Goal: Task Accomplishment & Management: Manage account settings

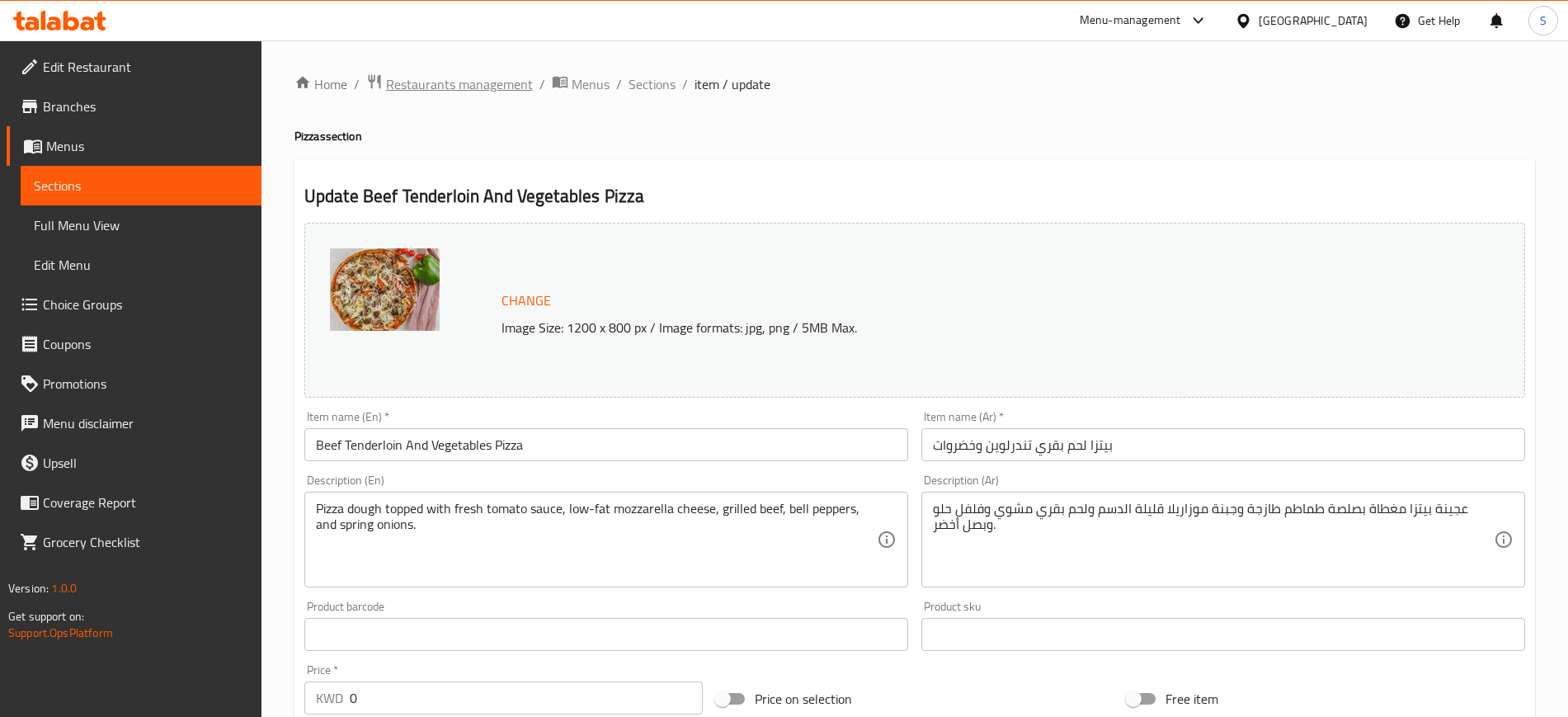
click at [473, 88] on span "Restaurants management" at bounding box center [460, 85] width 147 height 20
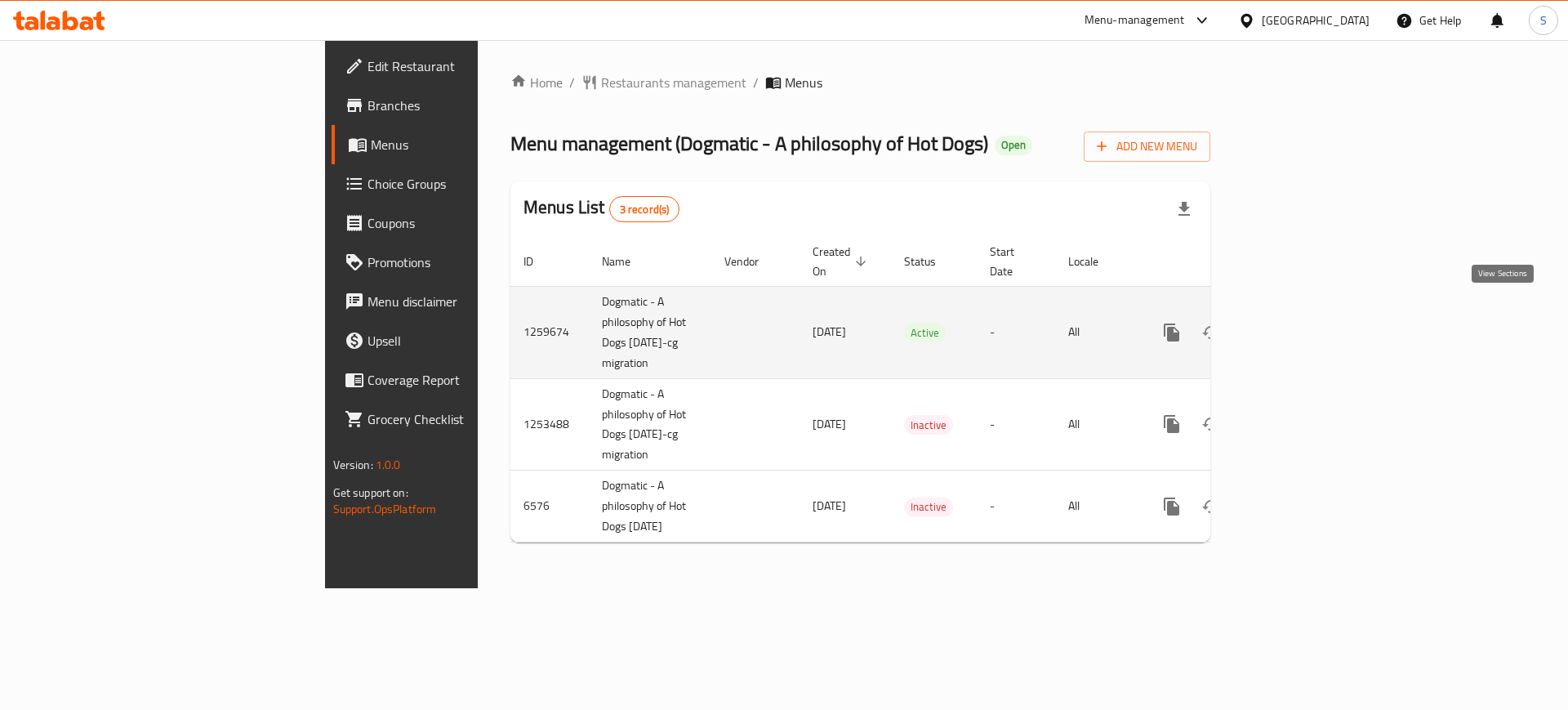
click at [1300, 323] on icon "enhanced table" at bounding box center [1290, 333] width 20 height 20
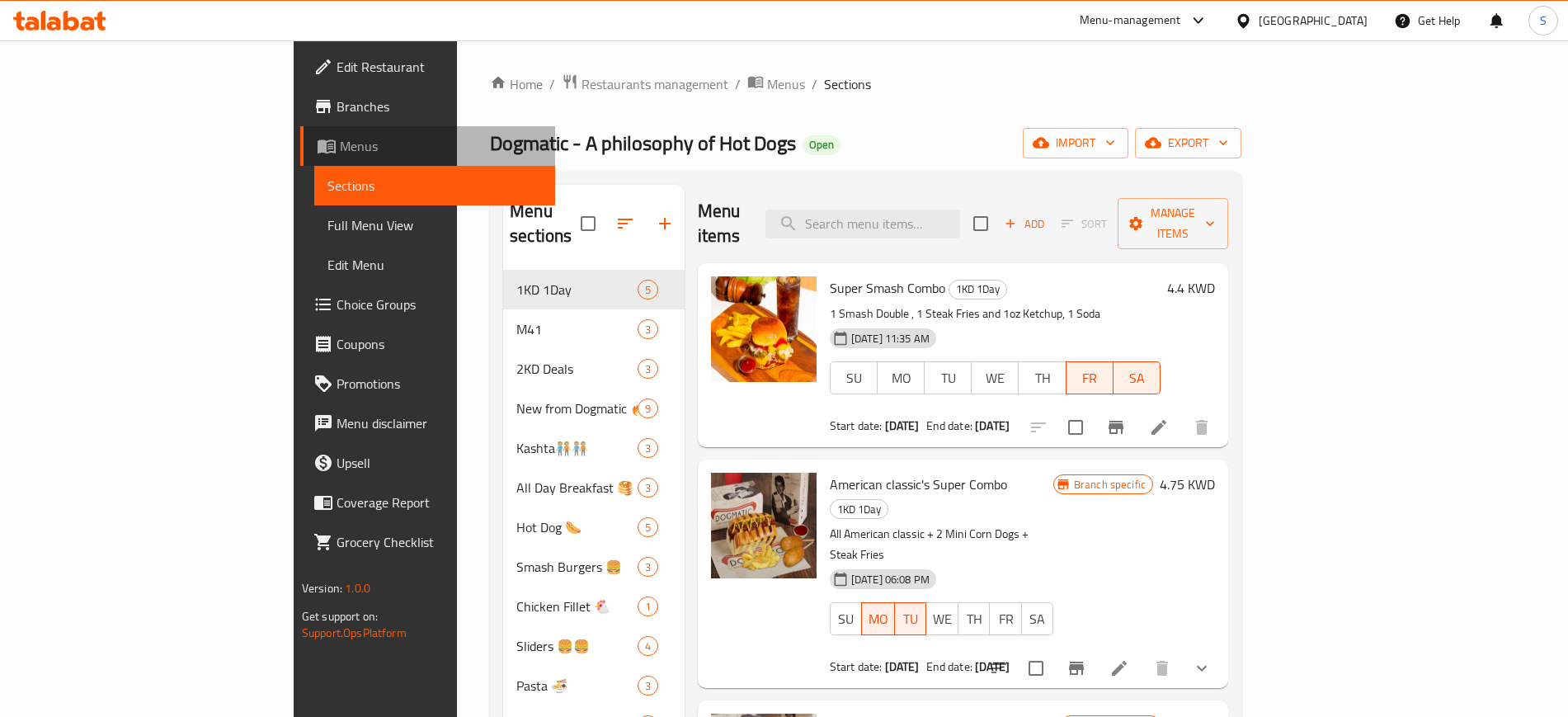
click at [340, 144] on span "Menus" at bounding box center [441, 146] width 202 height 20
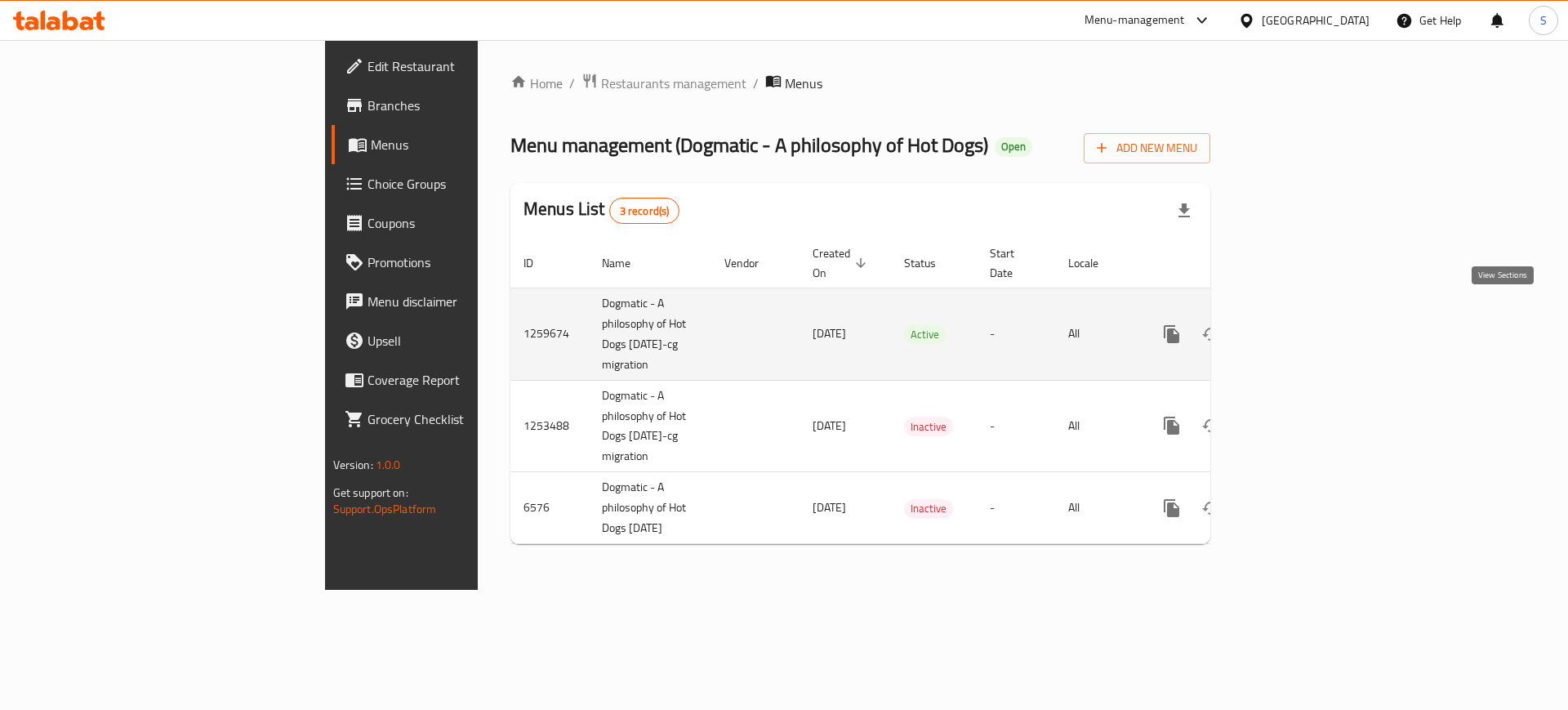
click at [1300, 324] on icon "enhanced table" at bounding box center [1290, 334] width 20 height 20
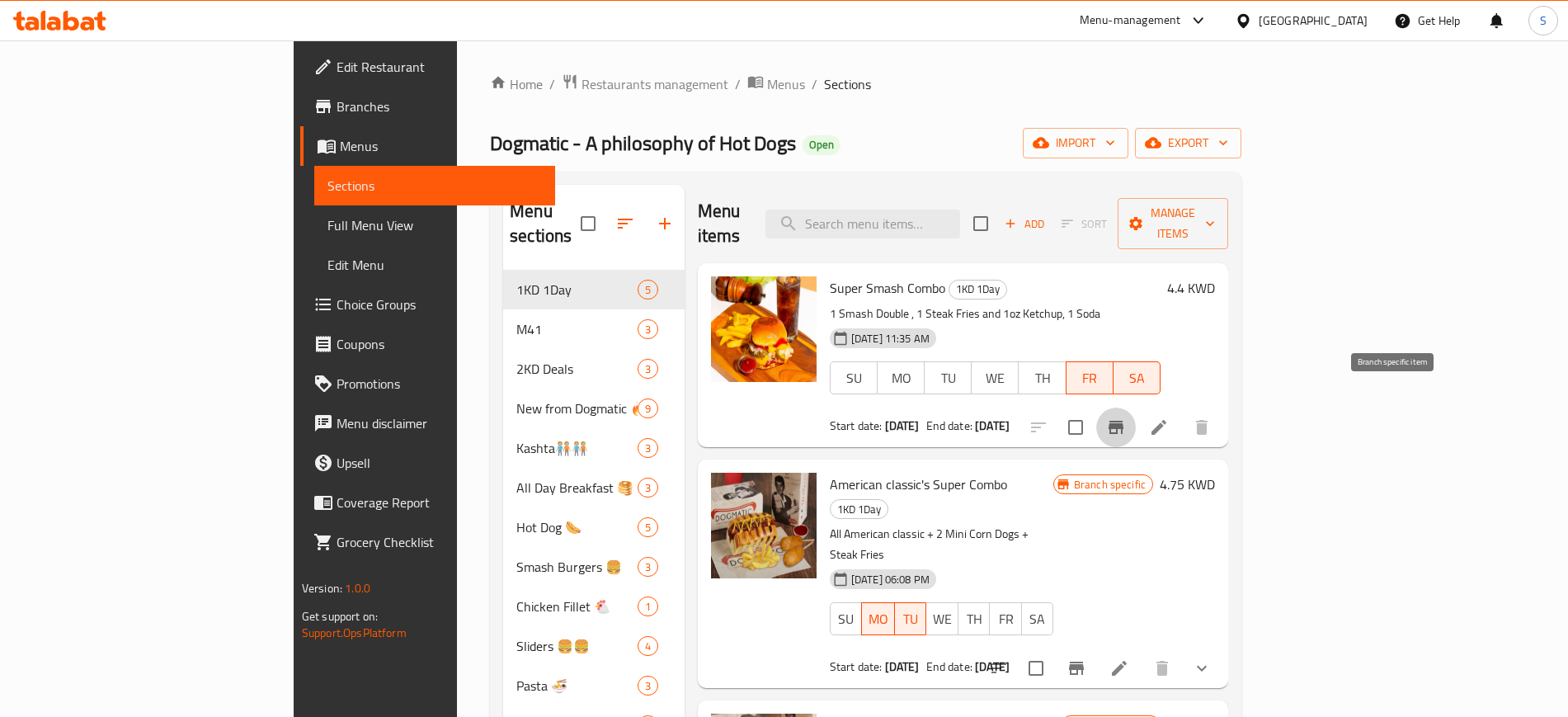
click at [1126, 417] on icon "Branch-specific-item" at bounding box center [1116, 428] width 20 height 20
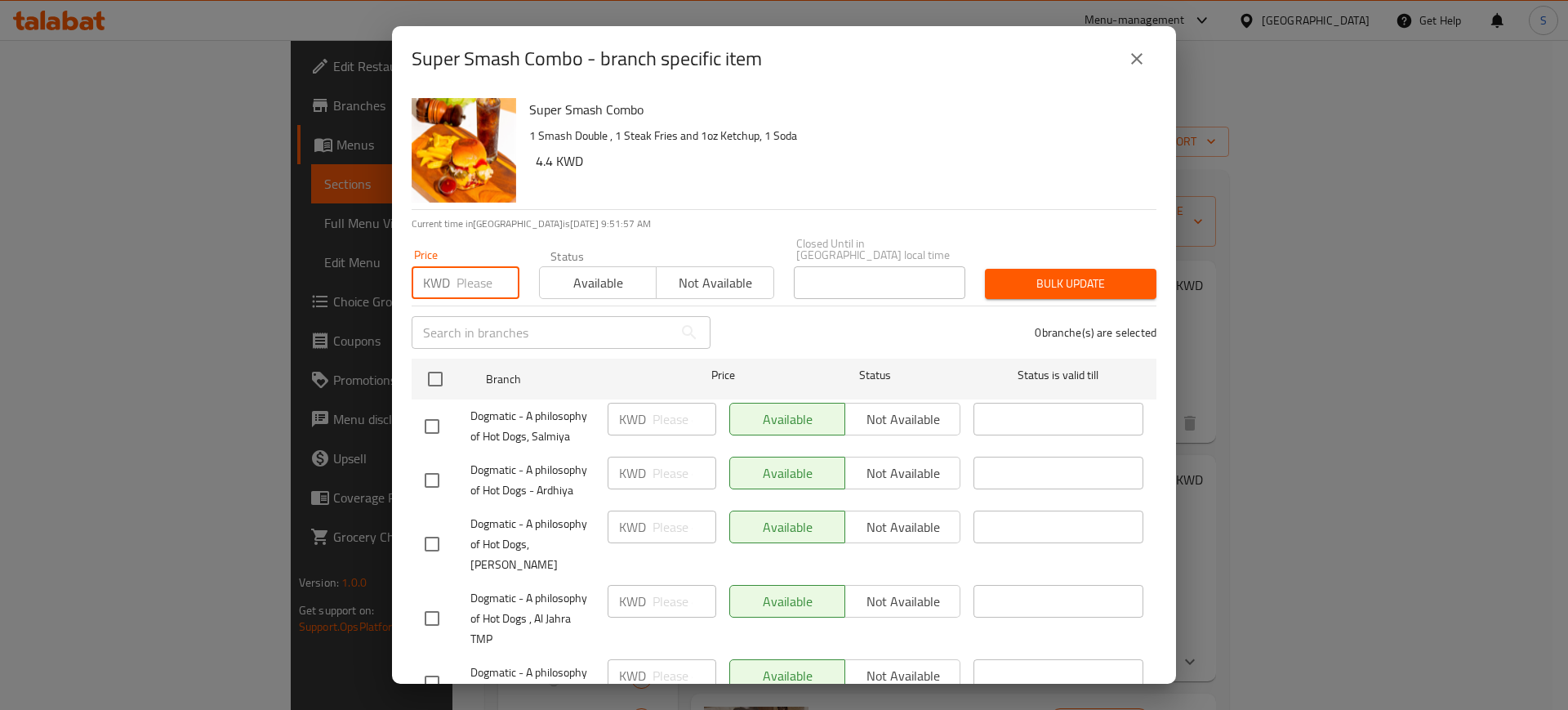
click at [484, 266] on input "number" at bounding box center [488, 282] width 63 height 32
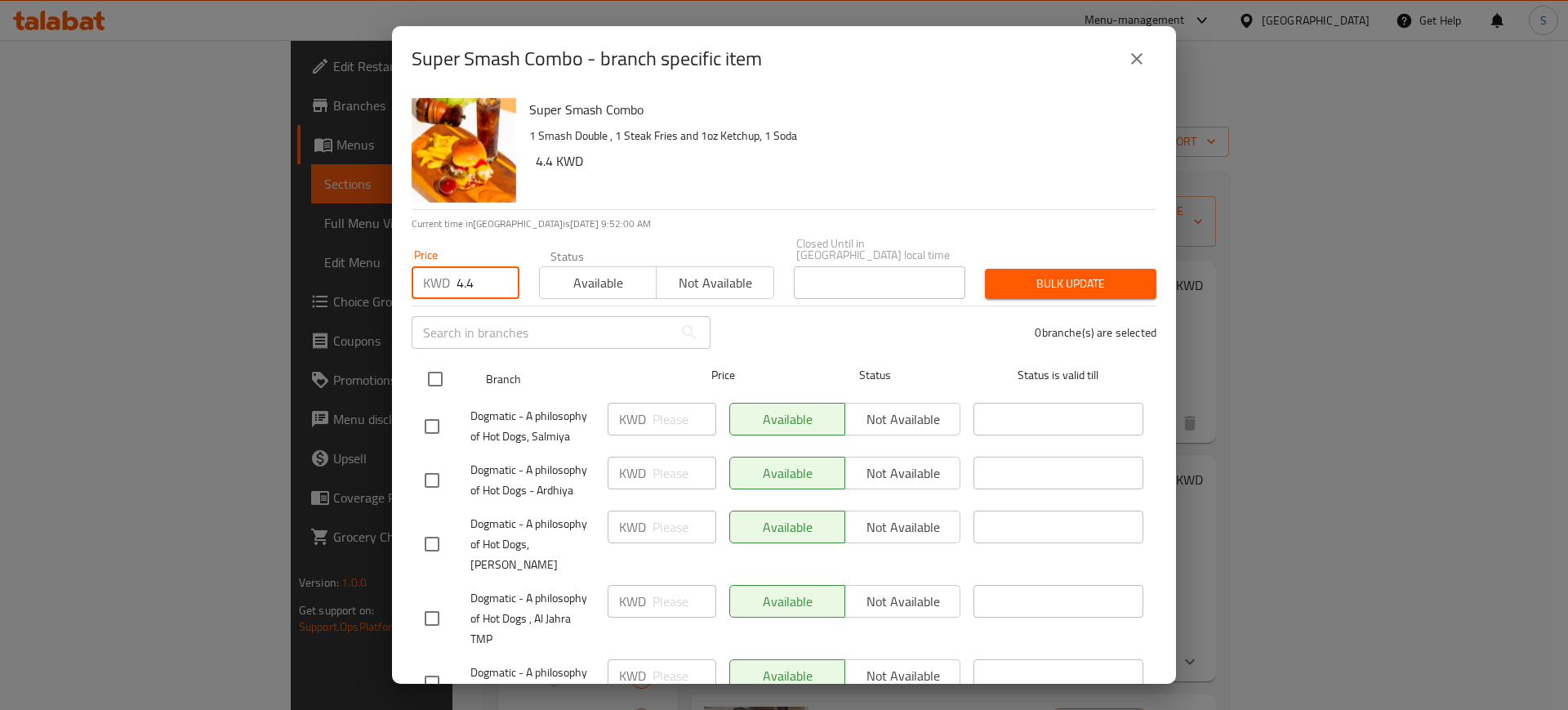
type input "4.4"
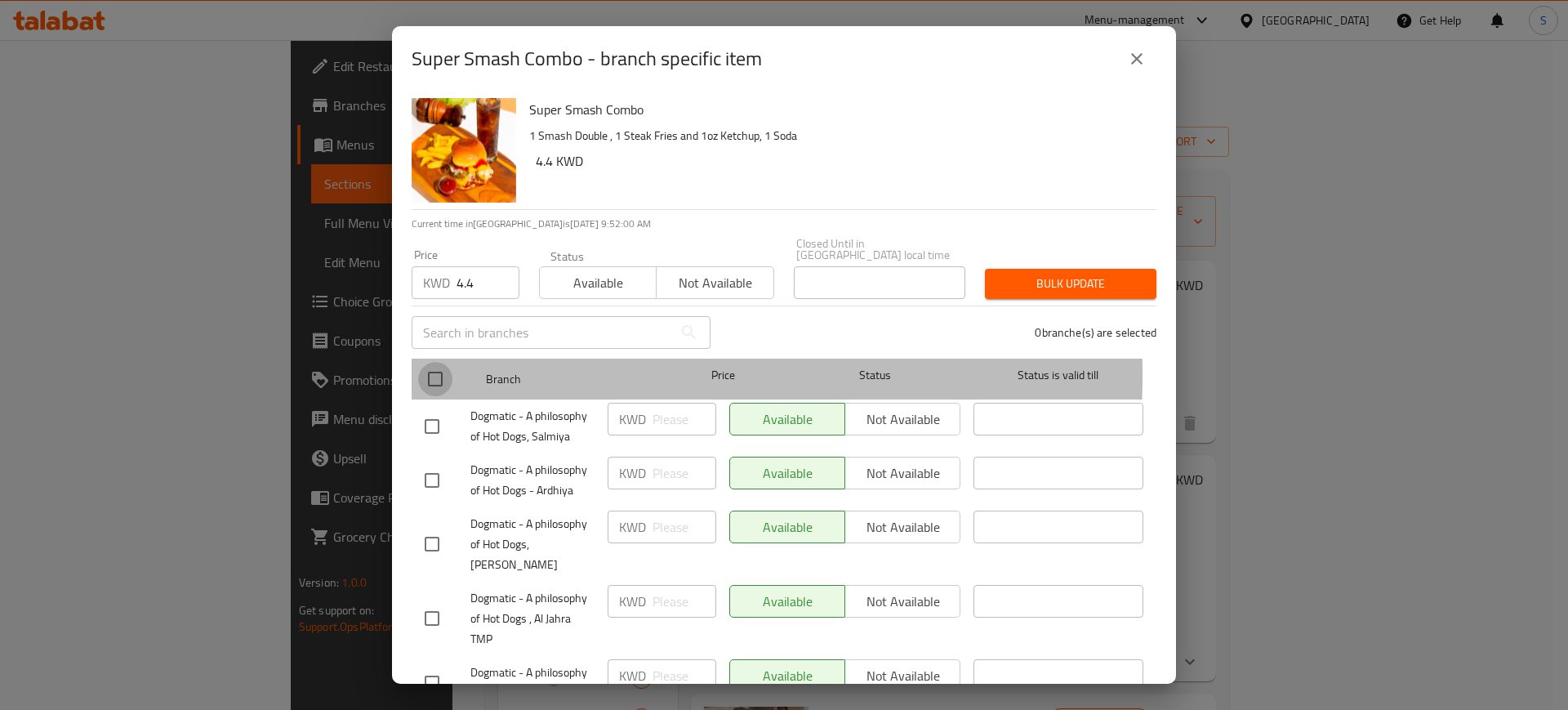
click at [436, 364] on input "checkbox" at bounding box center [435, 379] width 34 height 34
checkbox input "true"
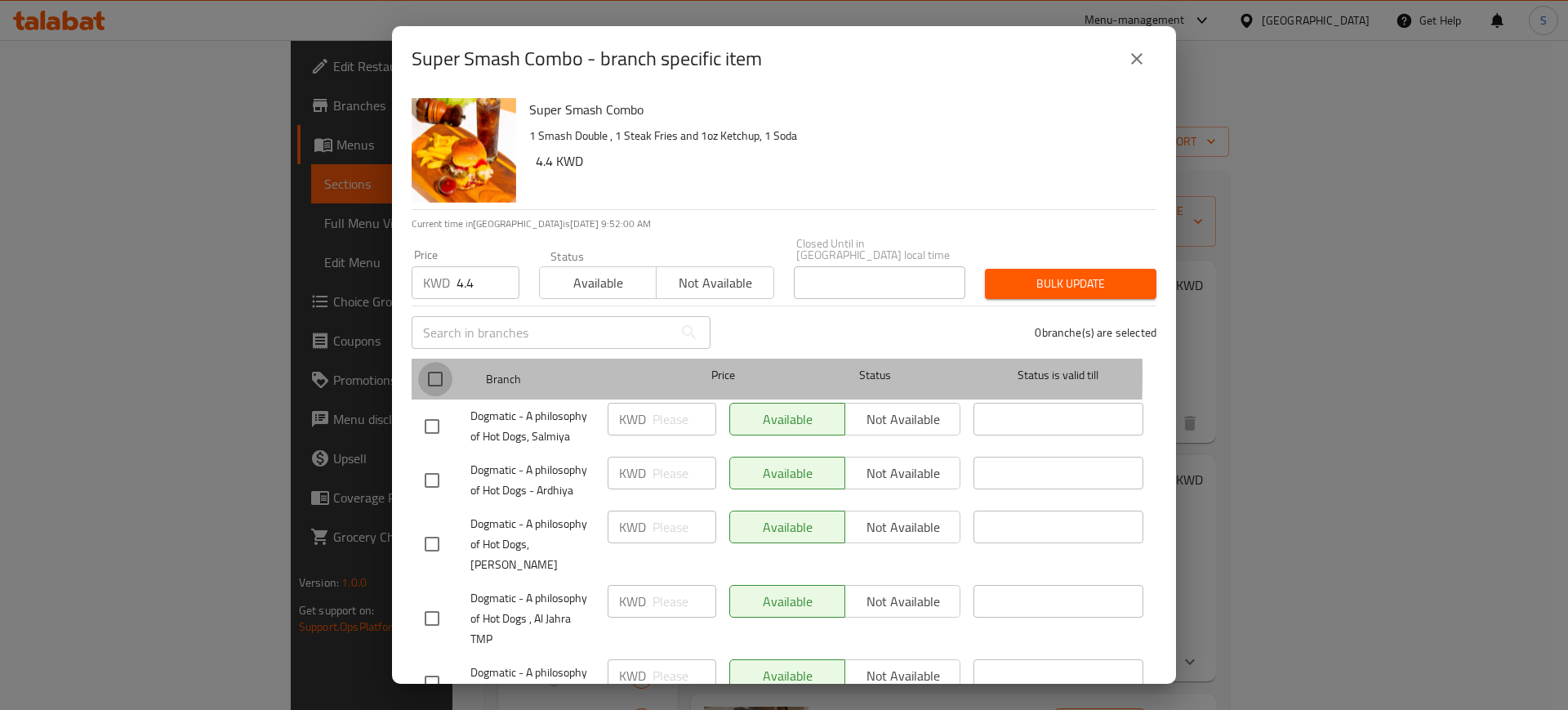
checkbox input "true"
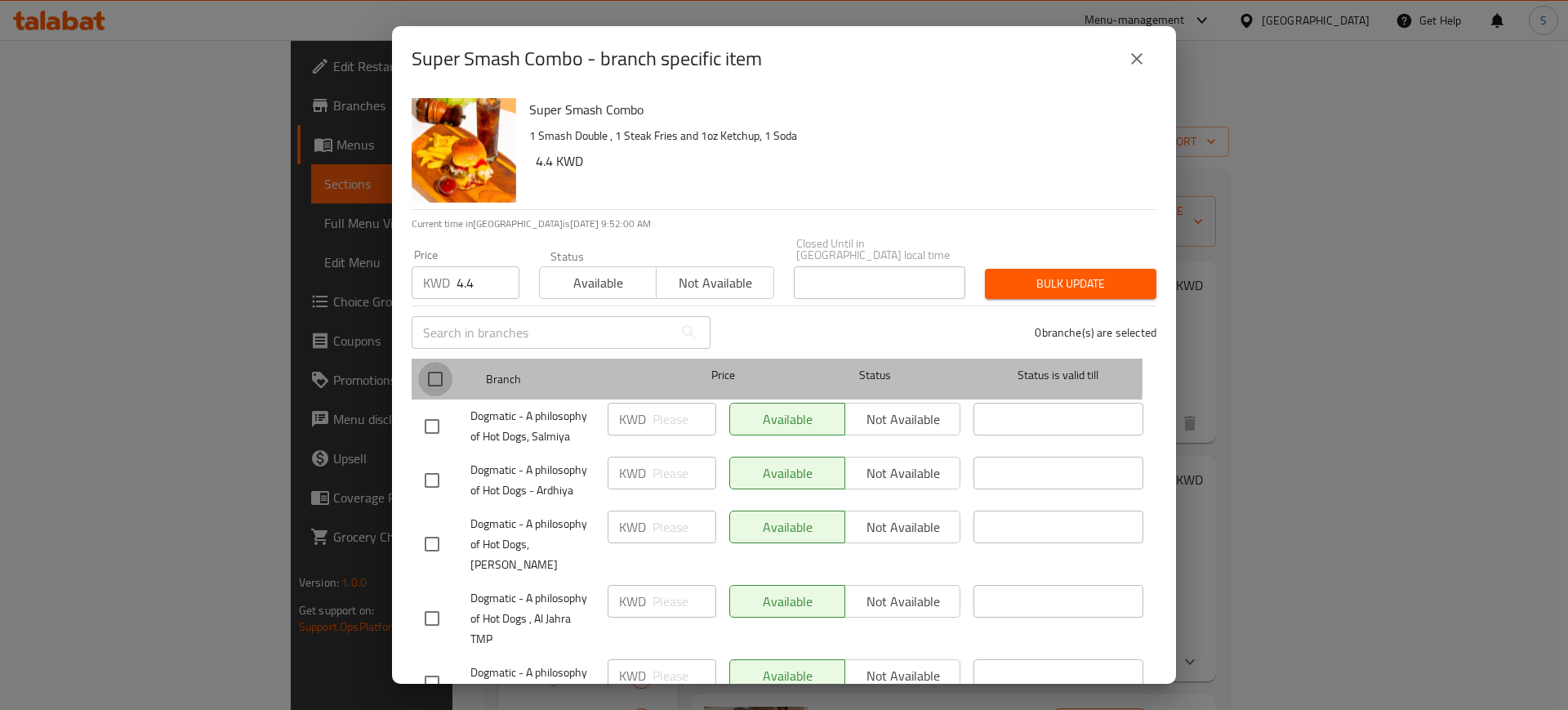
checkbox input "true"
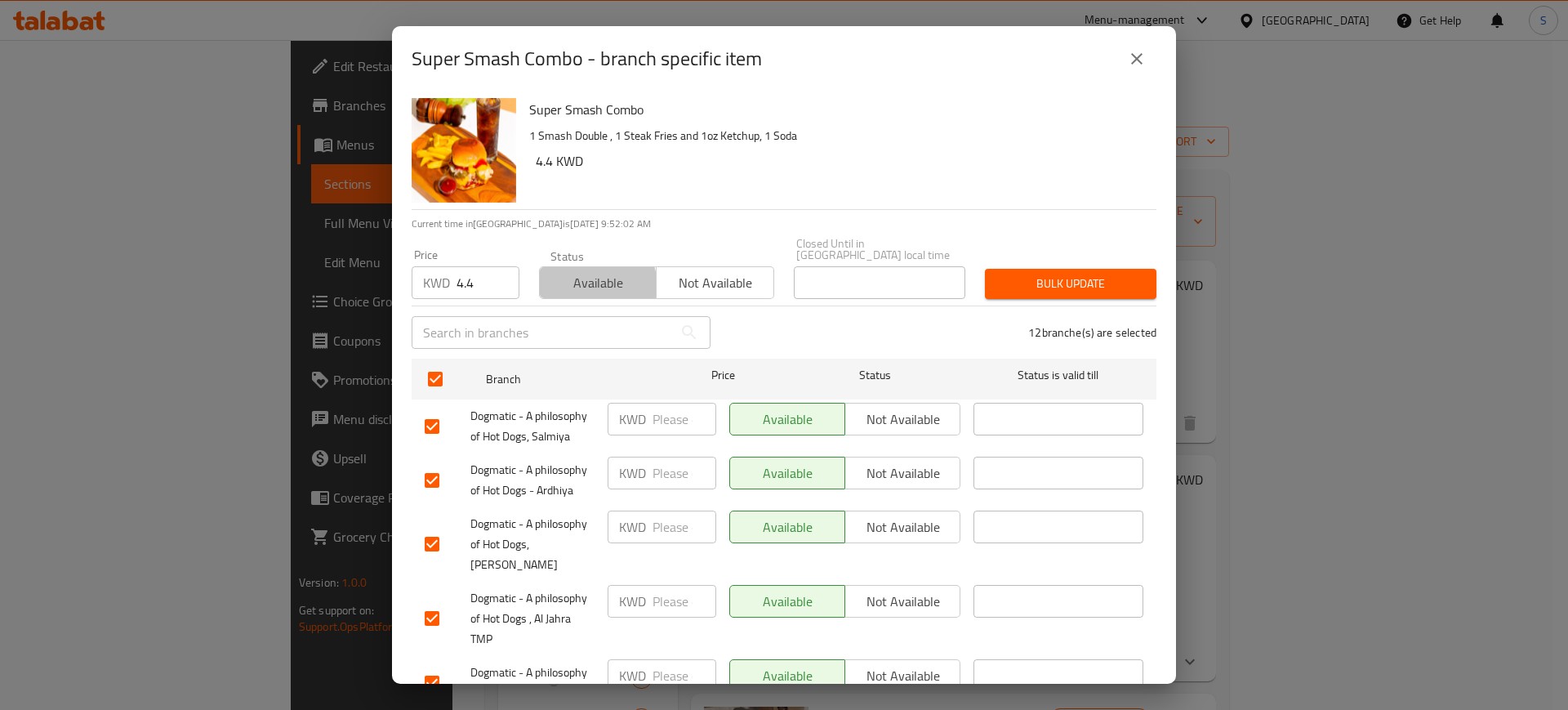
click at [574, 276] on span "Available" at bounding box center [598, 283] width 104 height 24
click at [1088, 273] on span "Bulk update" at bounding box center [1071, 283] width 146 height 21
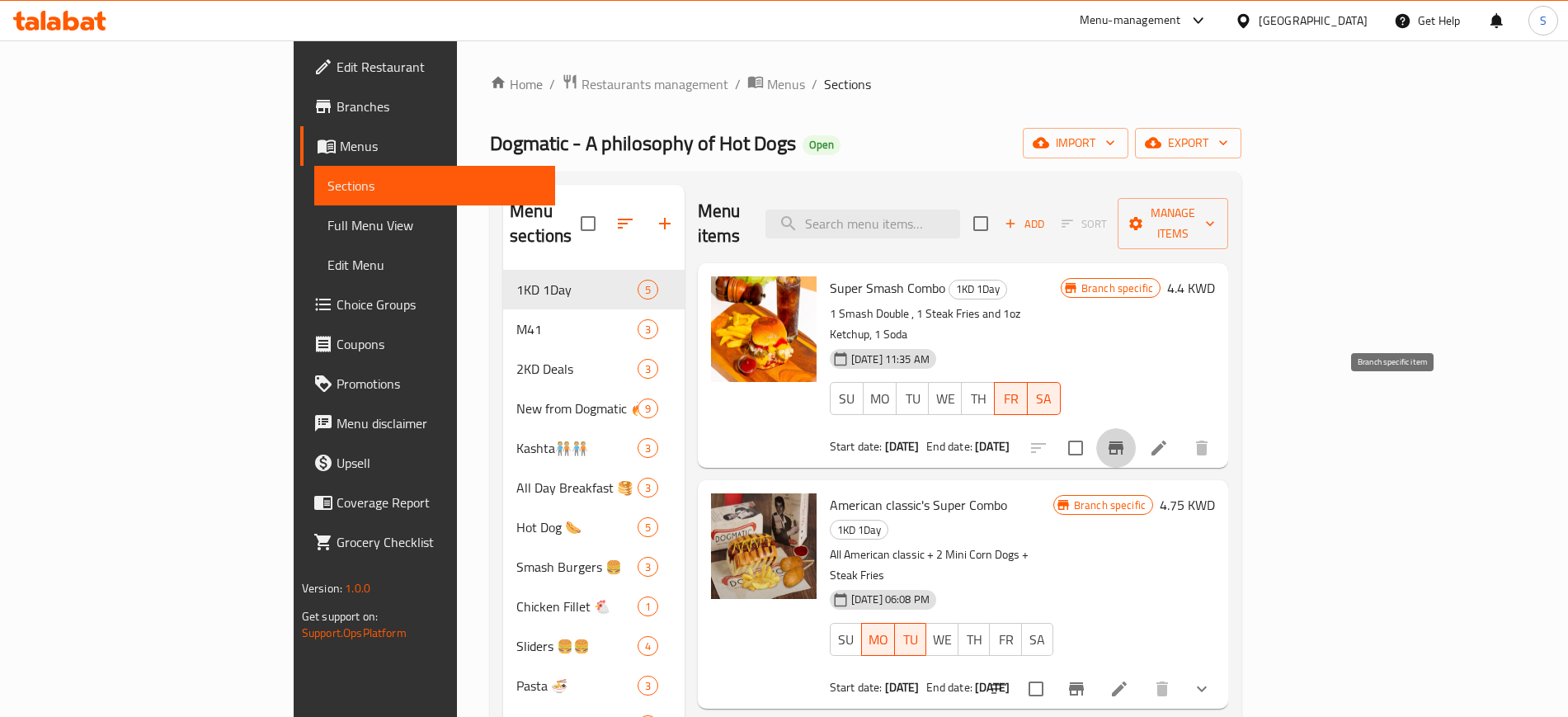
click at [1123, 442] on icon "Branch-specific-item" at bounding box center [1116, 448] width 15 height 13
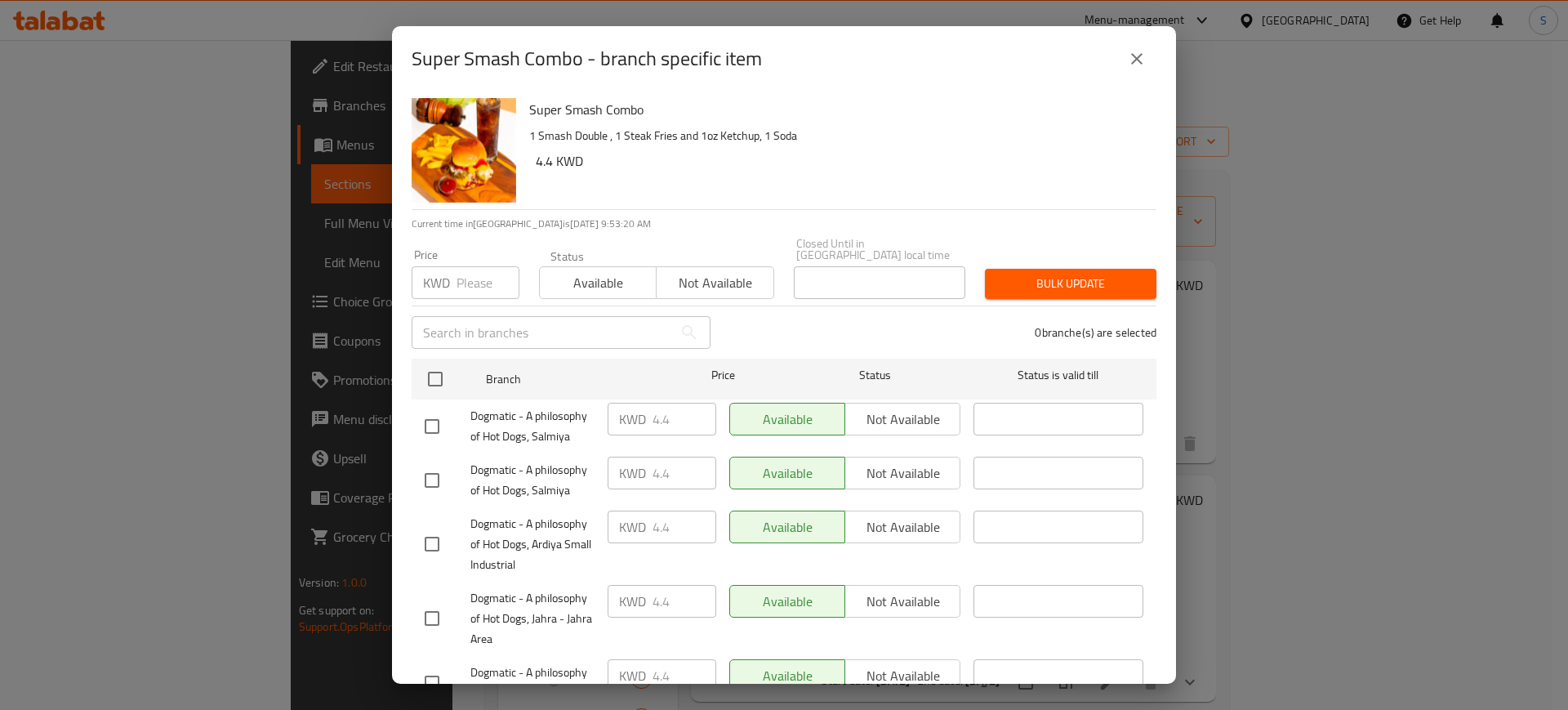
click at [1141, 65] on icon "close" at bounding box center [1137, 59] width 20 height 20
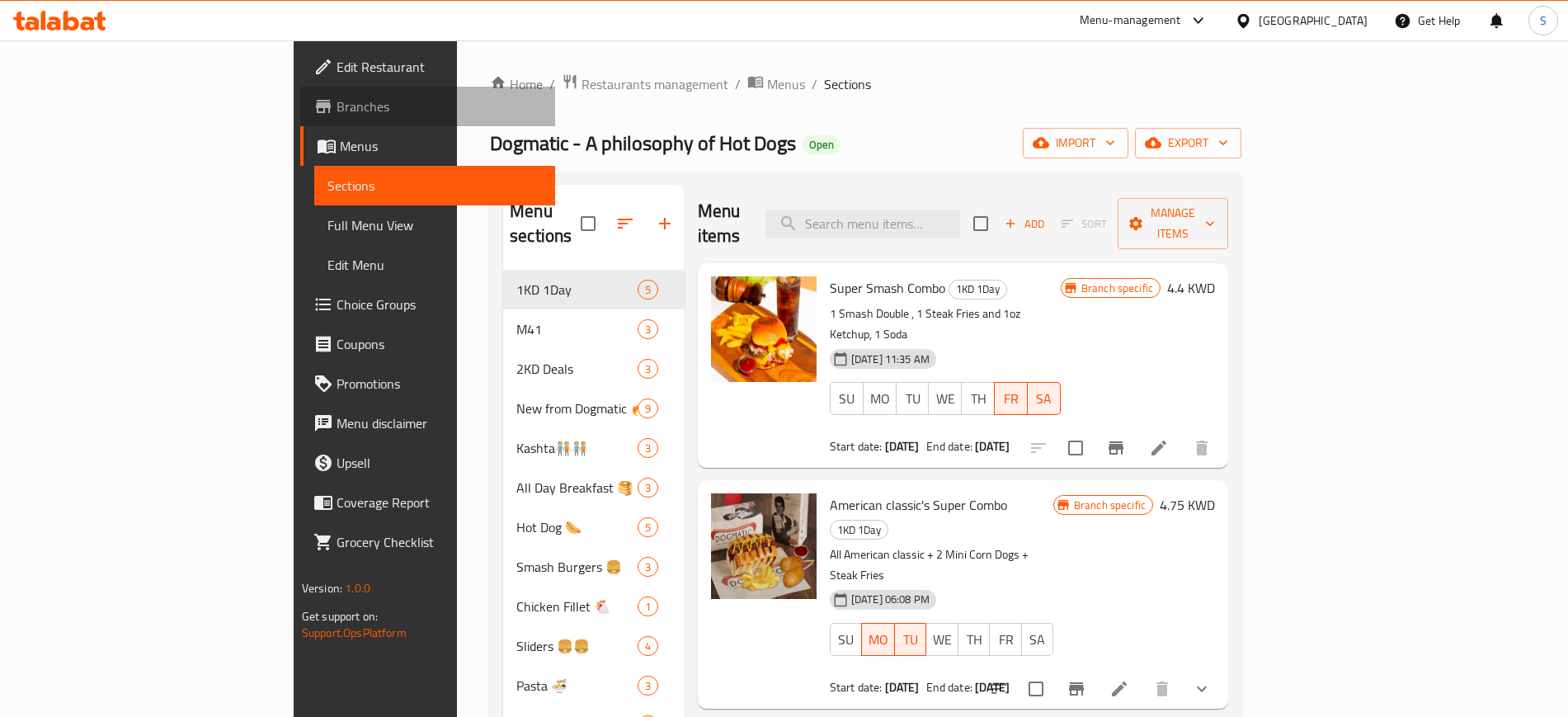
click at [336, 105] on span "Branches" at bounding box center [439, 106] width 206 height 20
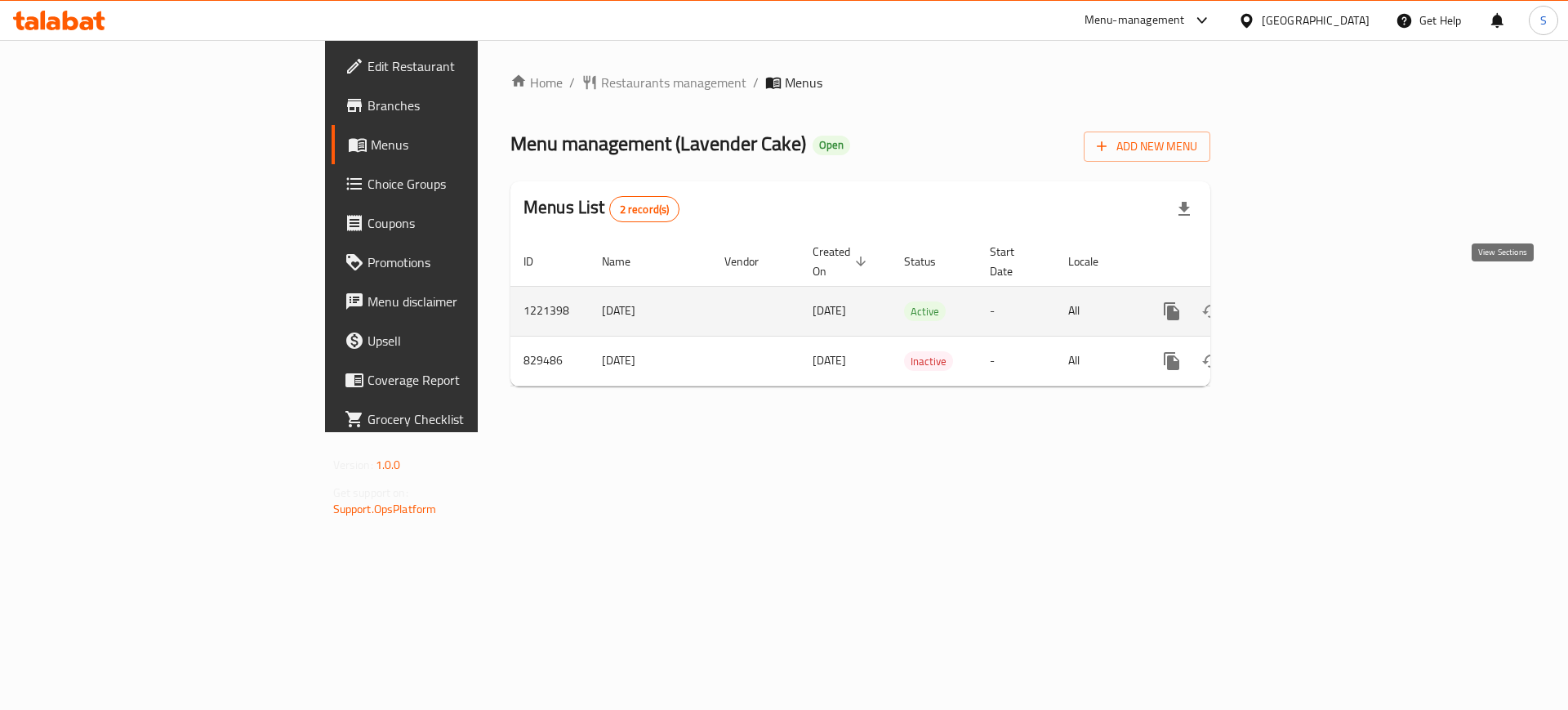
click at [1297, 304] on icon "enhanced table" at bounding box center [1290, 312] width 15 height 15
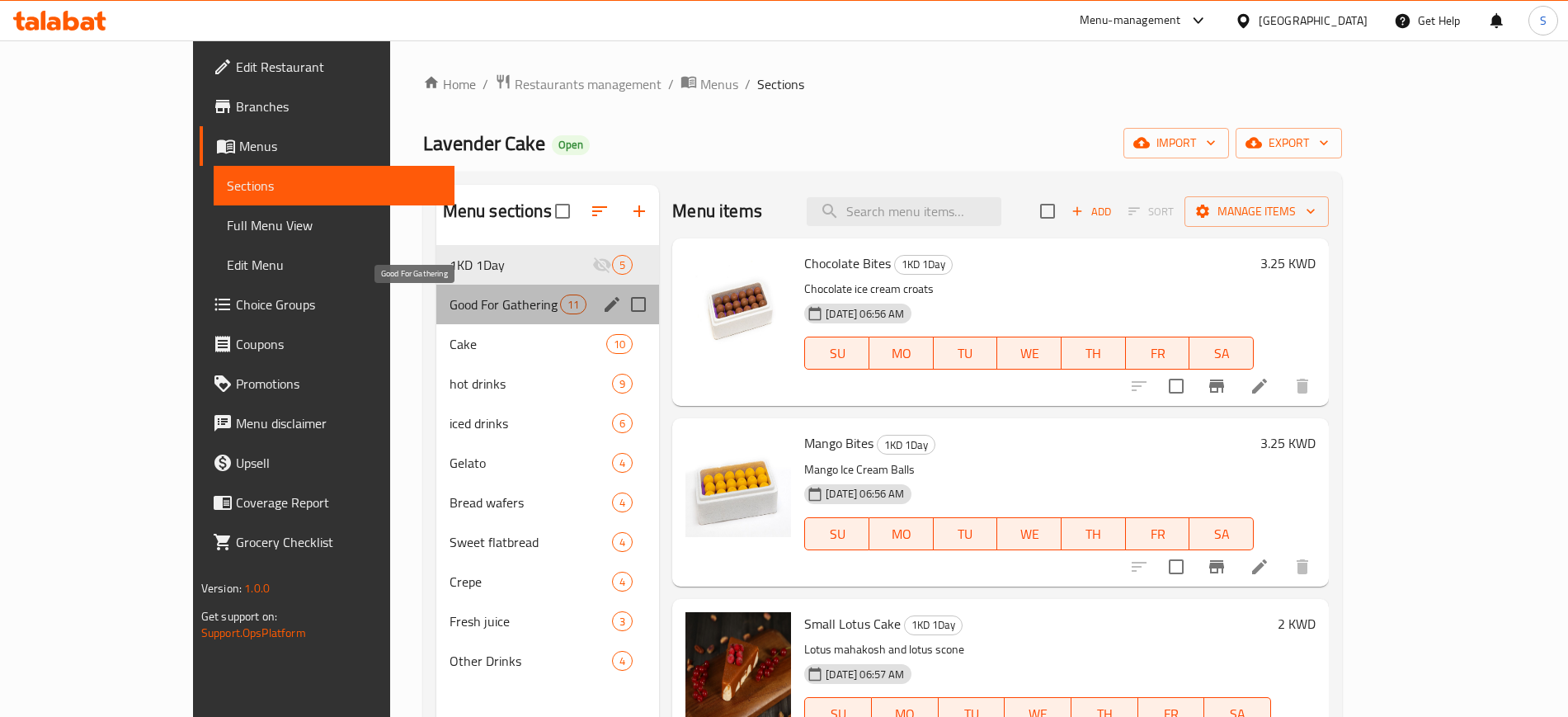
click at [452, 309] on span "Good For Gathering" at bounding box center [504, 305] width 110 height 20
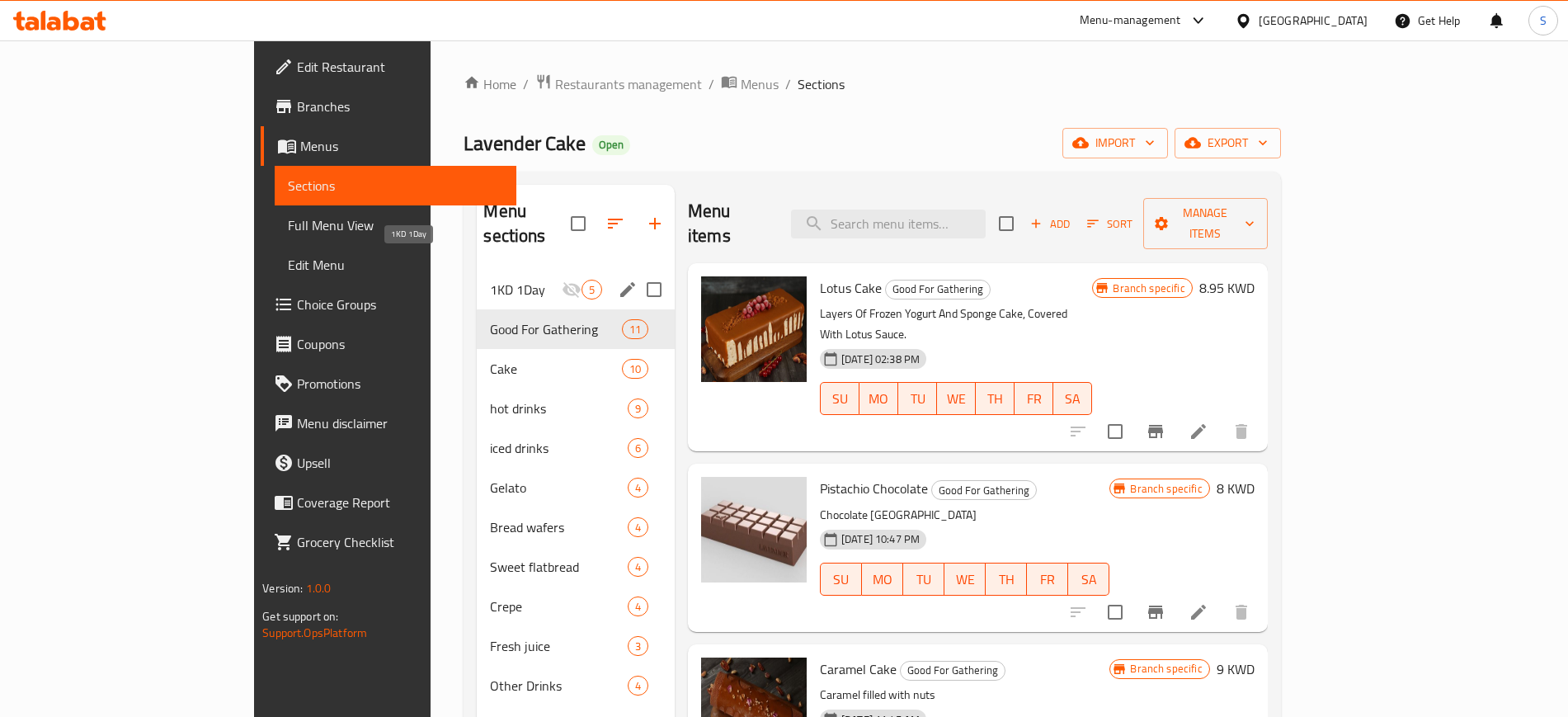
click at [490, 279] on span "1KD 1Day" at bounding box center [525, 289] width 71 height 20
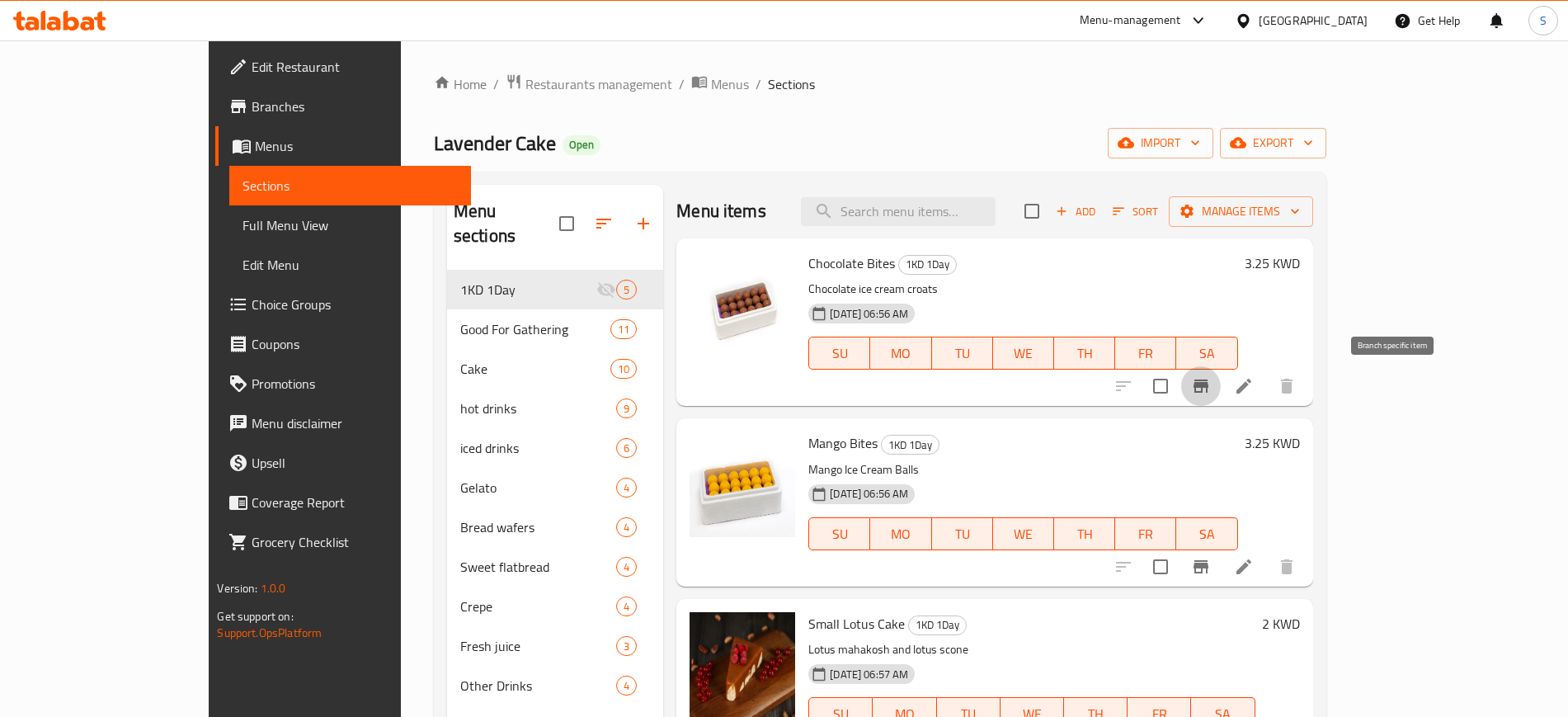
click at [1211, 388] on icon "Branch-specific-item" at bounding box center [1201, 387] width 20 height 20
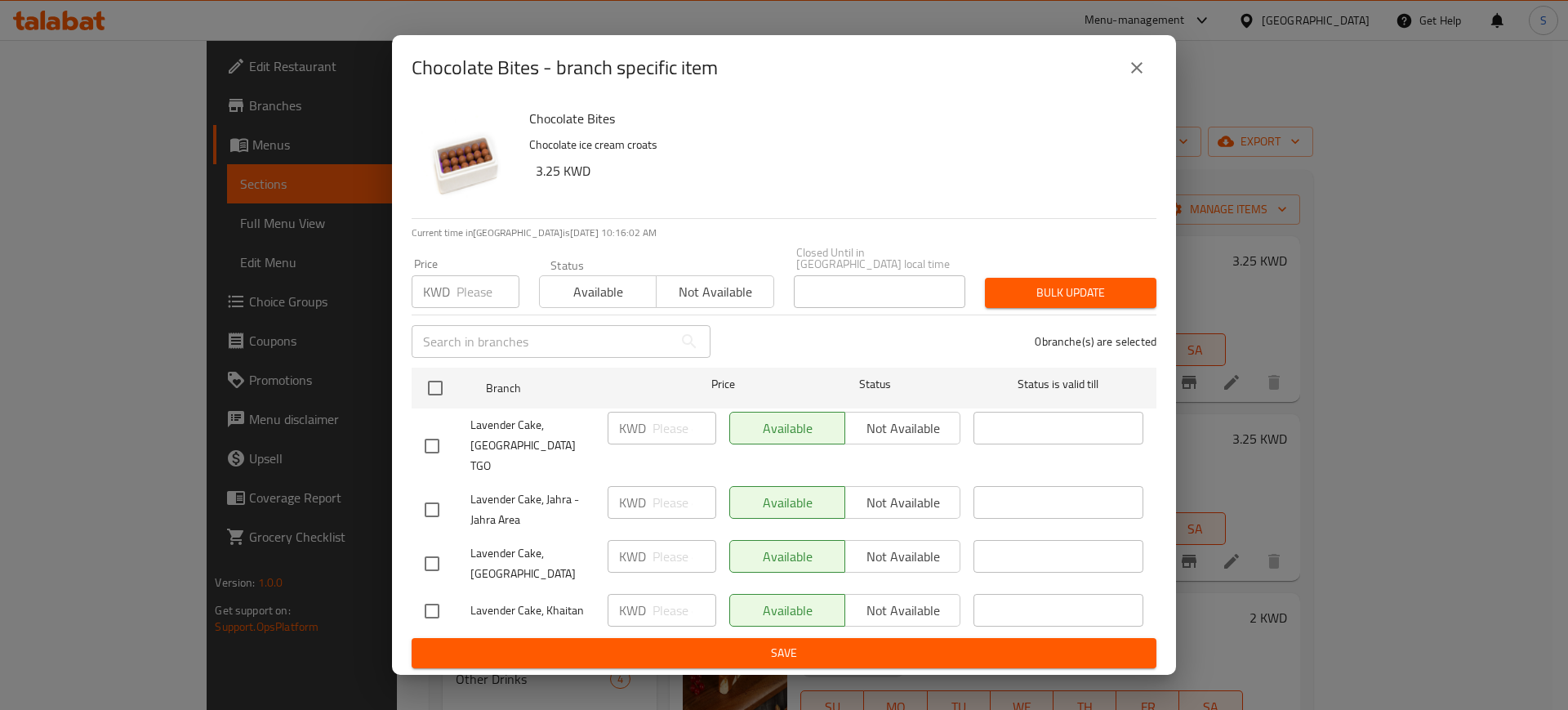
click at [1133, 78] on icon "close" at bounding box center [1137, 68] width 20 height 20
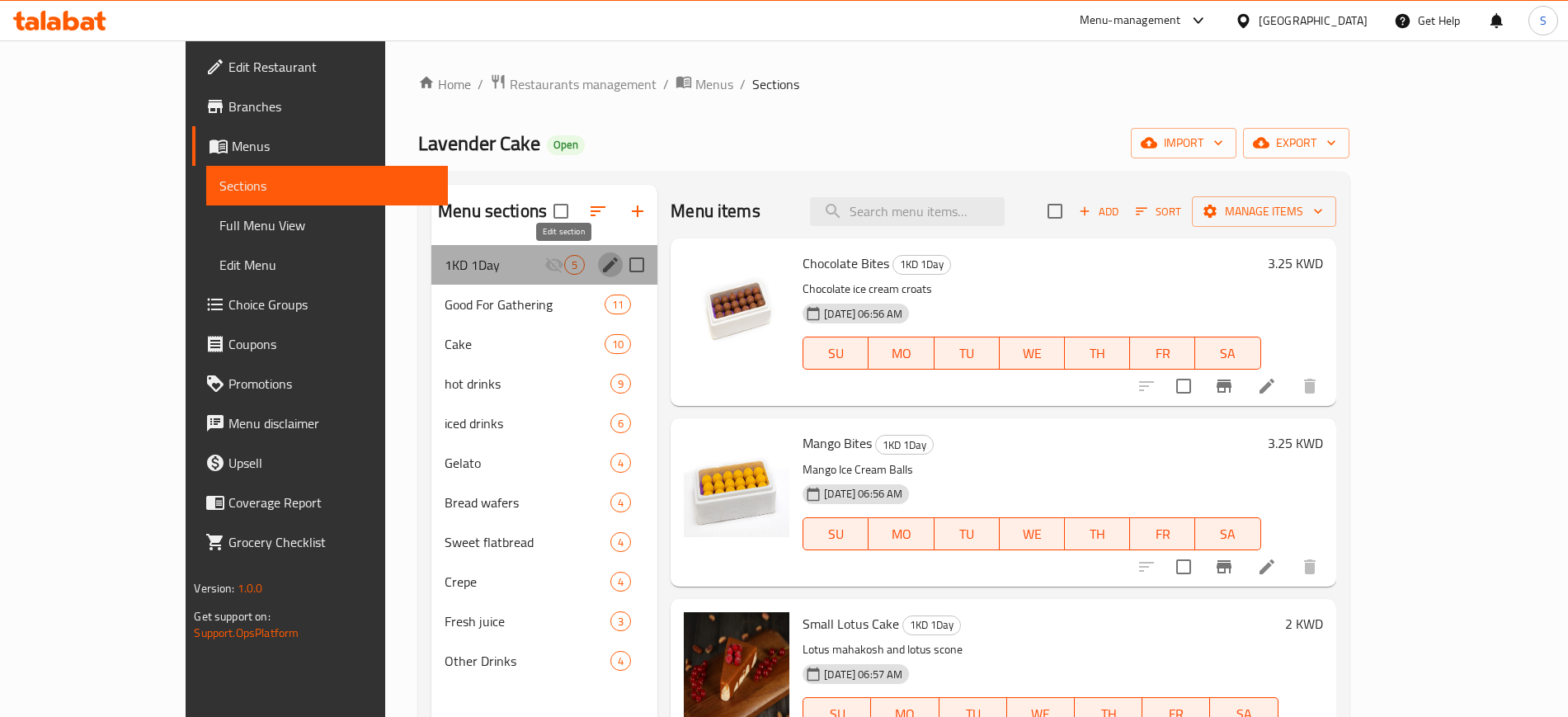
click at [603, 266] on icon "edit" at bounding box center [610, 265] width 15 height 15
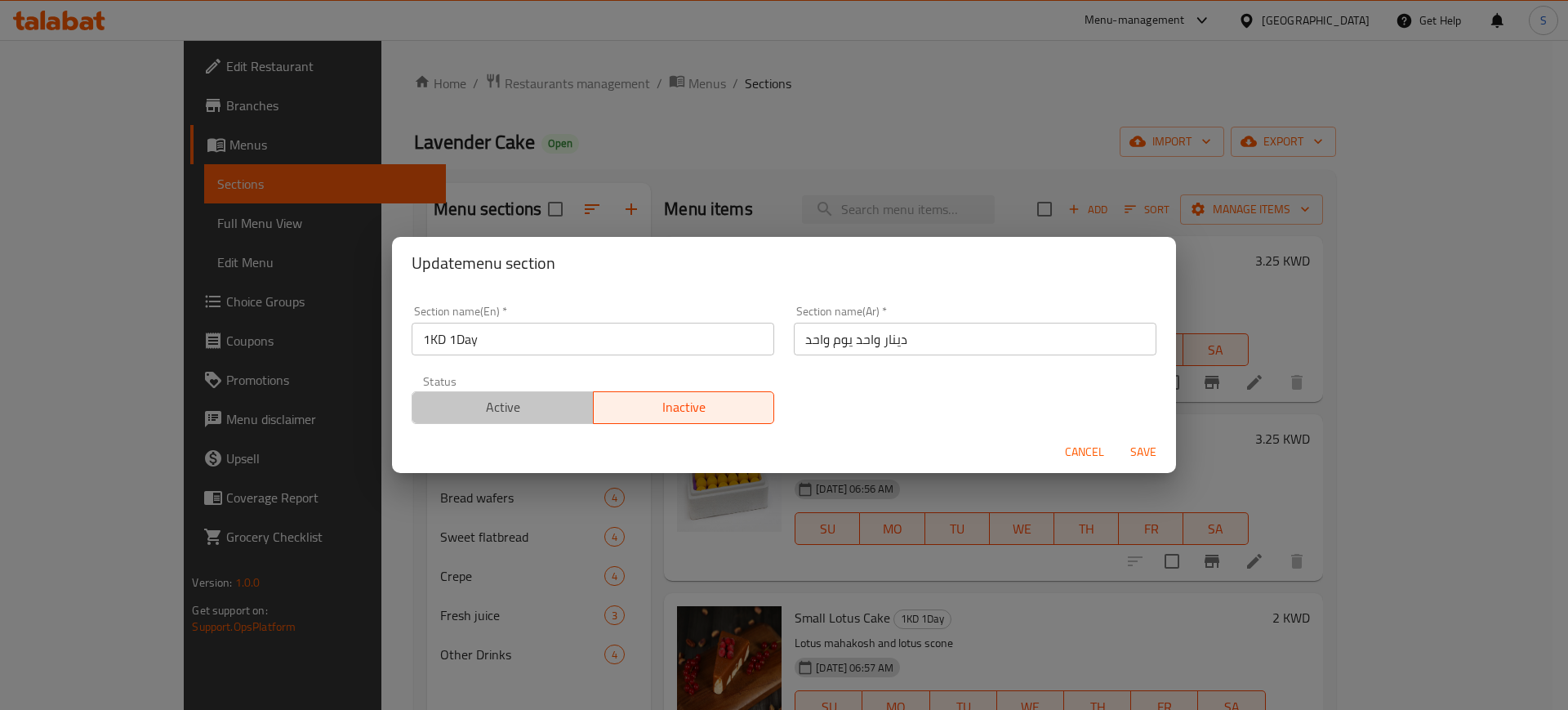
click at [537, 402] on span "Active" at bounding box center [503, 407] width 168 height 24
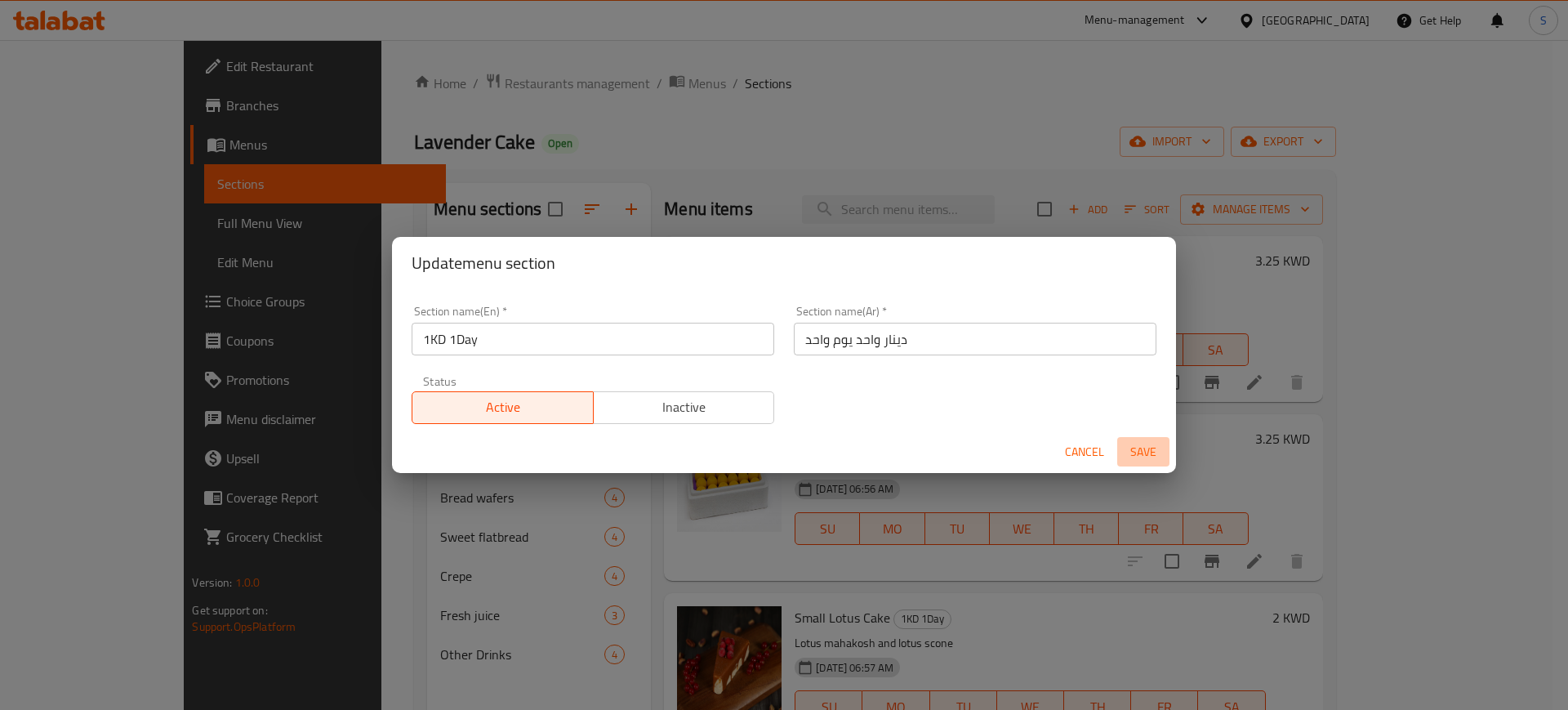
click at [1142, 452] on span "Save" at bounding box center [1143, 452] width 39 height 21
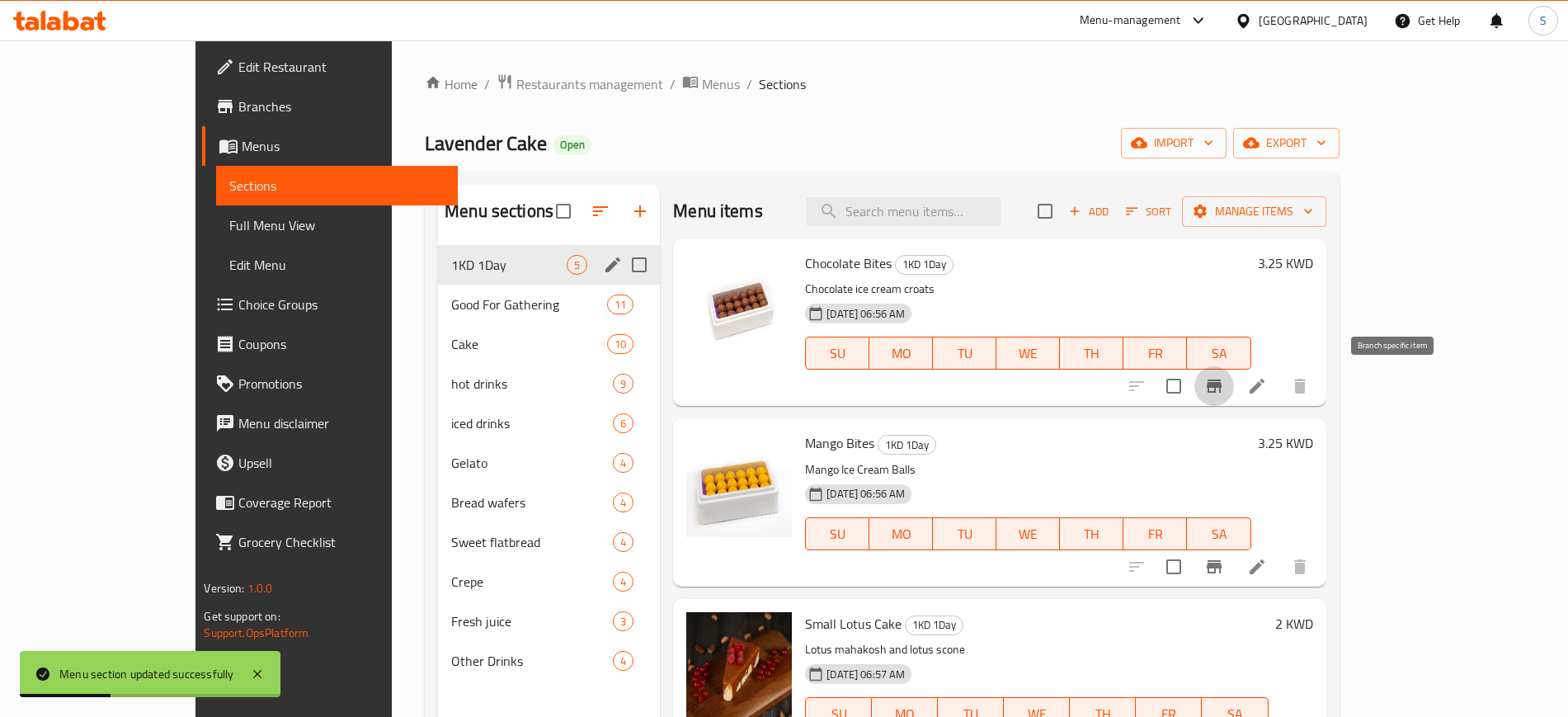
click at [1221, 387] on icon "Branch-specific-item" at bounding box center [1214, 387] width 15 height 13
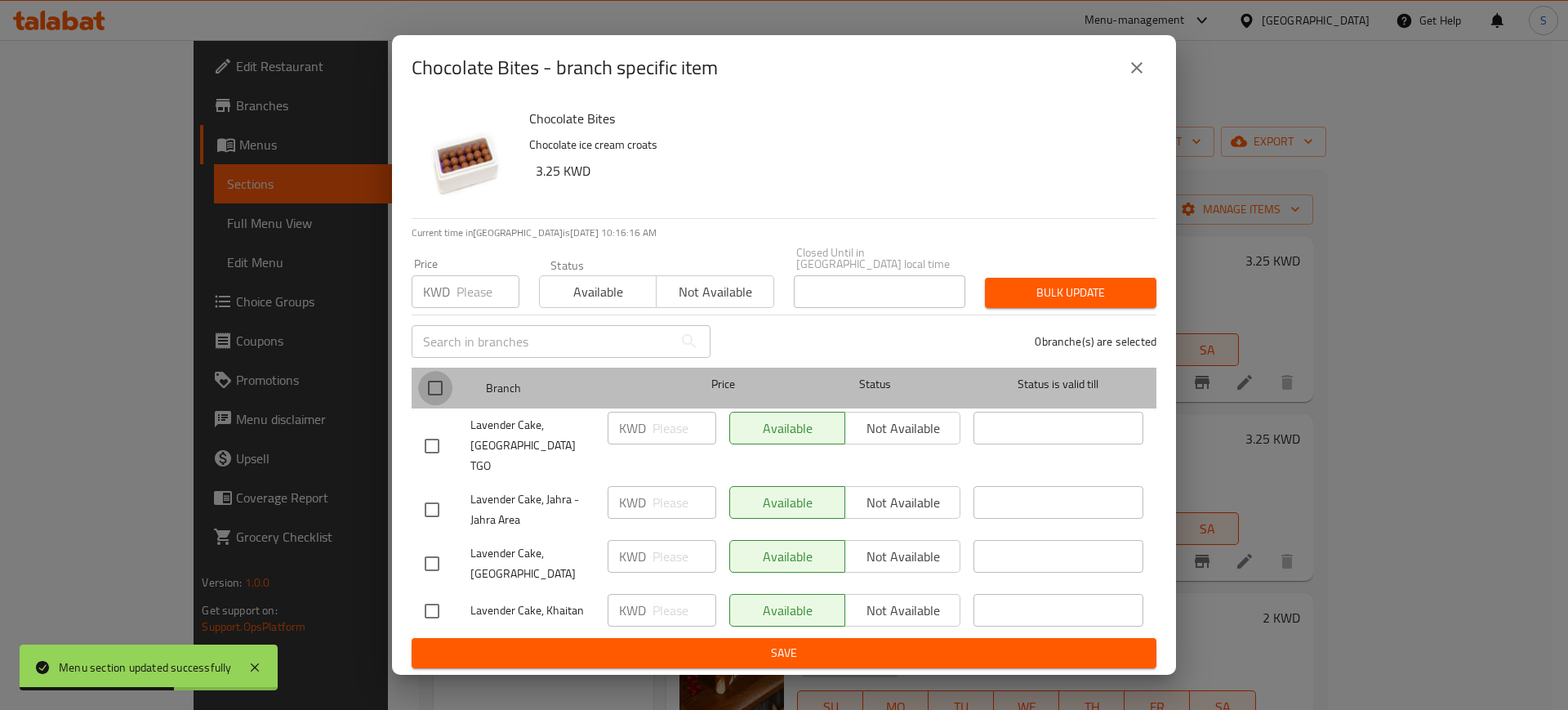
click at [444, 397] on input "checkbox" at bounding box center [435, 388] width 34 height 34
checkbox input "true"
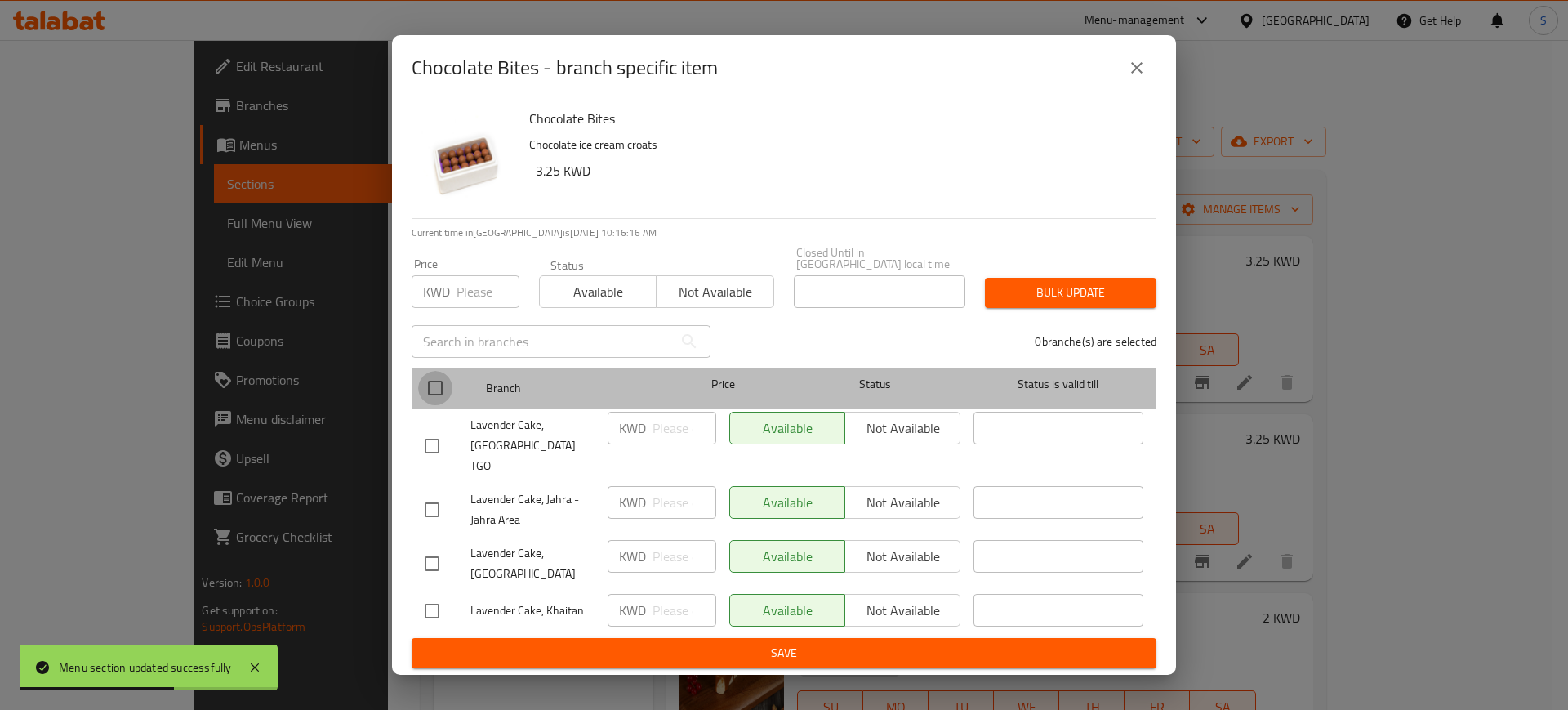
checkbox input "true"
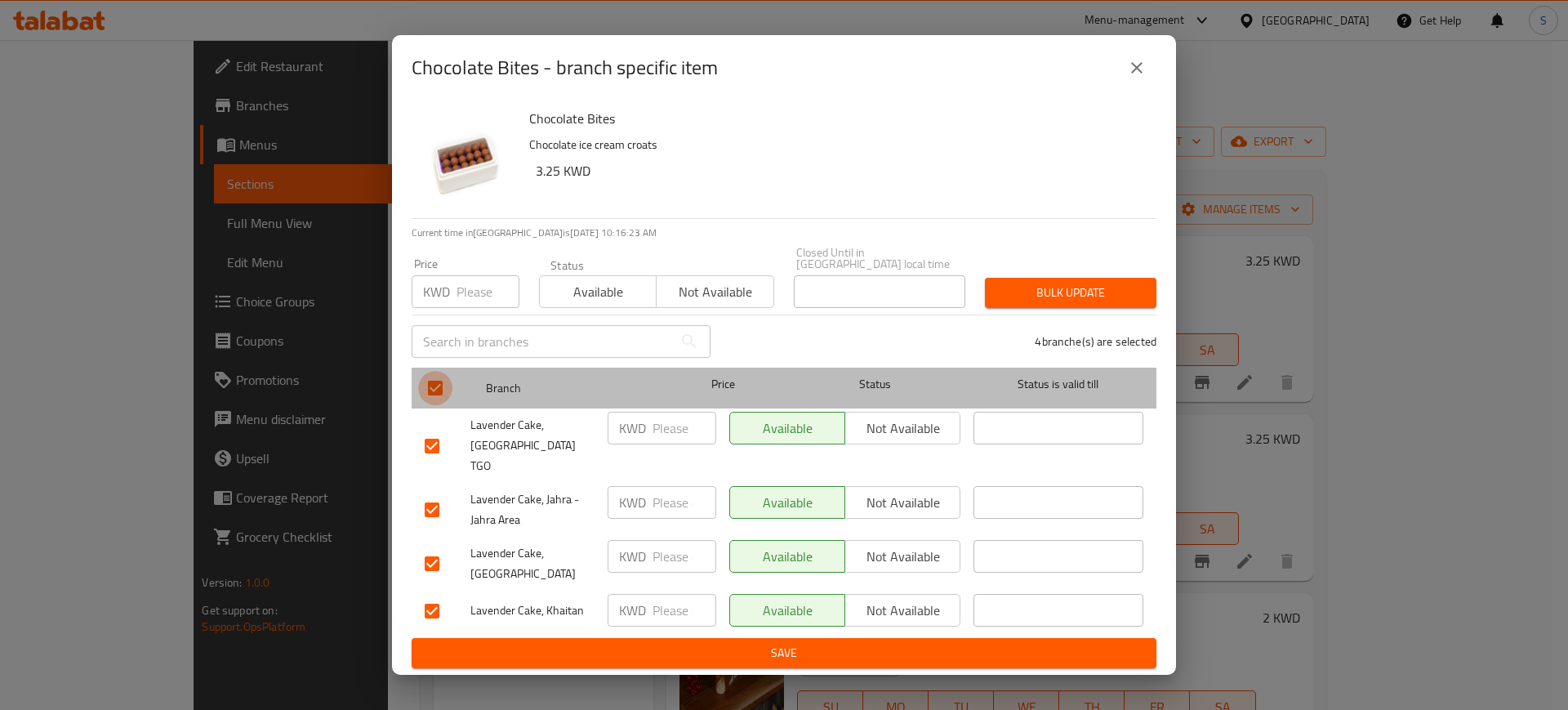
click at [432, 403] on input "checkbox" at bounding box center [435, 388] width 34 height 34
checkbox input "false"
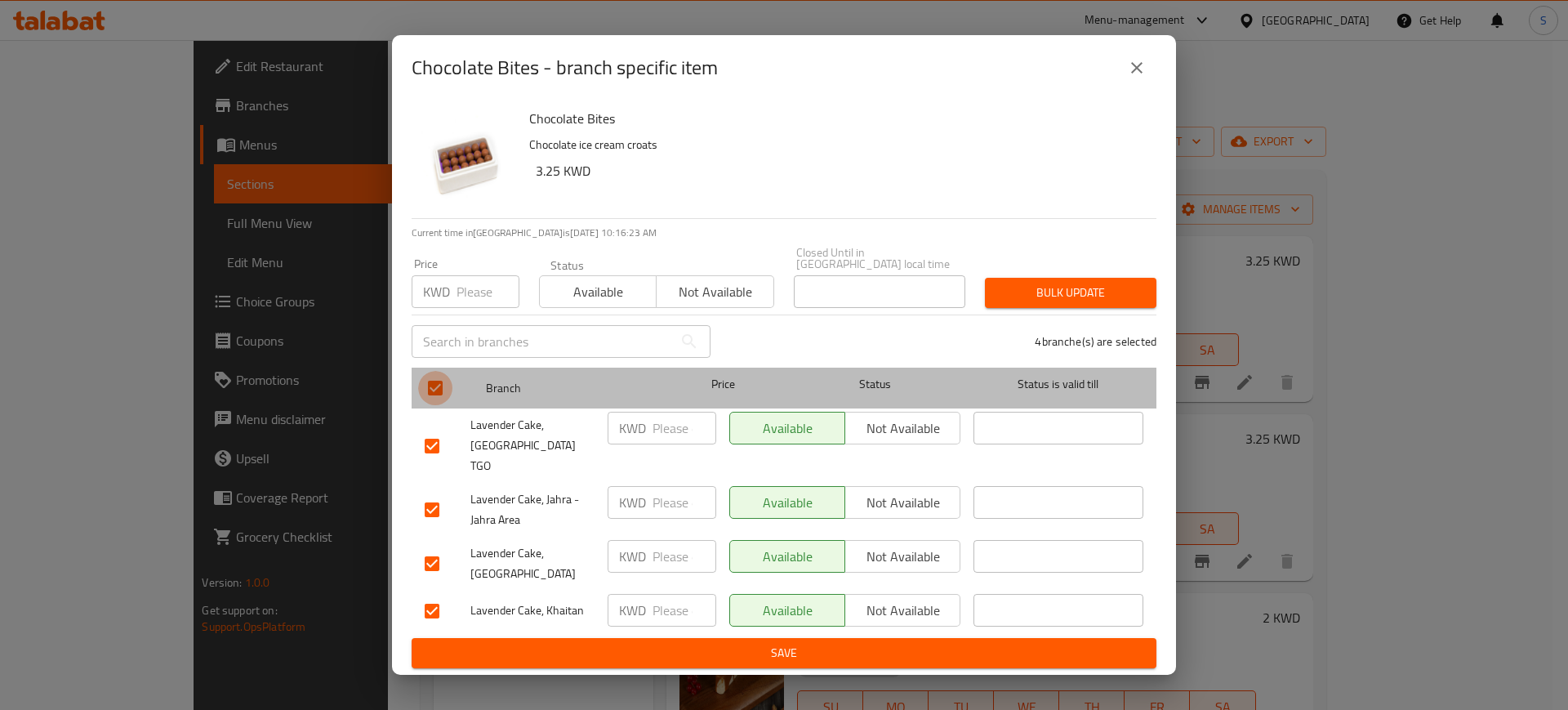
checkbox input "false"
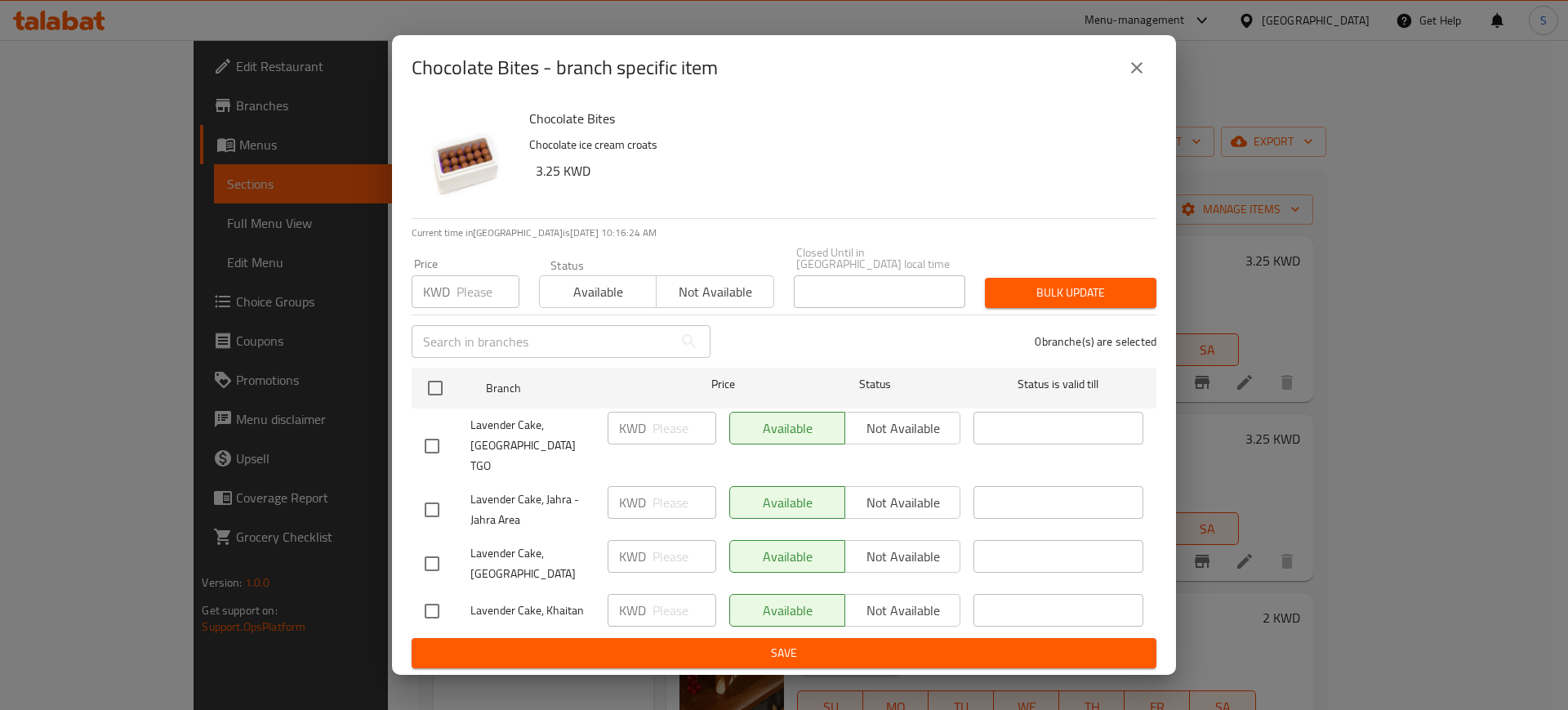
click at [433, 442] on input "checkbox" at bounding box center [432, 446] width 34 height 34
checkbox input "true"
click at [432, 547] on input "checkbox" at bounding box center [432, 563] width 34 height 34
checkbox input "true"
click at [431, 594] on input "checkbox" at bounding box center [432, 611] width 34 height 34
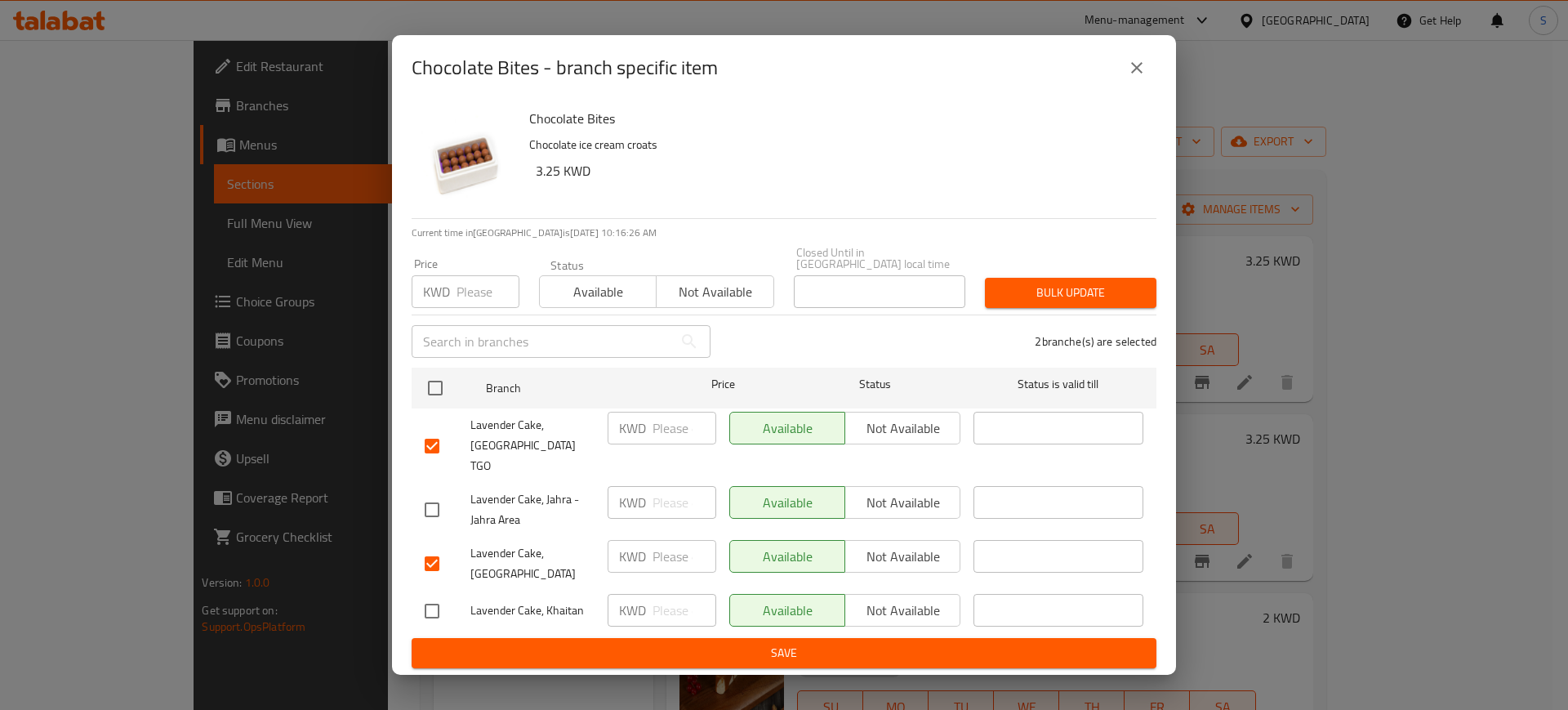
checkbox input "true"
click at [741, 304] on span "Not available" at bounding box center [715, 292] width 104 height 24
click at [1110, 303] on span "Bulk update" at bounding box center [1071, 292] width 146 height 21
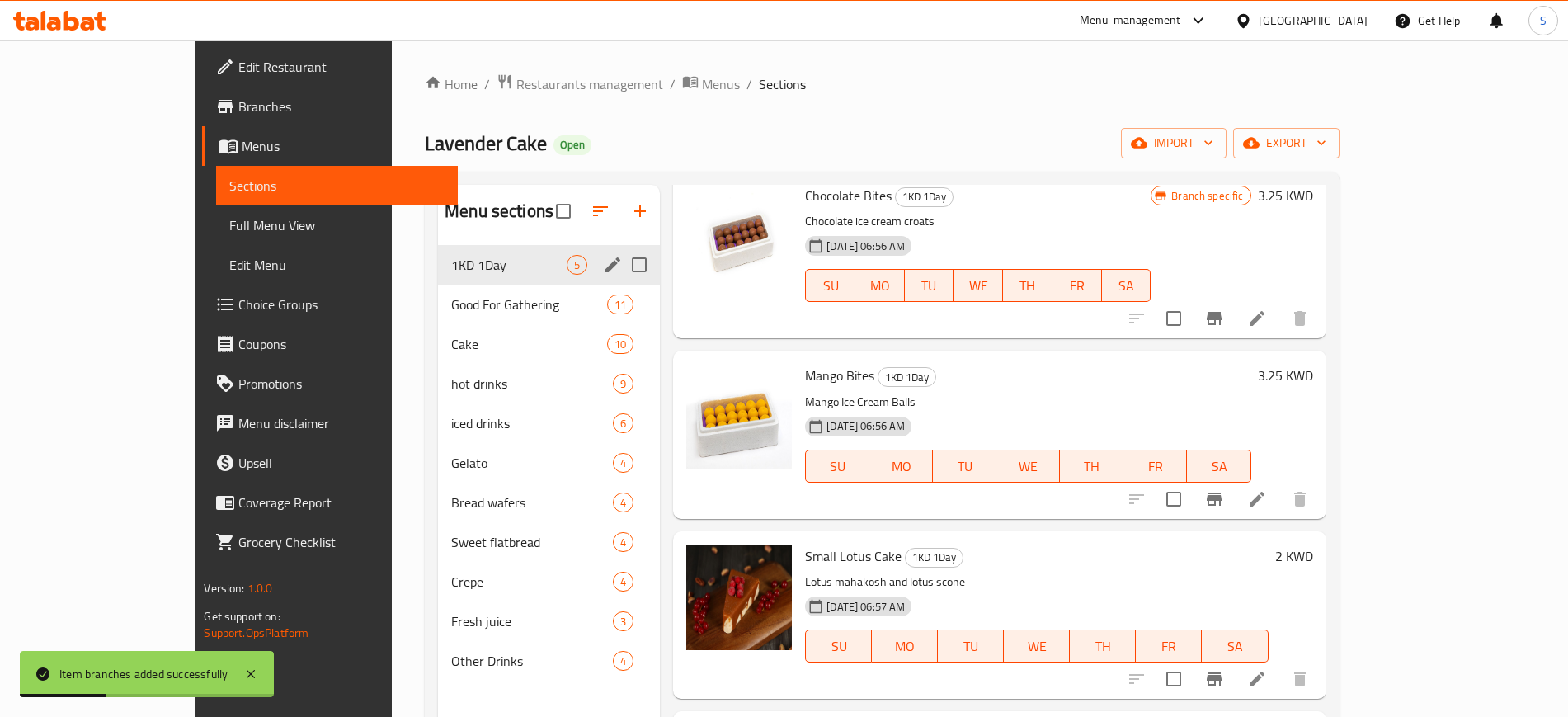
scroll to position [103, 0]
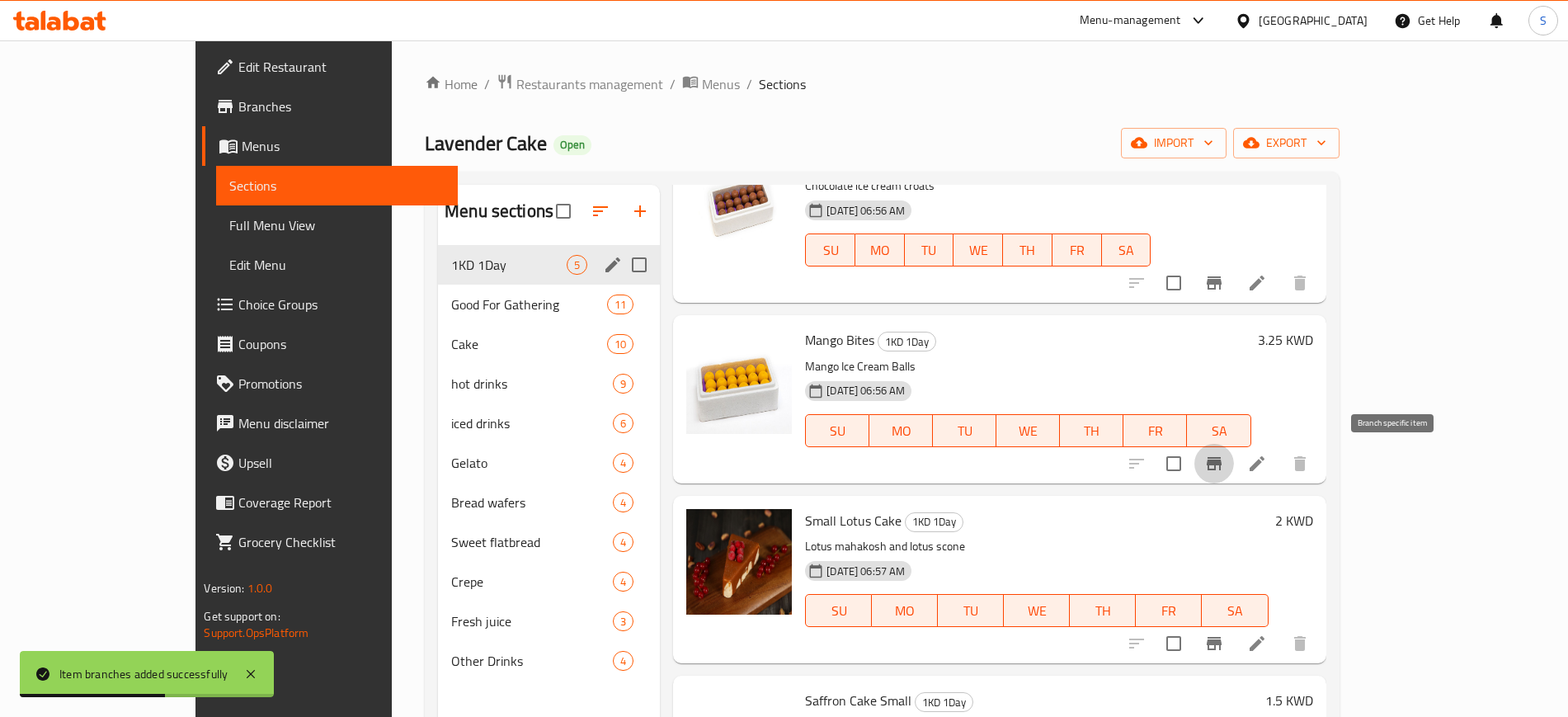
click at [1223, 466] on icon "Branch-specific-item" at bounding box center [1214, 463] width 20 height 20
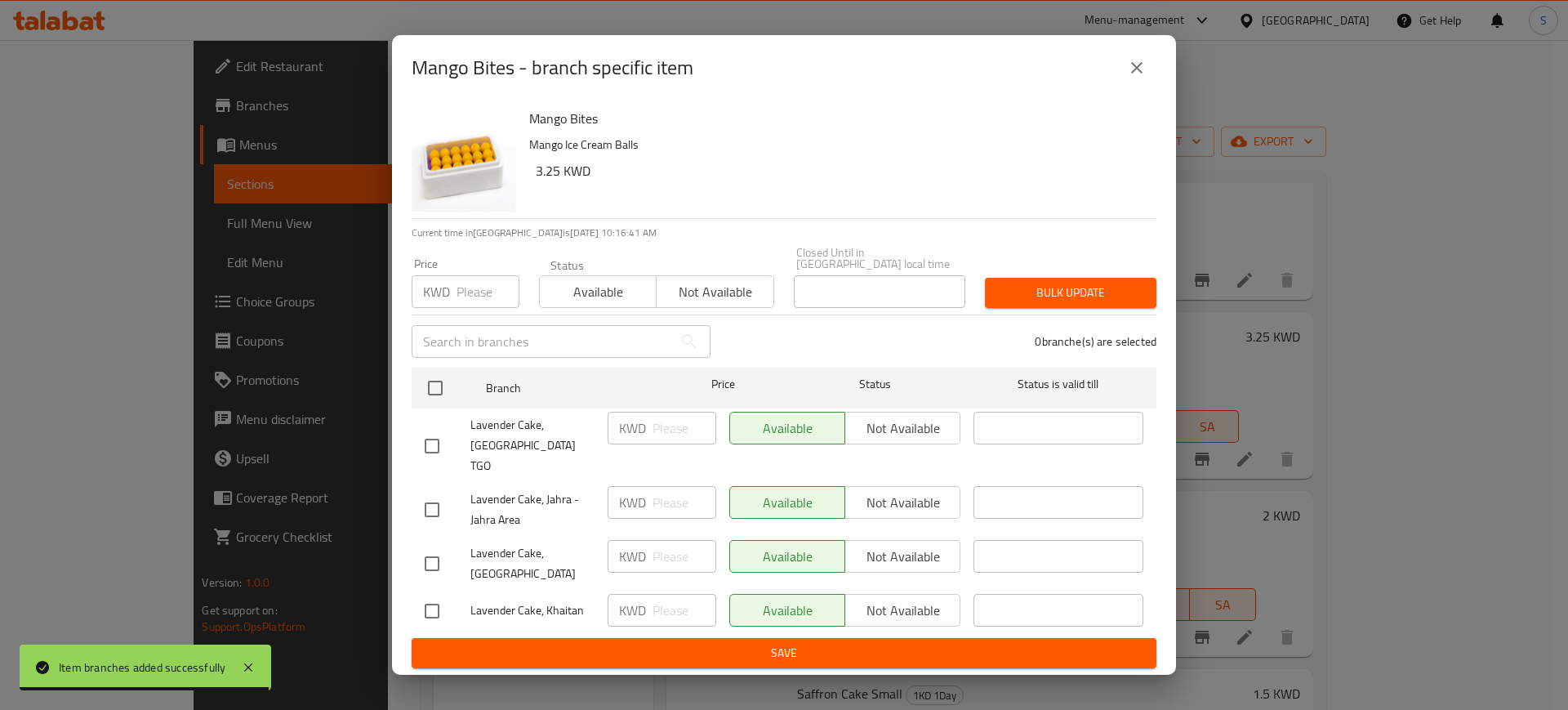
click at [429, 547] on input "checkbox" at bounding box center [432, 563] width 34 height 34
checkbox input "true"
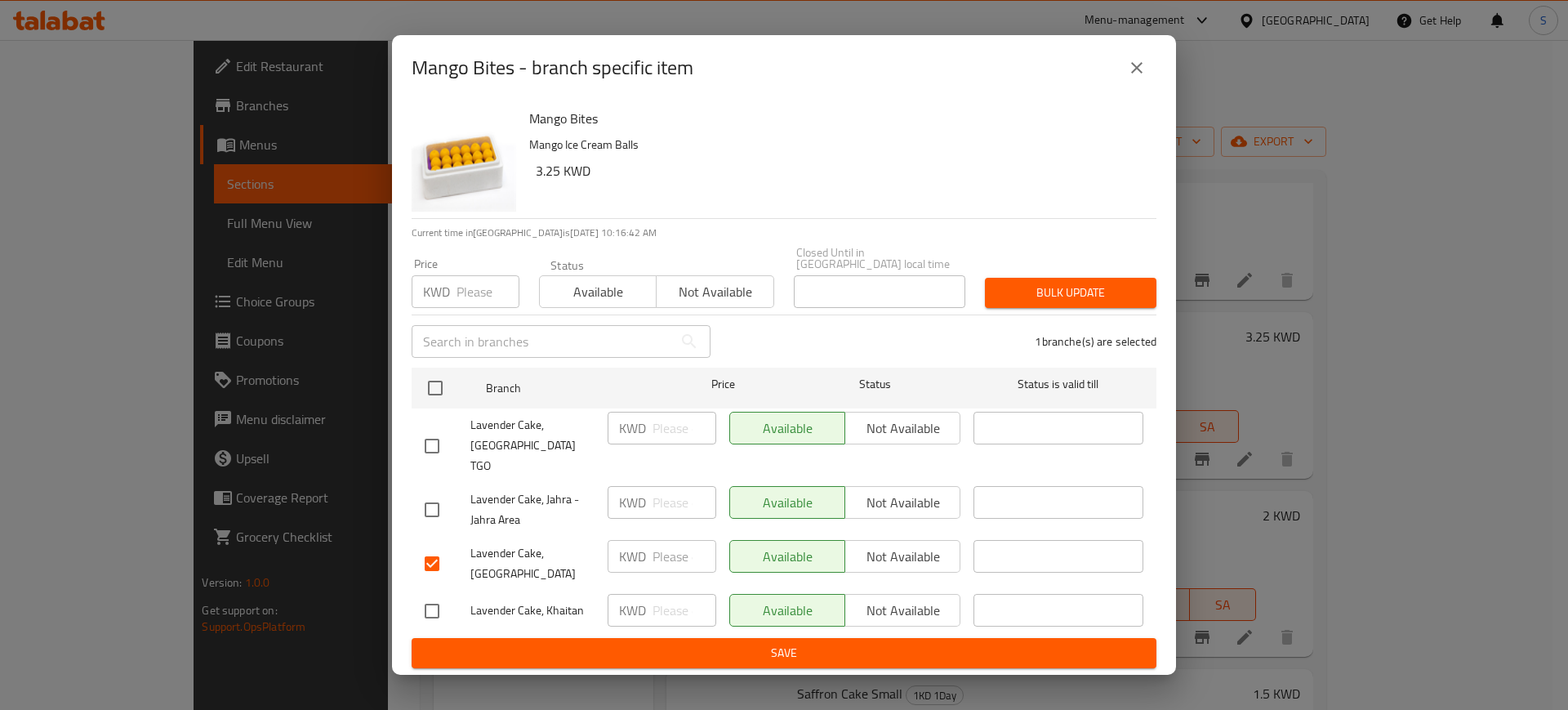
click at [432, 594] on input "checkbox" at bounding box center [432, 611] width 34 height 34
checkbox input "true"
click at [434, 547] on input "checkbox" at bounding box center [432, 563] width 34 height 34
checkbox input "false"
click at [430, 594] on input "checkbox" at bounding box center [432, 611] width 34 height 34
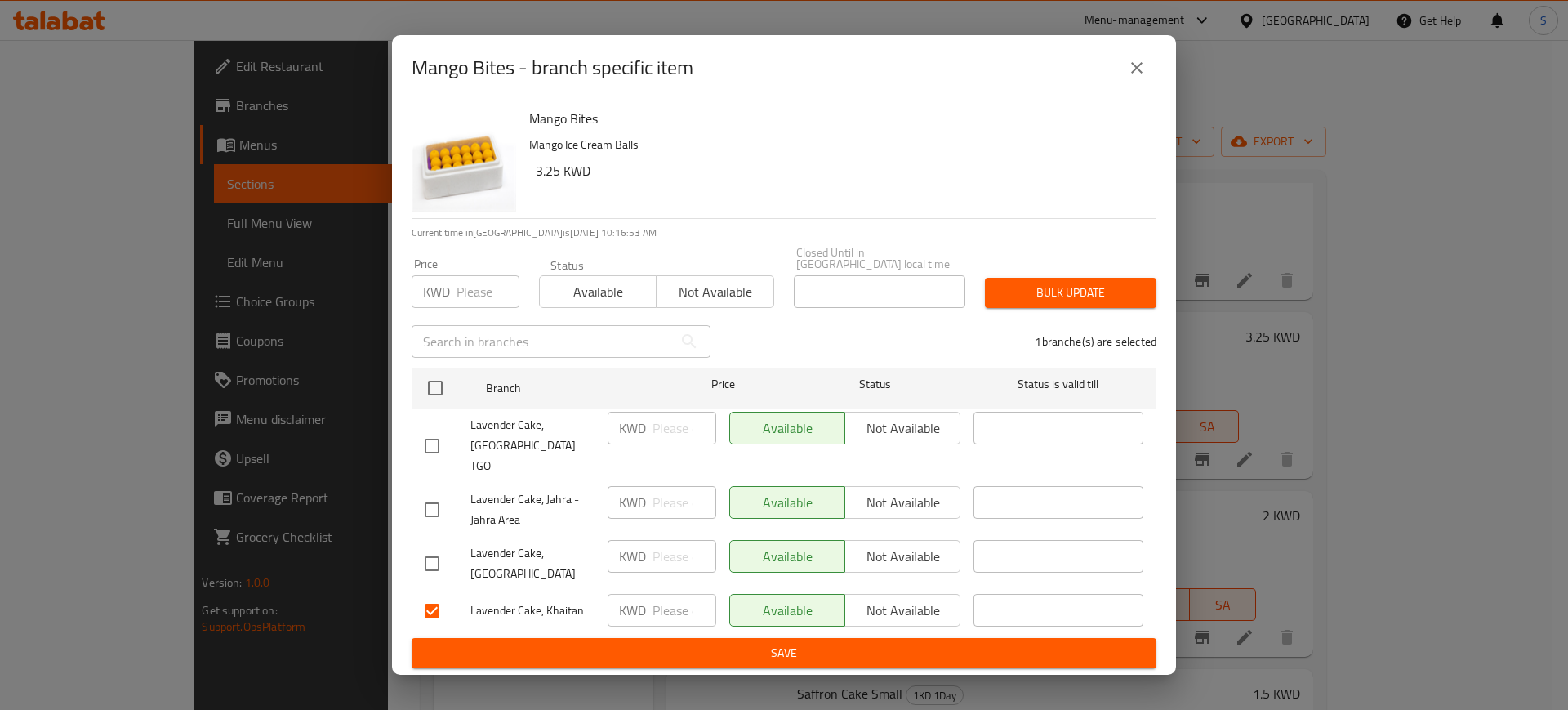
checkbox input "false"
click at [1138, 88] on button "close" at bounding box center [1136, 67] width 39 height 39
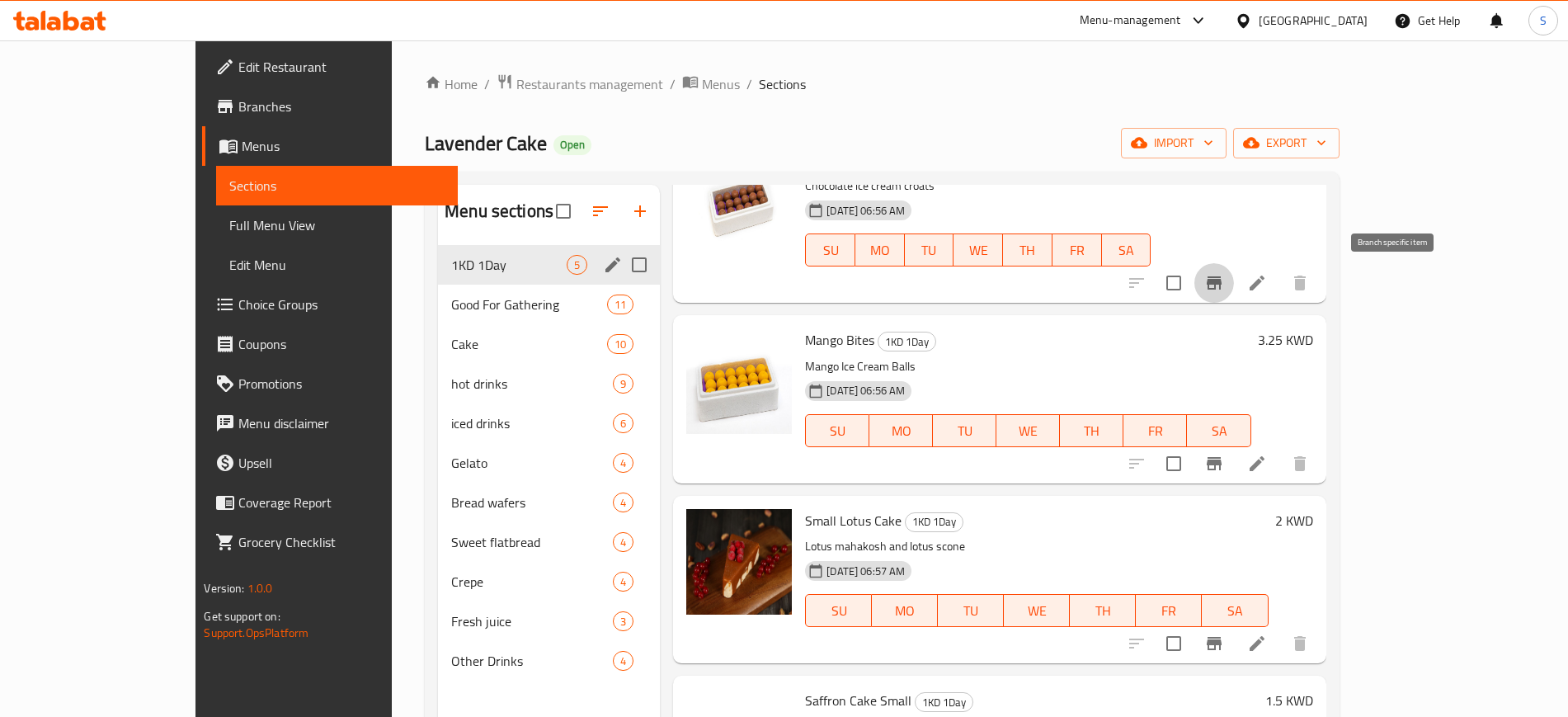
click at [1221, 284] on icon "Branch-specific-item" at bounding box center [1214, 283] width 15 height 13
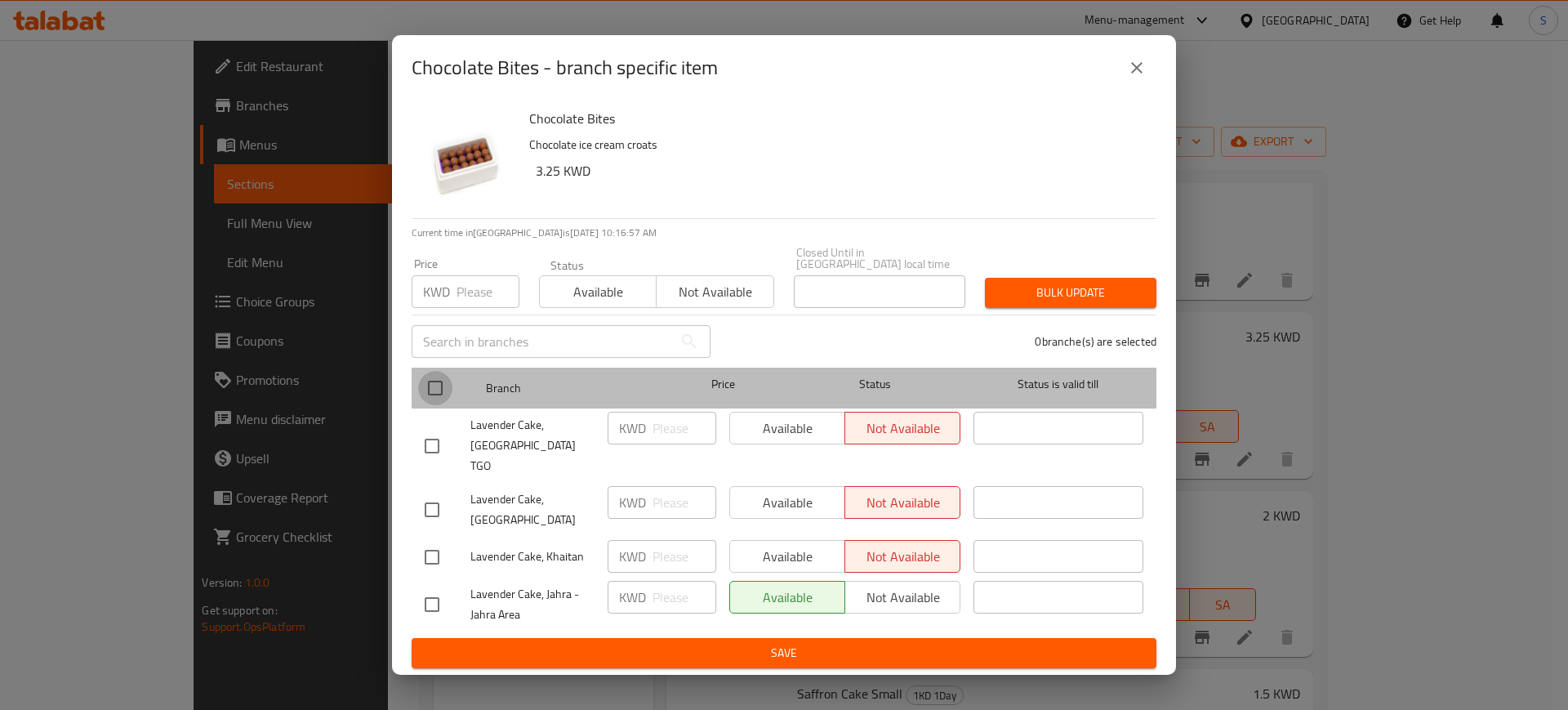
click at [437, 398] on input "checkbox" at bounding box center [435, 388] width 34 height 34
checkbox input "true"
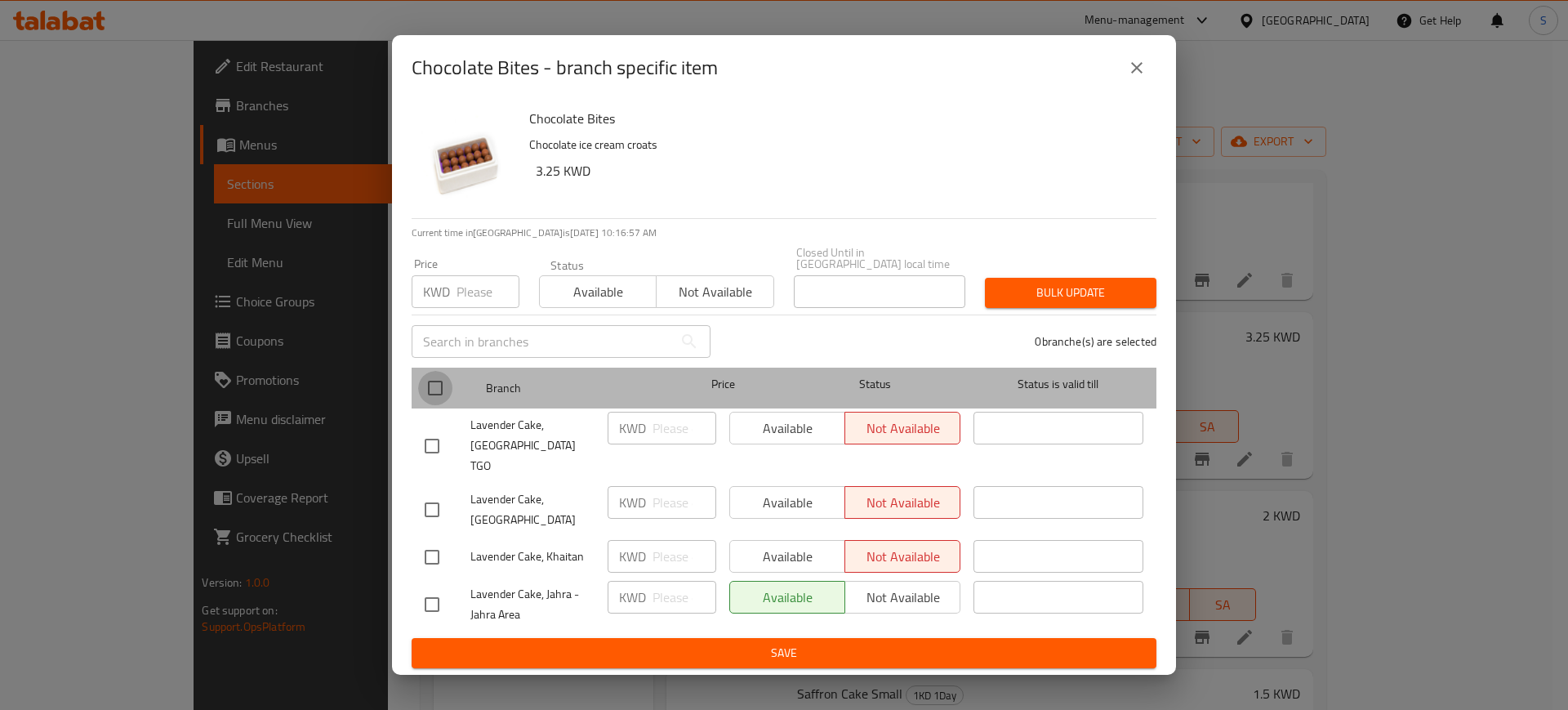
checkbox input "true"
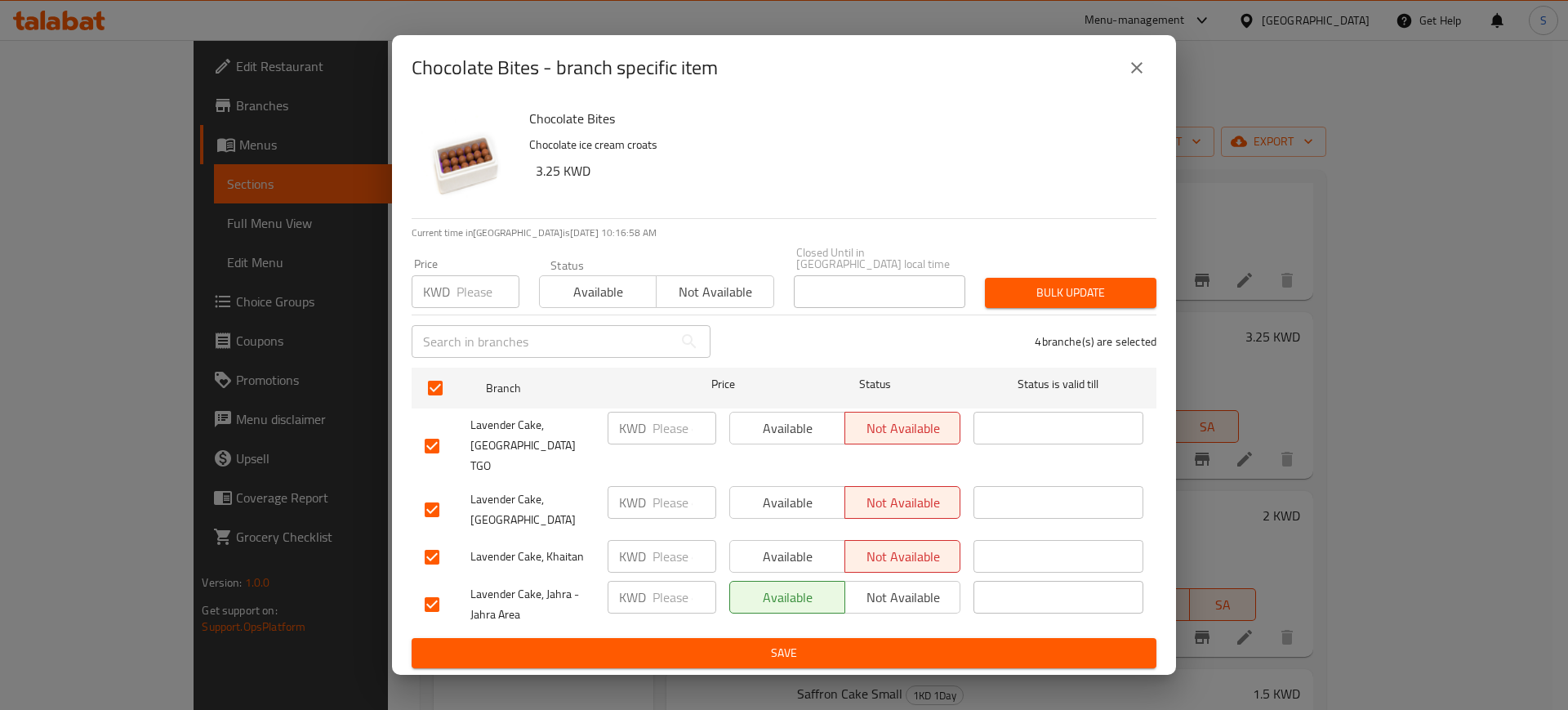
click at [604, 304] on span "Available" at bounding box center [598, 292] width 104 height 24
click at [1100, 303] on span "Bulk update" at bounding box center [1071, 292] width 146 height 21
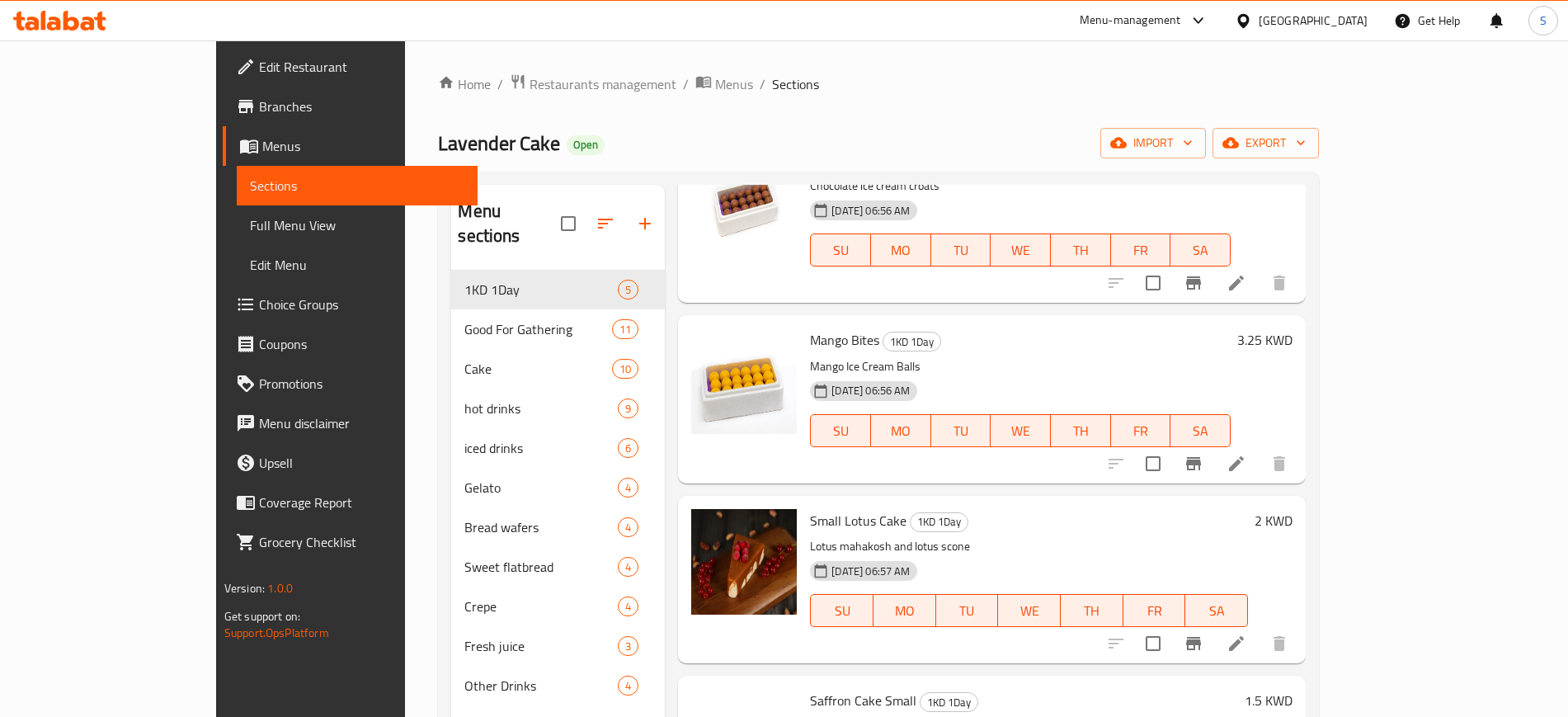
click at [259, 106] on span "Branches" at bounding box center [362, 106] width 206 height 20
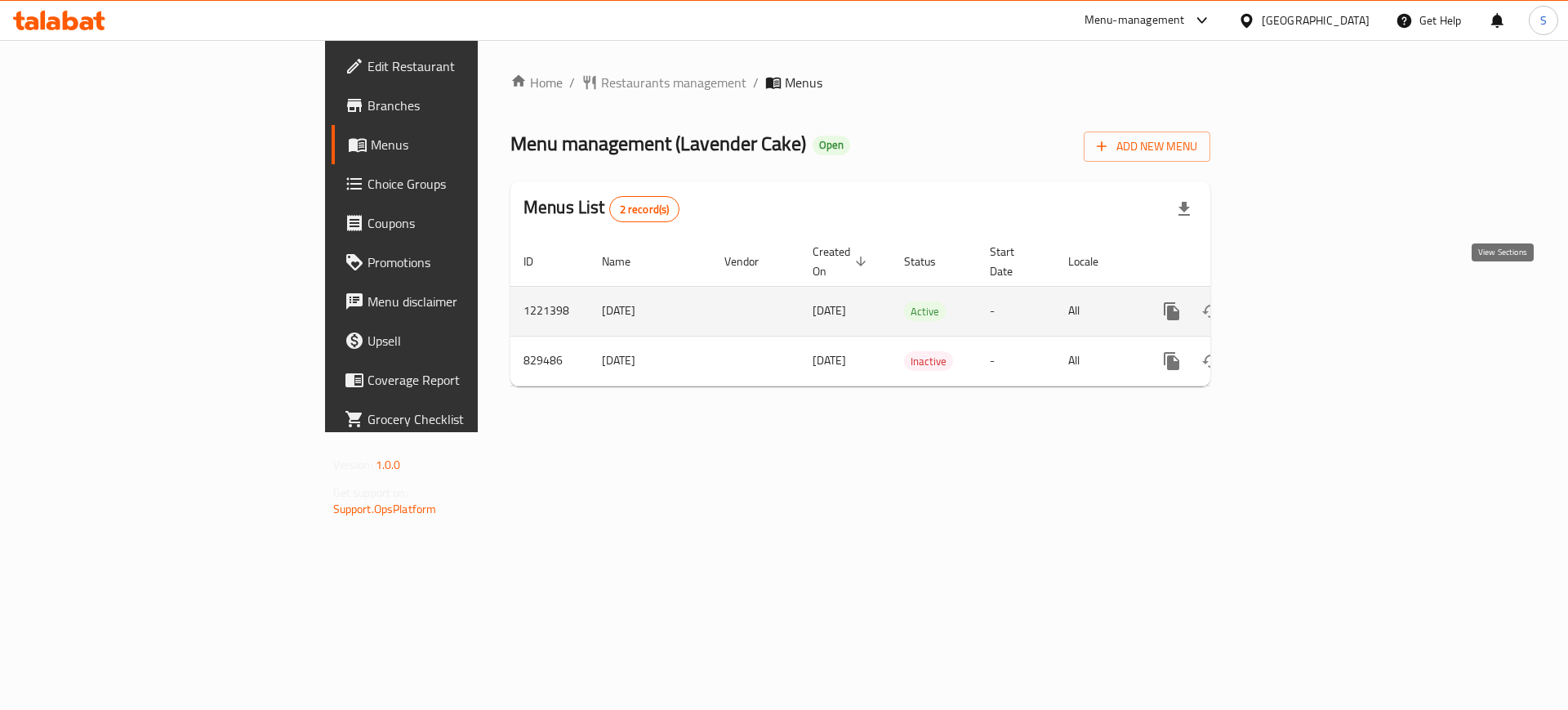
click at [1300, 302] on icon "enhanced table" at bounding box center [1290, 312] width 20 height 20
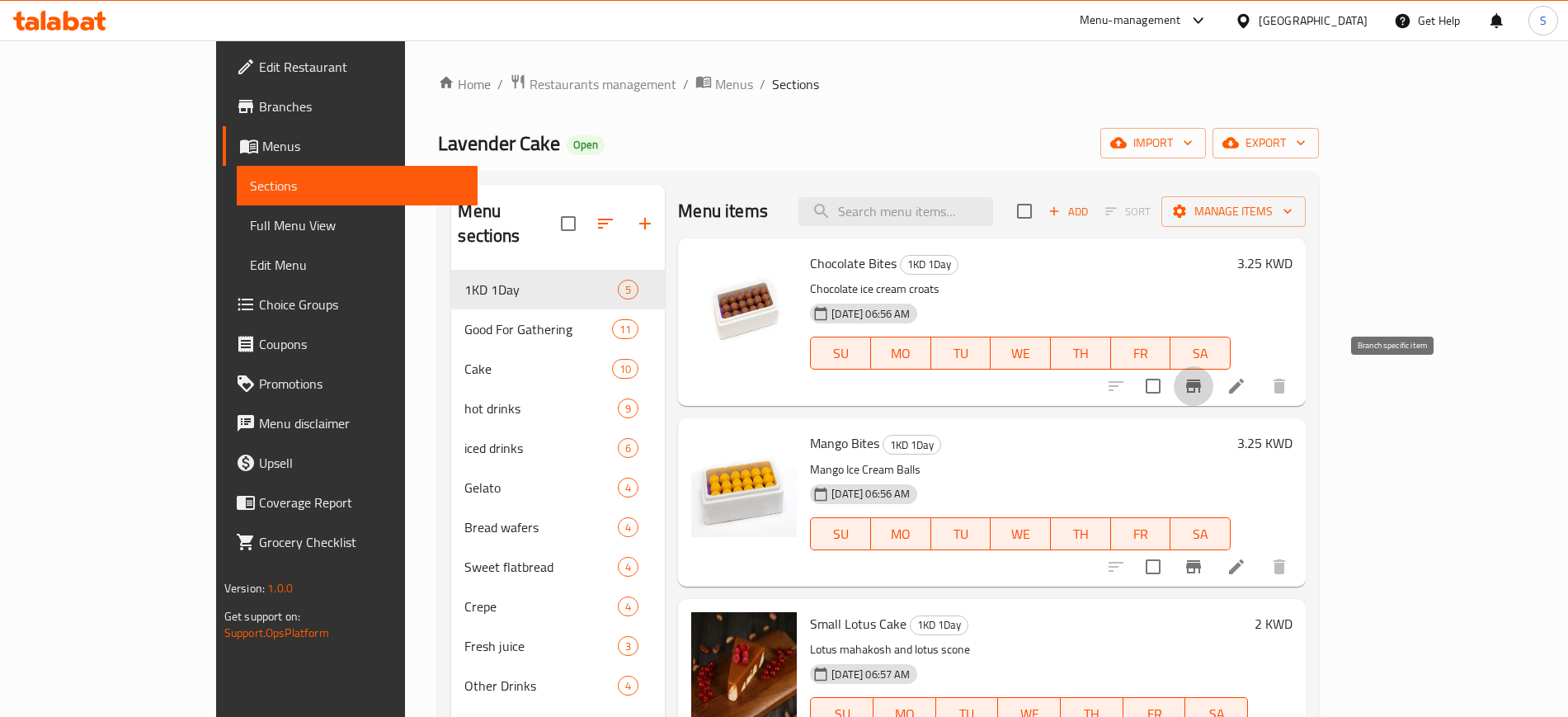
click at [1203, 393] on icon "Branch-specific-item" at bounding box center [1193, 387] width 20 height 20
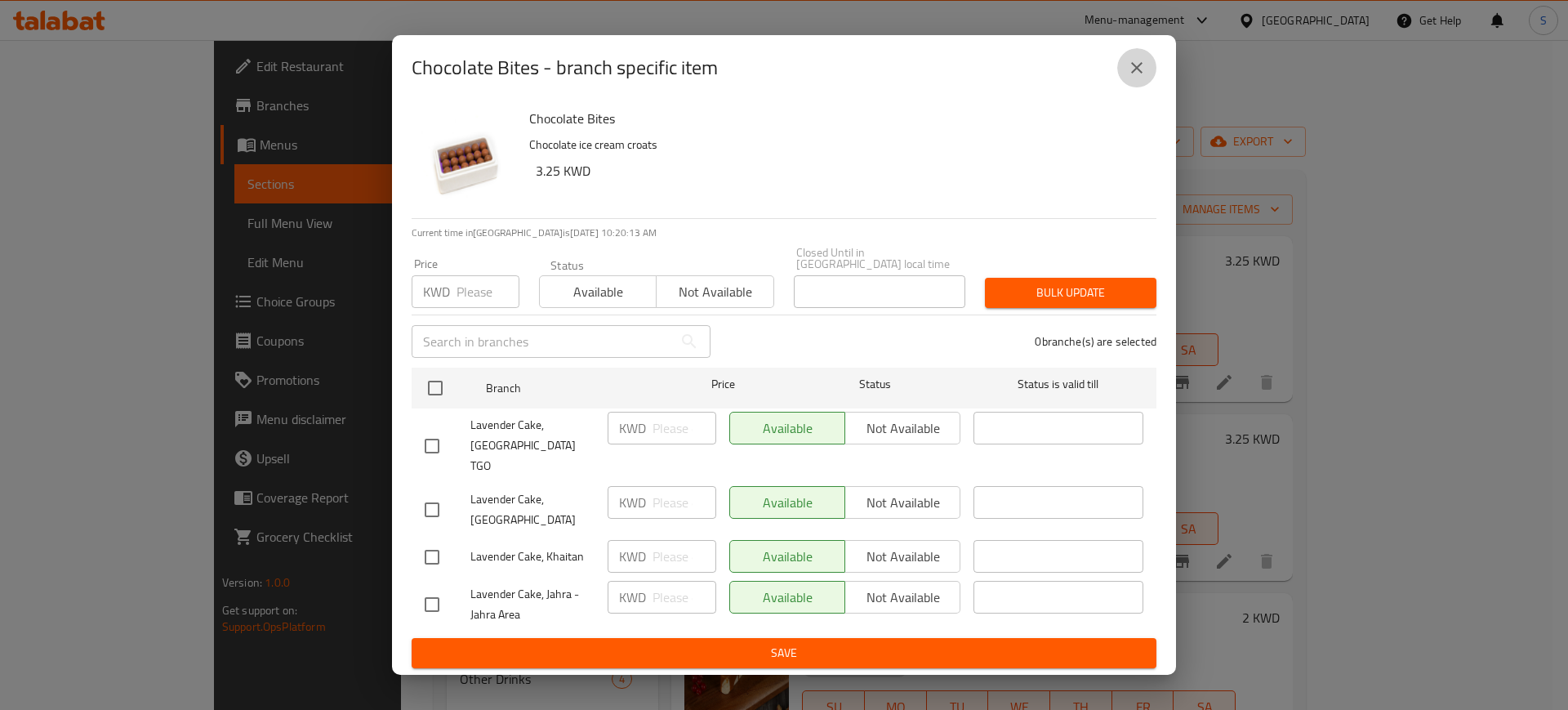
click at [1140, 74] on icon "close" at bounding box center [1137, 68] width 12 height 12
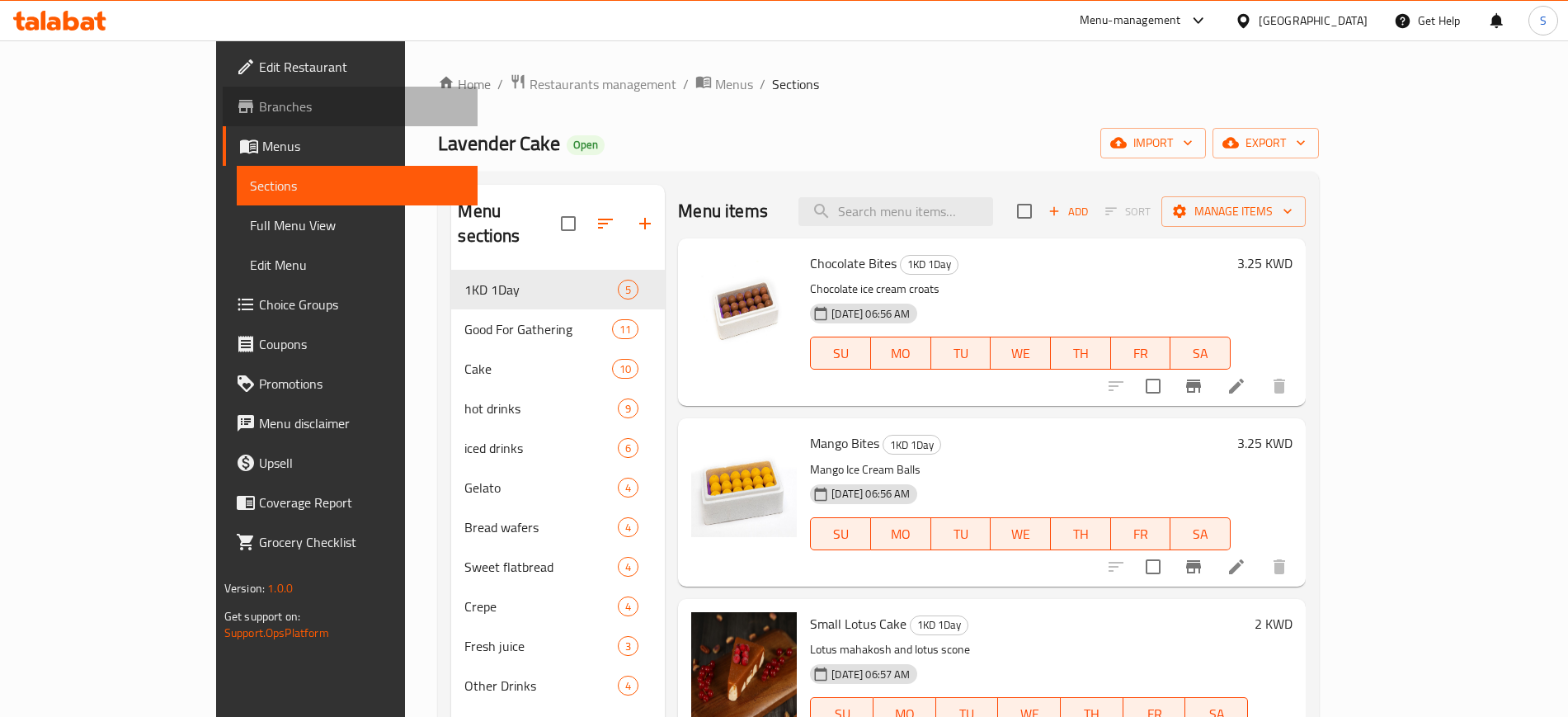
click at [259, 100] on span "Branches" at bounding box center [362, 106] width 206 height 20
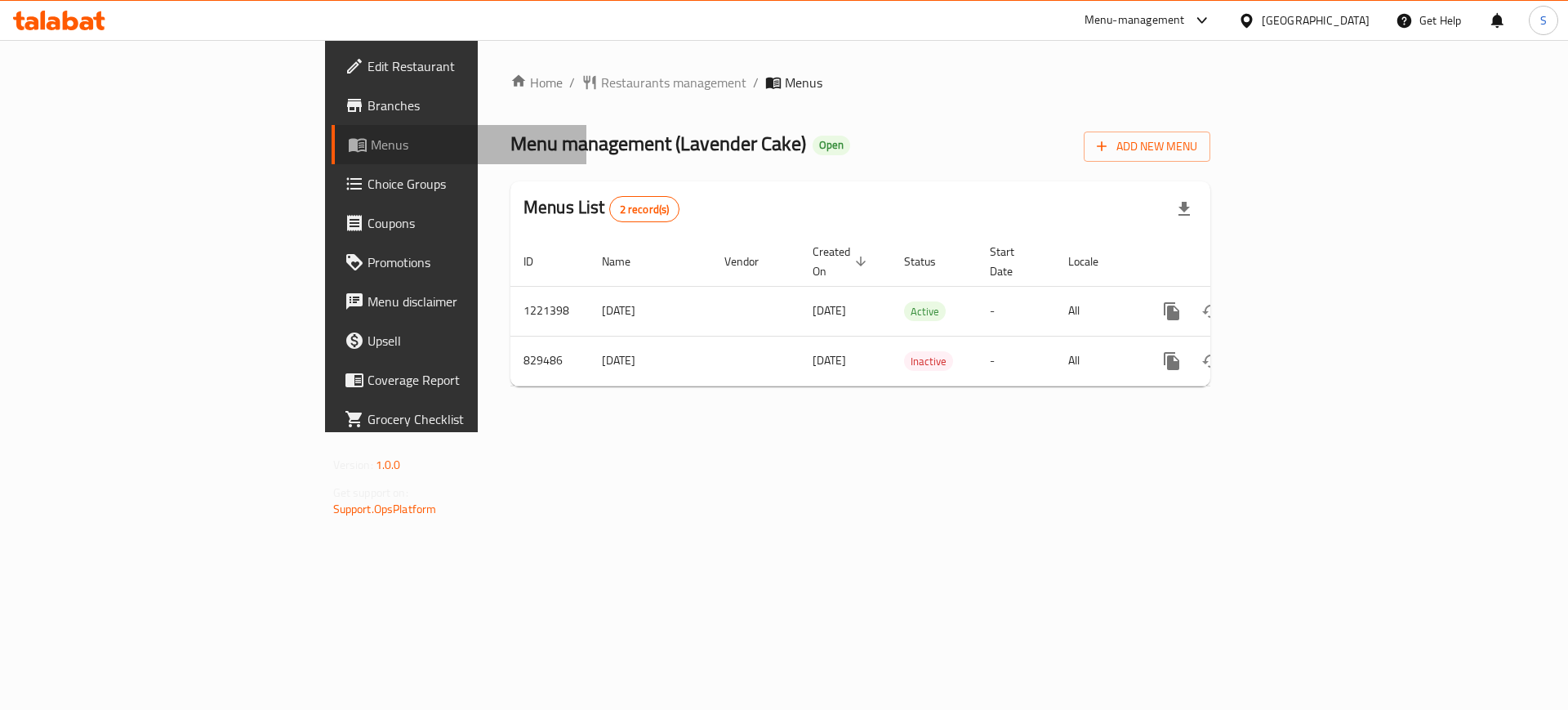
click at [371, 150] on span "Menus" at bounding box center [473, 145] width 204 height 20
click at [371, 139] on span "Menus" at bounding box center [473, 145] width 204 height 20
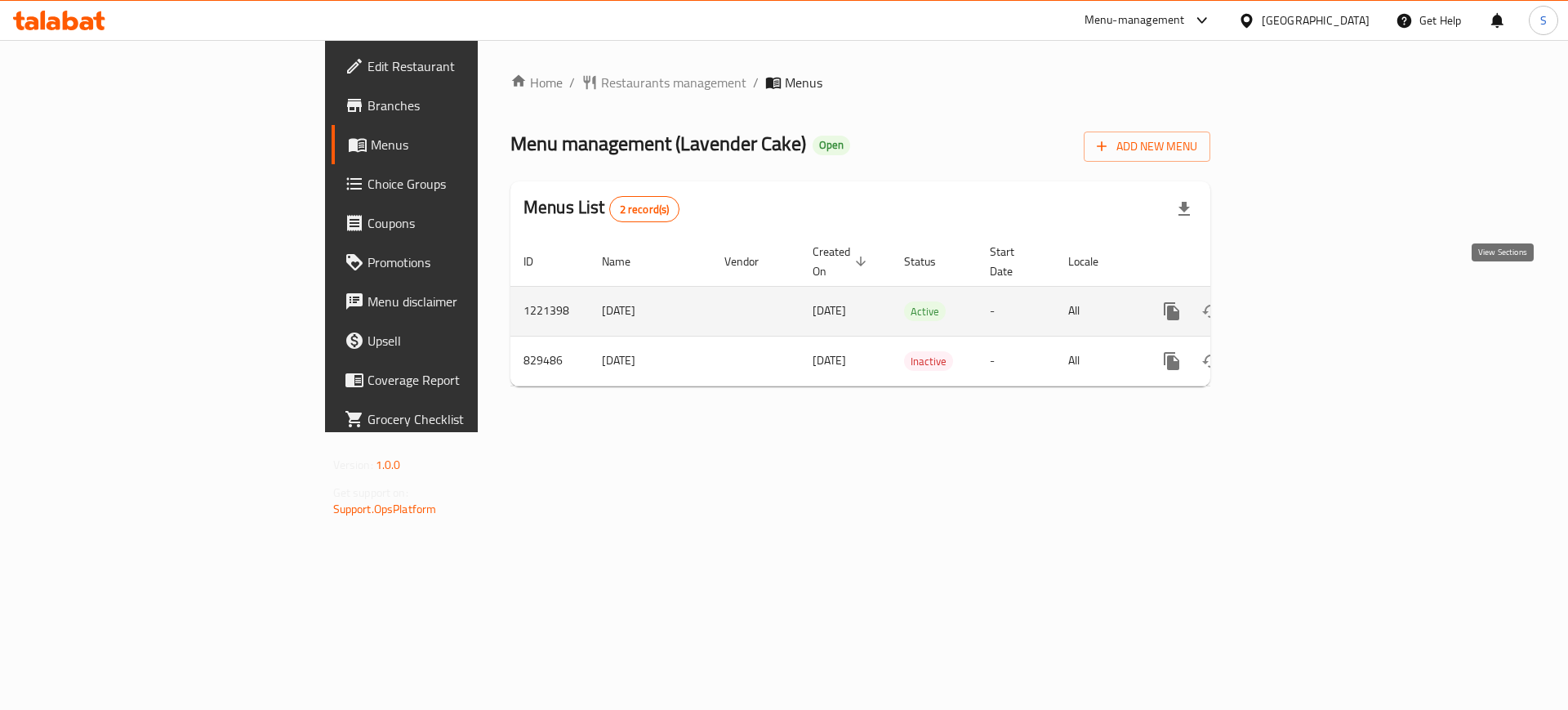
click at [1297, 304] on icon "enhanced table" at bounding box center [1290, 312] width 15 height 15
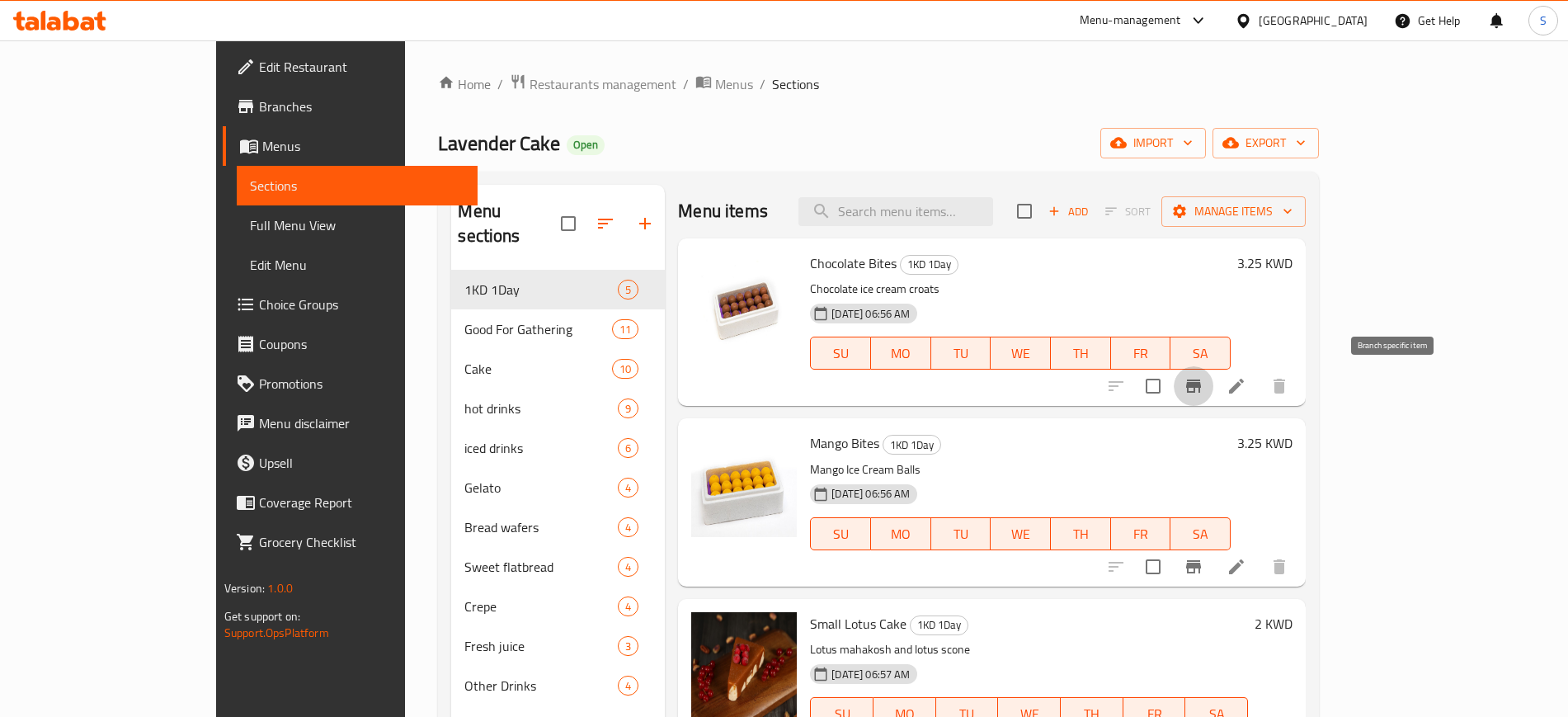
click at [1201, 384] on icon "Branch-specific-item" at bounding box center [1193, 387] width 15 height 13
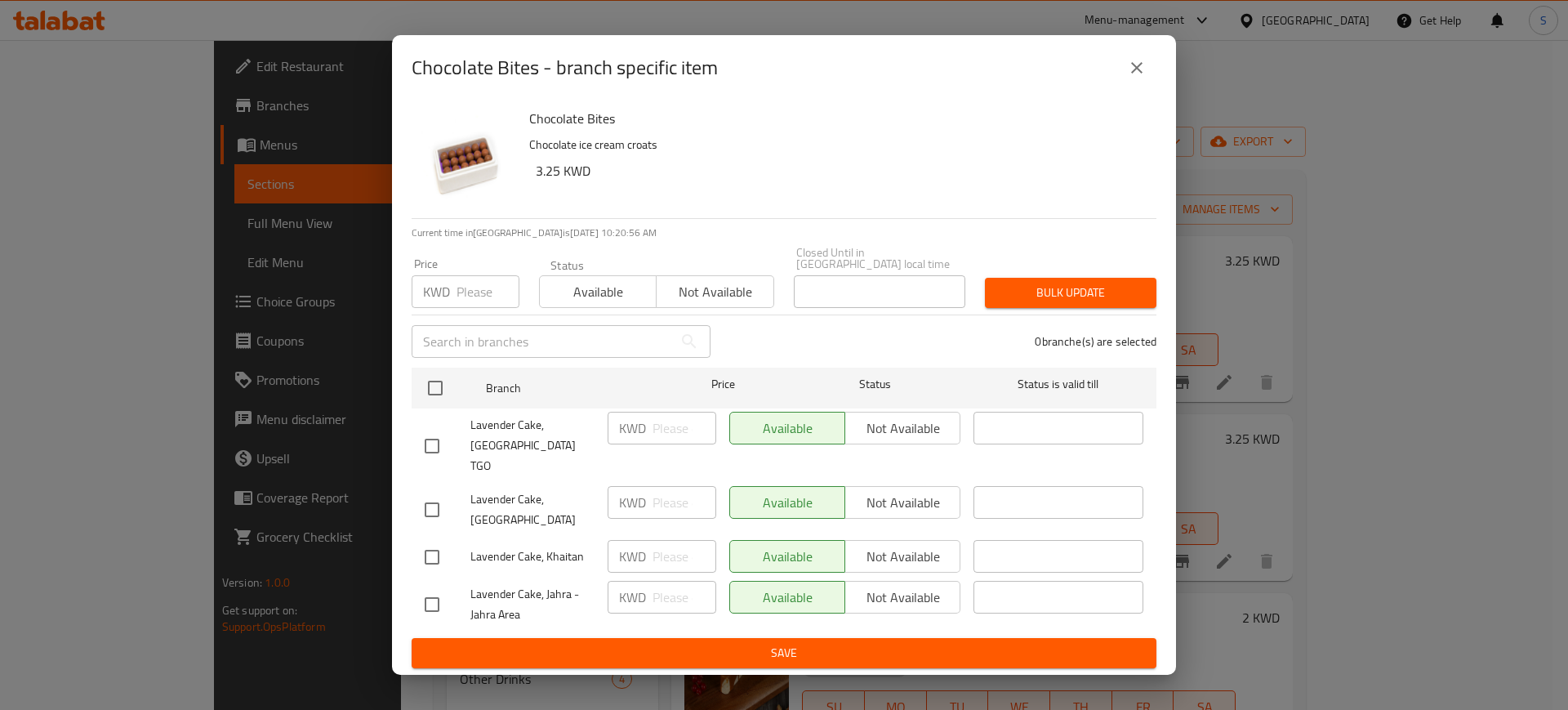
click at [429, 447] on input "checkbox" at bounding box center [432, 446] width 34 height 34
checkbox input "true"
click at [441, 493] on input "checkbox" at bounding box center [432, 510] width 34 height 34
checkbox input "true"
click at [431, 540] on input "checkbox" at bounding box center [432, 557] width 34 height 34
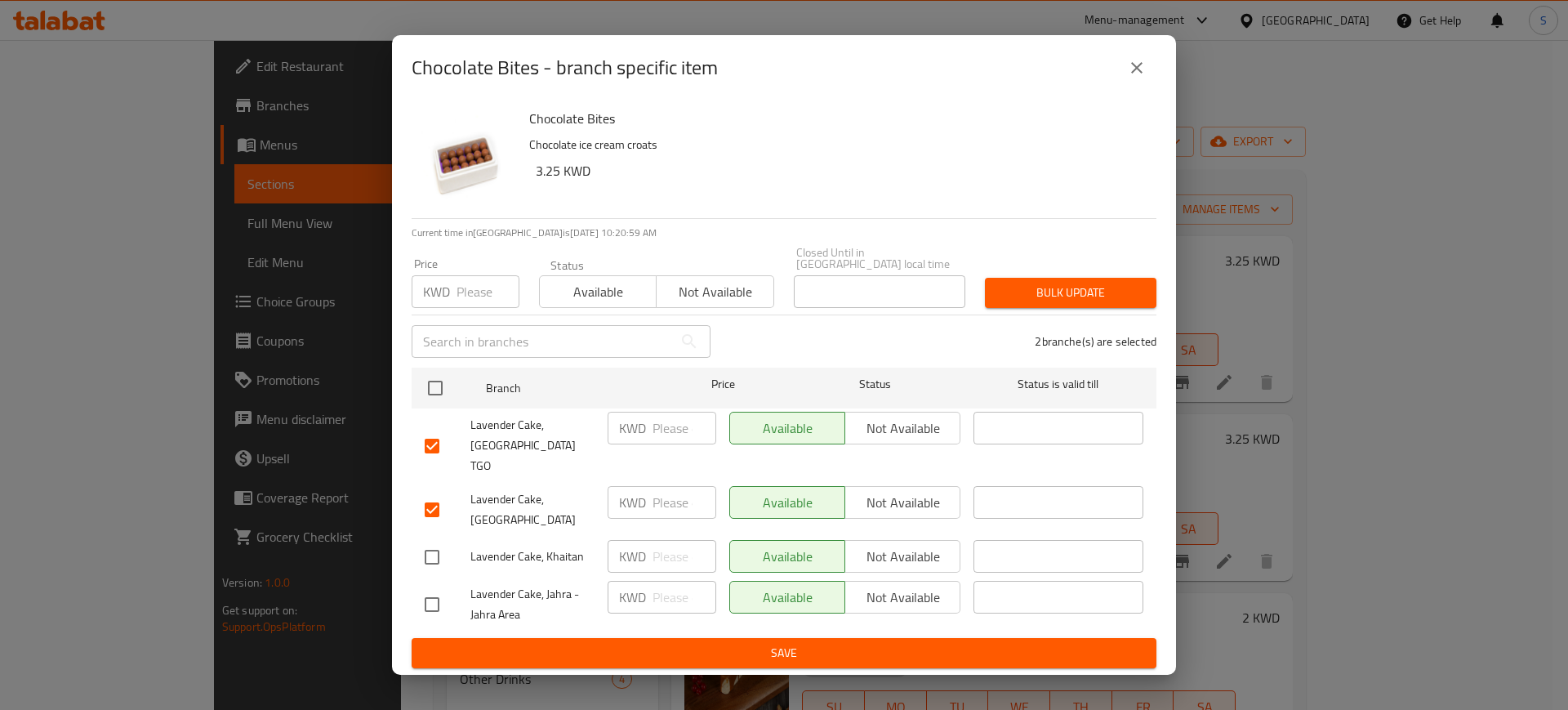
checkbox input "true"
click at [726, 301] on span "Not available" at bounding box center [715, 292] width 104 height 24
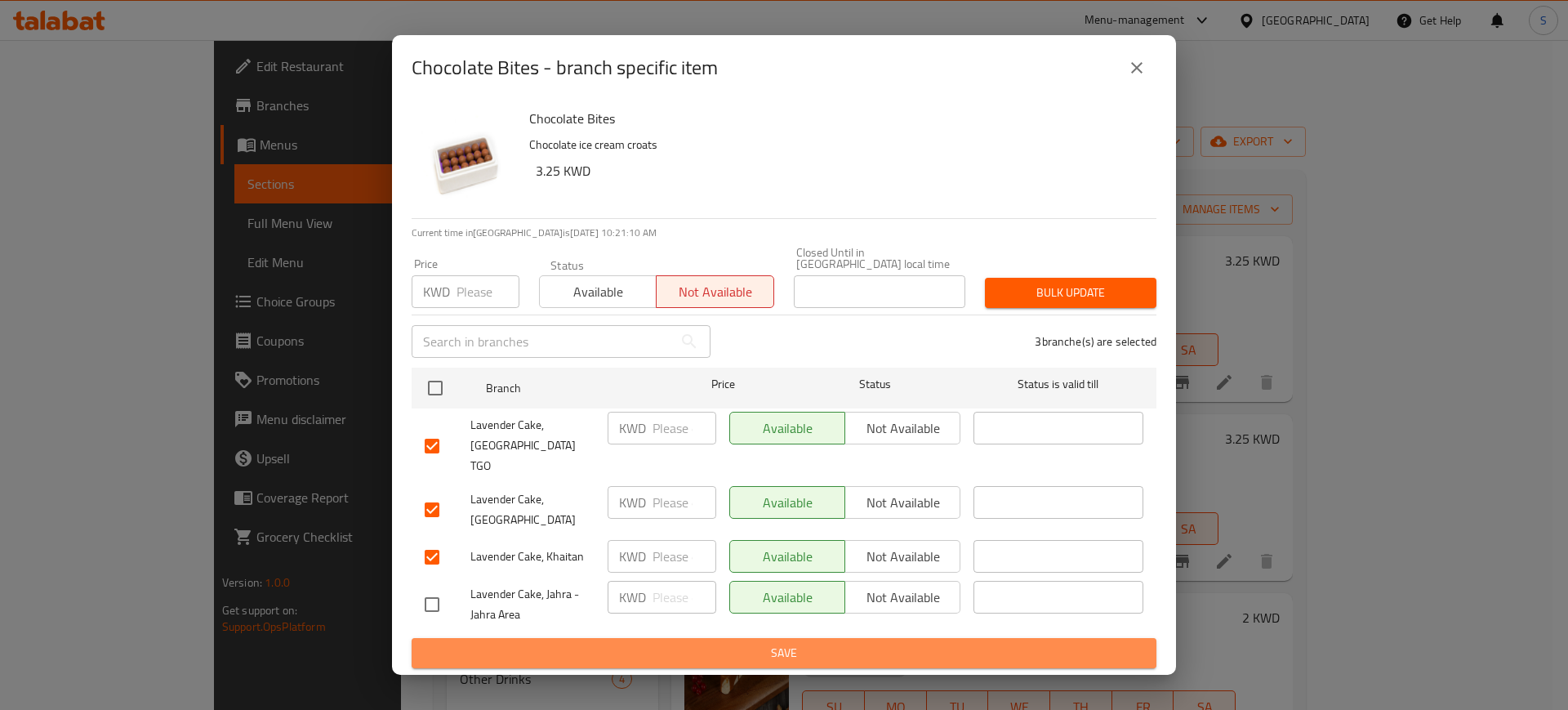
click at [837, 643] on span "Save" at bounding box center [784, 653] width 719 height 21
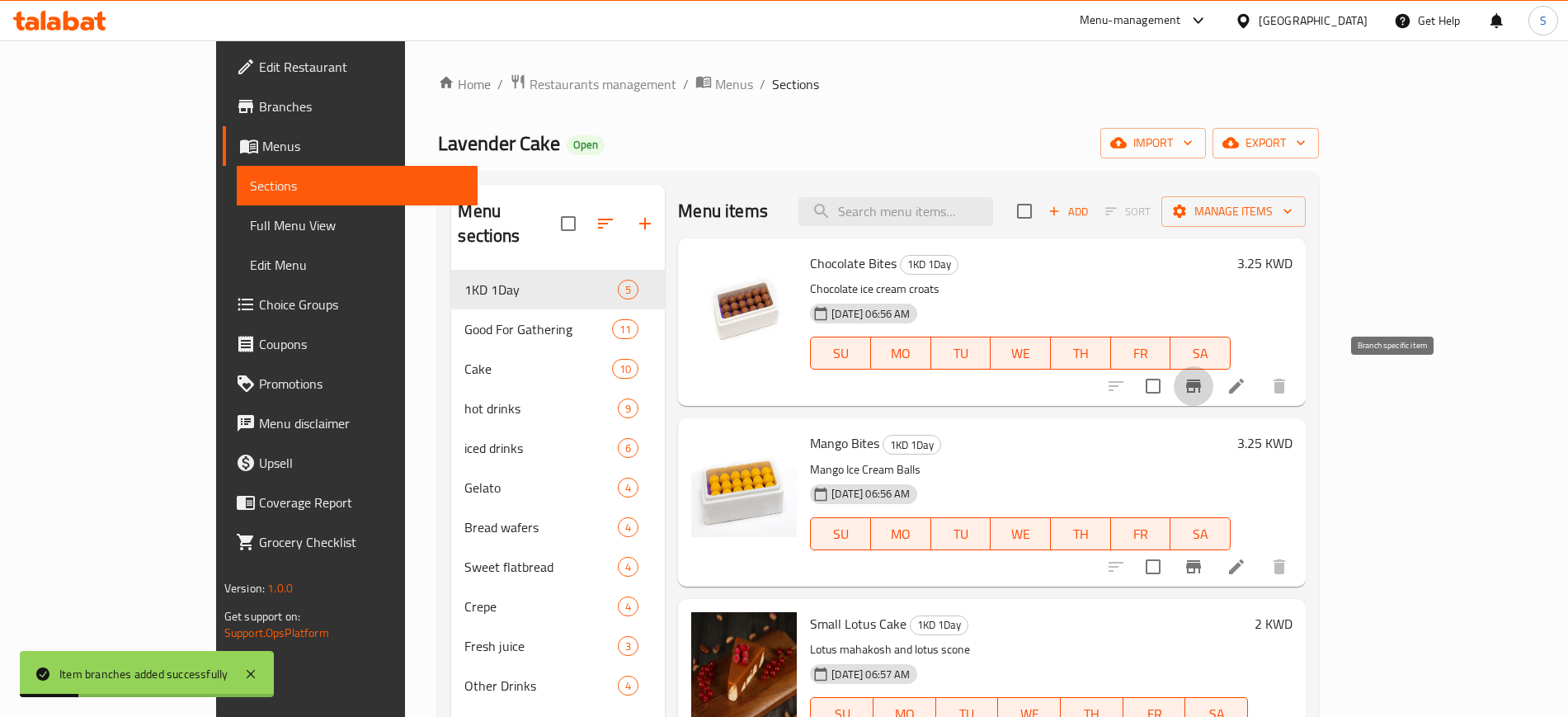
click at [1201, 387] on icon "Branch-specific-item" at bounding box center [1193, 387] width 15 height 13
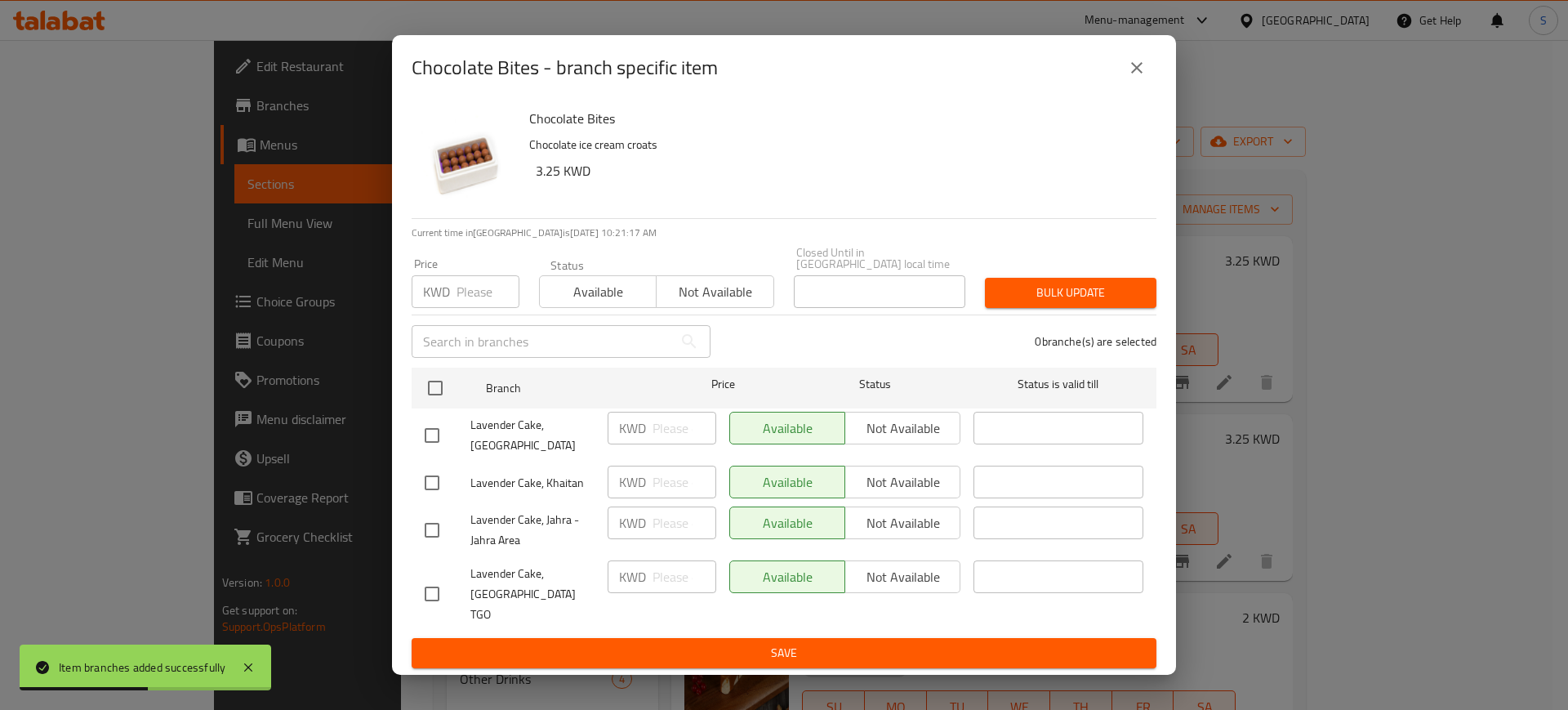
click at [475, 299] on input "number" at bounding box center [488, 291] width 63 height 32
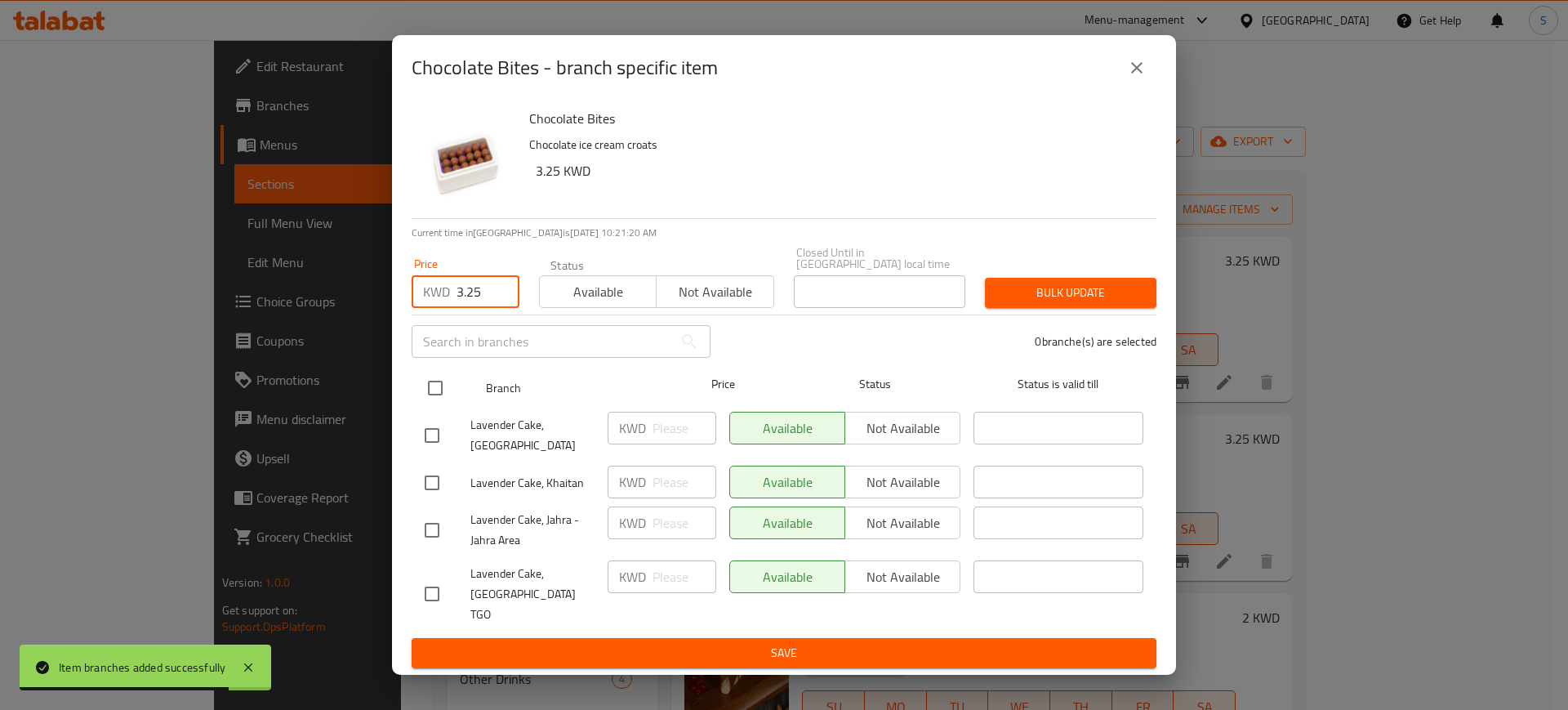
type input "3.25"
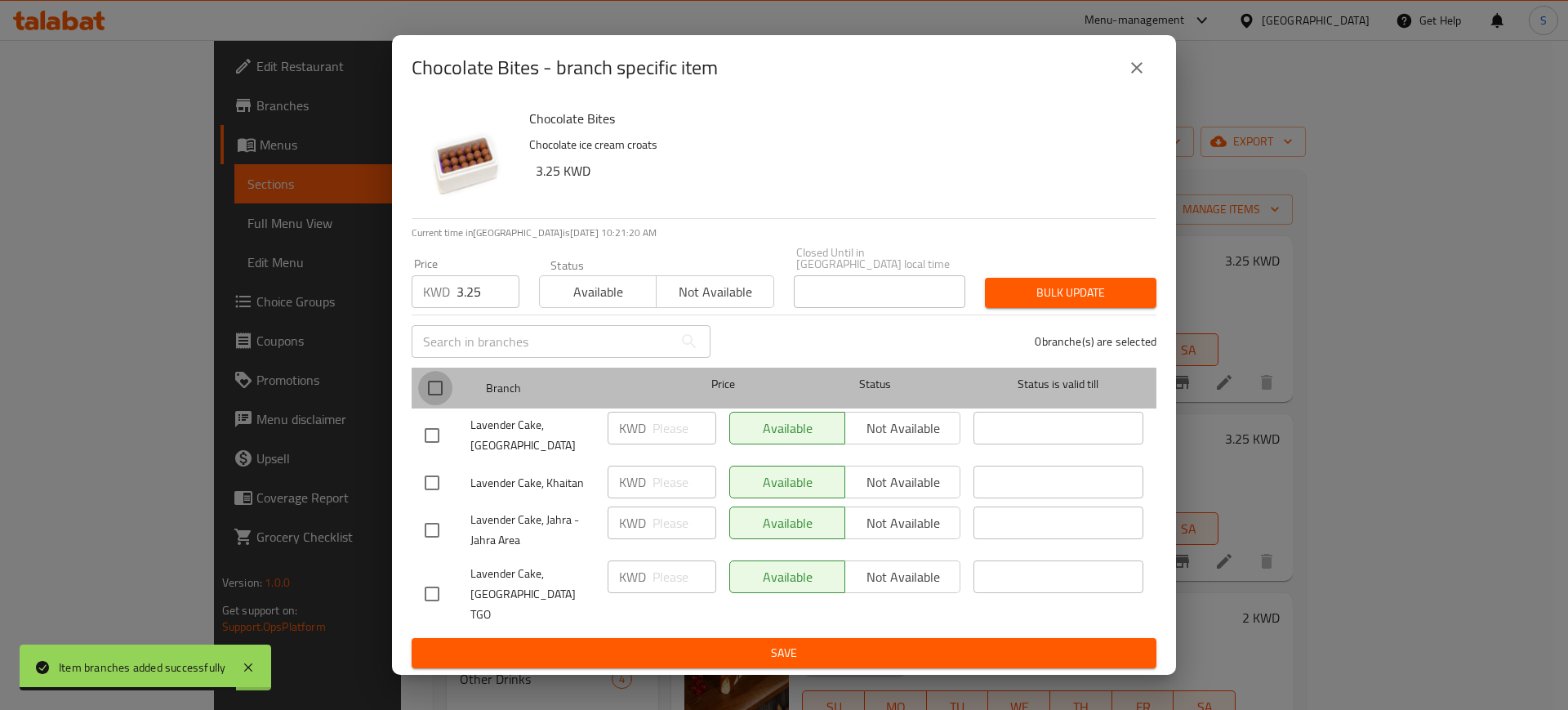
click at [443, 405] on input "checkbox" at bounding box center [435, 388] width 34 height 34
checkbox input "true"
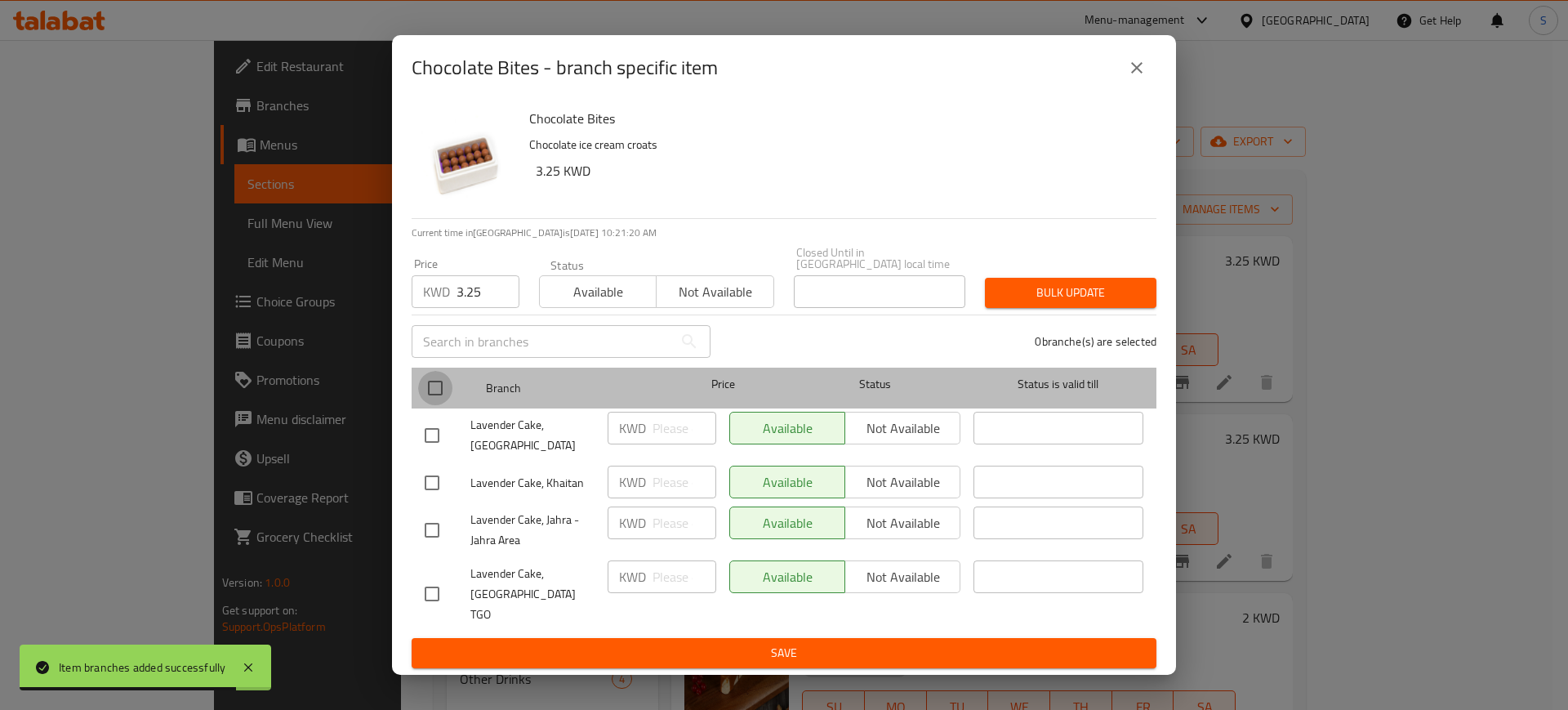
checkbox input "true"
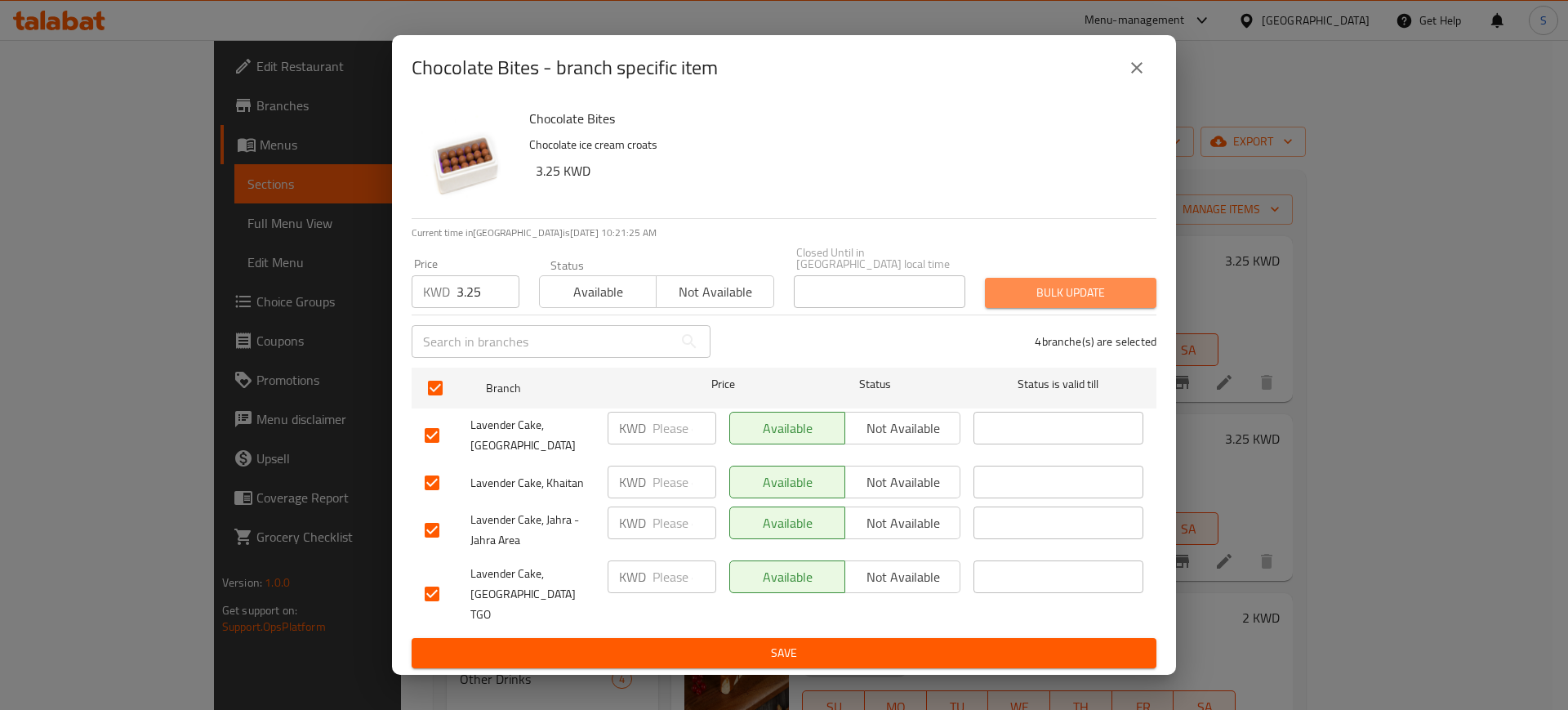
click at [1123, 303] on span "Bulk update" at bounding box center [1071, 292] width 146 height 21
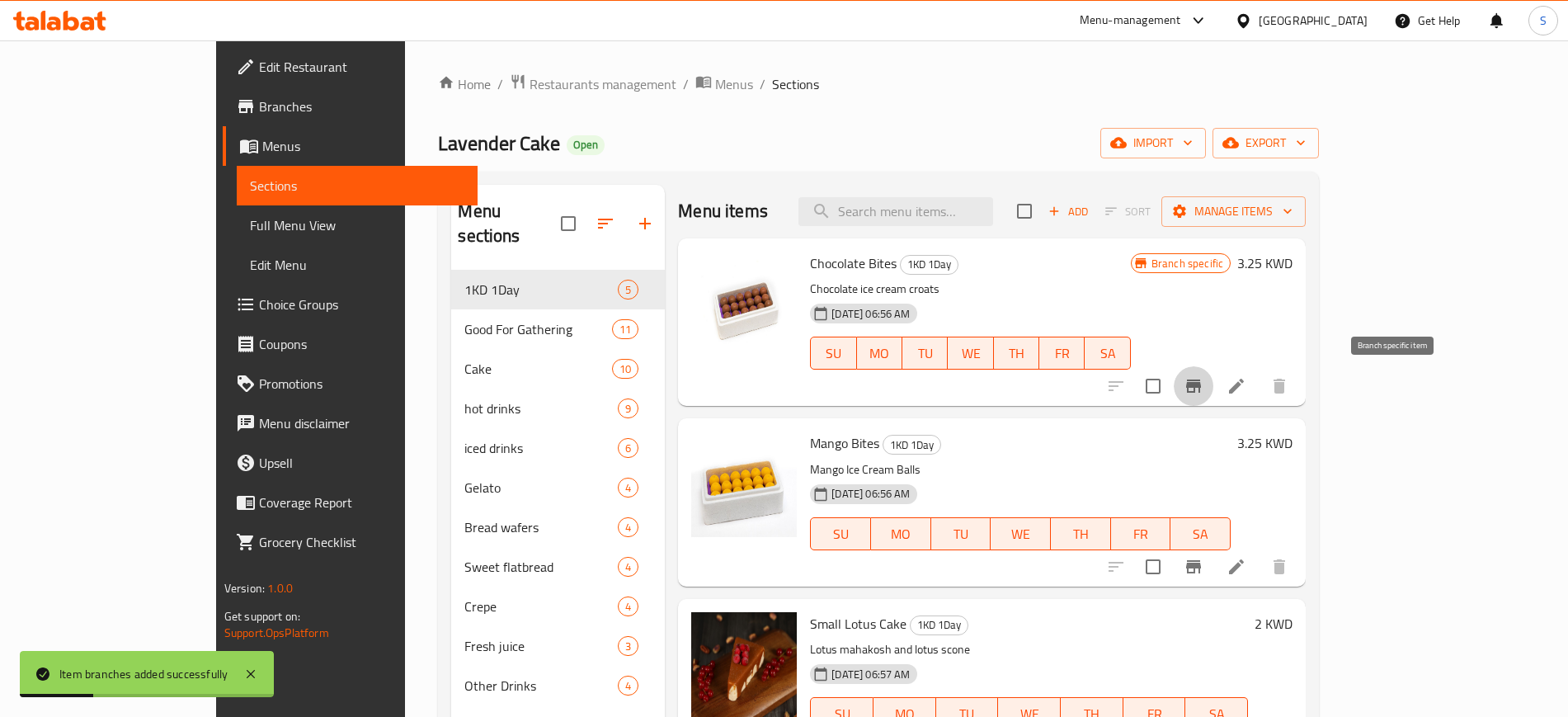
click at [1203, 389] on icon "Branch-specific-item" at bounding box center [1193, 387] width 20 height 20
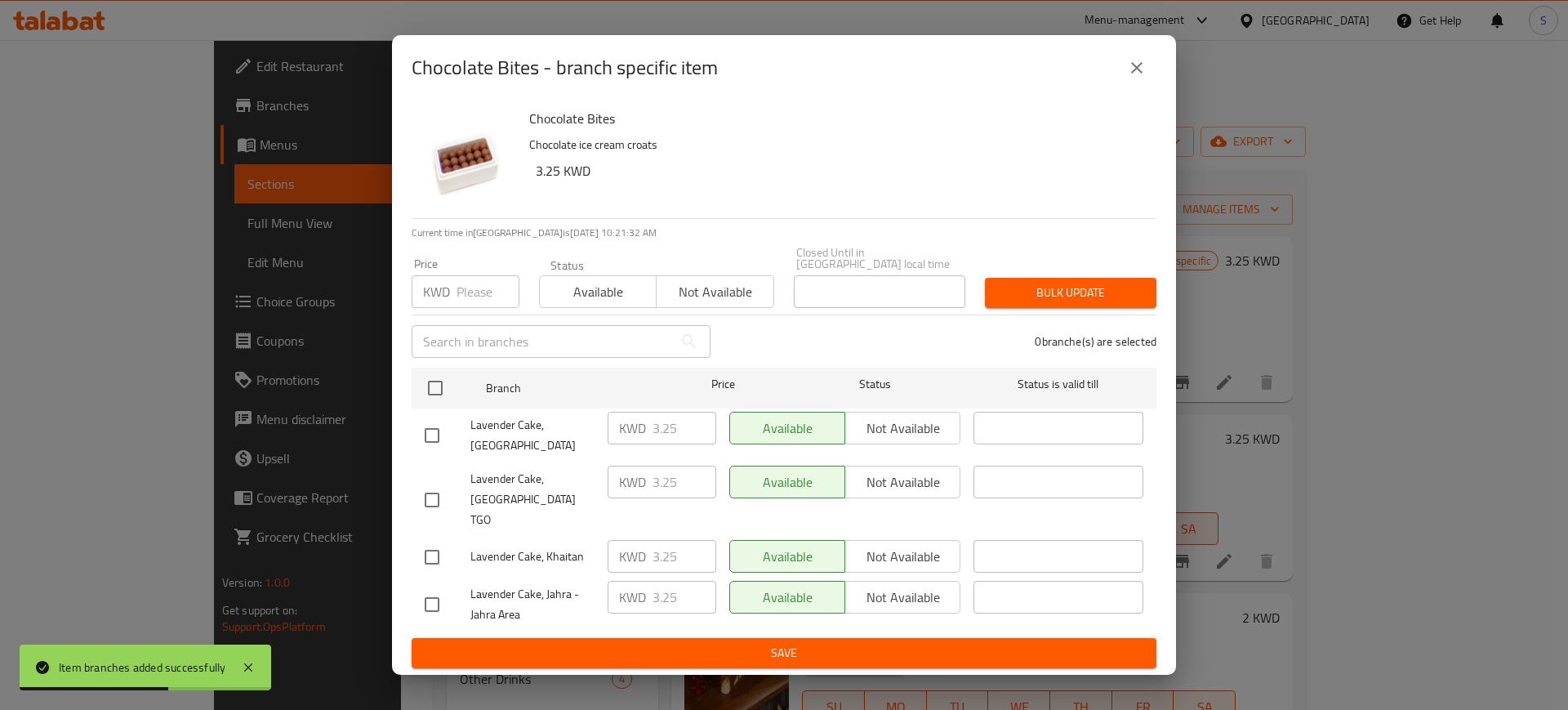
click at [1135, 78] on icon "close" at bounding box center [1137, 68] width 20 height 20
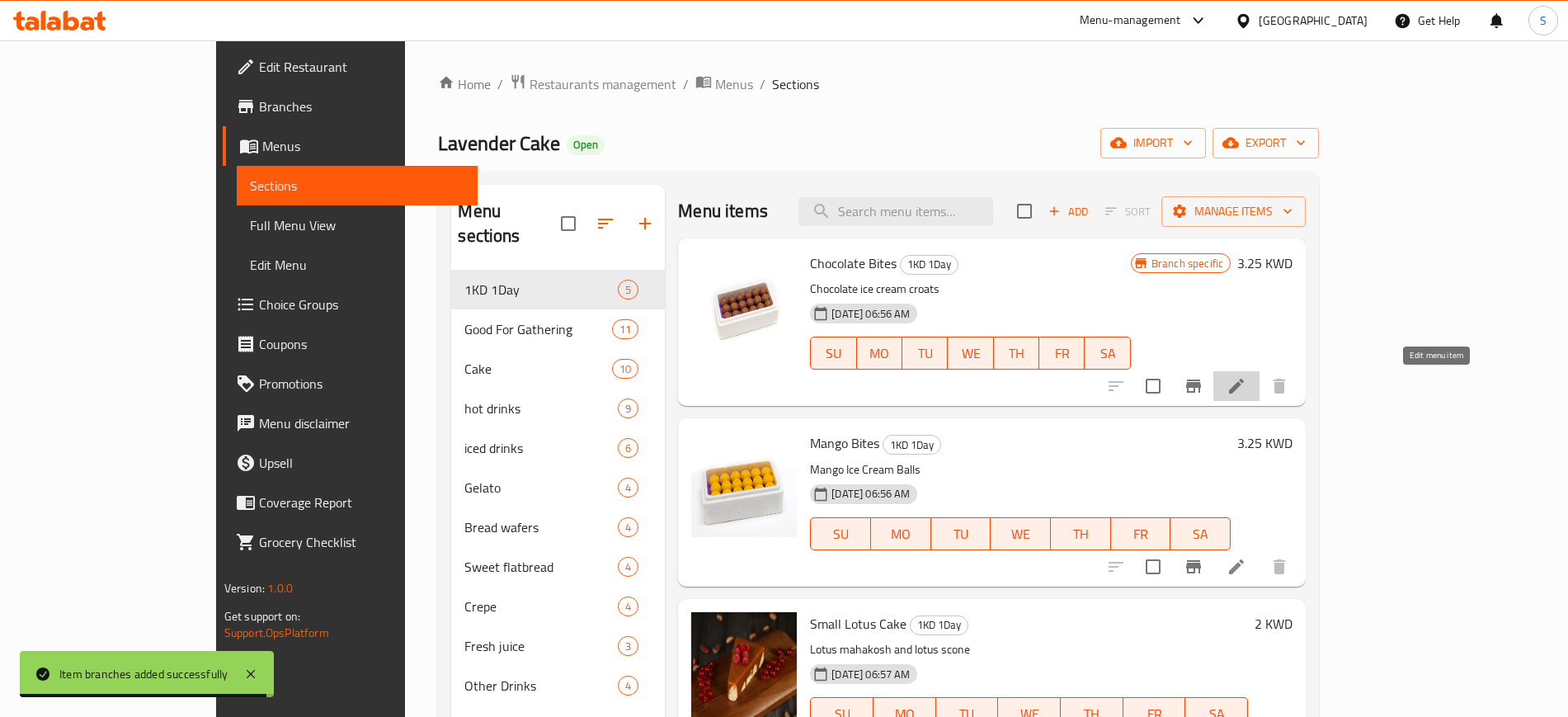
click at [1244, 392] on icon at bounding box center [1236, 387] width 15 height 15
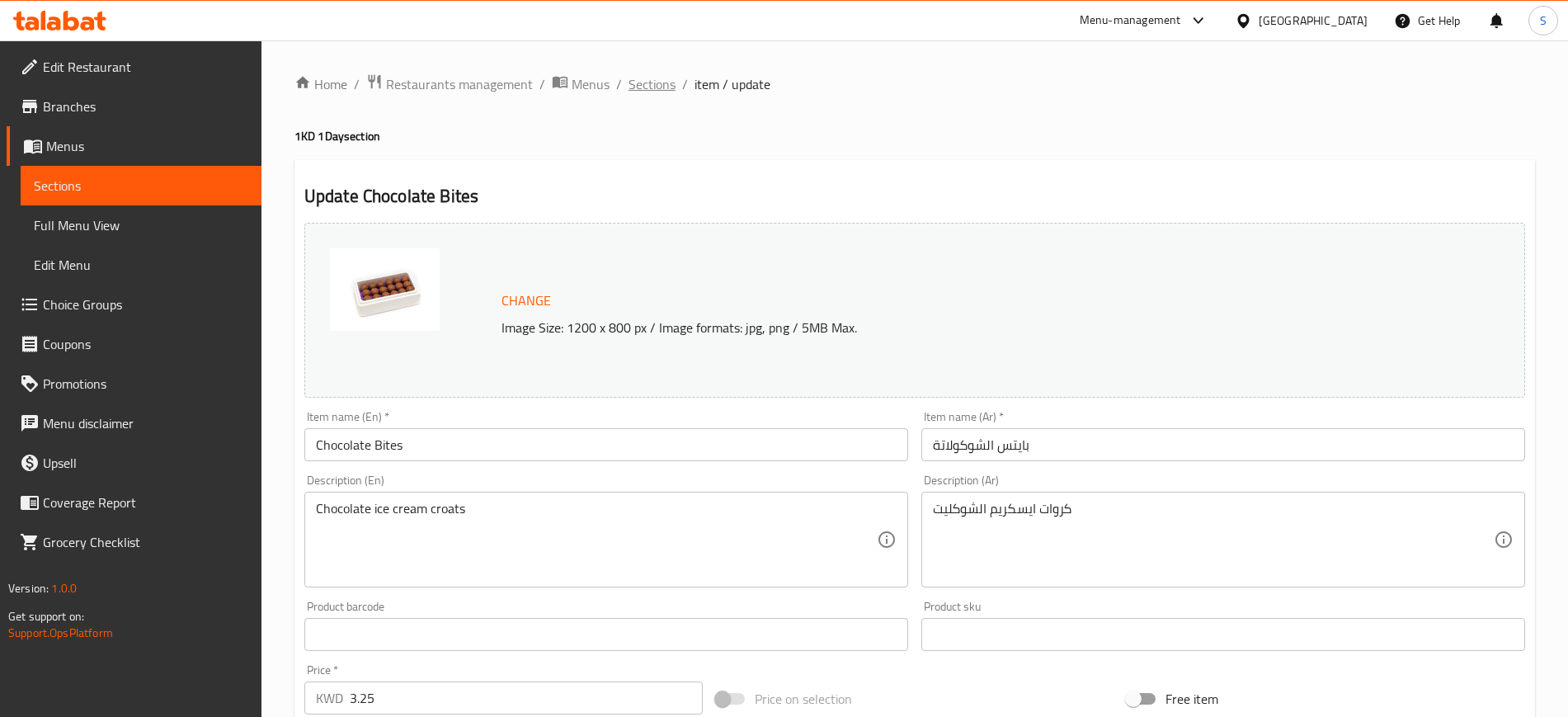
click at [647, 87] on span "Sections" at bounding box center [651, 85] width 47 height 20
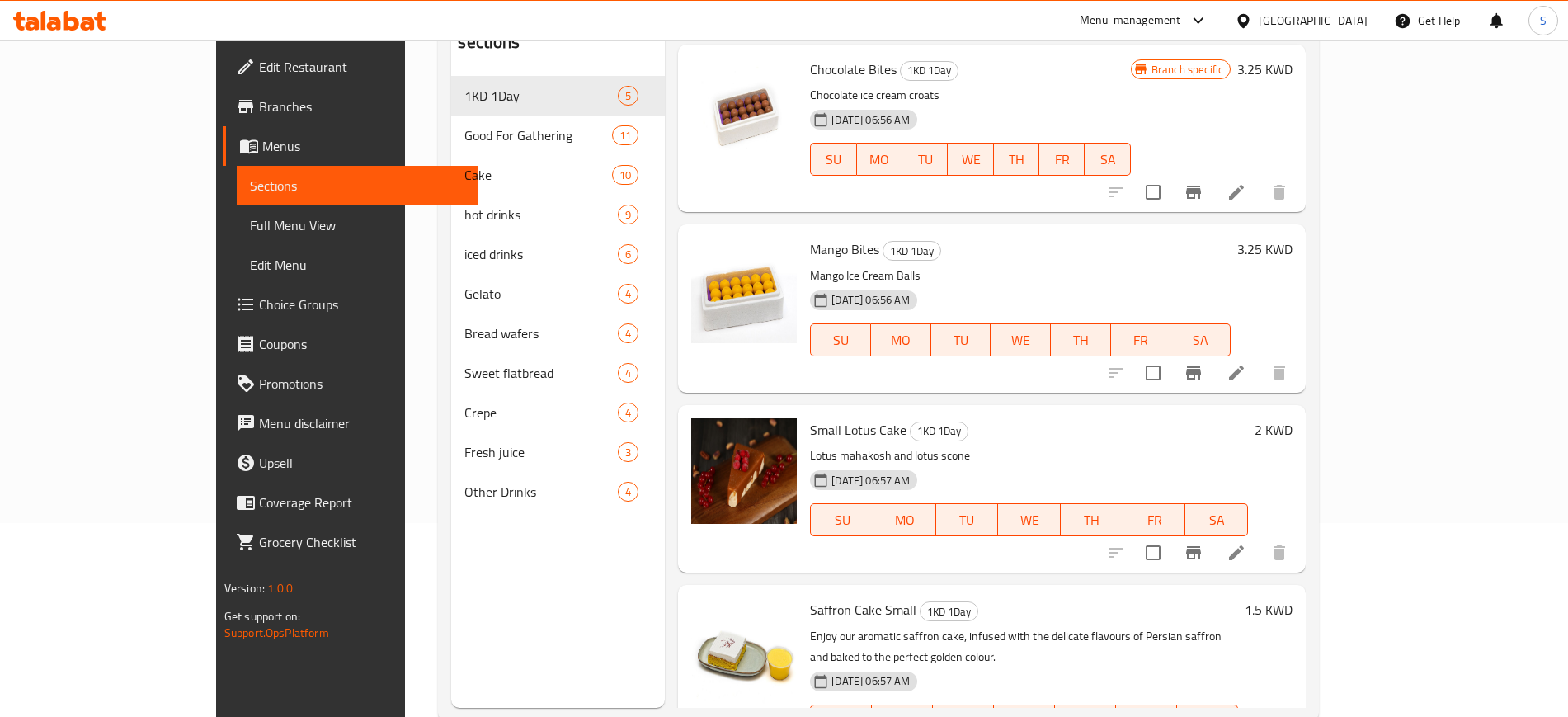
scroll to position [207, 0]
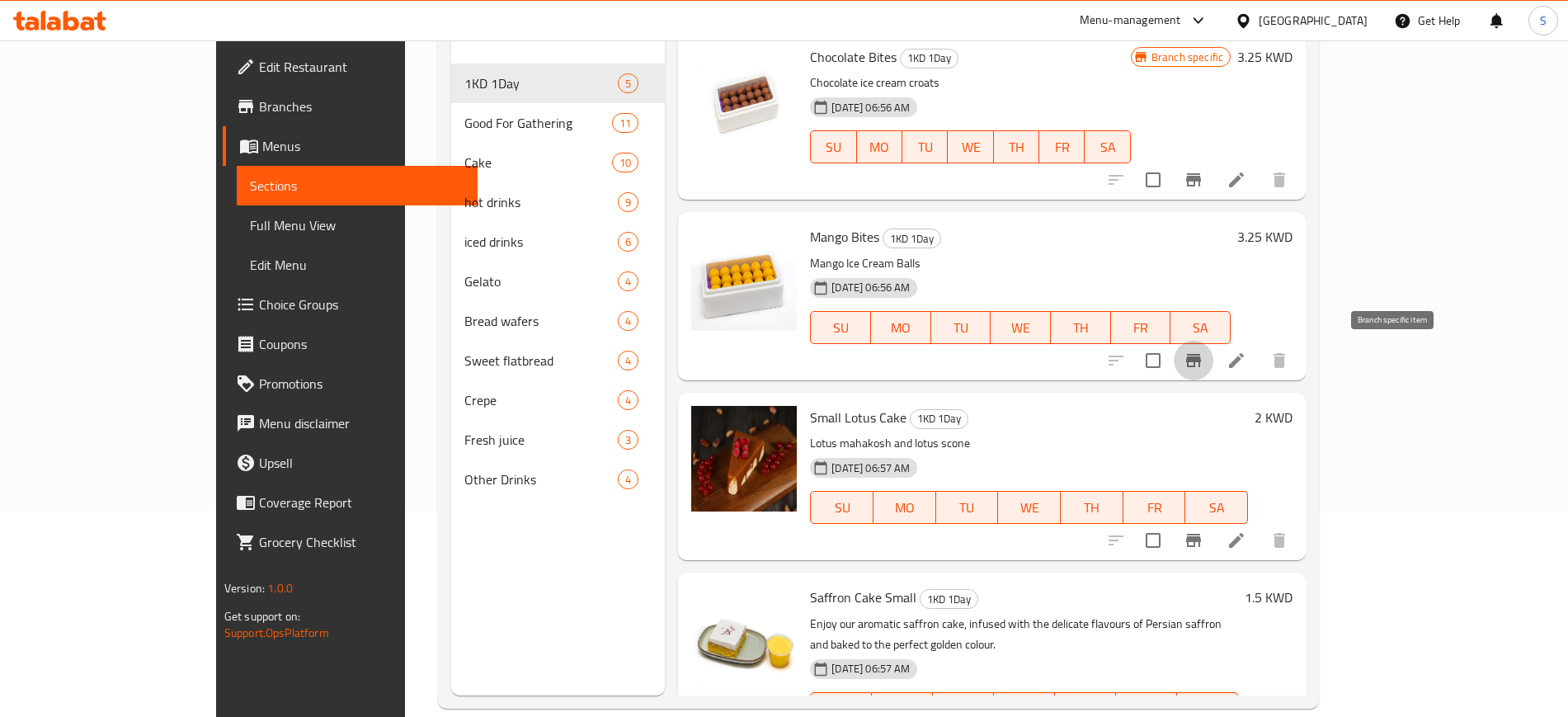
click at [1203, 370] on icon "Branch-specific-item" at bounding box center [1193, 361] width 20 height 20
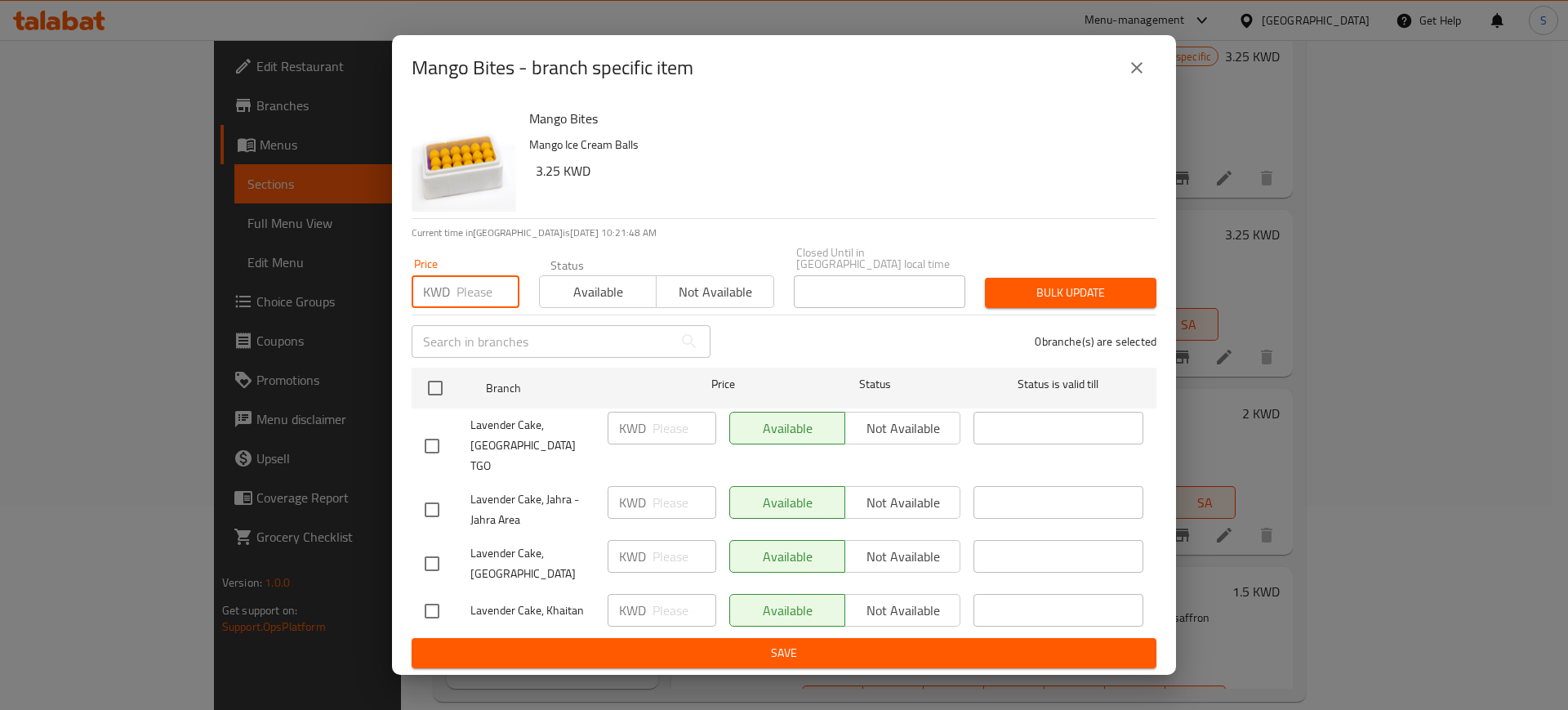
click at [461, 308] on input "number" at bounding box center [488, 291] width 63 height 32
type input "3.25"
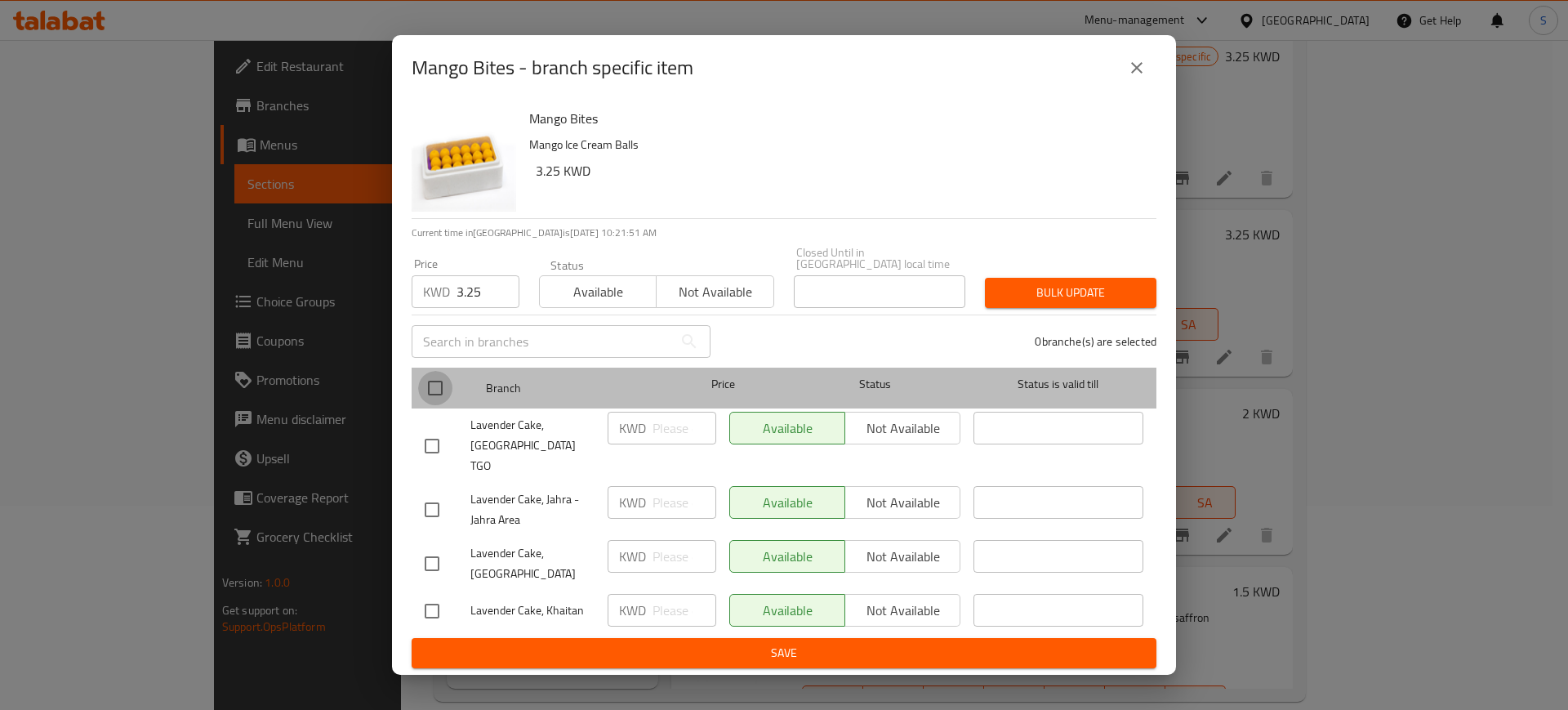
click at [437, 404] on input "checkbox" at bounding box center [435, 388] width 34 height 34
checkbox input "true"
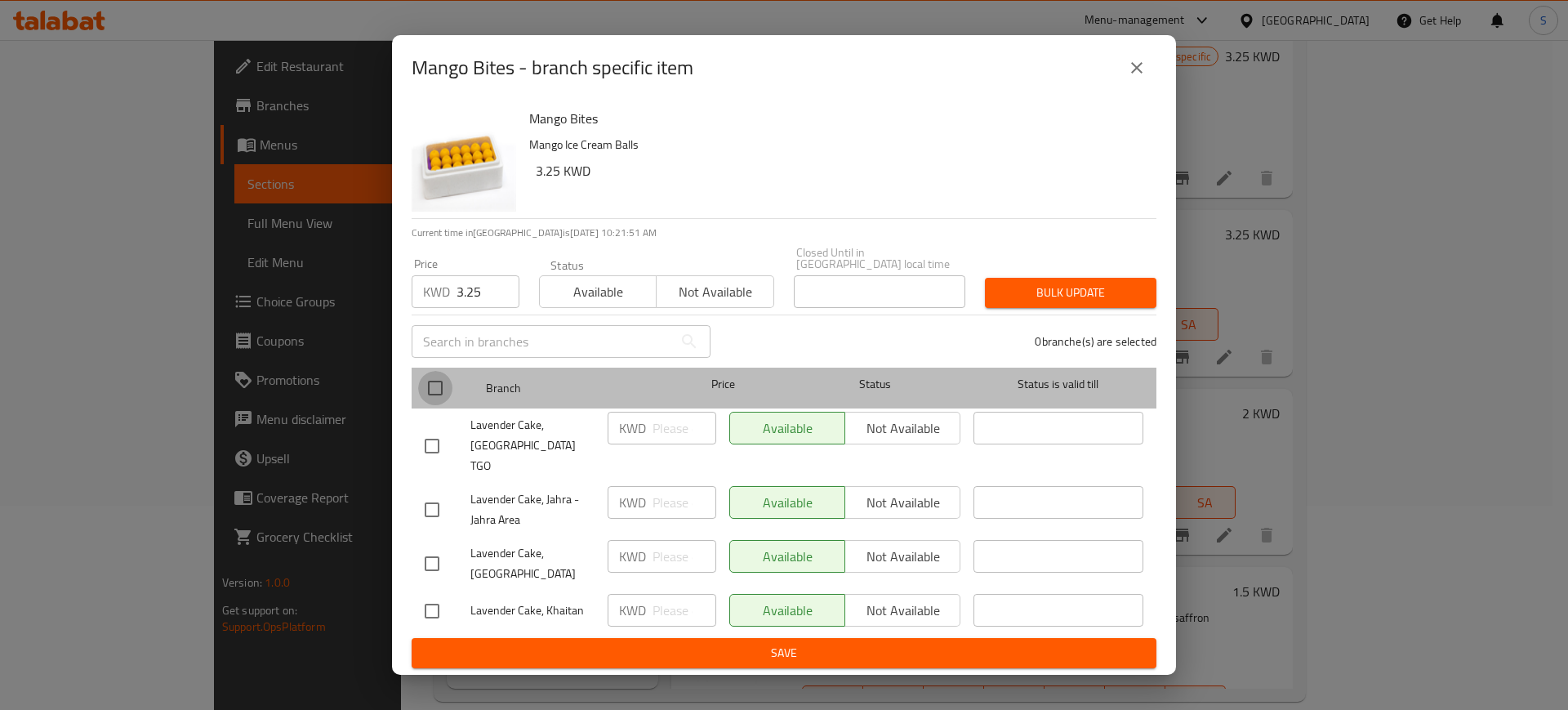
checkbox input "true"
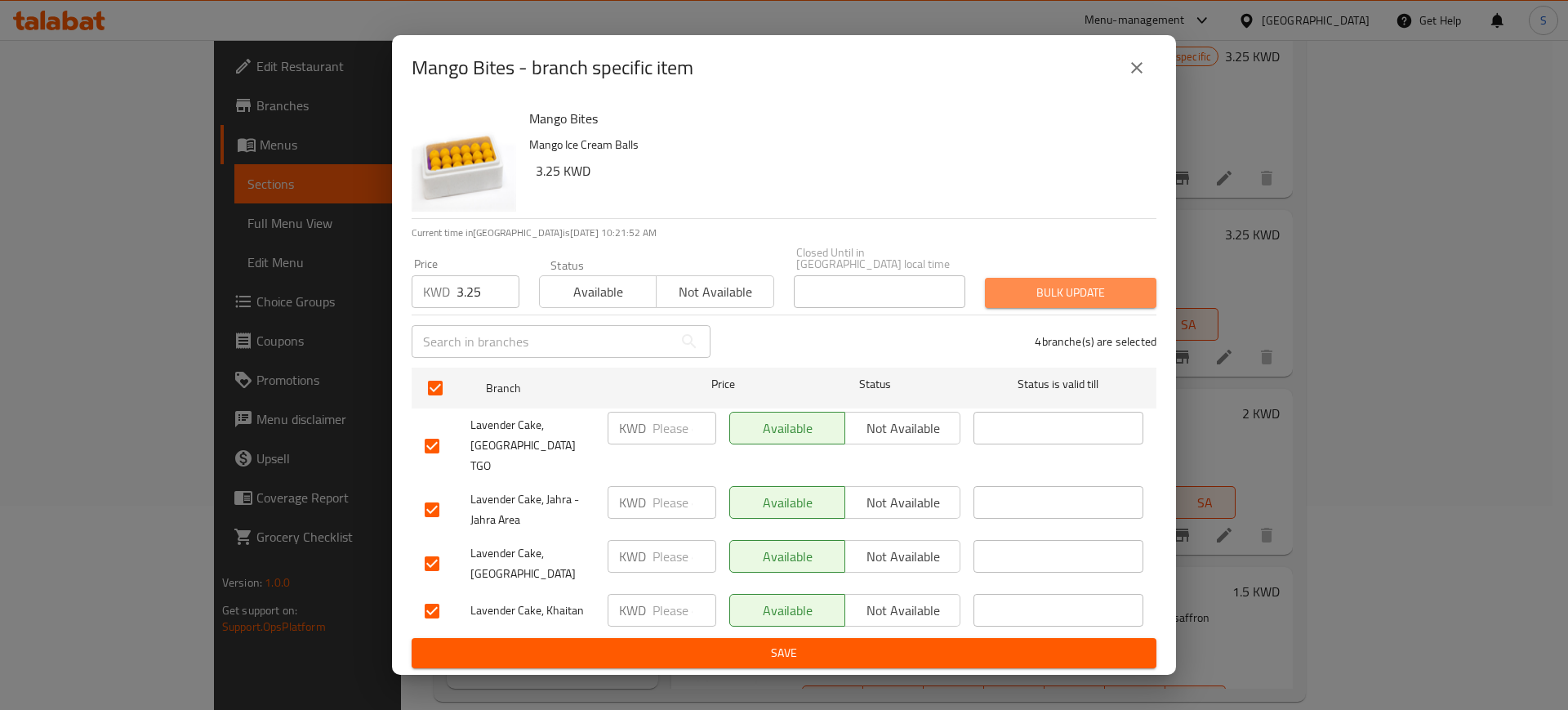
click at [1075, 303] on span "Bulk update" at bounding box center [1071, 292] width 146 height 21
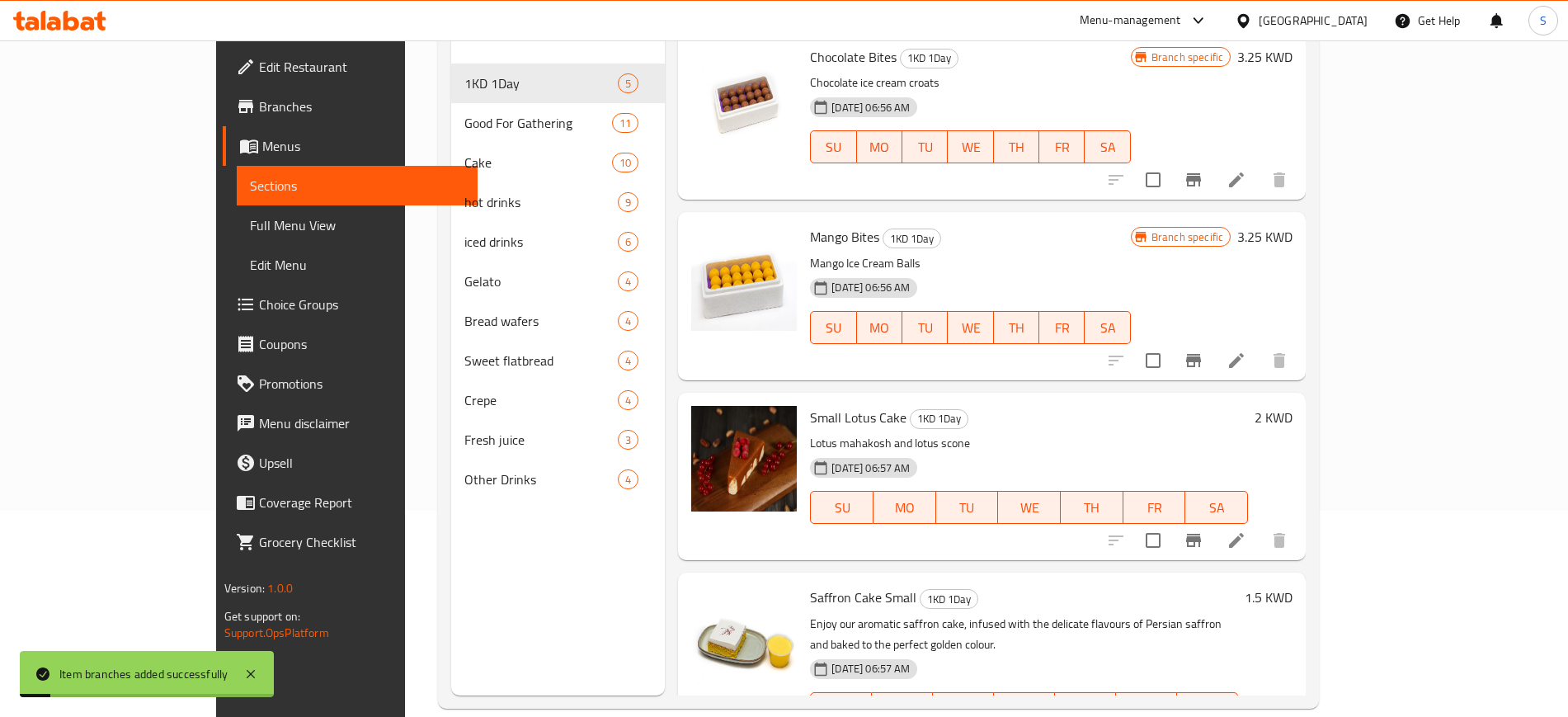
scroll to position [103, 0]
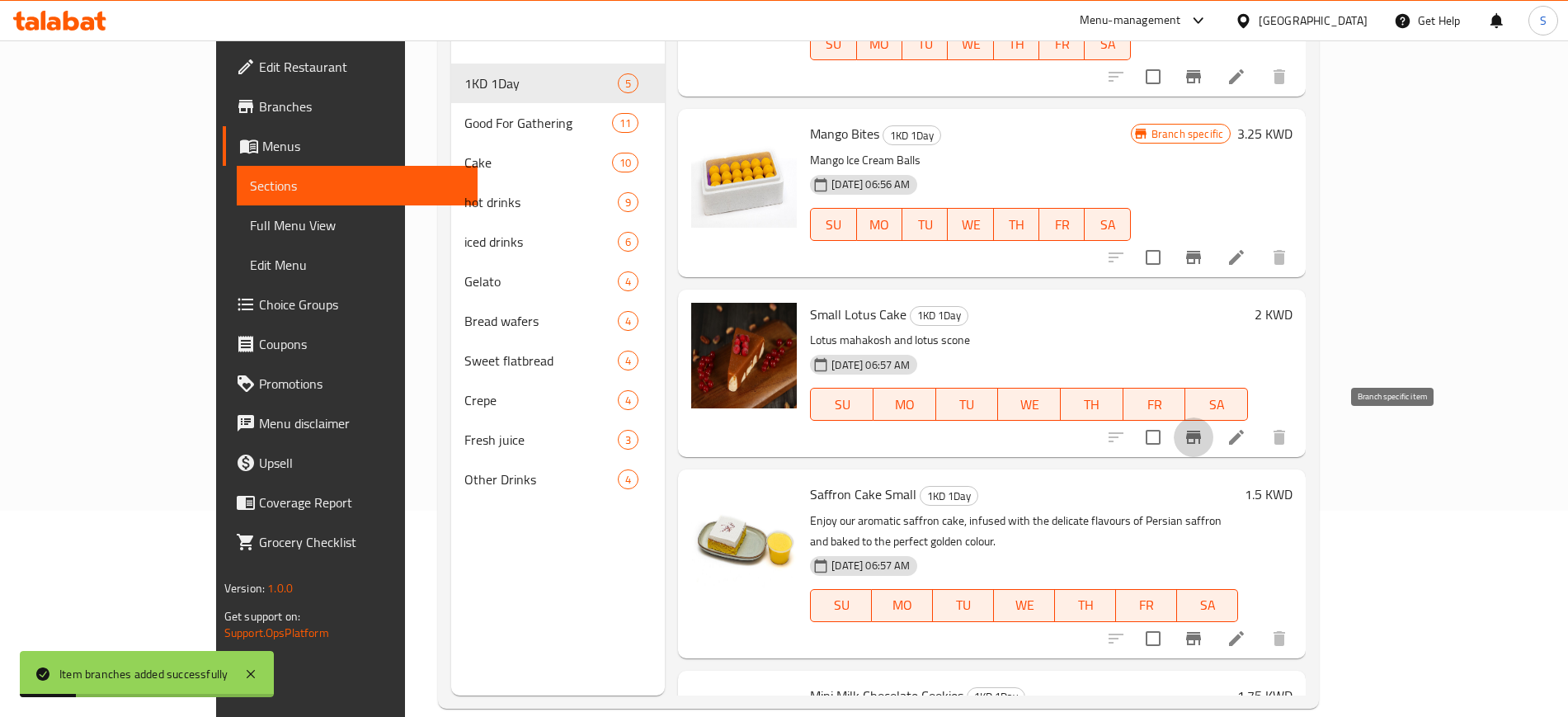
click at [1203, 441] on icon "Branch-specific-item" at bounding box center [1193, 438] width 20 height 20
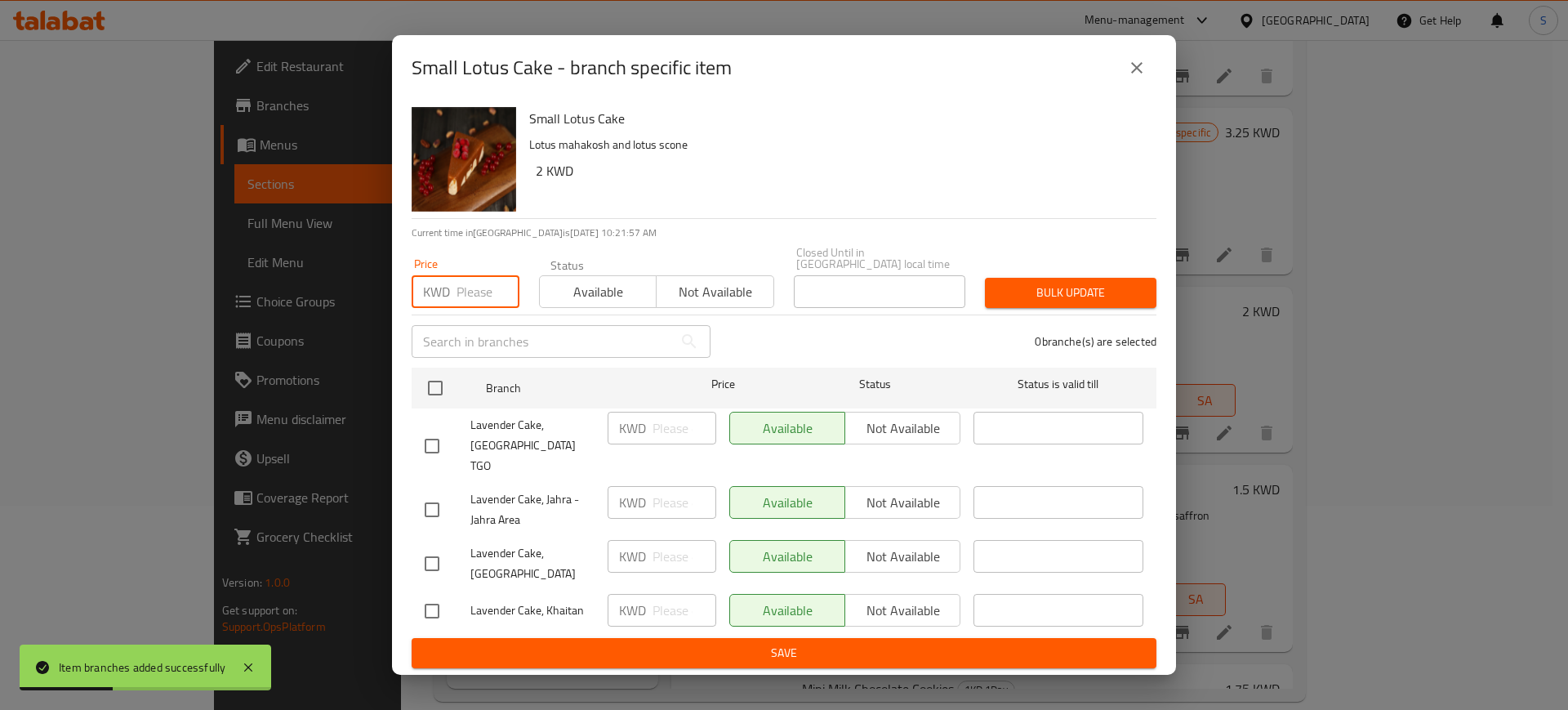
click at [459, 308] on input "number" at bounding box center [488, 291] width 63 height 32
type input "2"
drag, startPoint x: 441, startPoint y: 409, endPoint x: 554, endPoint y: 382, distance: 116.2
click at [441, 405] on input "checkbox" at bounding box center [435, 388] width 34 height 34
checkbox input "true"
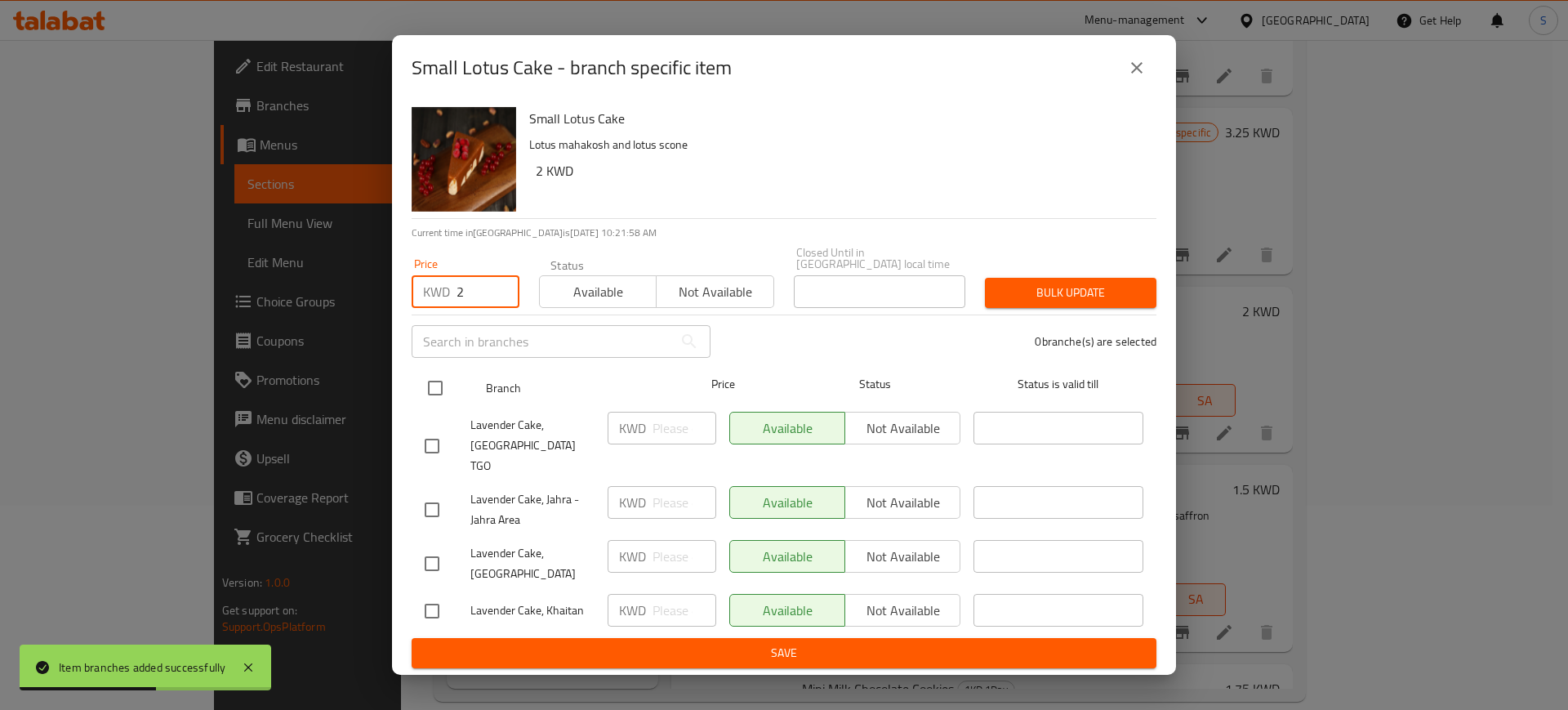
checkbox input "true"
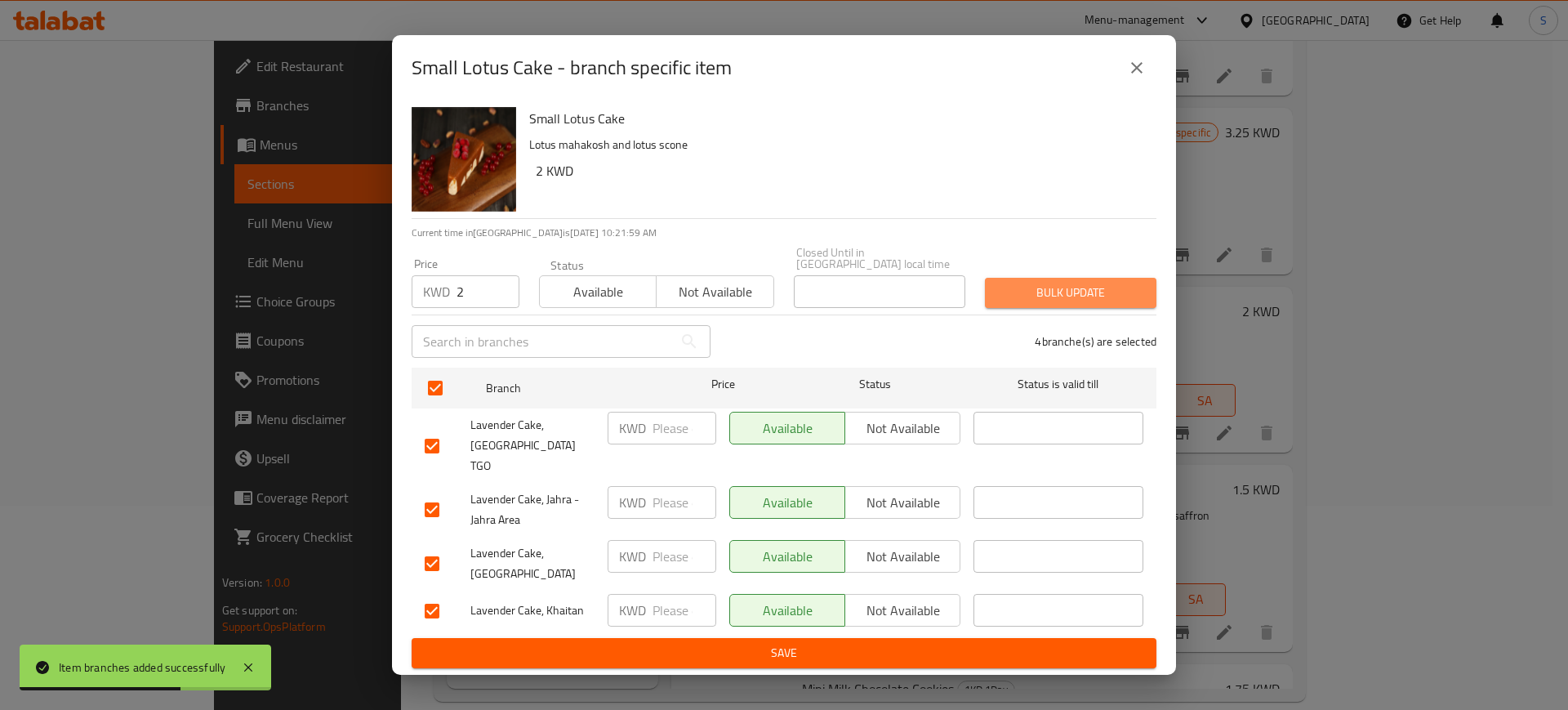
click at [1057, 303] on span "Bulk update" at bounding box center [1071, 292] width 146 height 21
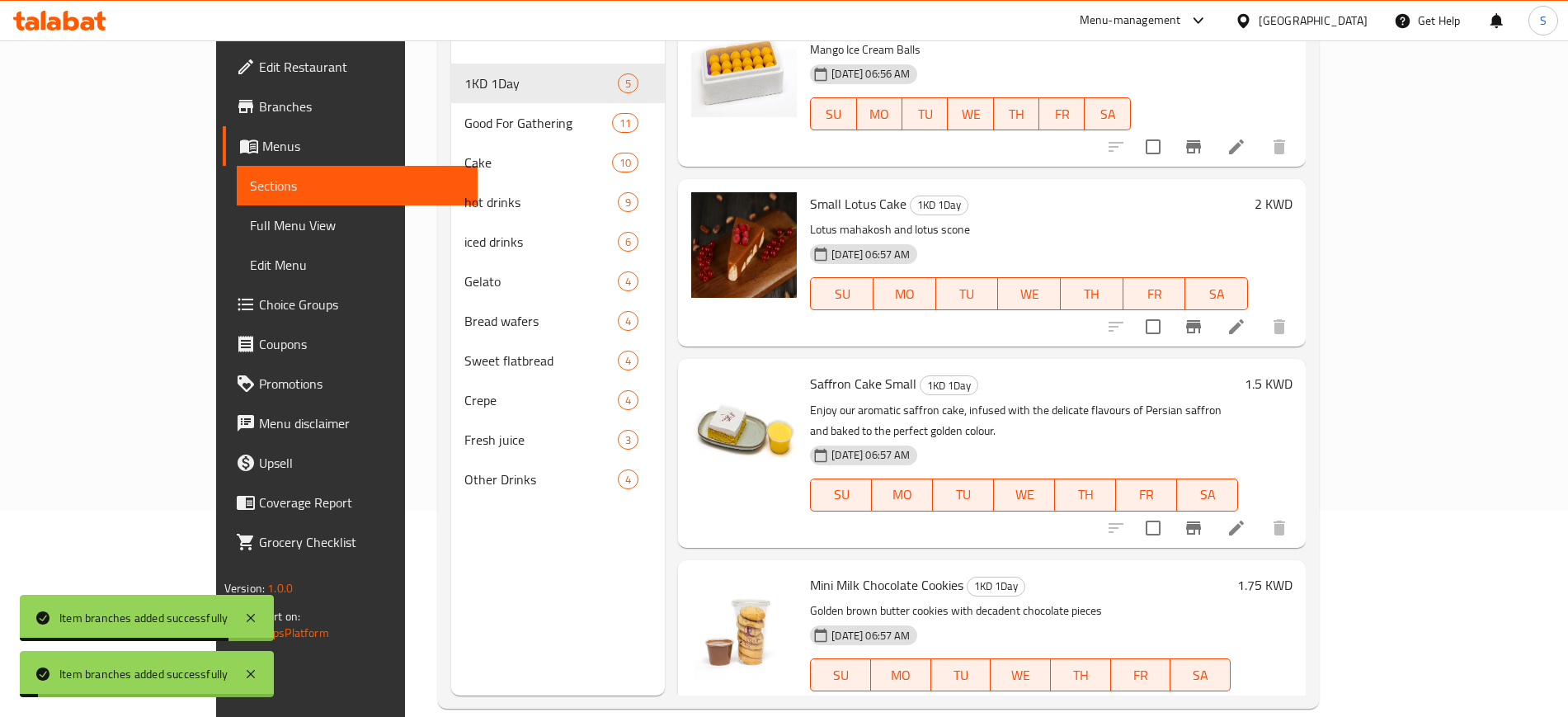
scroll to position [225, 0]
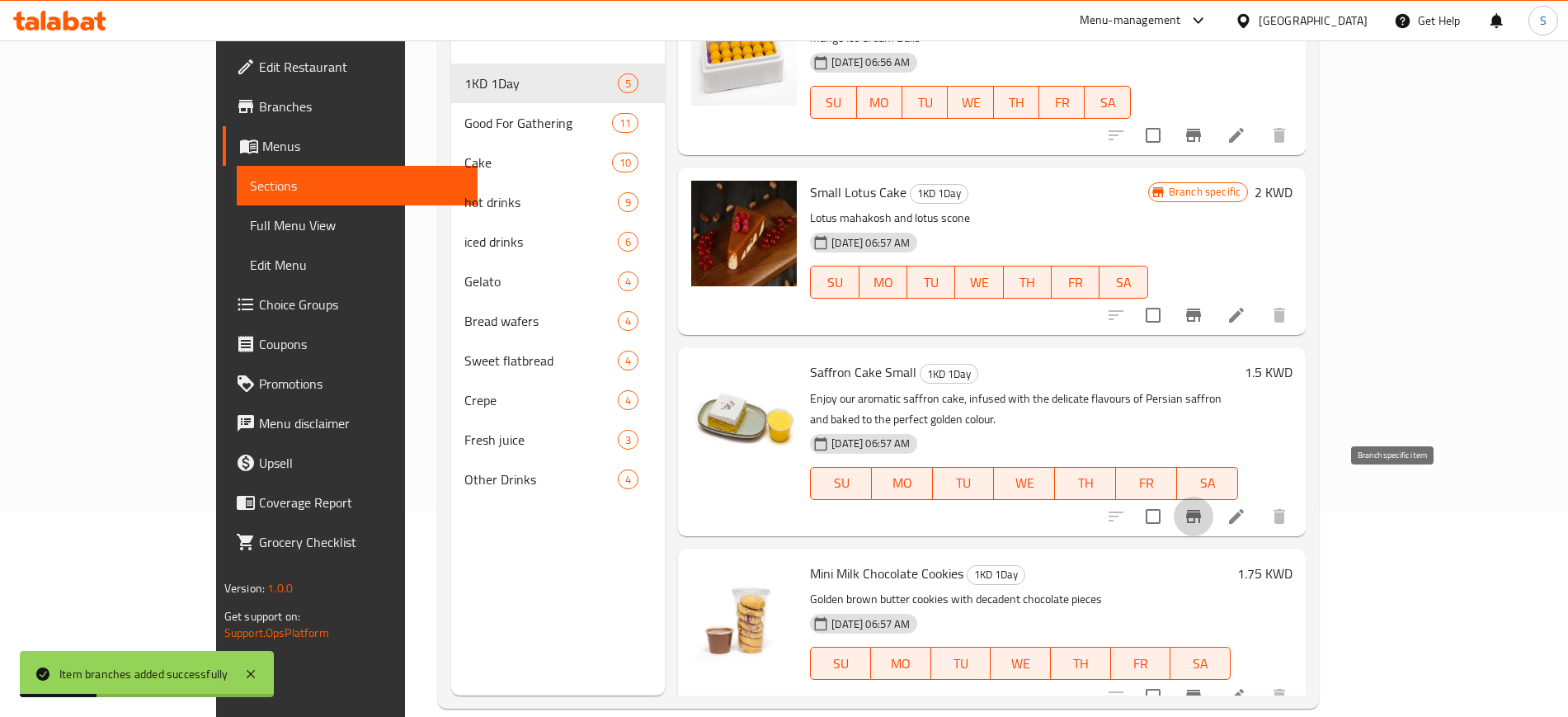
click at [1201, 510] on icon "Branch-specific-item" at bounding box center [1193, 516] width 15 height 13
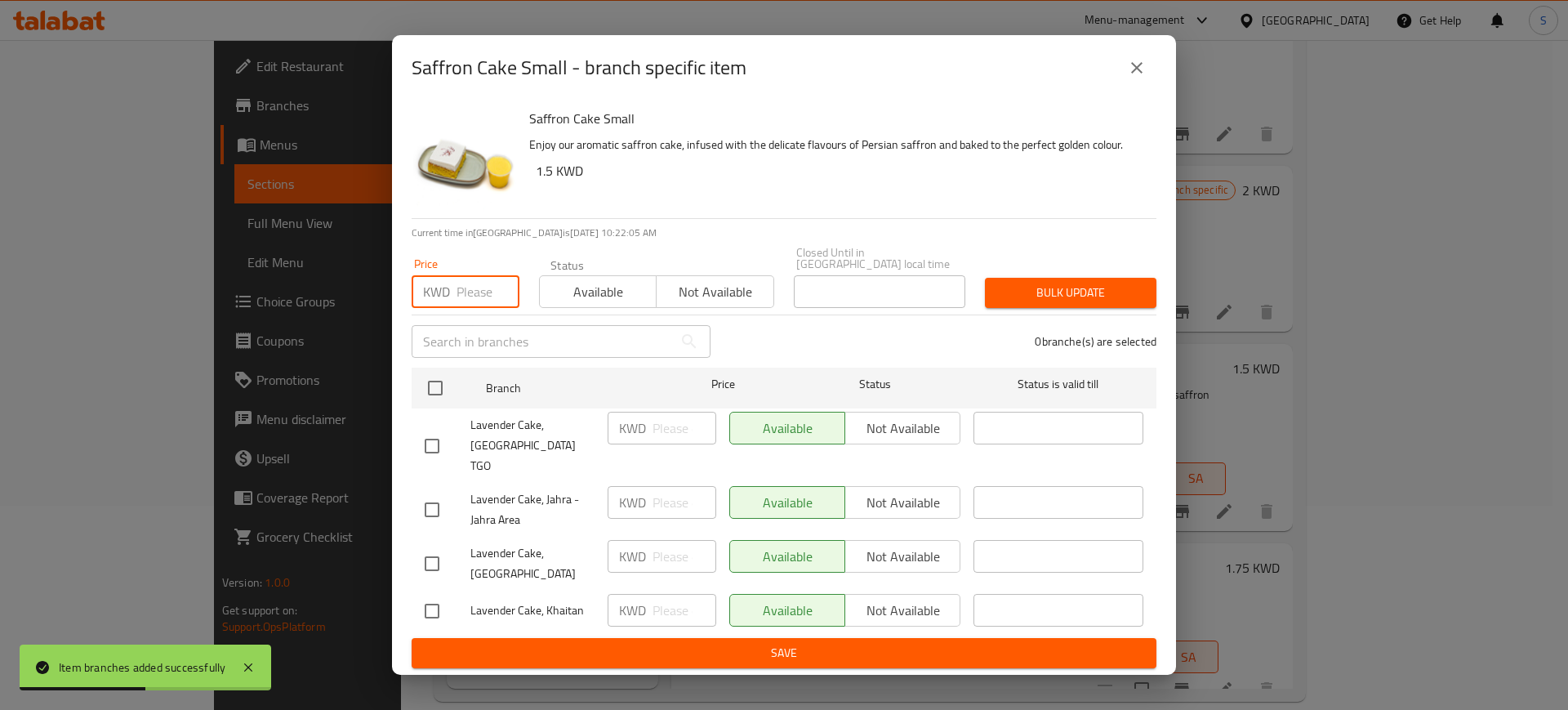
click at [458, 308] on input "number" at bounding box center [488, 291] width 63 height 32
type input "1.5"
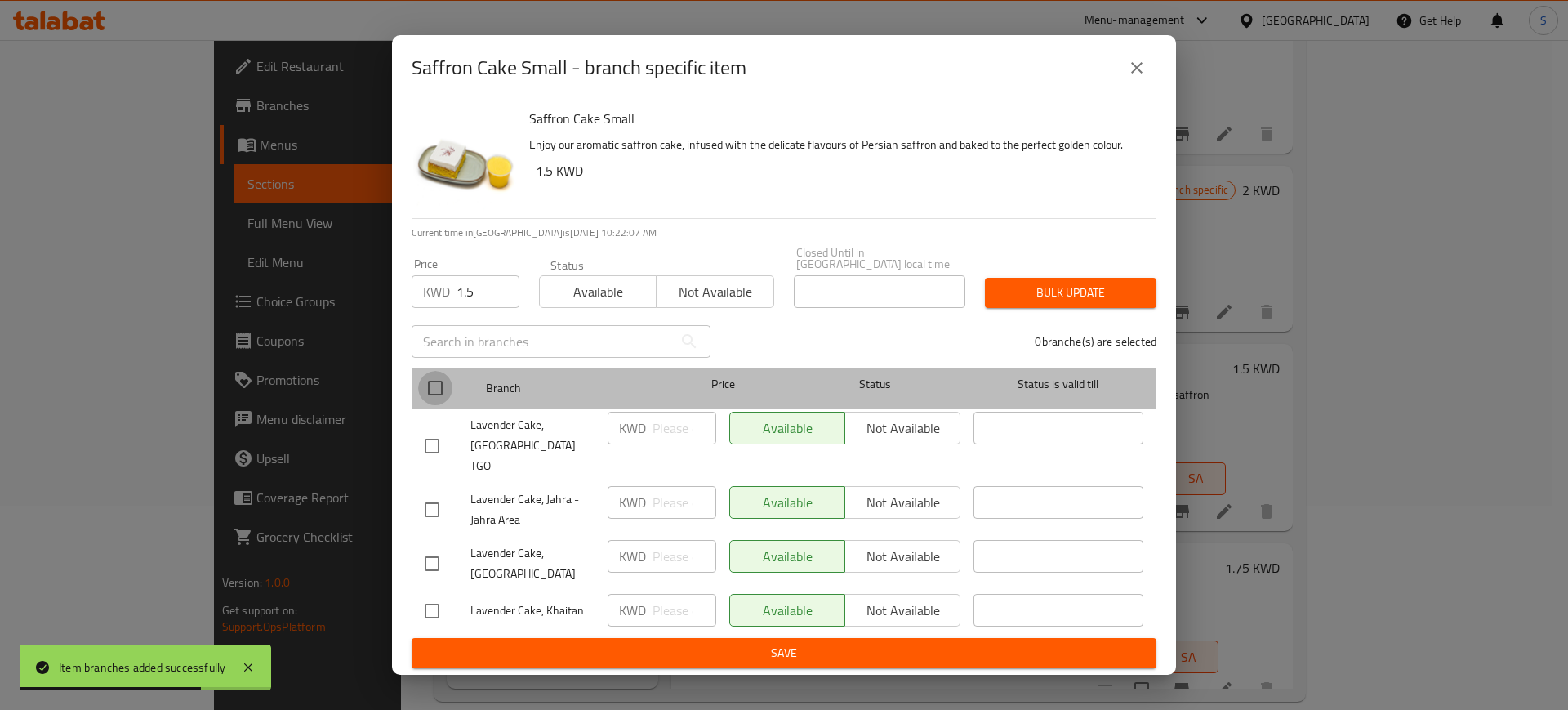
click at [442, 405] on input "checkbox" at bounding box center [435, 388] width 34 height 34
checkbox input "true"
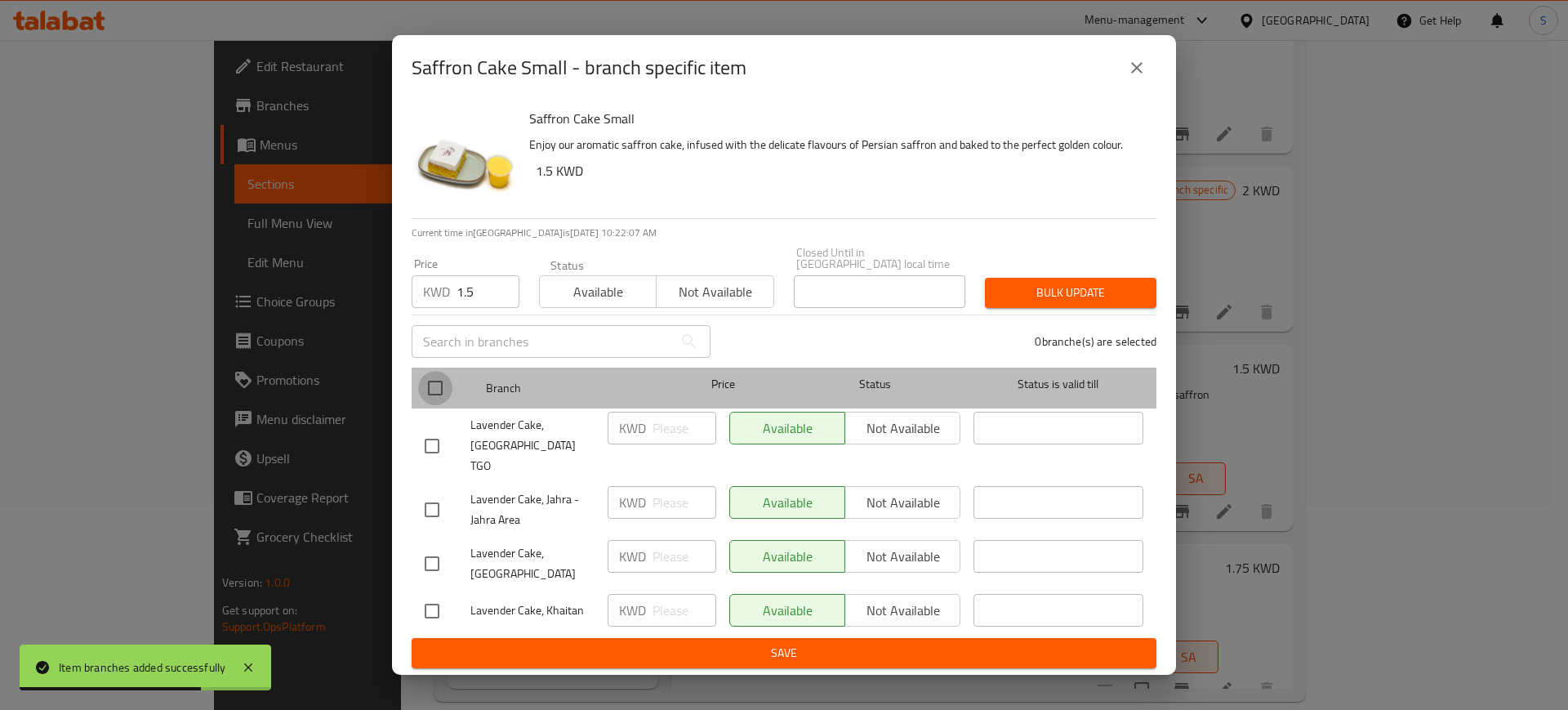
checkbox input "true"
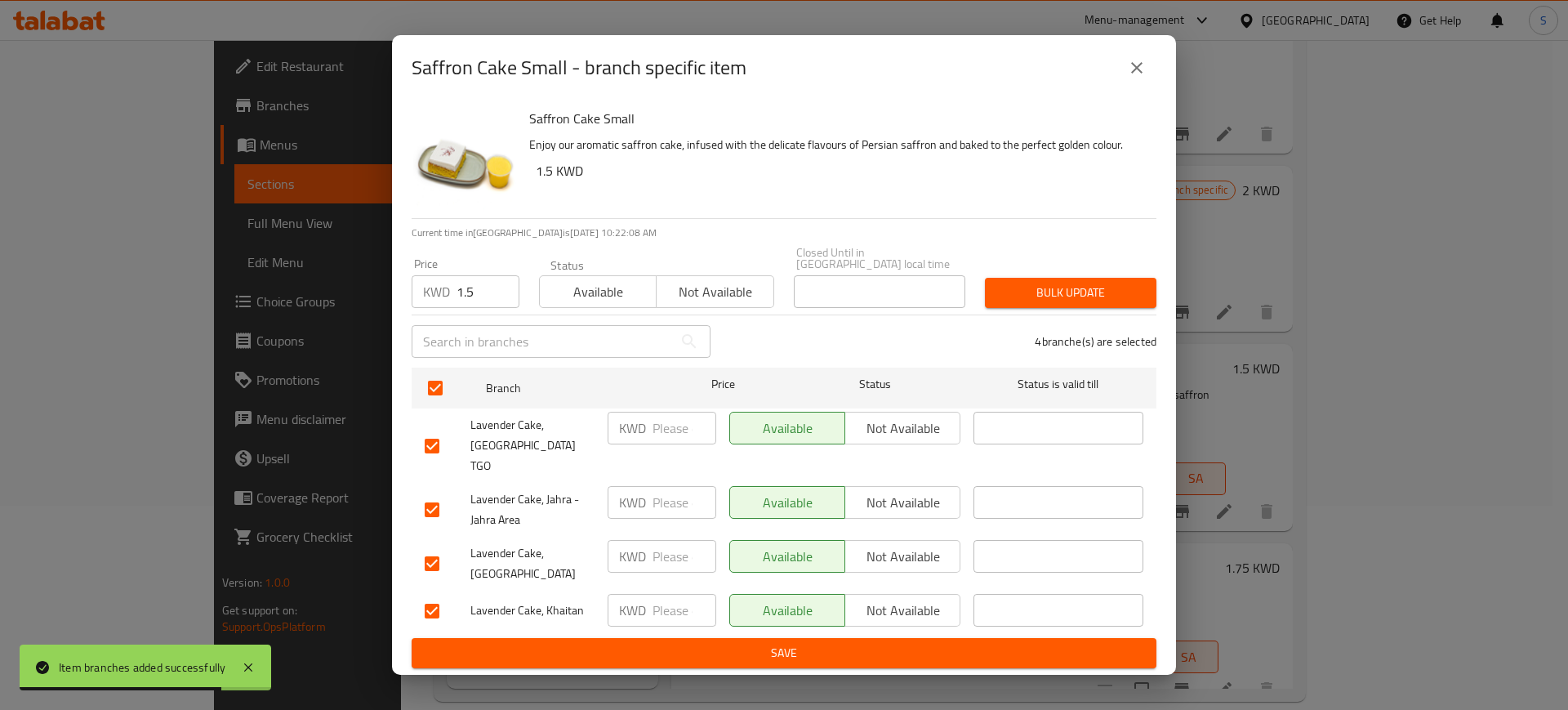
click at [1050, 303] on span "Bulk update" at bounding box center [1071, 292] width 146 height 21
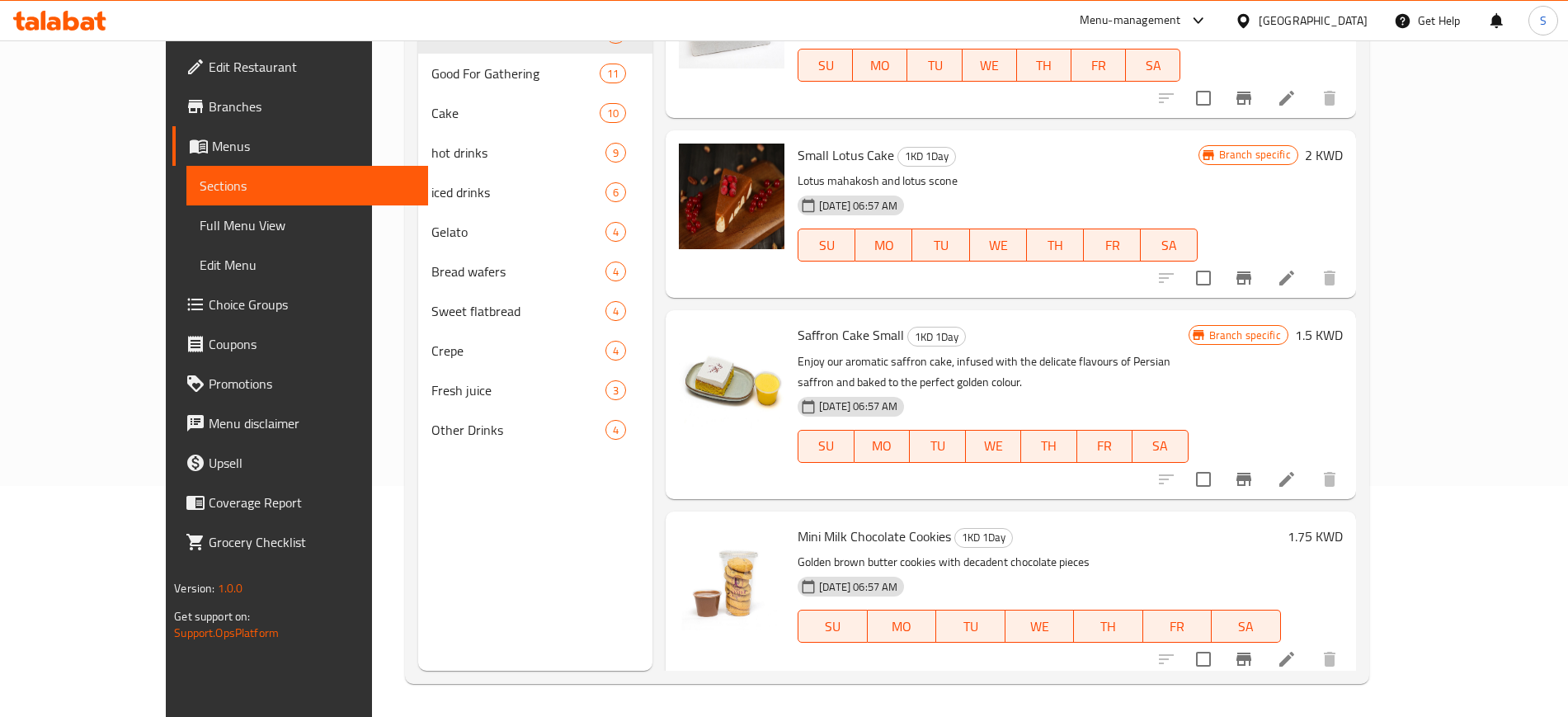
scroll to position [246, 0]
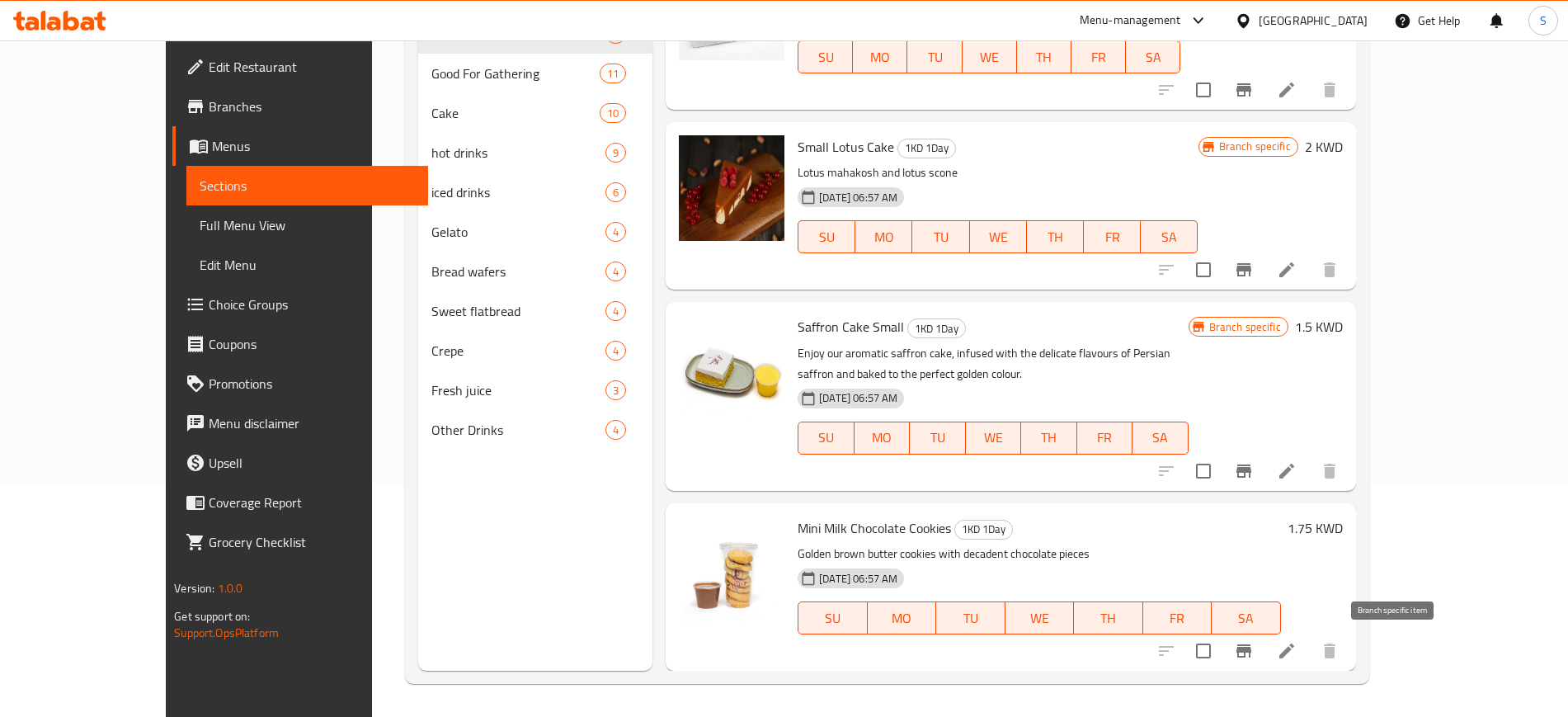
click at [1251, 657] on icon "Branch-specific-item" at bounding box center [1244, 651] width 15 height 13
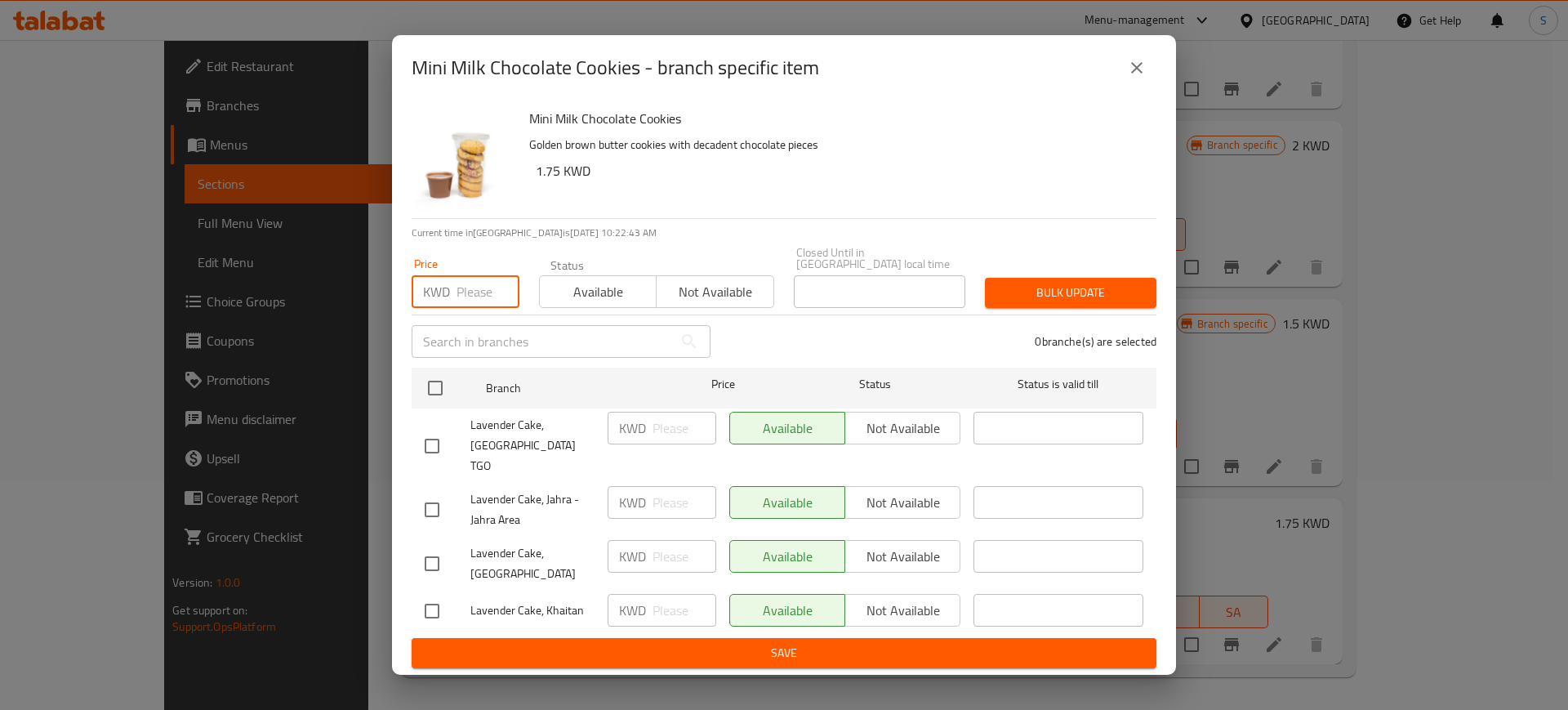
click at [456, 308] on input "number" at bounding box center [488, 291] width 63 height 32
type input "1.75"
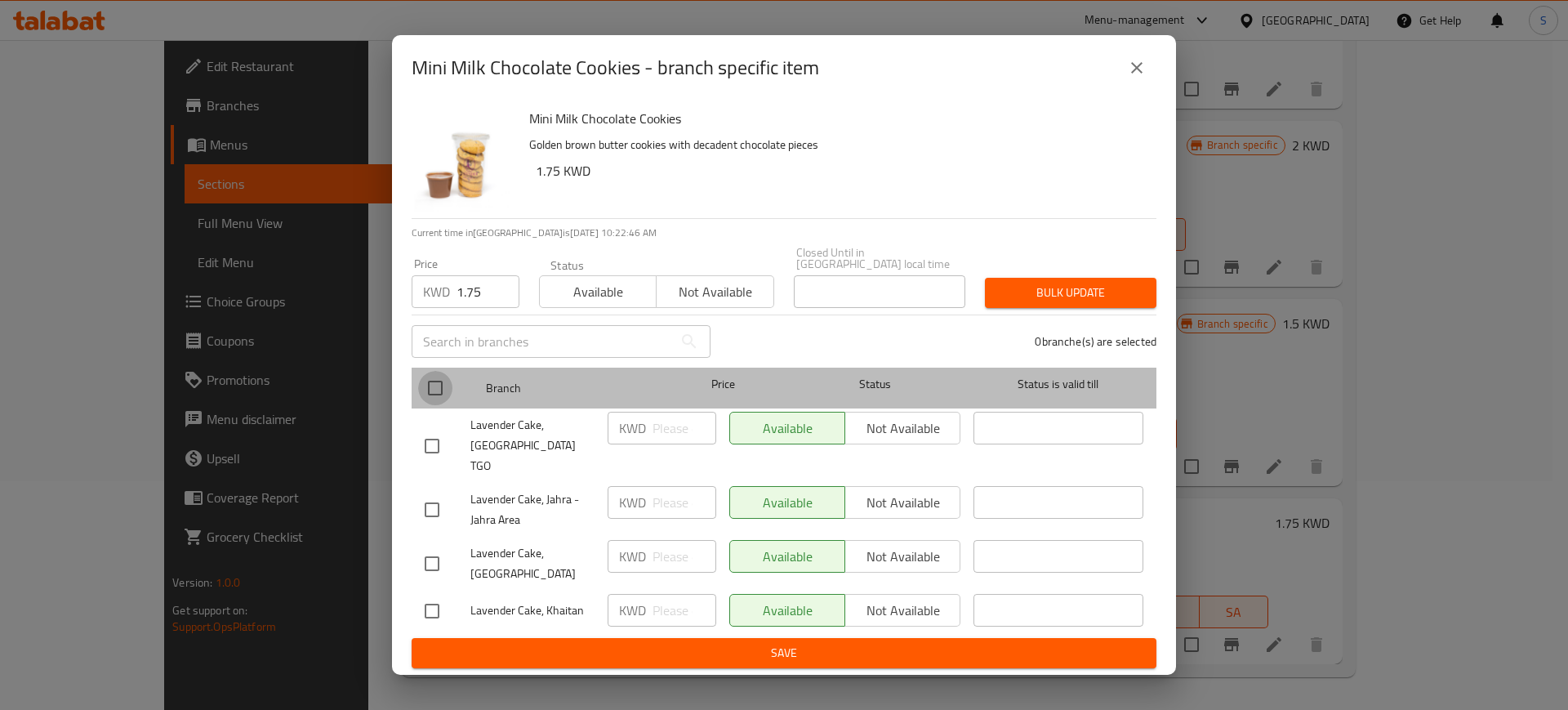
click at [426, 405] on input "checkbox" at bounding box center [435, 388] width 34 height 34
checkbox input "true"
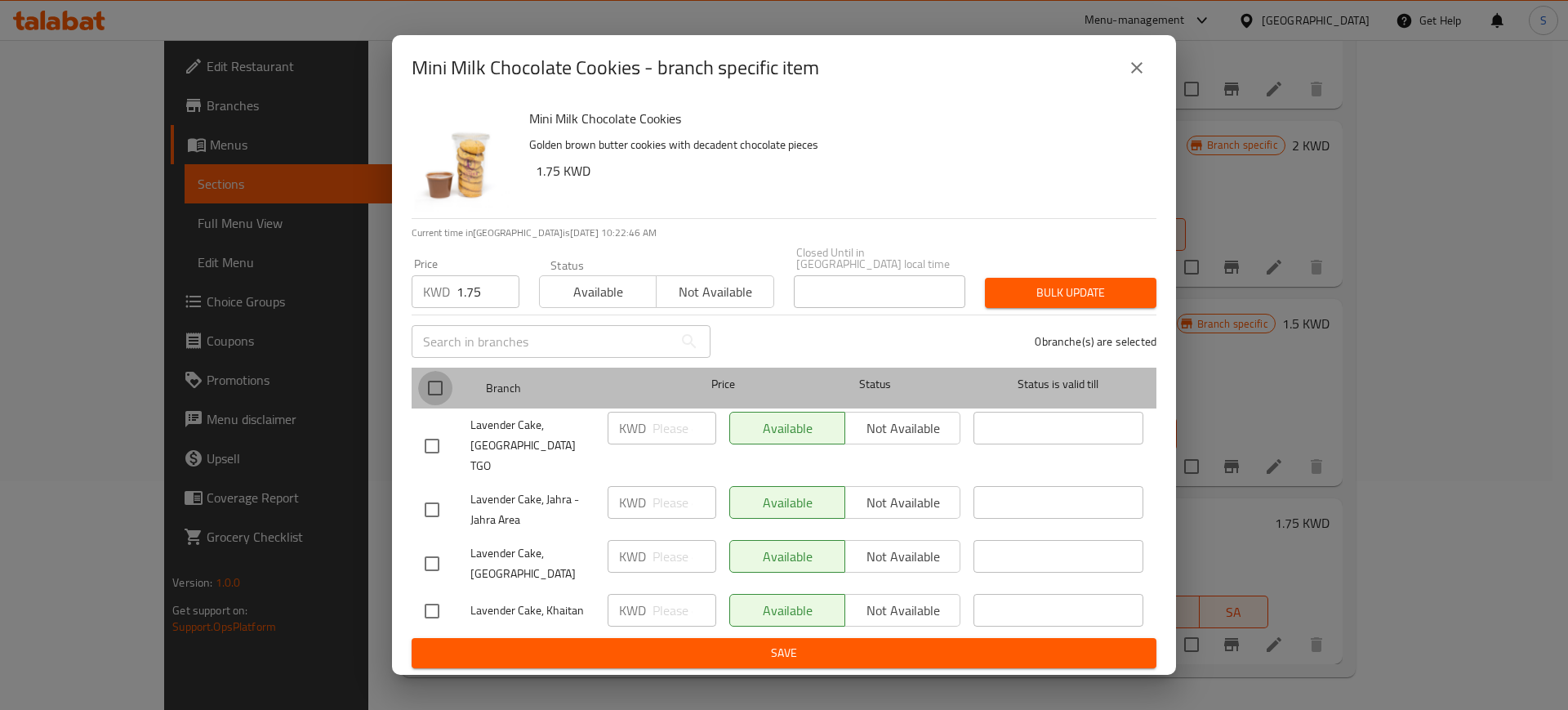
checkbox input "true"
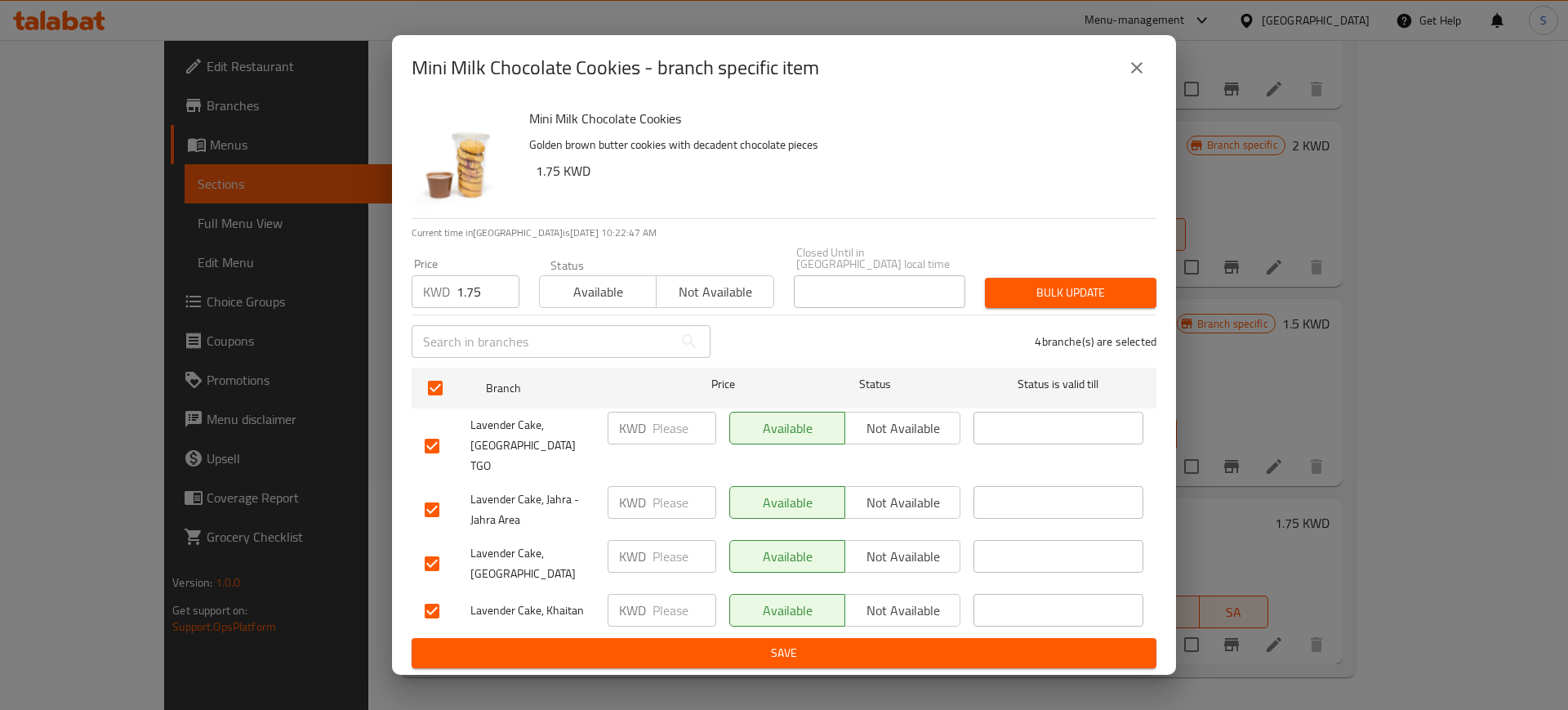
click at [1054, 303] on span "Bulk update" at bounding box center [1071, 292] width 146 height 21
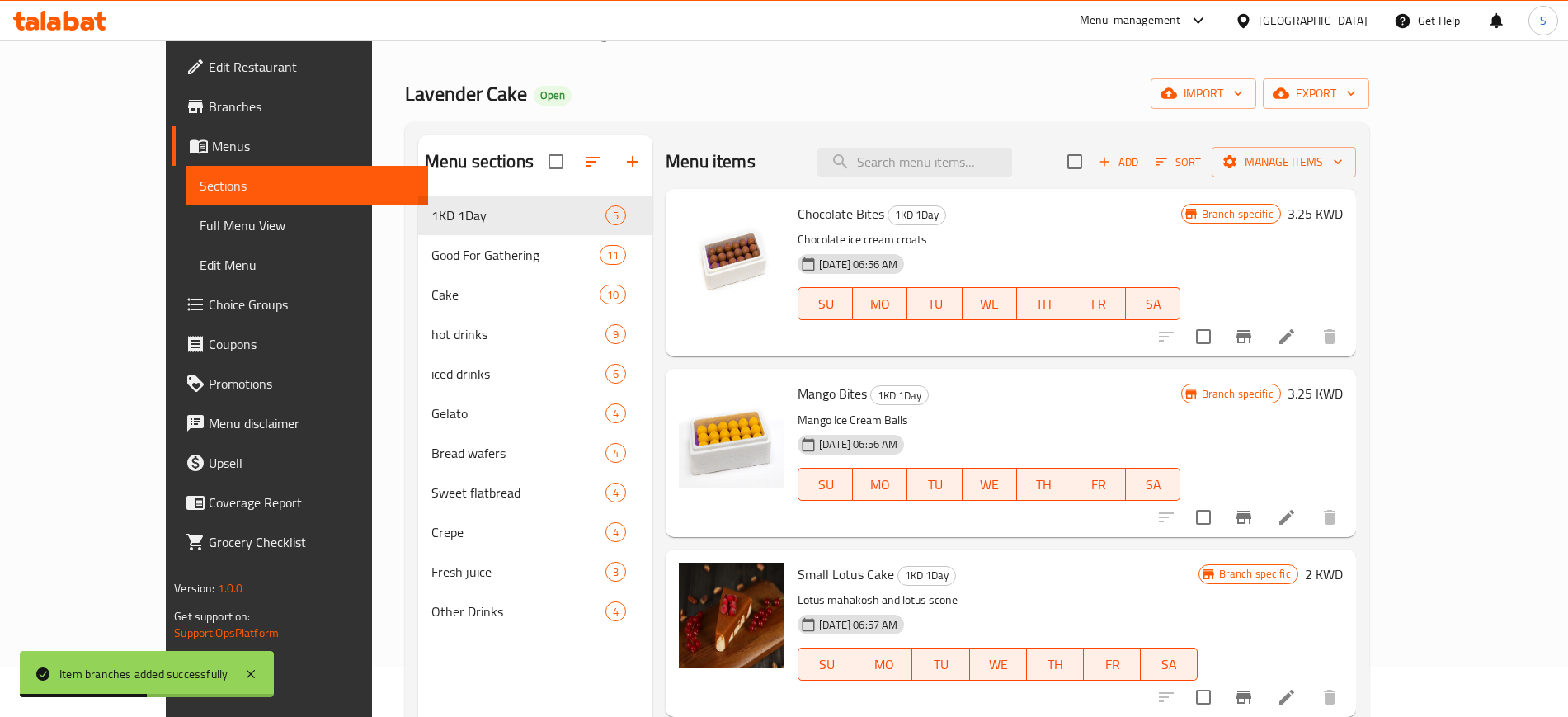
scroll to position [0, 0]
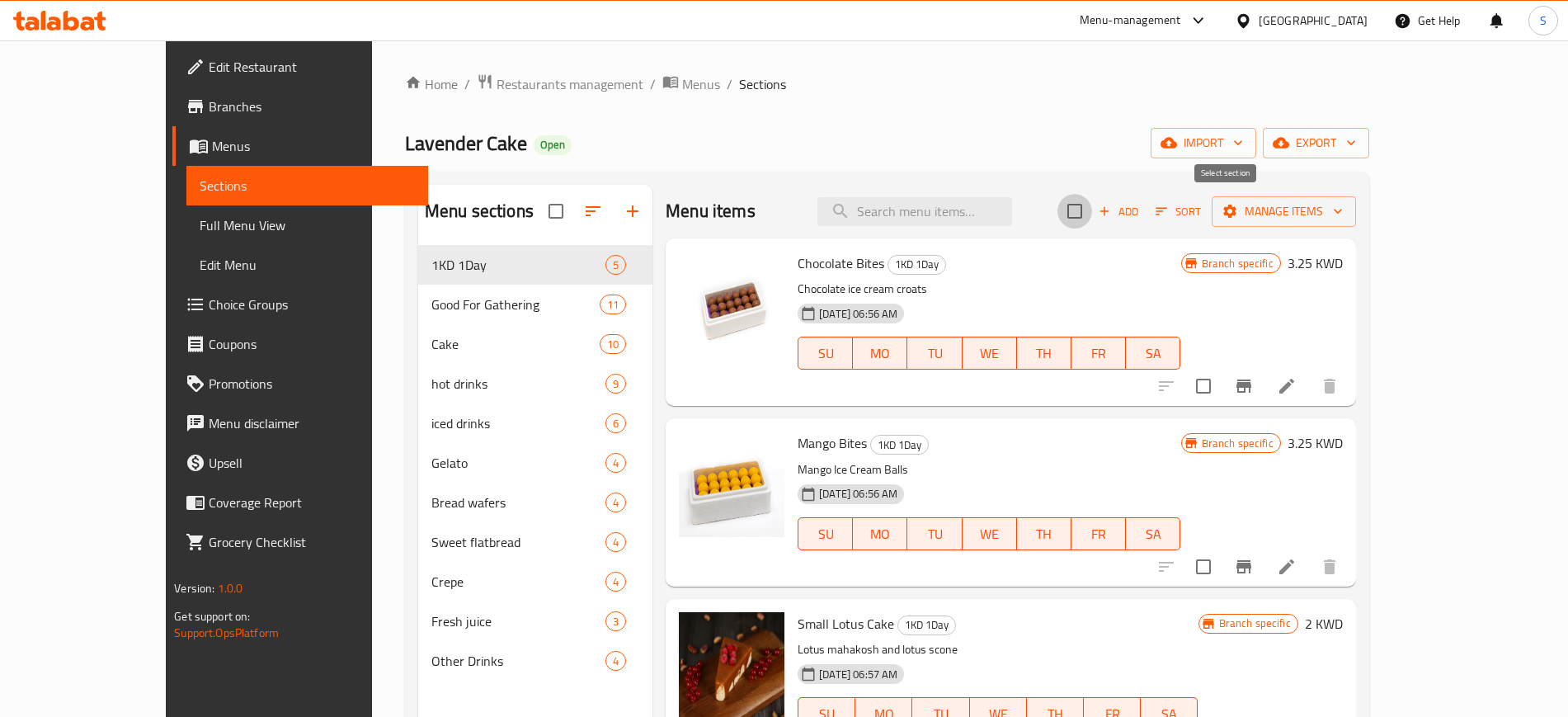
click at [1092, 209] on input "checkbox" at bounding box center [1074, 211] width 34 height 34
checkbox input "true"
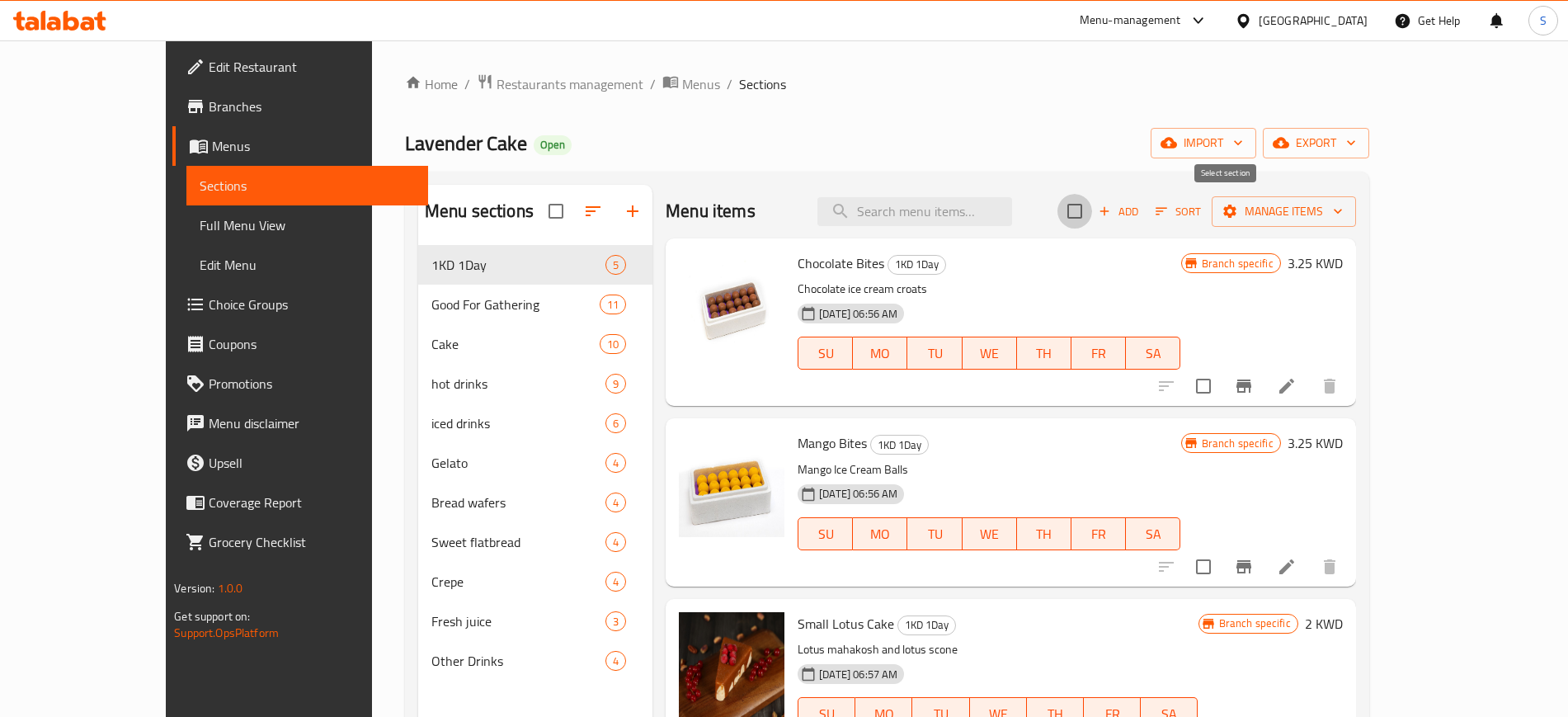
checkbox input "true"
click at [1346, 213] on icon "button" at bounding box center [1338, 212] width 17 height 17
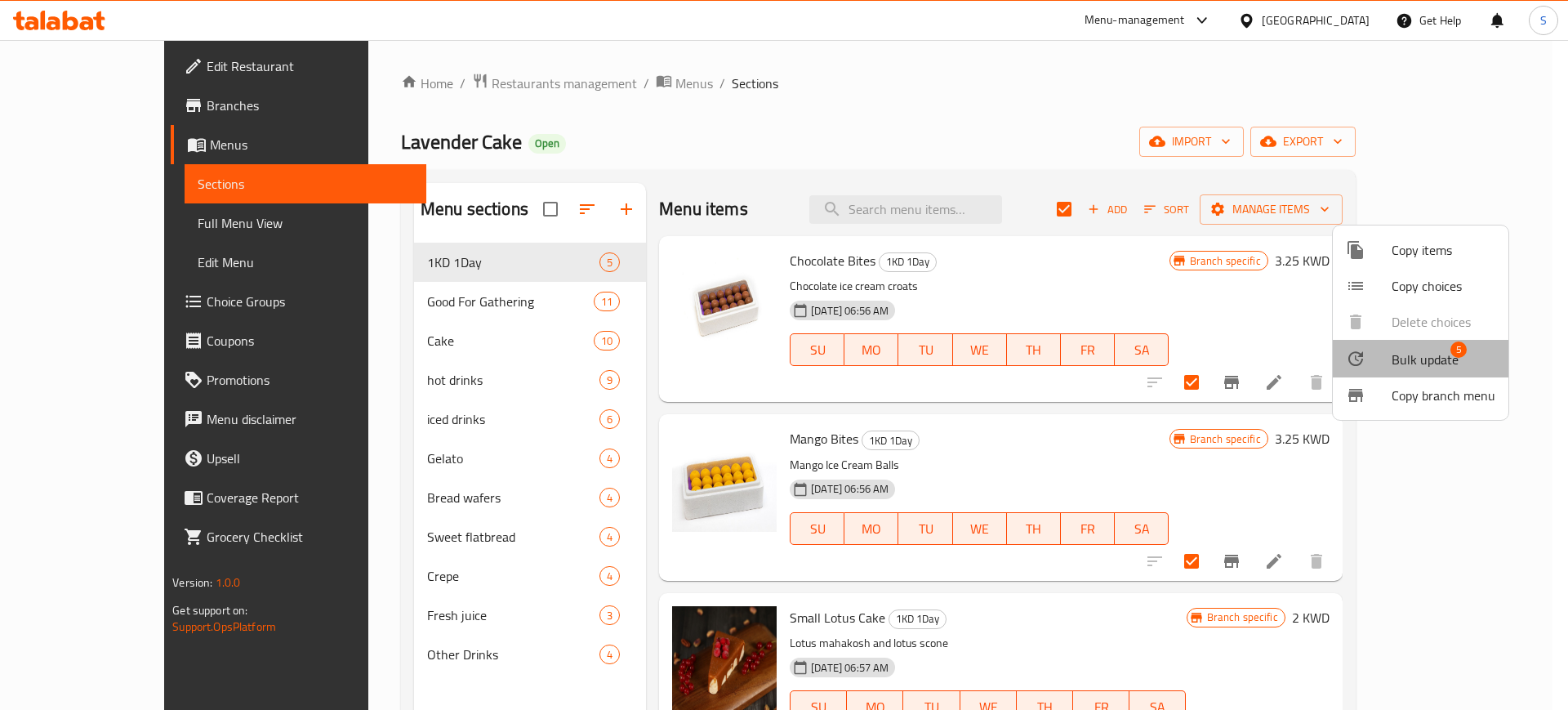
click at [1428, 365] on span "Bulk update" at bounding box center [1425, 360] width 67 height 20
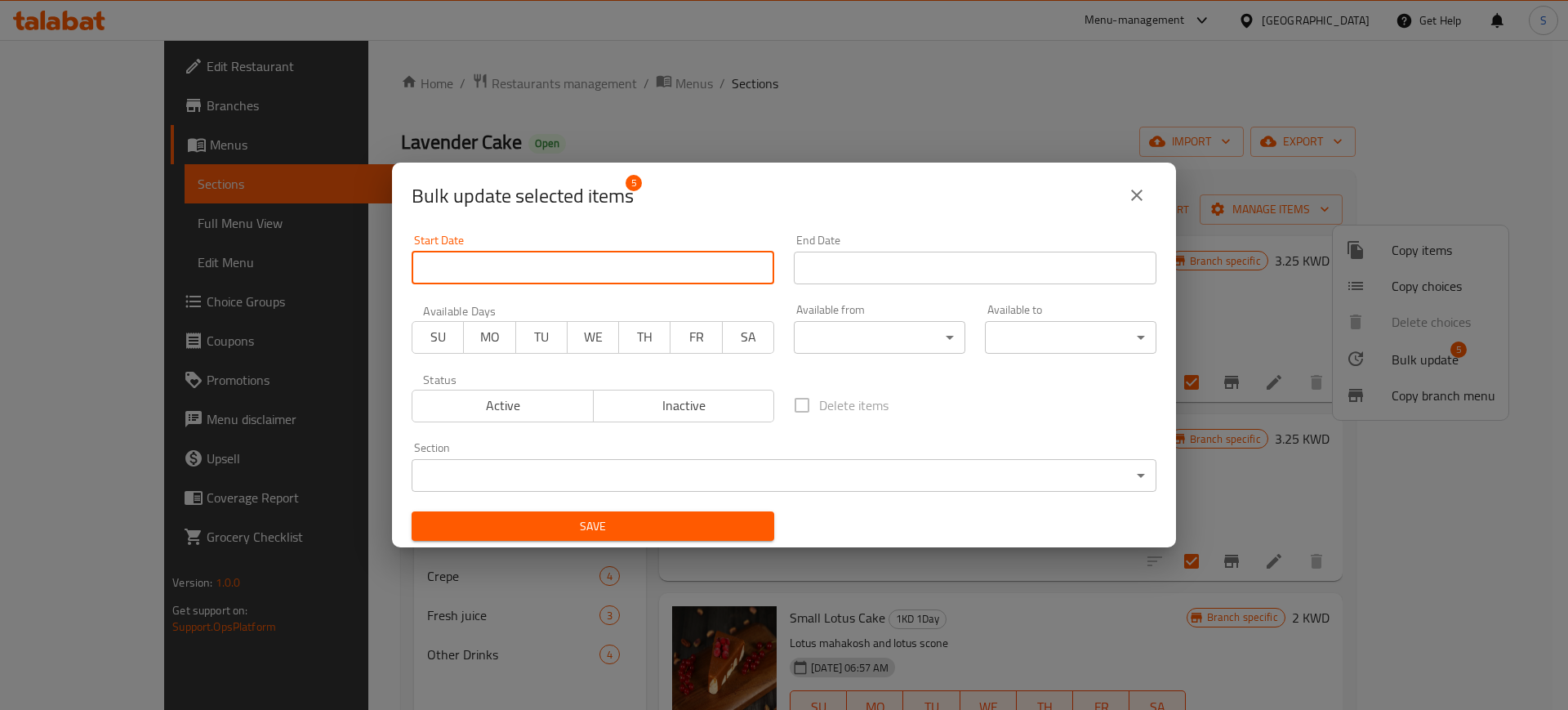
click at [533, 274] on input "Start Date" at bounding box center [593, 268] width 363 height 32
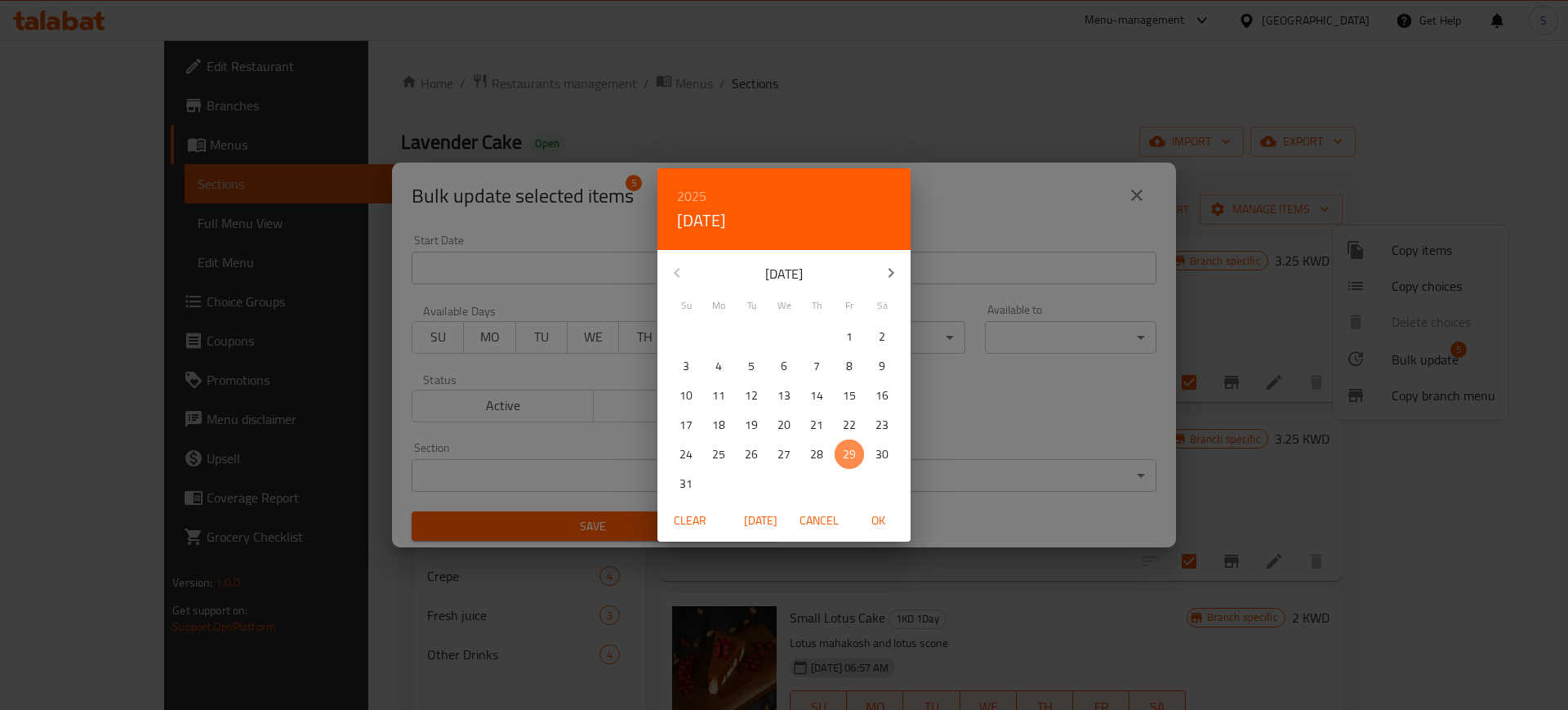
click at [847, 452] on p "29" at bounding box center [850, 454] width 13 height 21
click at [880, 523] on span "OK" at bounding box center [877, 520] width 39 height 21
type input "[DATE]"
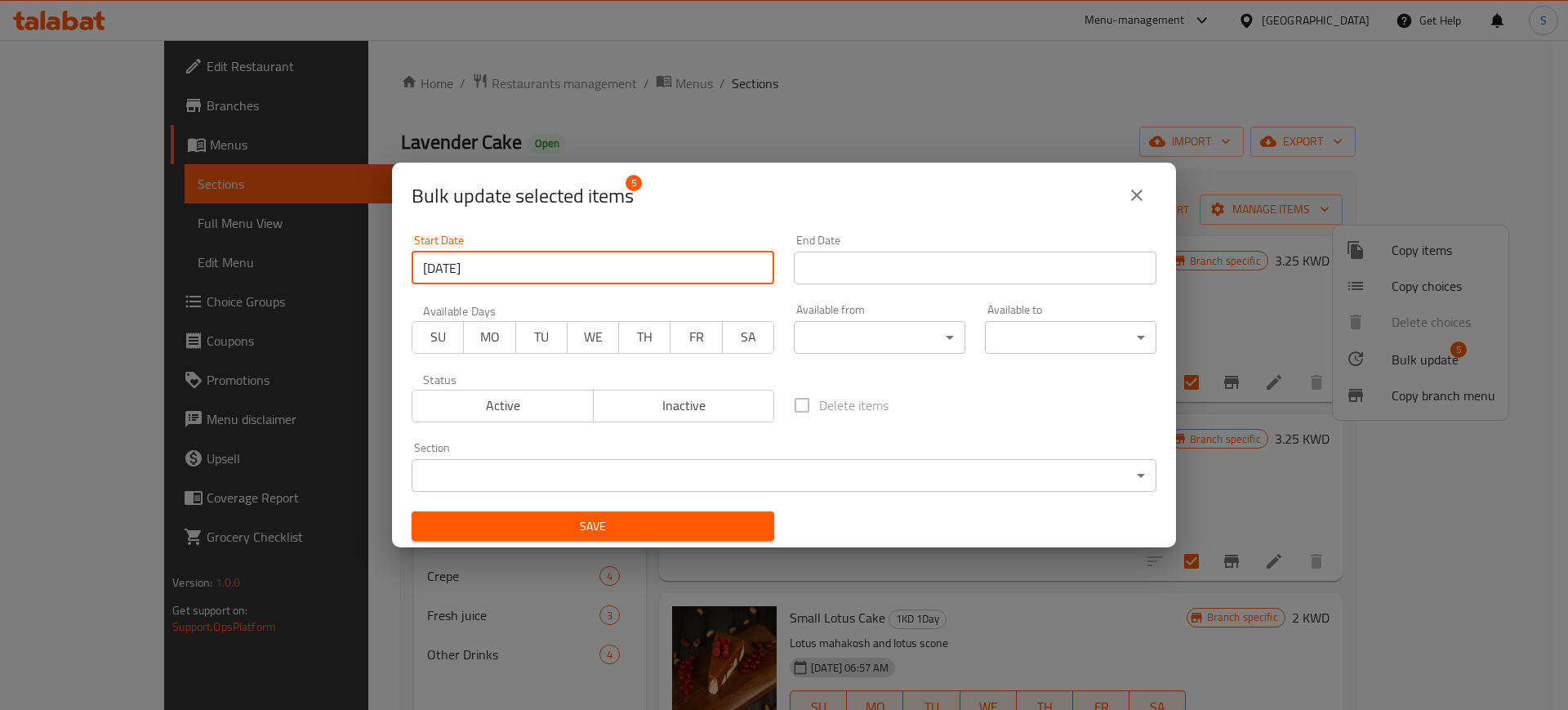
click at [977, 260] on input "Start Date" at bounding box center [976, 268] width 363 height 32
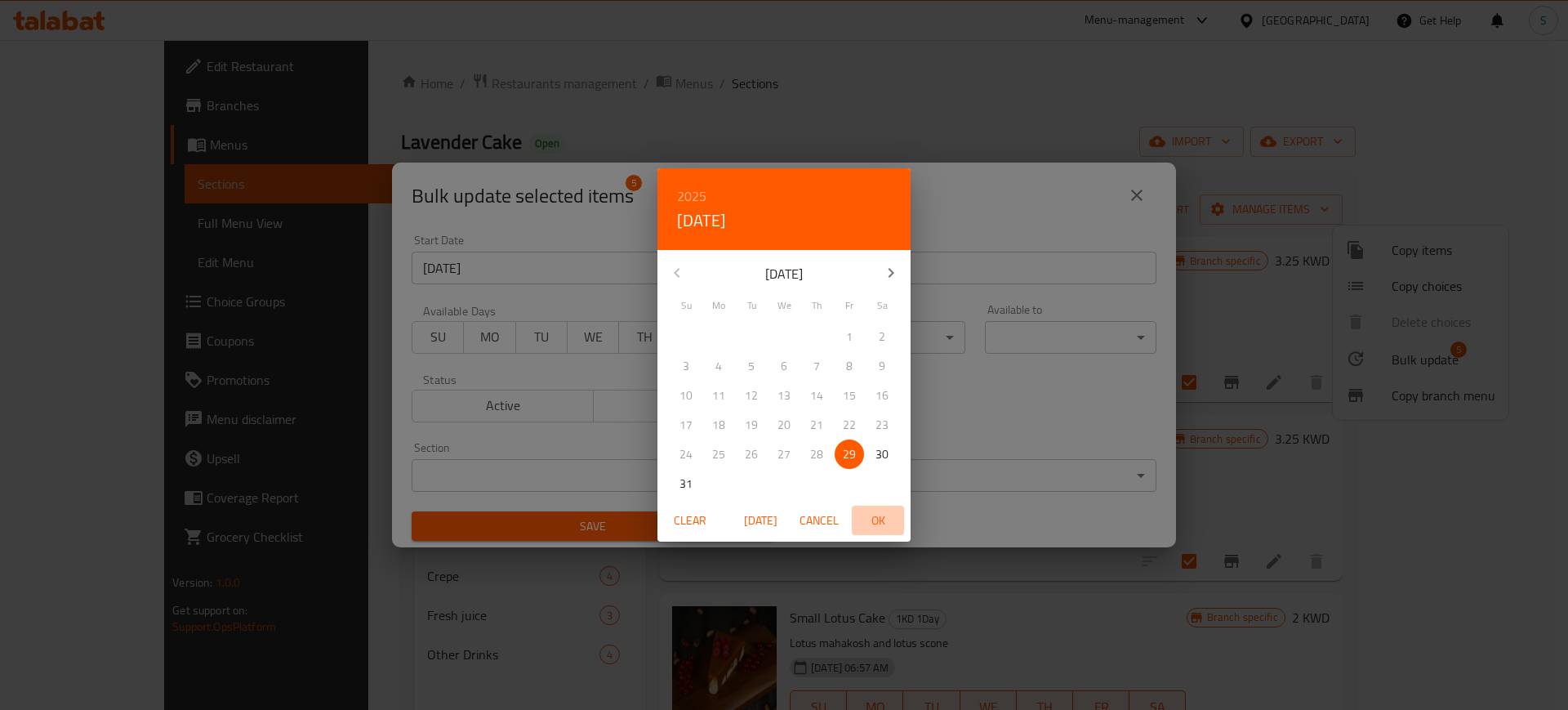
click at [876, 518] on span "OK" at bounding box center [877, 520] width 39 height 21
type input "[DATE]"
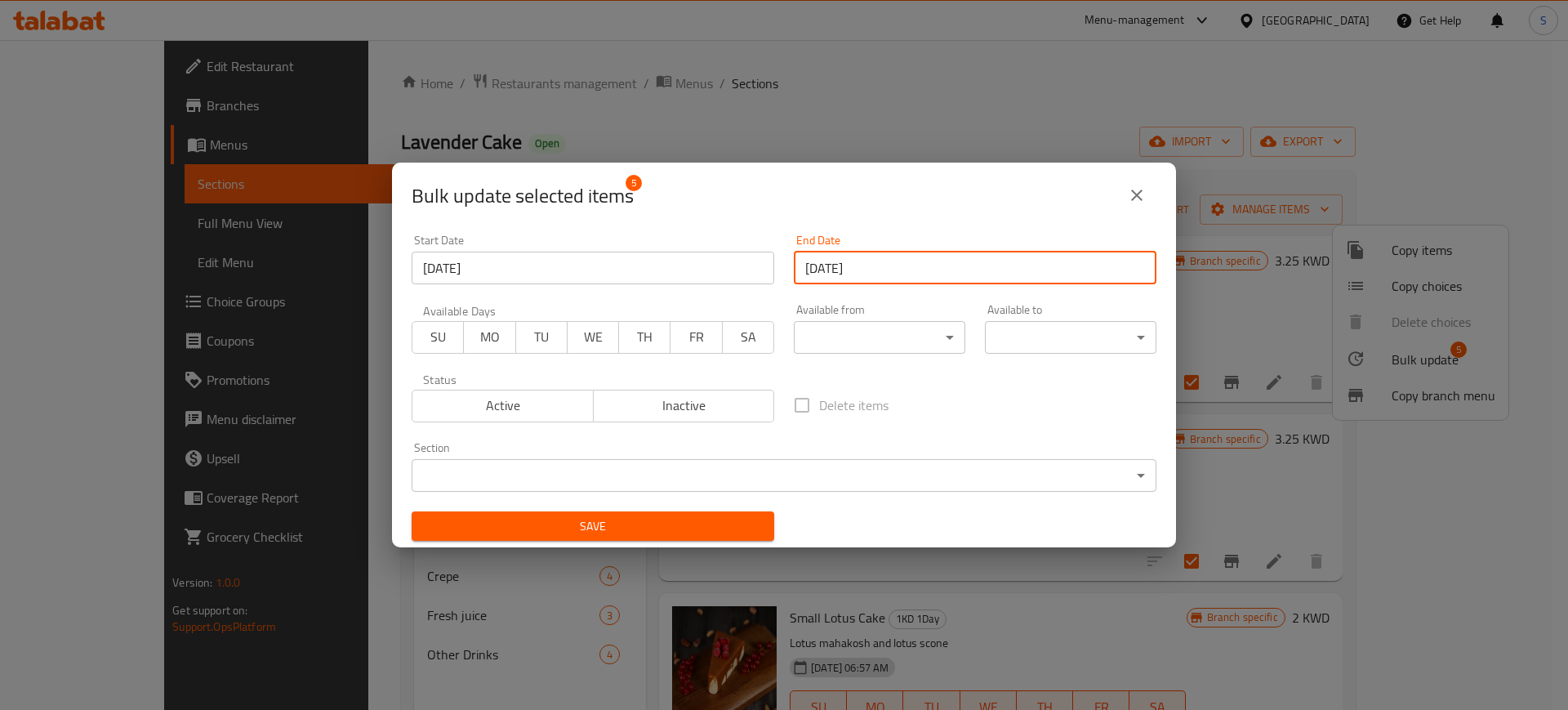
click at [702, 341] on span "FR" at bounding box center [697, 336] width 38 height 24
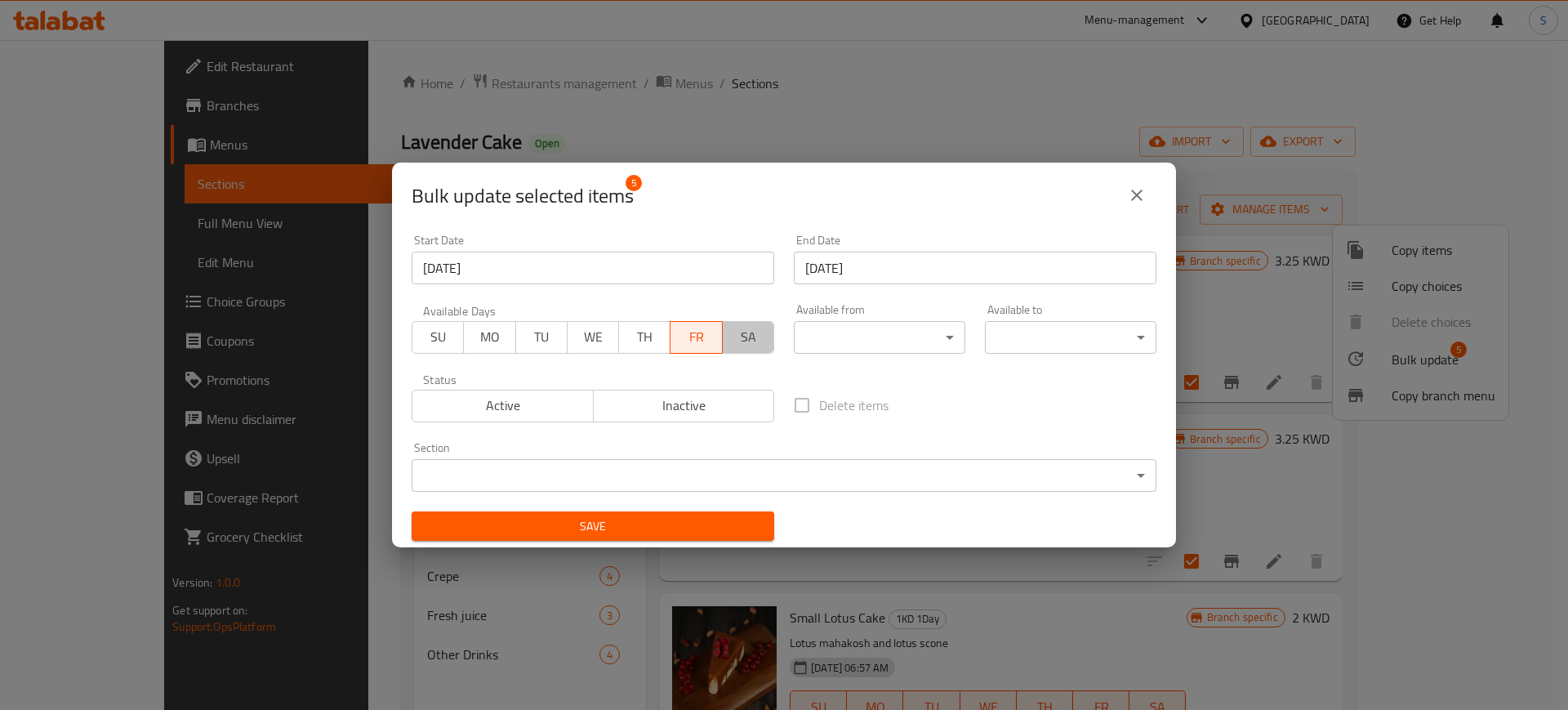
click at [732, 346] on span "SA" at bounding box center [749, 336] width 38 height 24
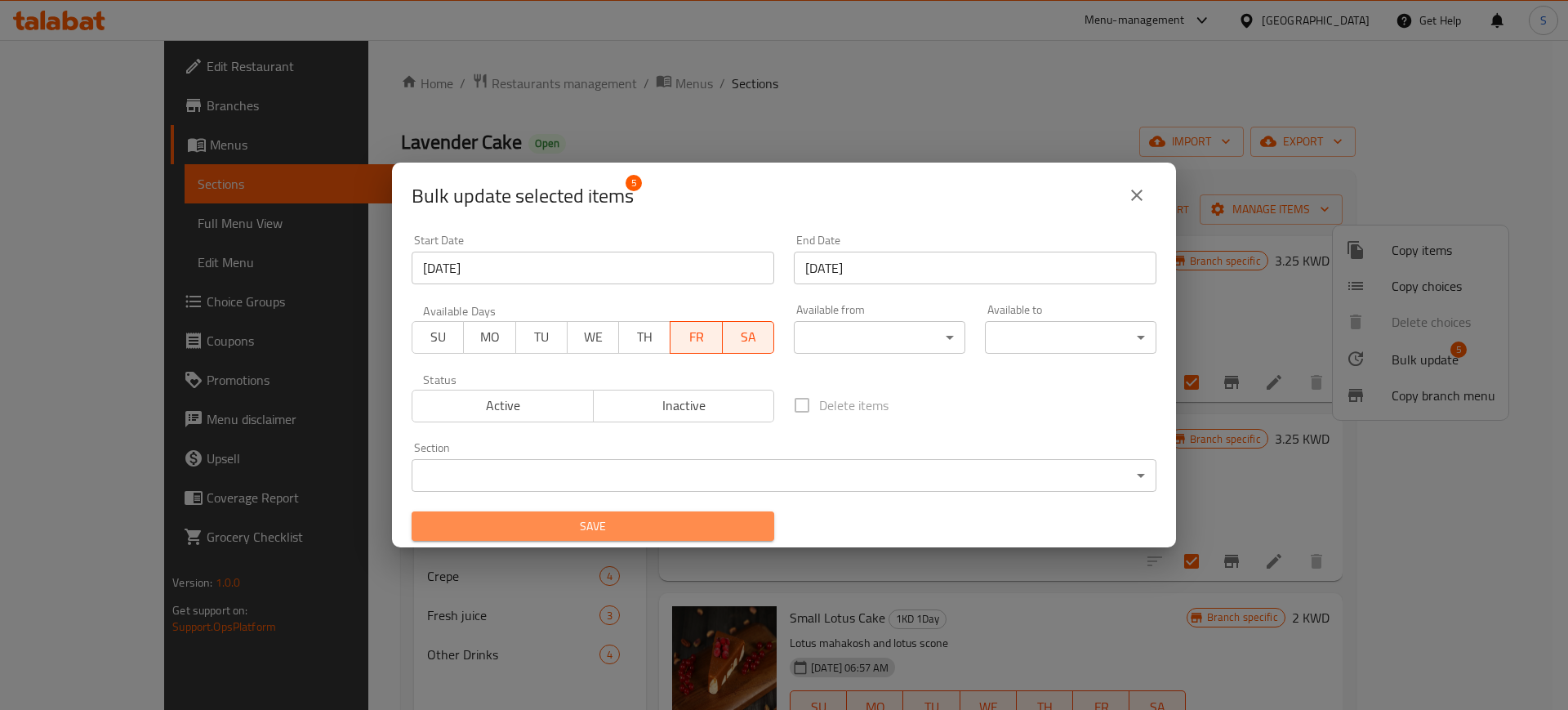
click at [688, 529] on span "Save" at bounding box center [593, 526] width 336 height 21
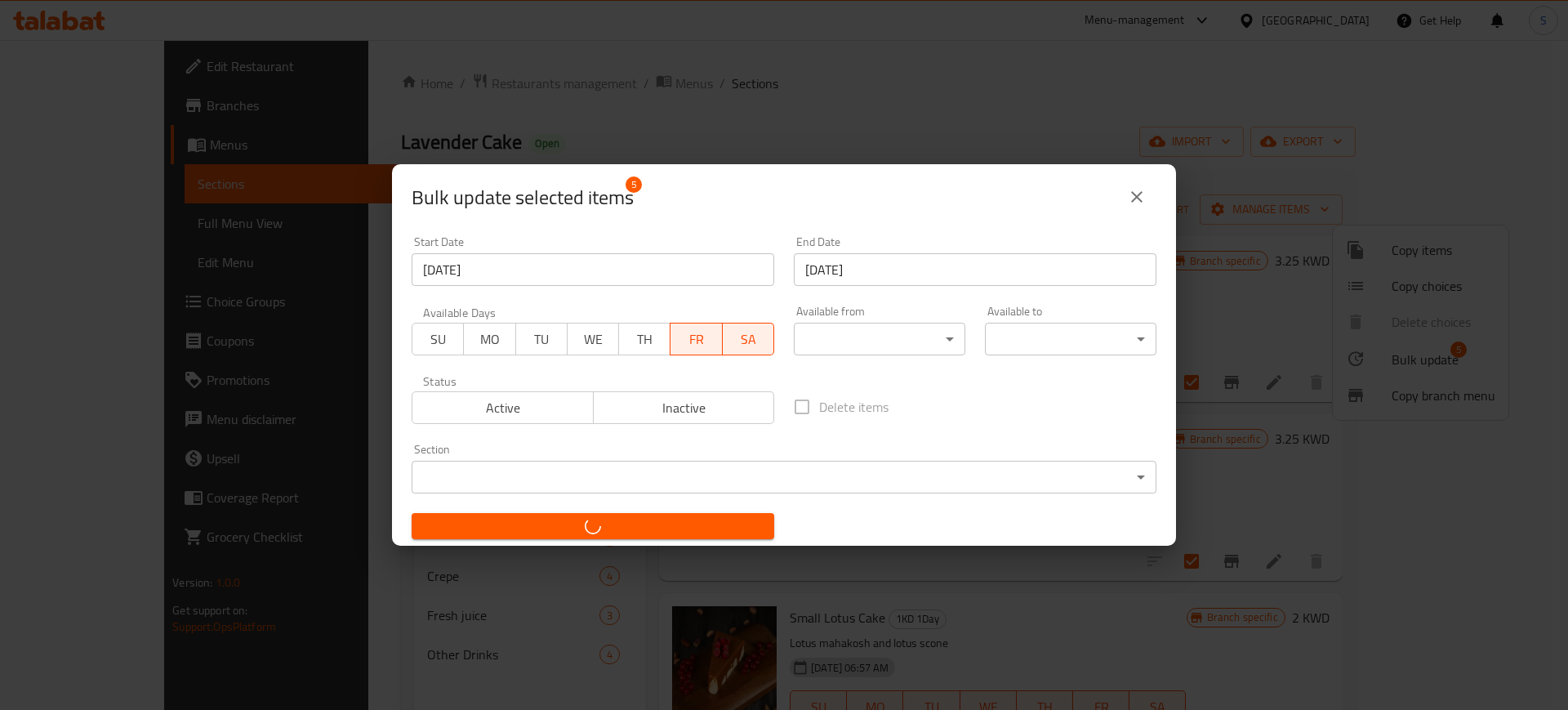
checkbox input "false"
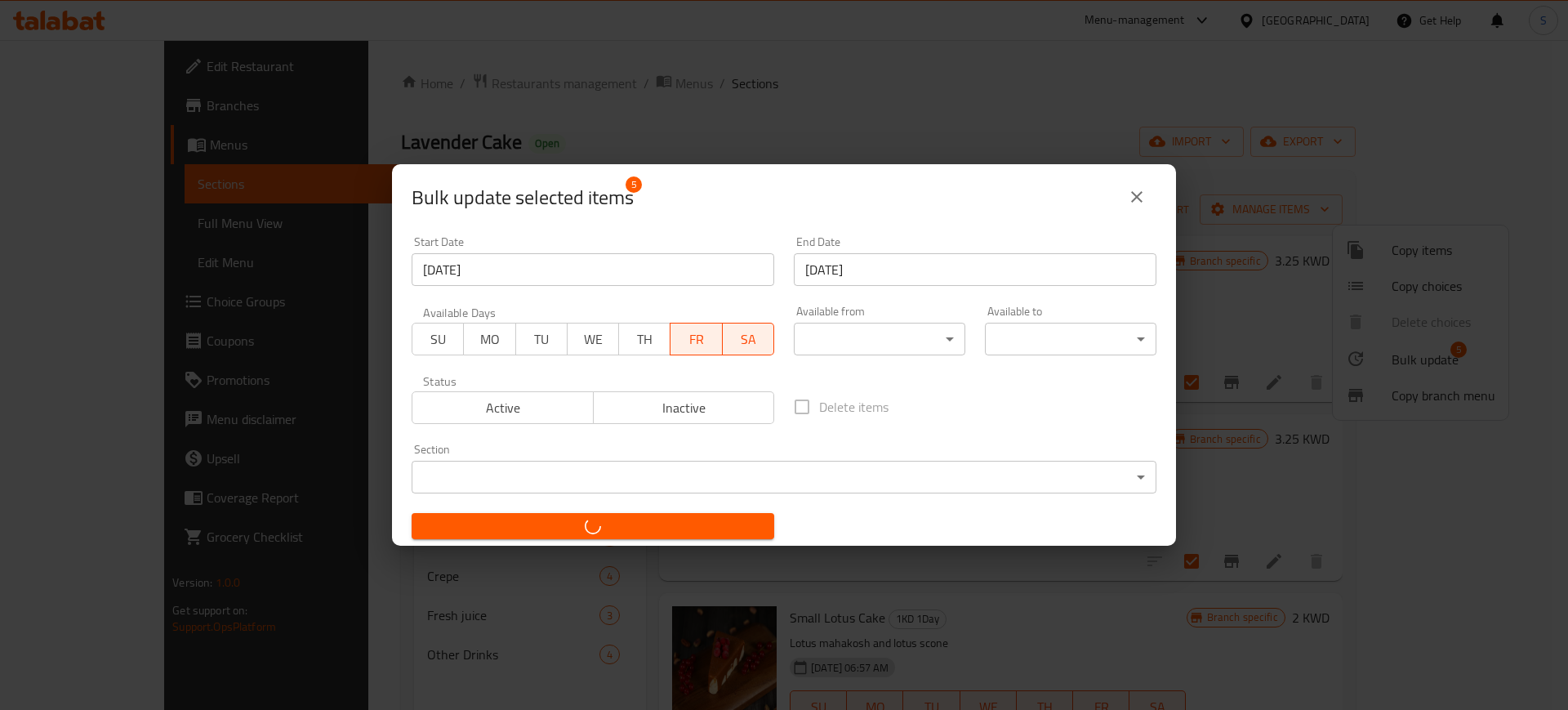
checkbox input "false"
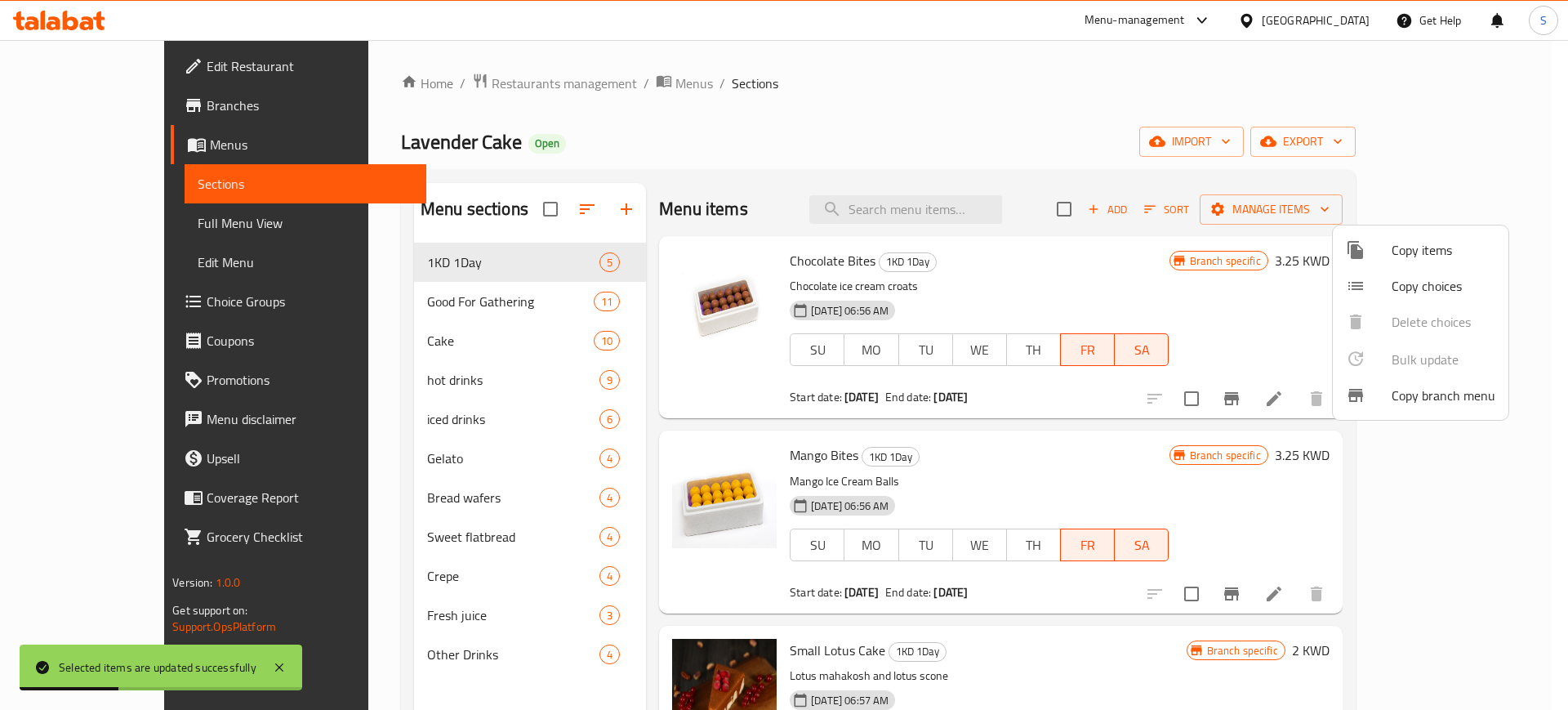
click at [980, 98] on div at bounding box center [784, 355] width 1568 height 710
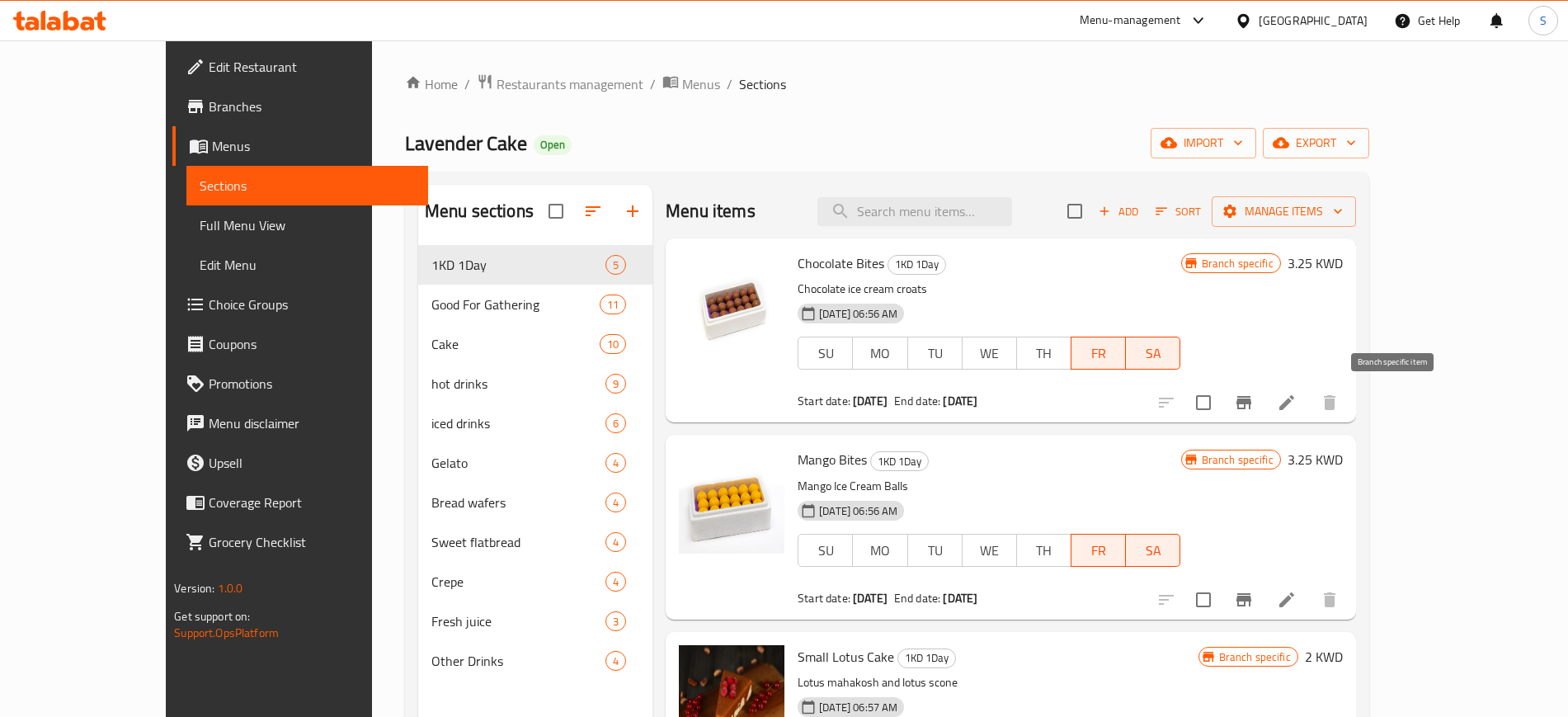
click at [1251, 400] on icon "Branch-specific-item" at bounding box center [1244, 402] width 15 height 13
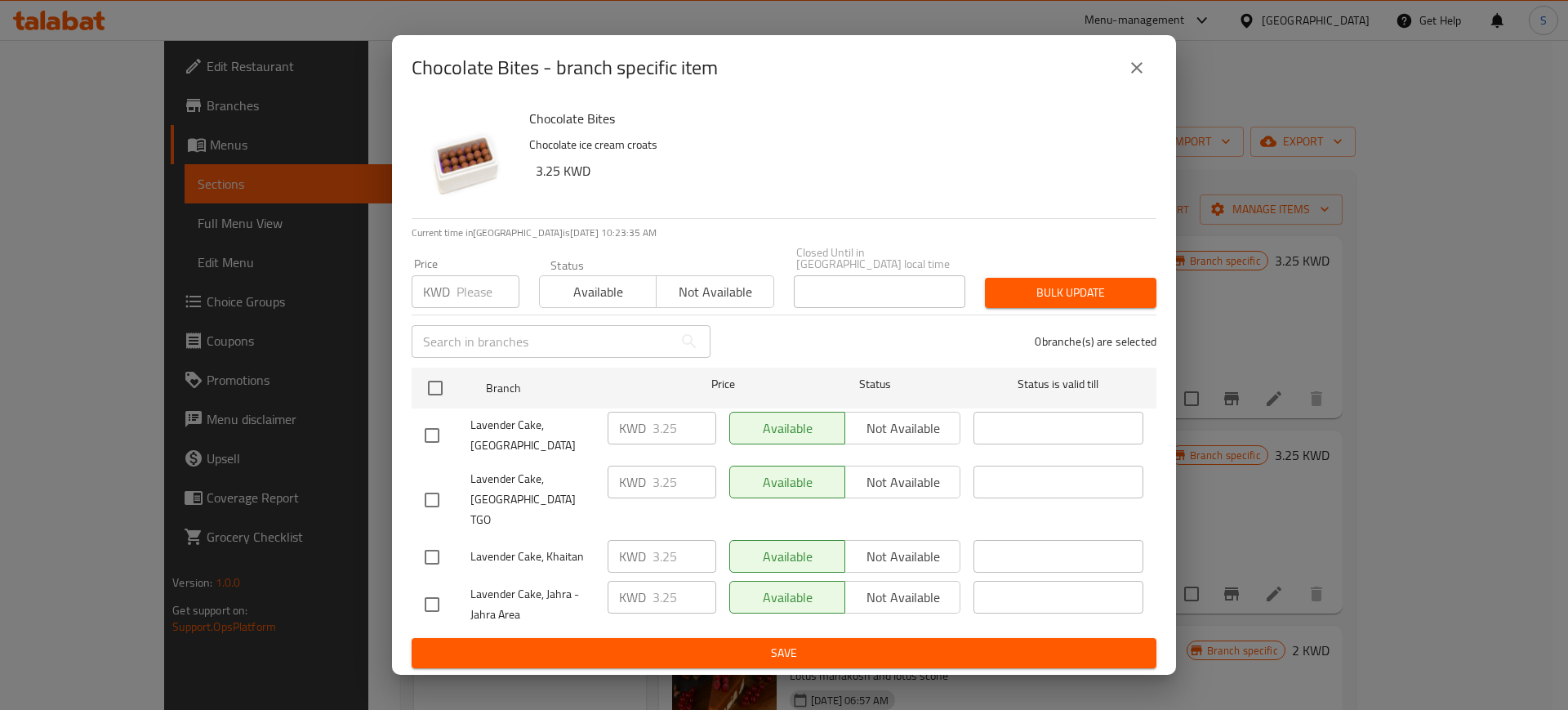
click at [435, 443] on input "checkbox" at bounding box center [432, 435] width 34 height 34
checkbox input "true"
click at [433, 485] on input "checkbox" at bounding box center [432, 500] width 34 height 34
checkbox input "true"
click at [427, 540] on input "checkbox" at bounding box center [432, 557] width 34 height 34
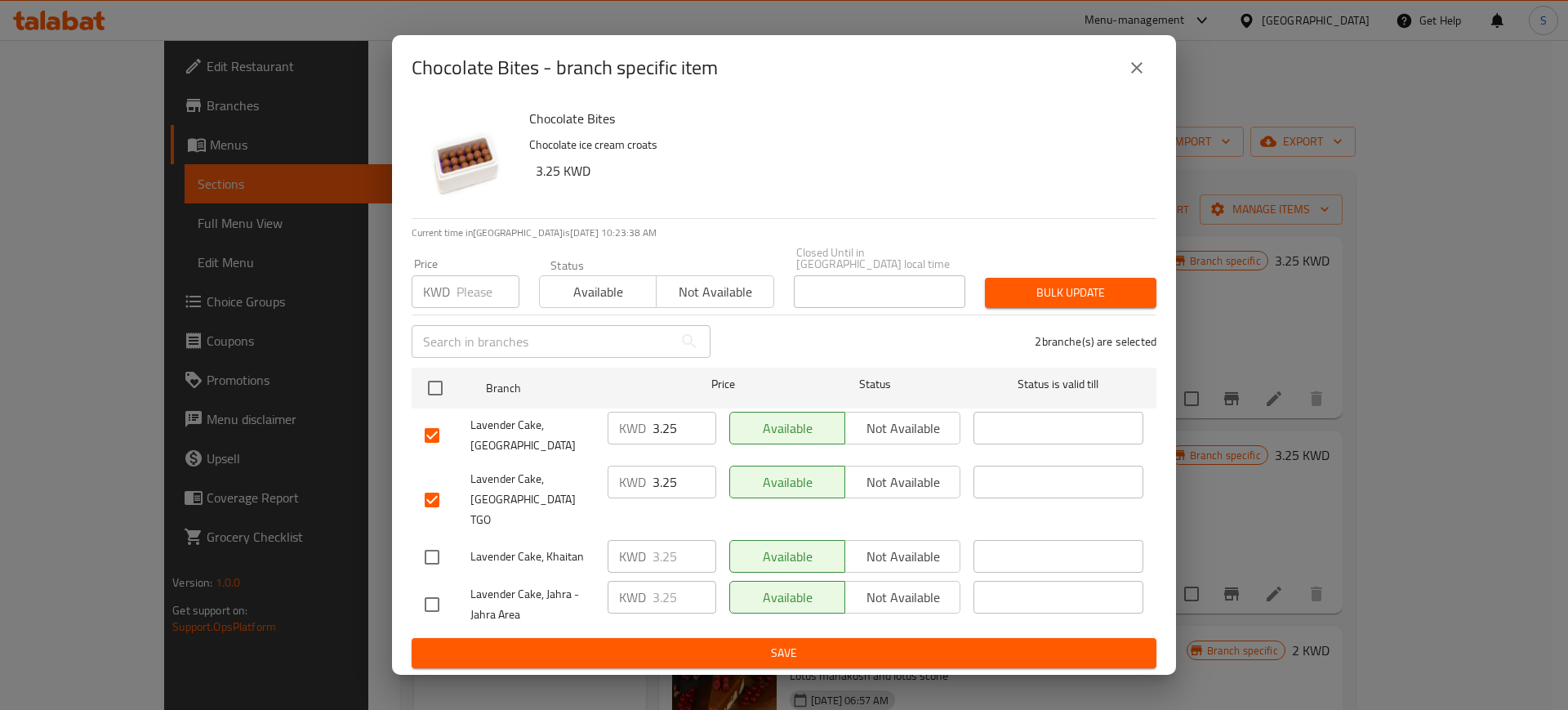
checkbox input "true"
click at [755, 304] on span "Not available" at bounding box center [715, 292] width 104 height 24
click at [1112, 303] on span "Bulk update" at bounding box center [1071, 292] width 146 height 21
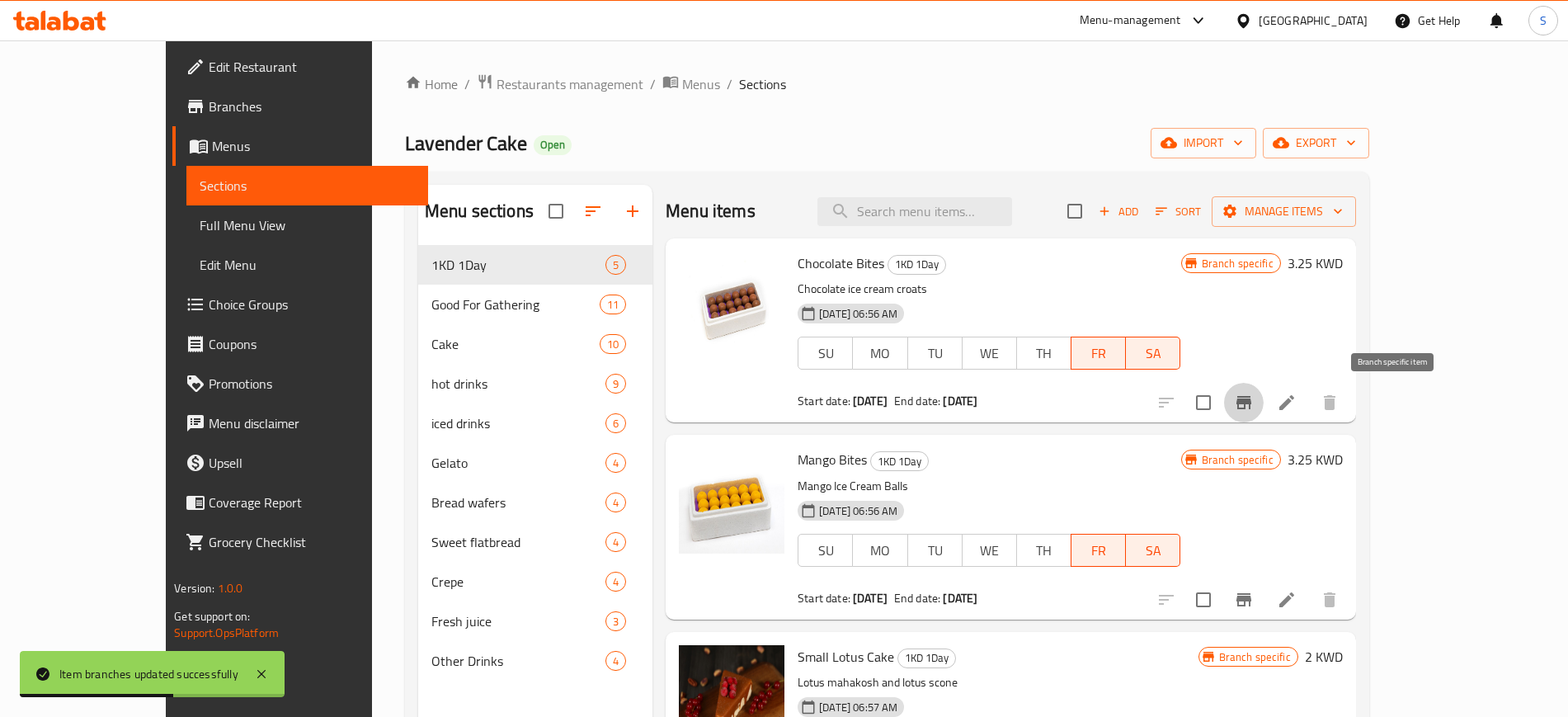
click at [1251, 402] on icon "Branch-specific-item" at bounding box center [1244, 402] width 15 height 13
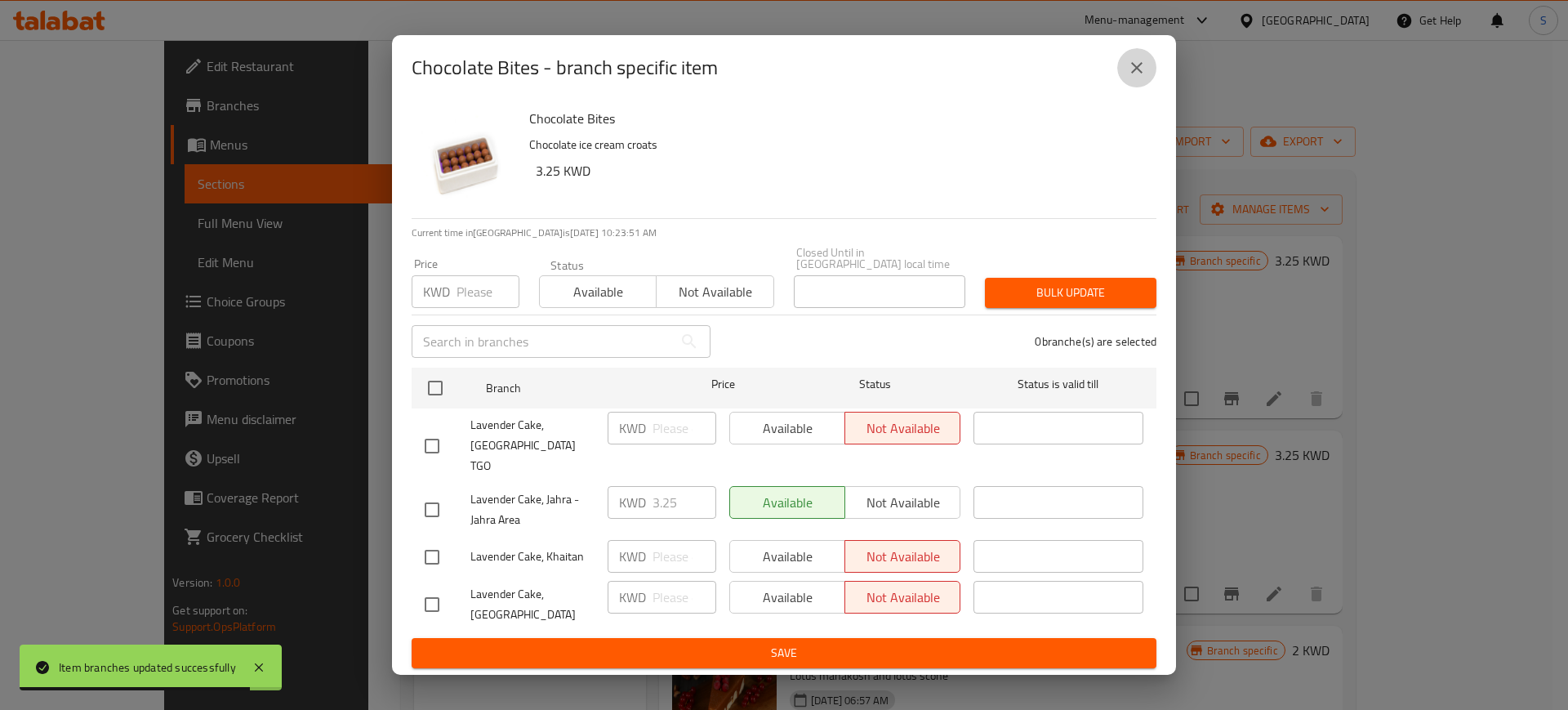
click at [1133, 74] on icon "close" at bounding box center [1137, 68] width 12 height 12
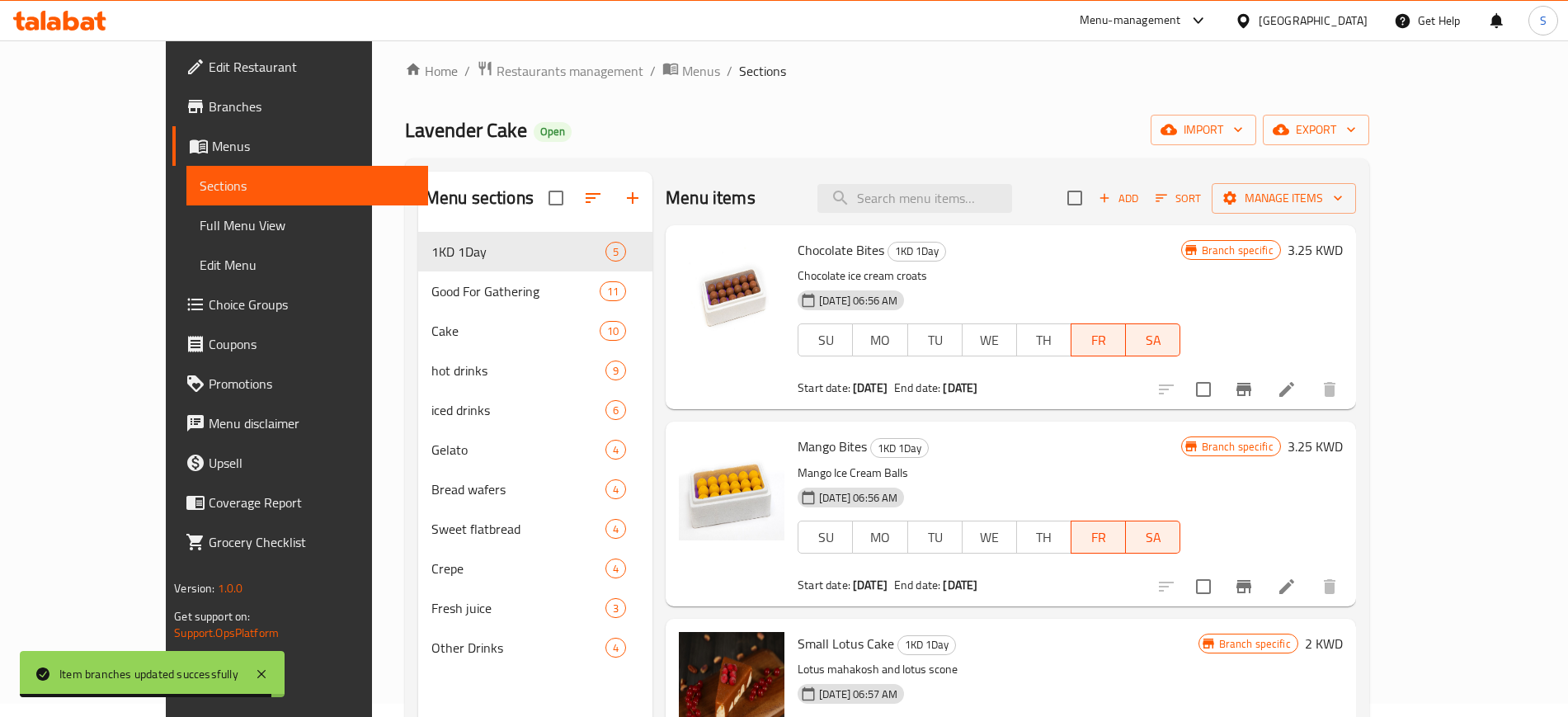
scroll to position [103, 0]
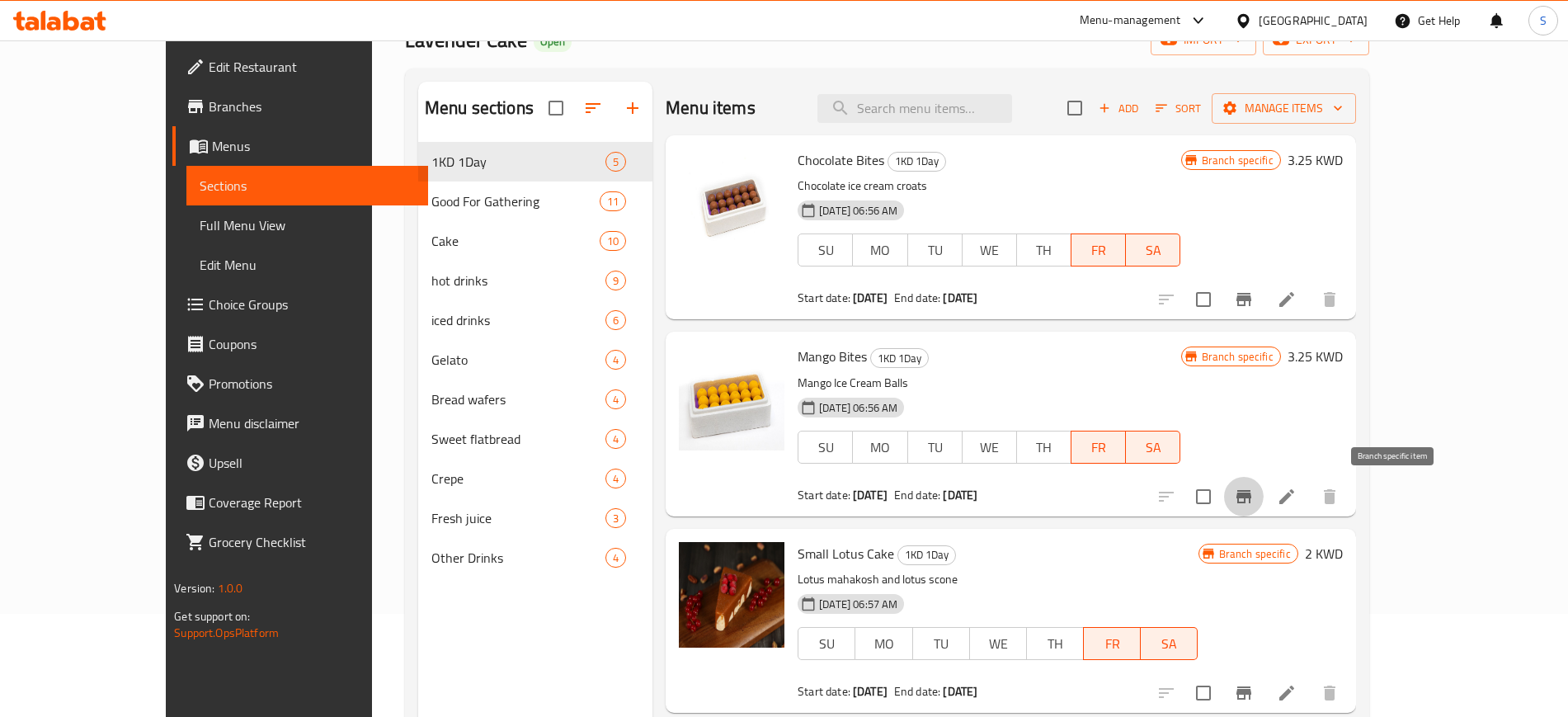
click at [1251, 497] on icon "Branch-specific-item" at bounding box center [1244, 497] width 15 height 13
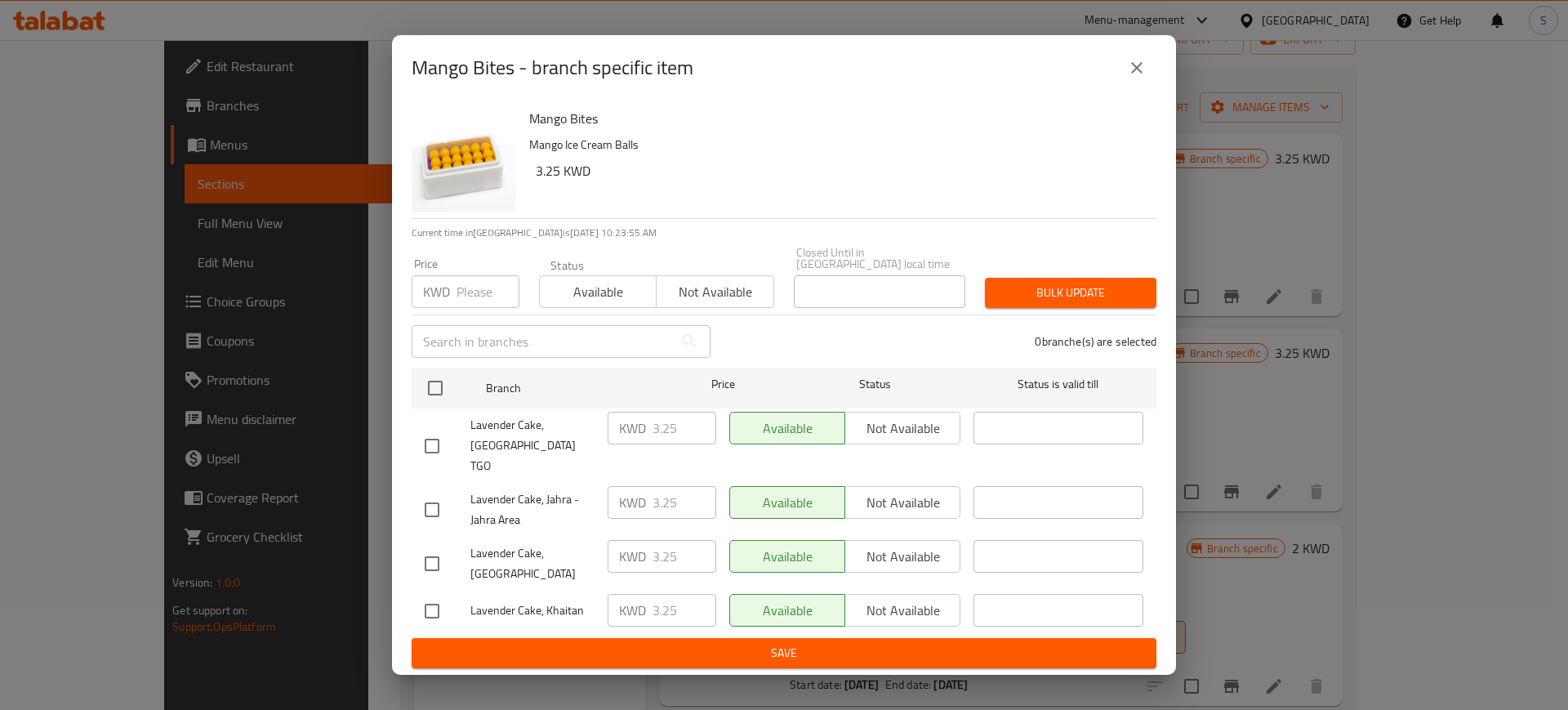
click at [429, 442] on input "checkbox" at bounding box center [432, 446] width 34 height 34
checkbox input "true"
click at [428, 547] on input "checkbox" at bounding box center [432, 563] width 34 height 34
checkbox input "true"
click at [432, 594] on input "checkbox" at bounding box center [432, 611] width 34 height 34
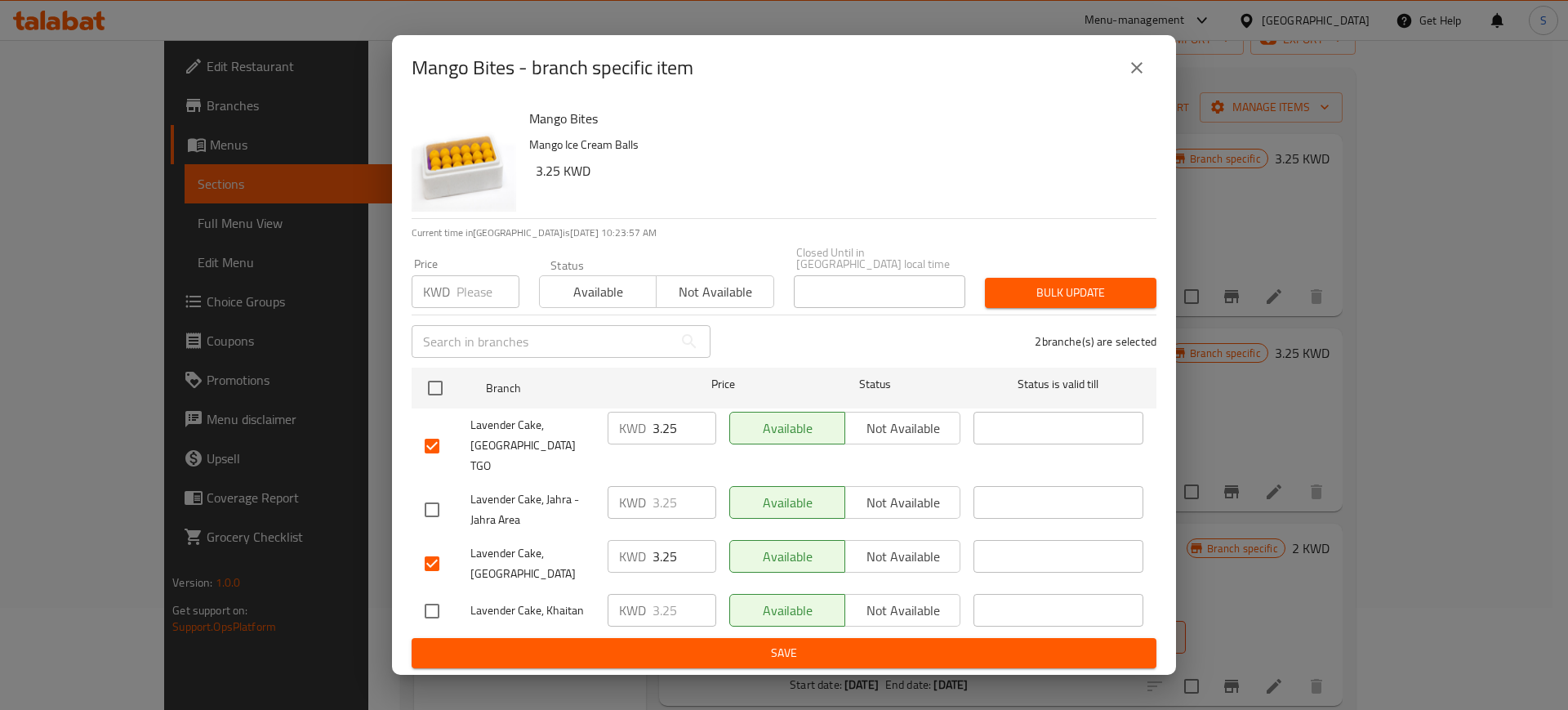
checkbox input "true"
click at [702, 304] on span "Not available" at bounding box center [715, 292] width 104 height 24
click at [1065, 303] on span "Bulk update" at bounding box center [1071, 292] width 146 height 21
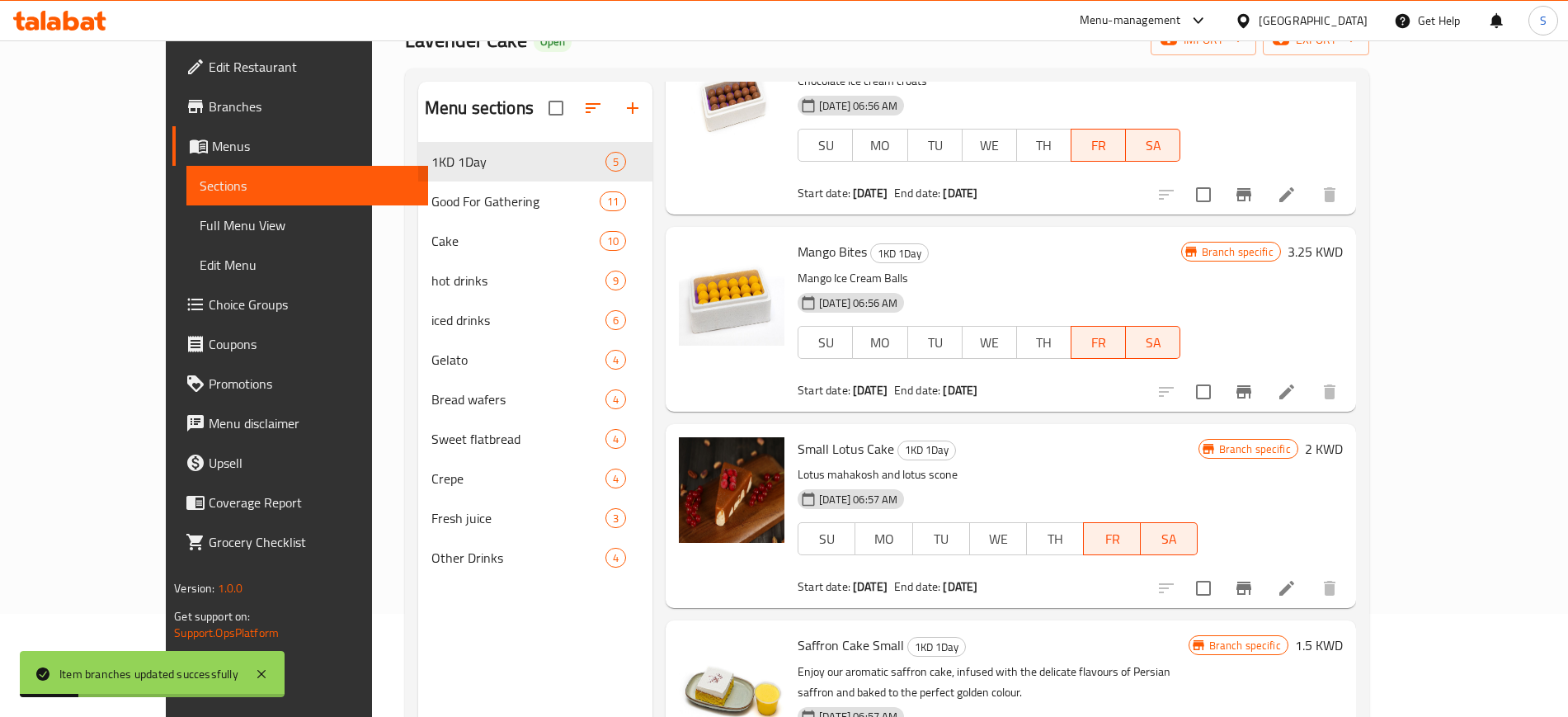
scroll to position [207, 0]
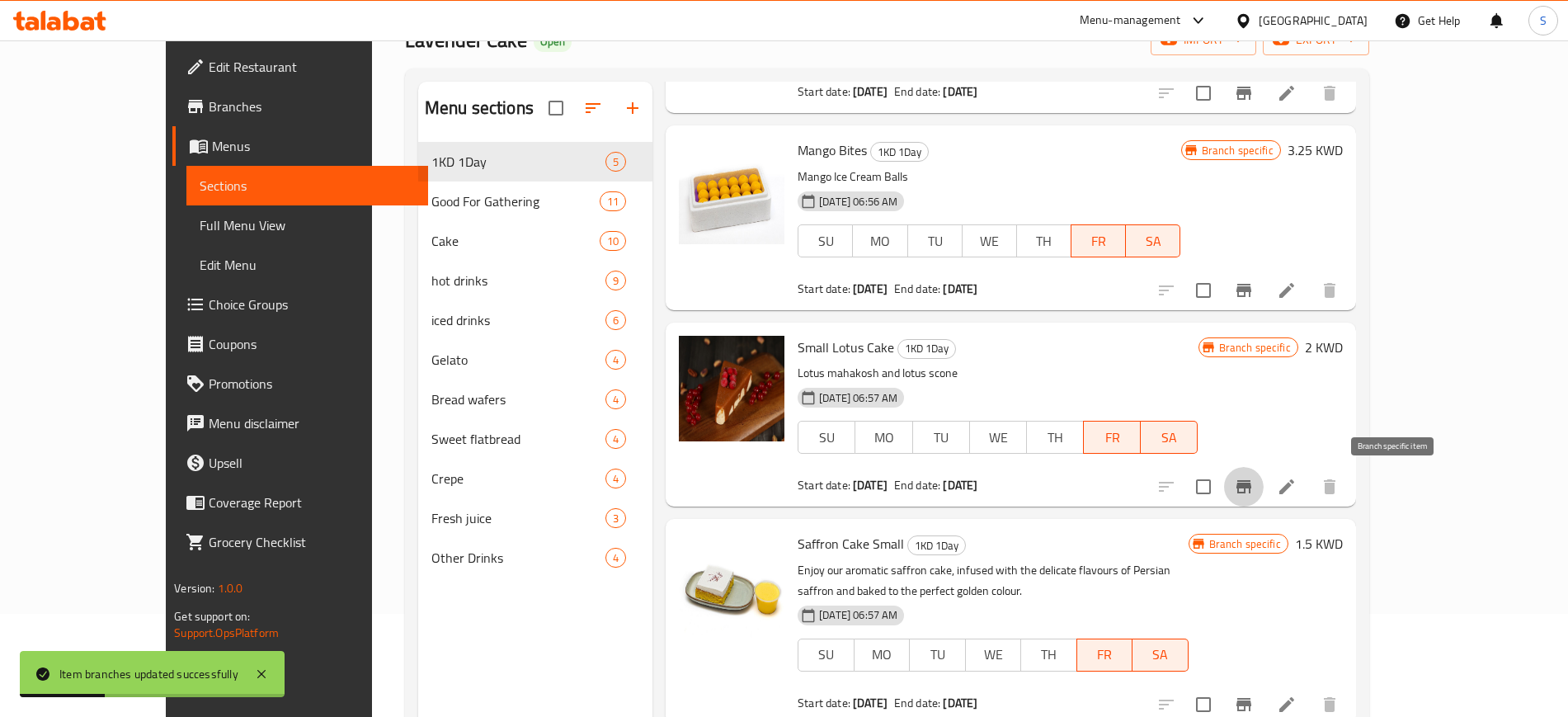
click at [1251, 488] on icon "Branch-specific-item" at bounding box center [1244, 487] width 15 height 13
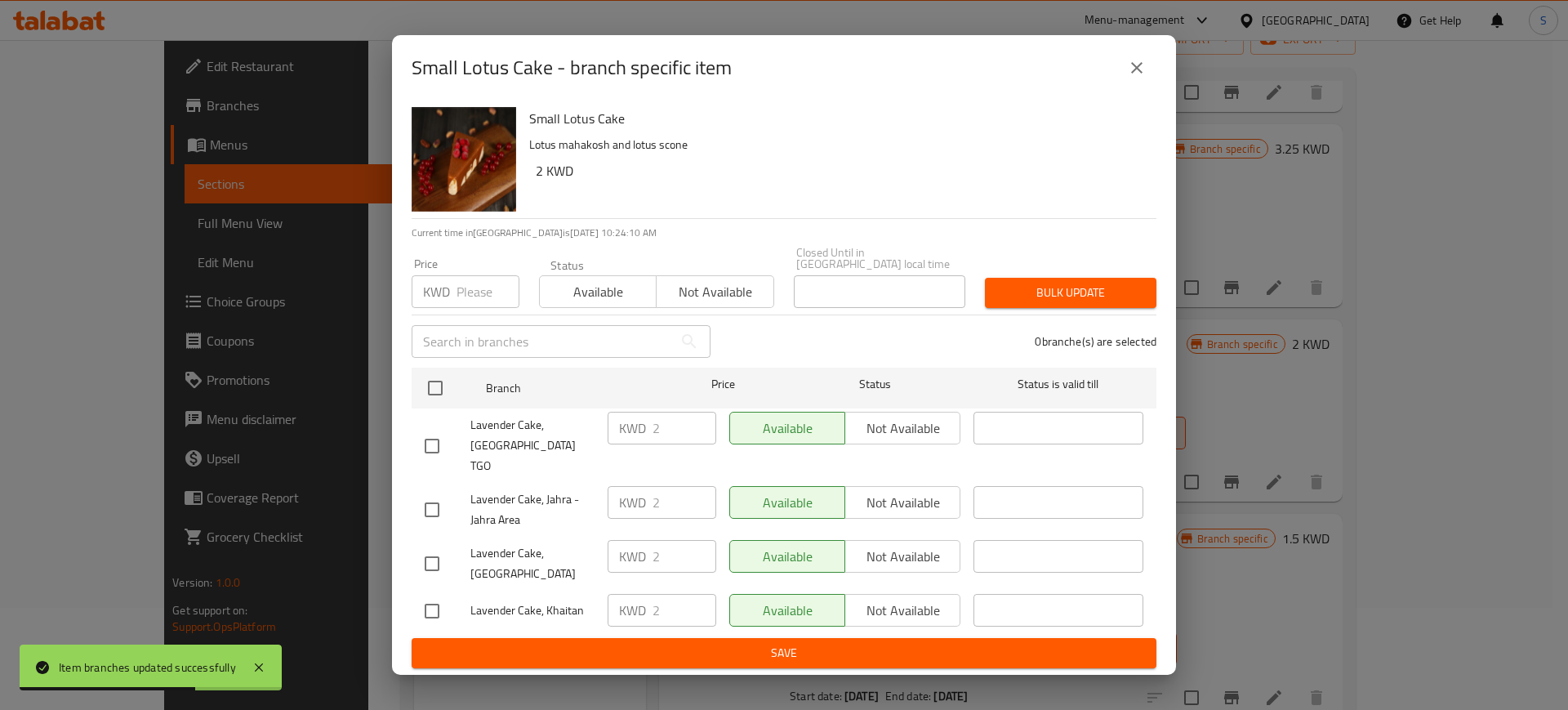
click at [436, 444] on input "checkbox" at bounding box center [432, 446] width 34 height 34
checkbox input "true"
click at [435, 547] on input "checkbox" at bounding box center [432, 563] width 34 height 34
checkbox input "true"
click at [433, 594] on input "checkbox" at bounding box center [432, 611] width 34 height 34
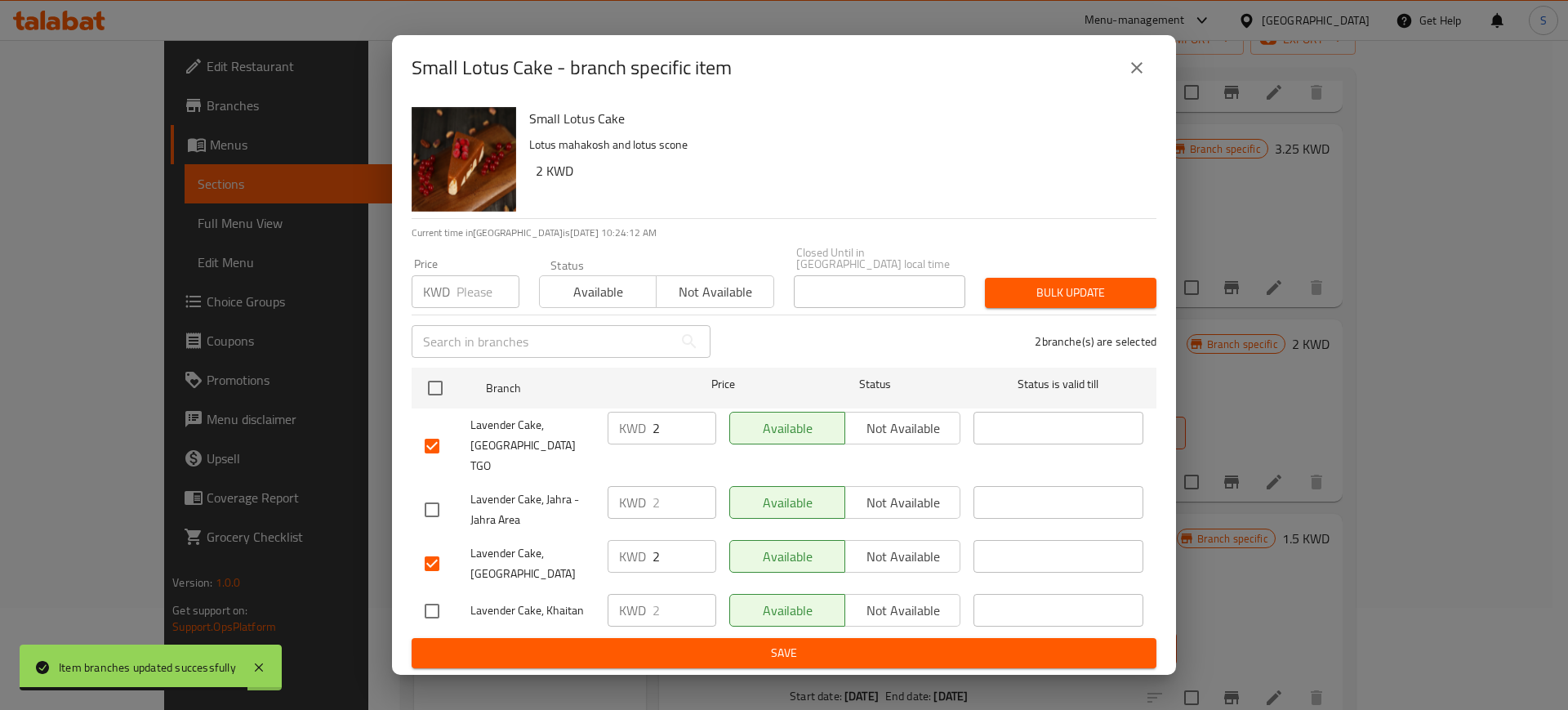
checkbox input "true"
drag, startPoint x: 707, startPoint y: 306, endPoint x: 771, endPoint y: 301, distance: 64.2
click at [721, 304] on span "Not available" at bounding box center [715, 292] width 104 height 24
click at [1104, 303] on span "Bulk update" at bounding box center [1071, 292] width 146 height 21
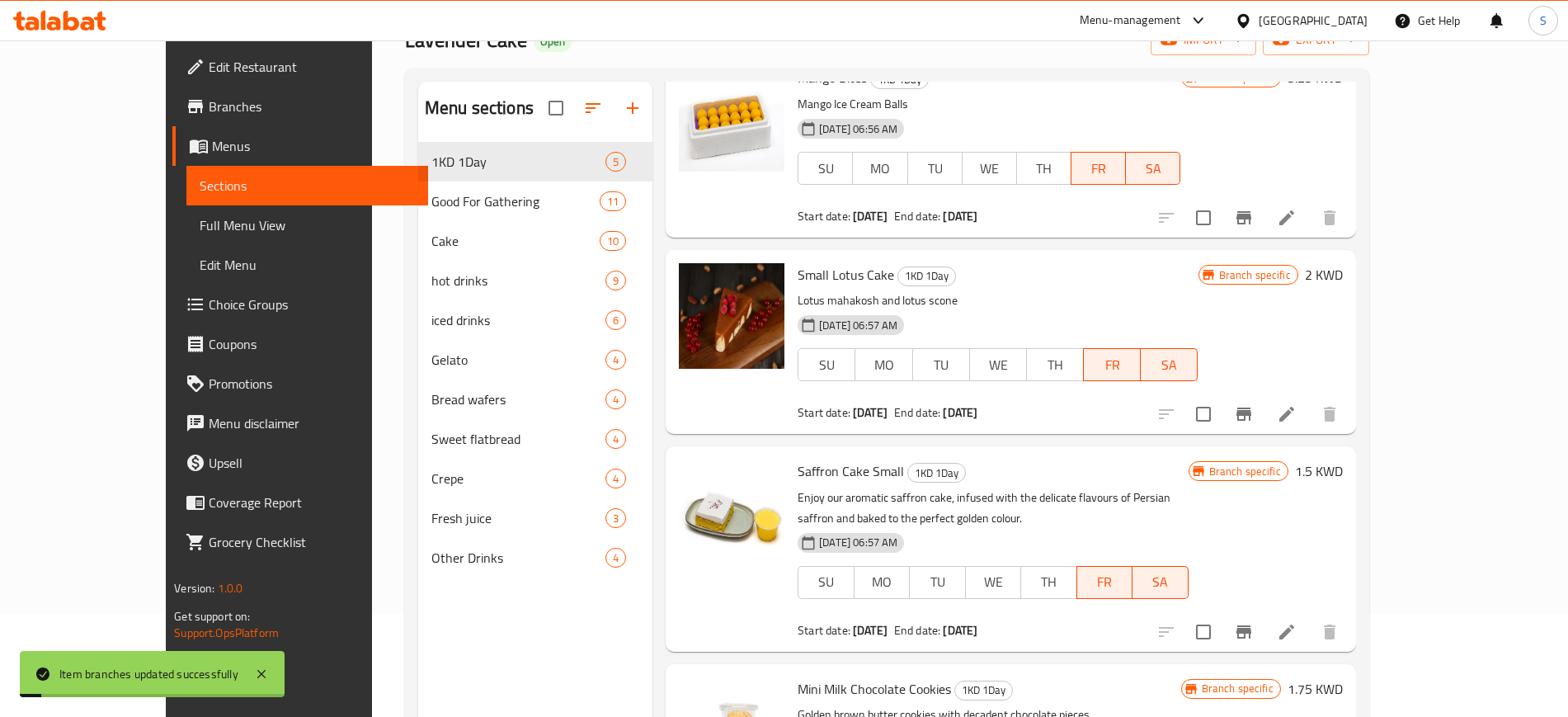
scroll to position [328, 0]
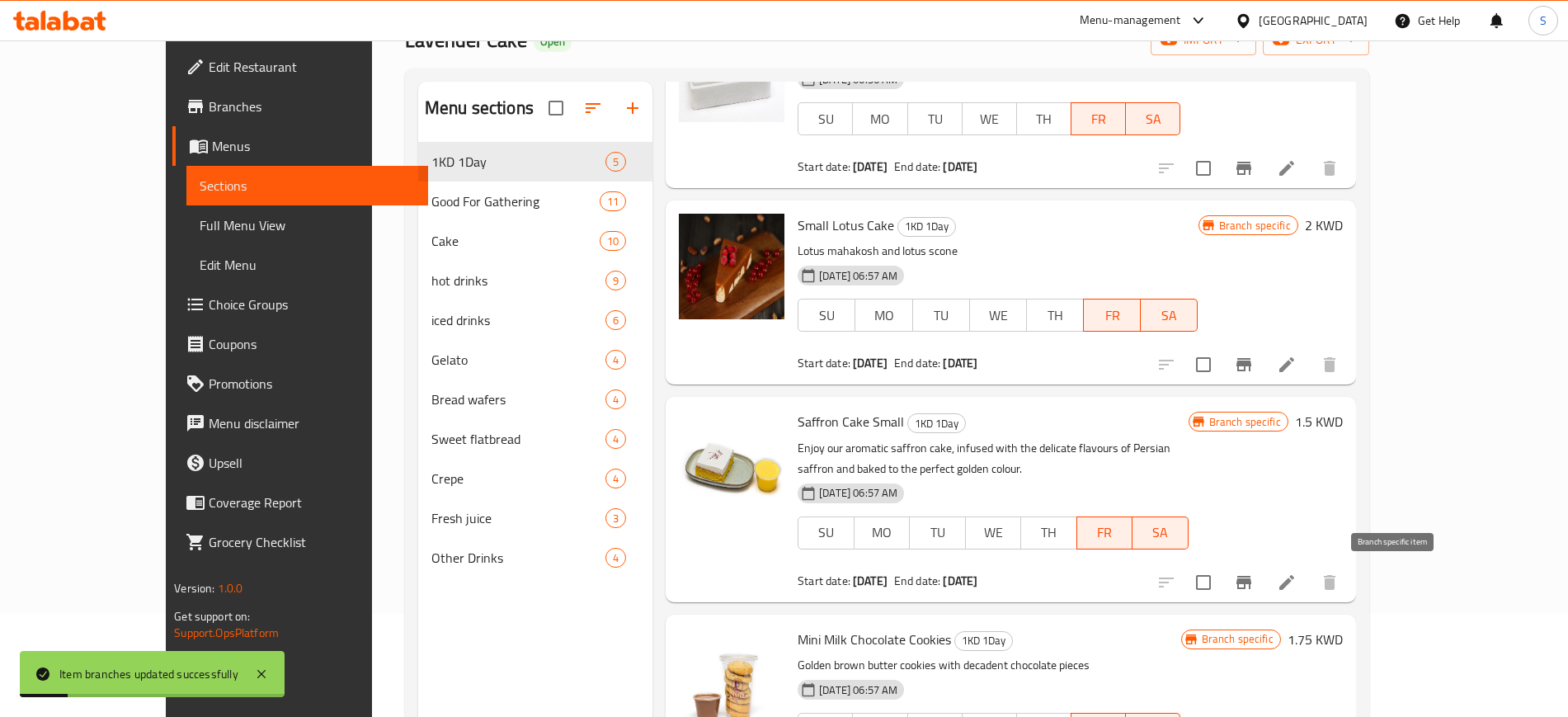
click at [1251, 582] on icon "Branch-specific-item" at bounding box center [1244, 582] width 15 height 13
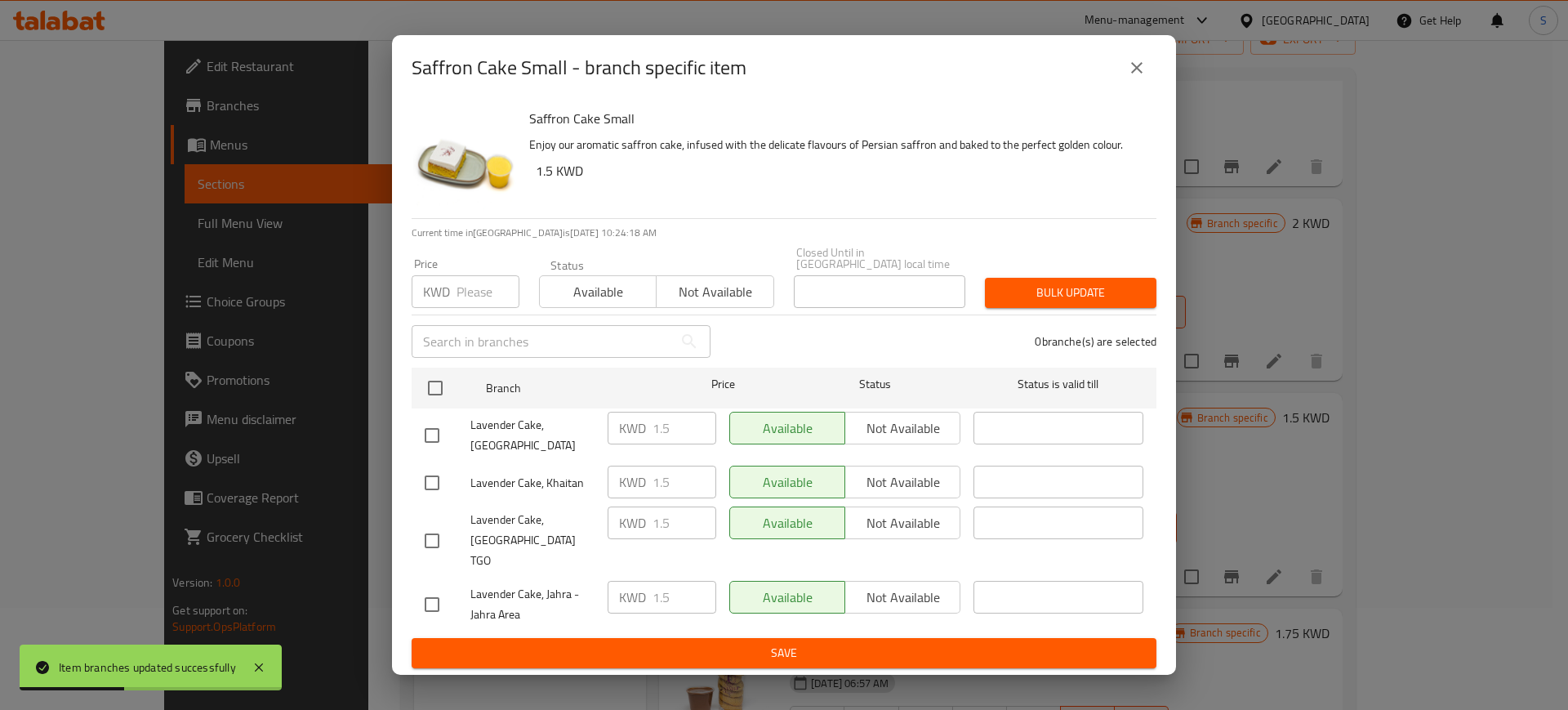
click at [437, 447] on input "checkbox" at bounding box center [432, 435] width 34 height 34
checkbox input "true"
click at [434, 484] on input "checkbox" at bounding box center [432, 482] width 34 height 34
checkbox input "true"
click at [429, 526] on input "checkbox" at bounding box center [432, 540] width 34 height 34
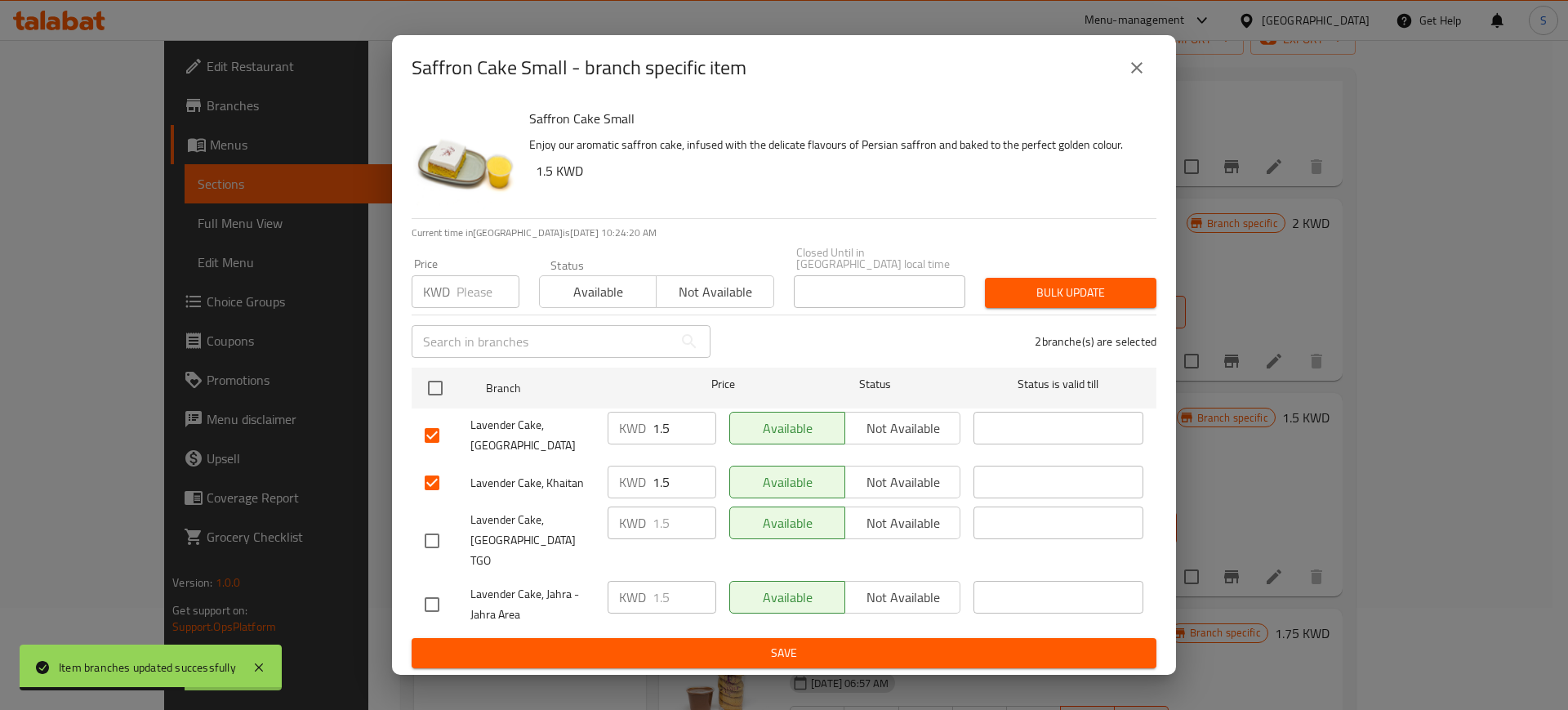
checkbox input "true"
click at [721, 304] on span "Not available" at bounding box center [715, 292] width 104 height 24
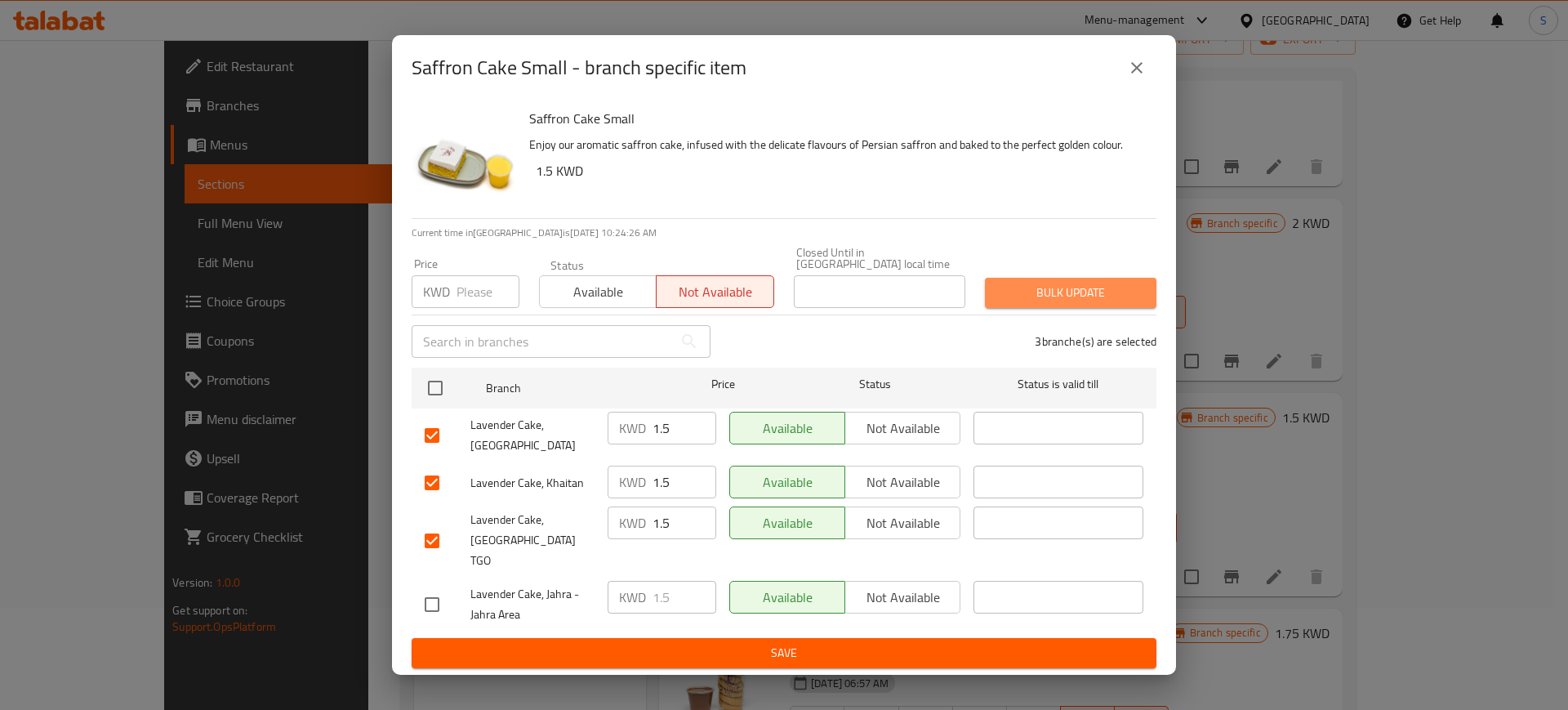
click at [1079, 303] on span "Bulk update" at bounding box center [1071, 292] width 146 height 21
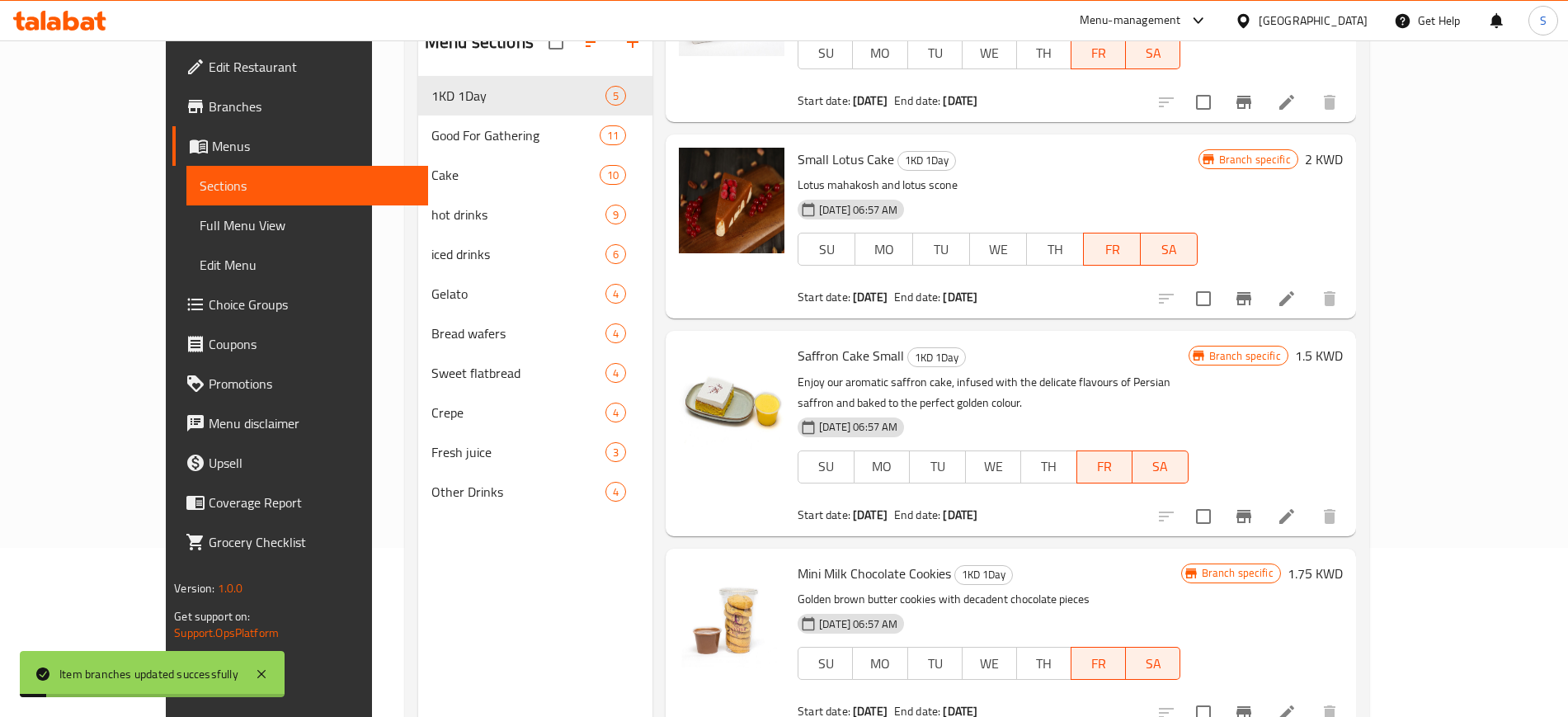
scroll to position [231, 0]
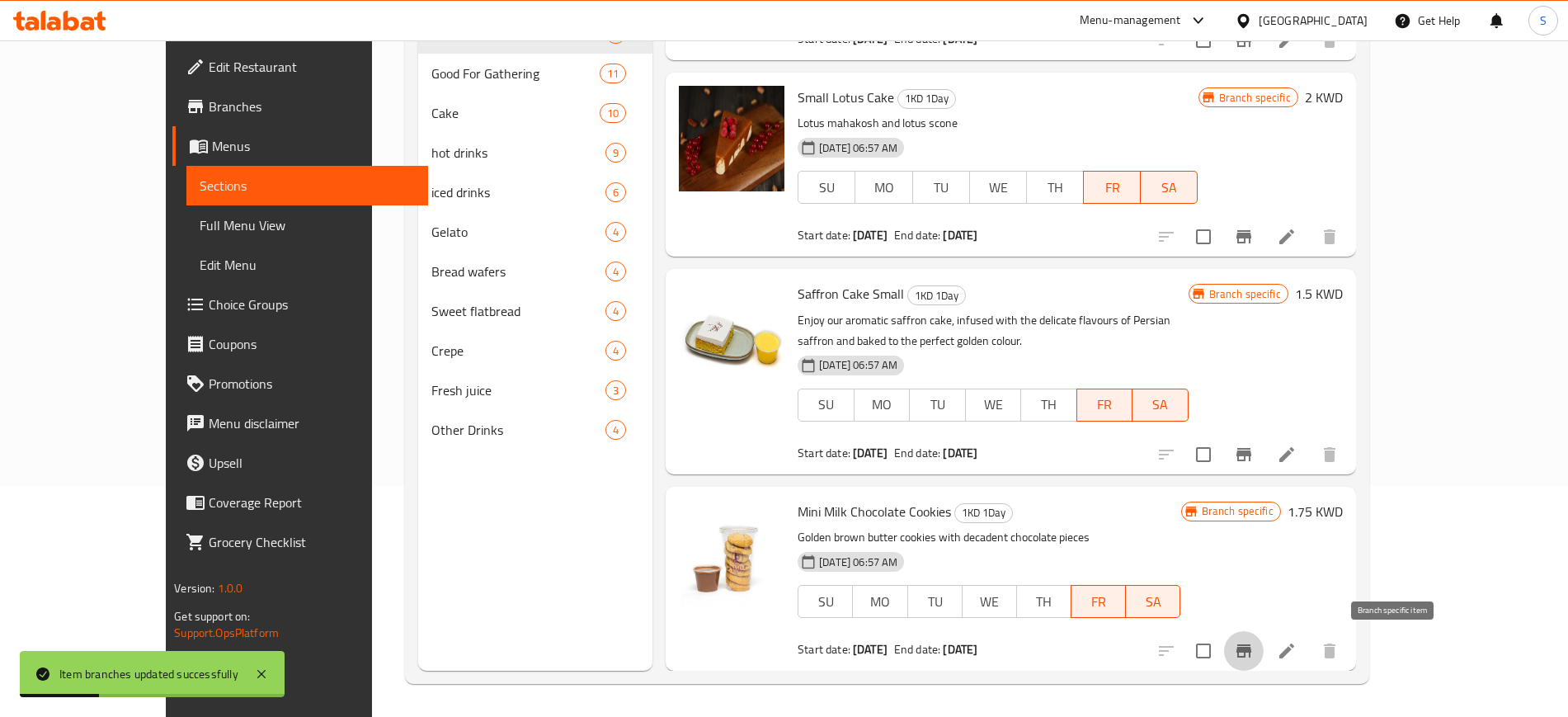
click at [1254, 657] on icon "Branch-specific-item" at bounding box center [1244, 651] width 20 height 20
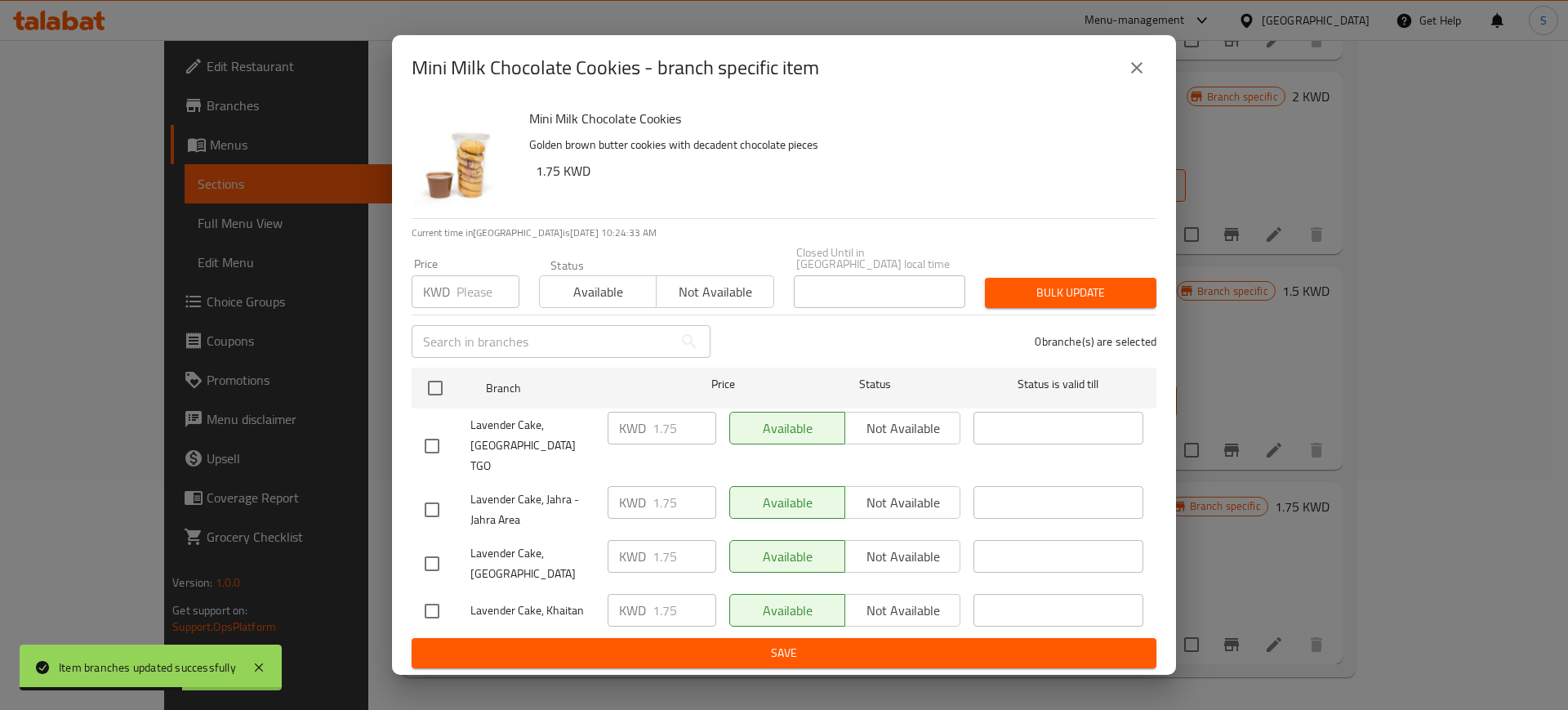
click at [428, 445] on input "checkbox" at bounding box center [432, 446] width 34 height 34
checkbox input "true"
click at [436, 547] on input "checkbox" at bounding box center [432, 563] width 34 height 34
checkbox input "true"
drag, startPoint x: 430, startPoint y: 587, endPoint x: 486, endPoint y: 583, distance: 56.1
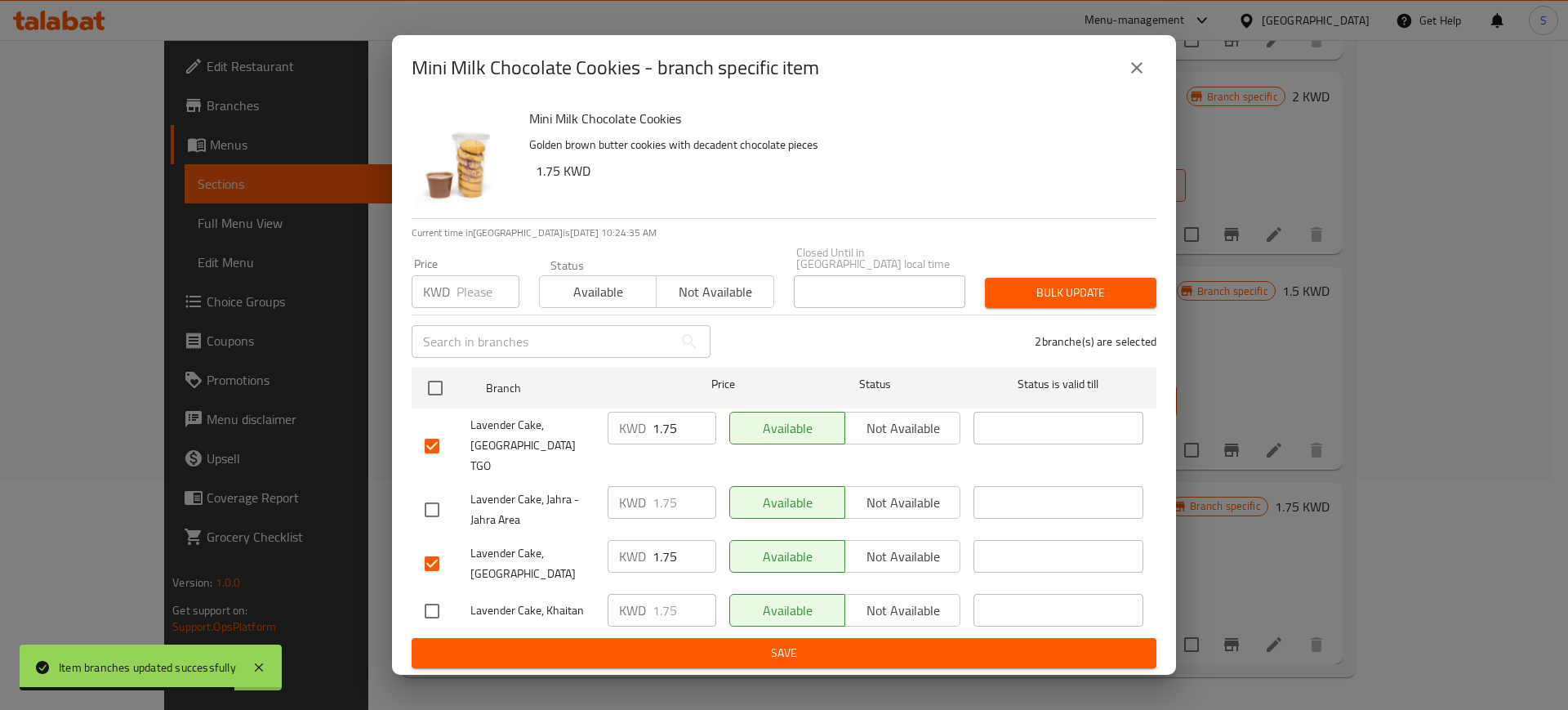
click at [433, 594] on input "checkbox" at bounding box center [432, 611] width 34 height 34
checkbox input "true"
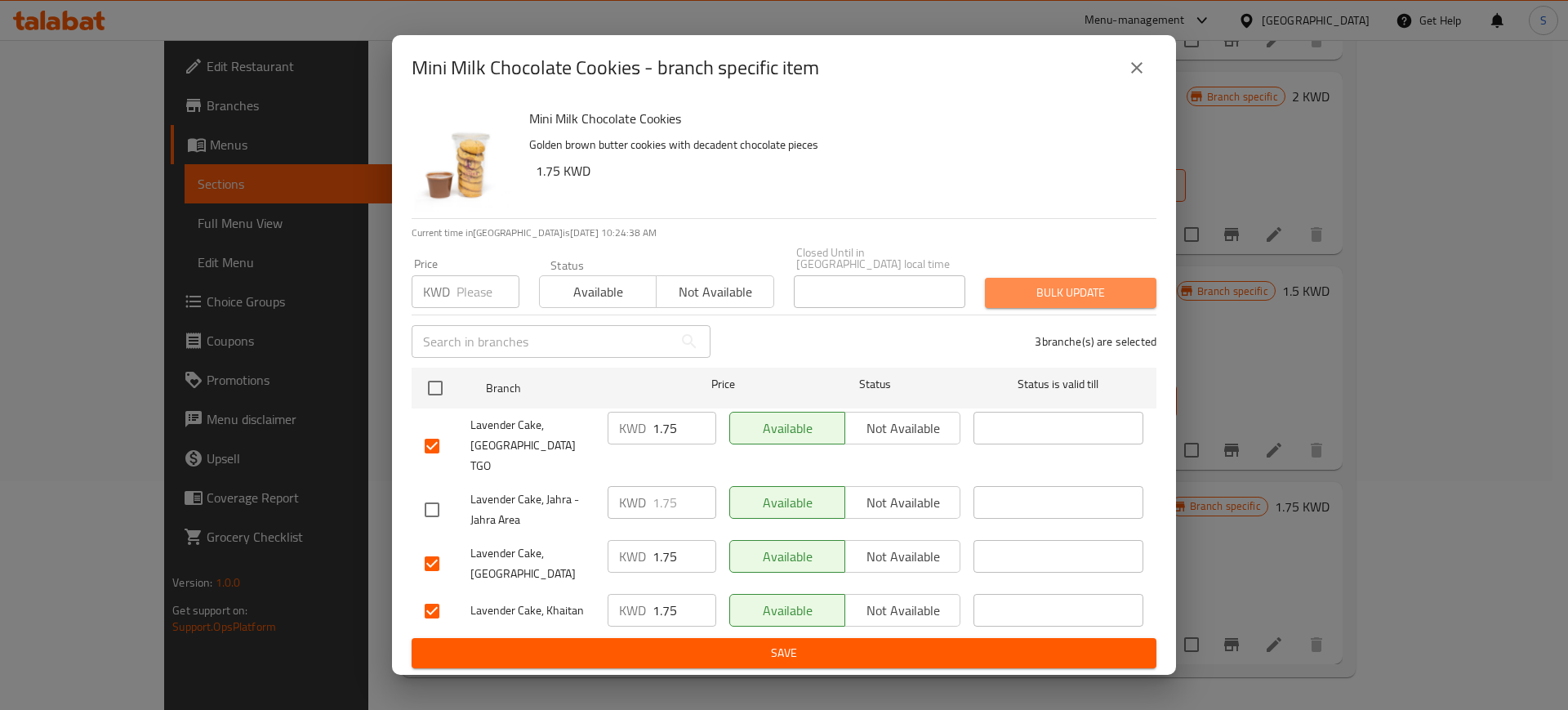
click at [1112, 303] on span "Bulk update" at bounding box center [1071, 292] width 146 height 21
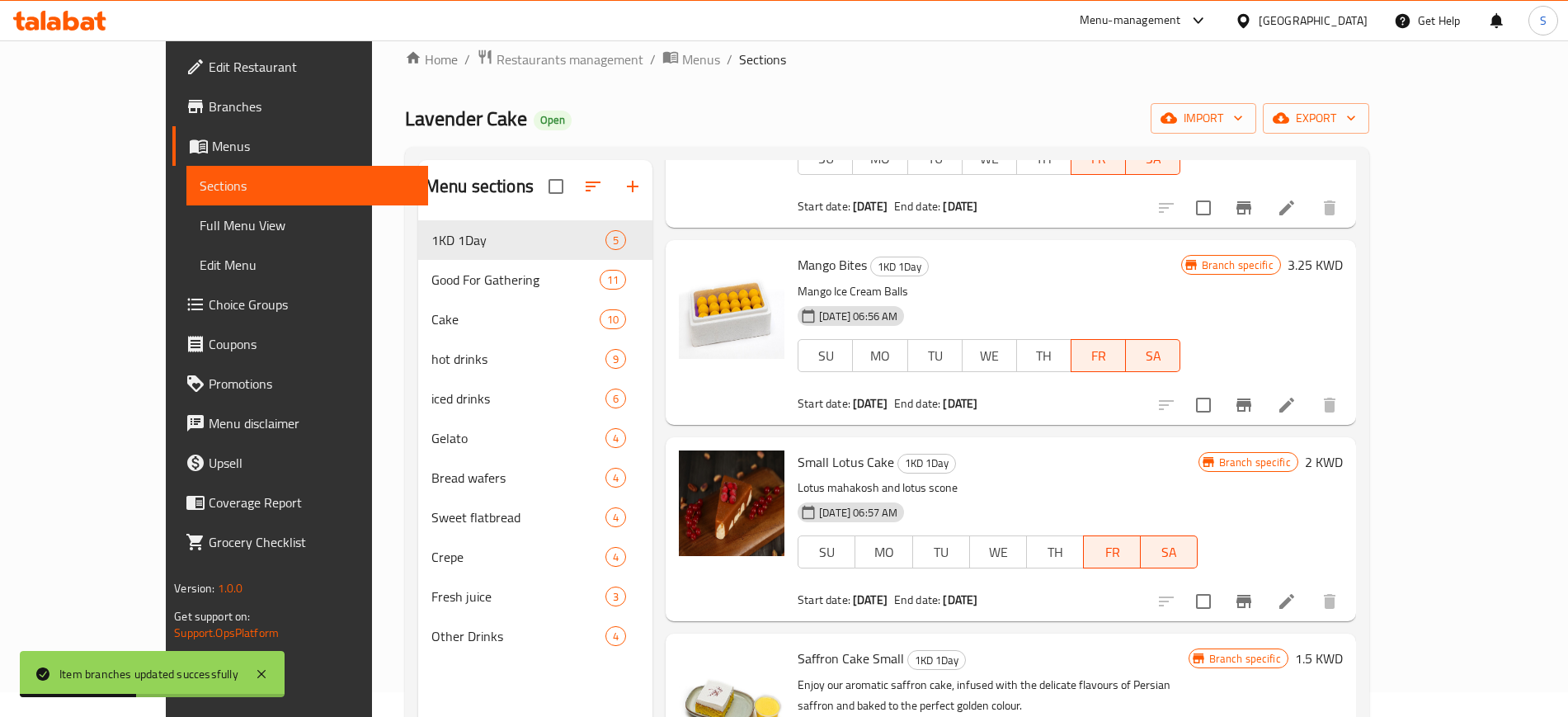
scroll to position [207, 0]
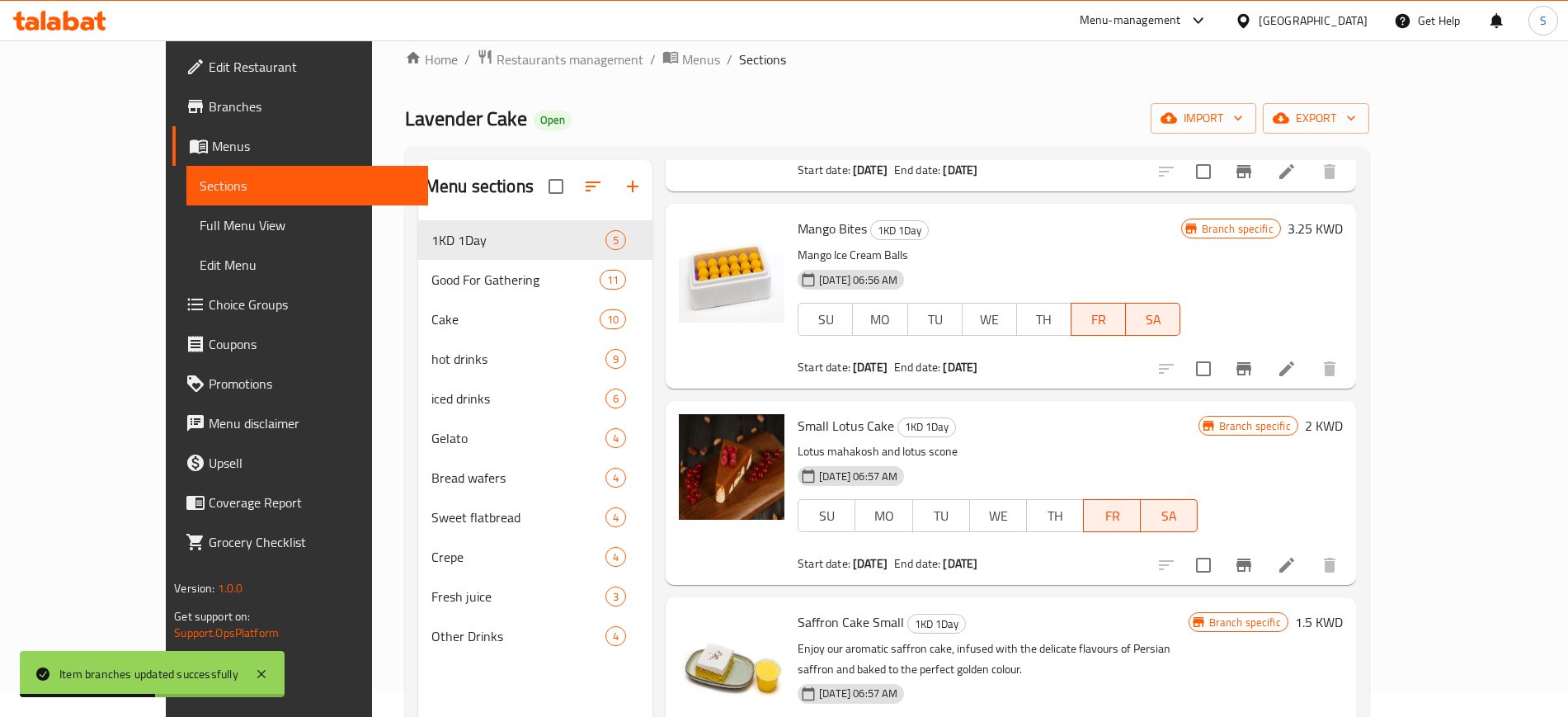
click at [1251, 368] on icon "Branch-specific-item" at bounding box center [1244, 369] width 15 height 13
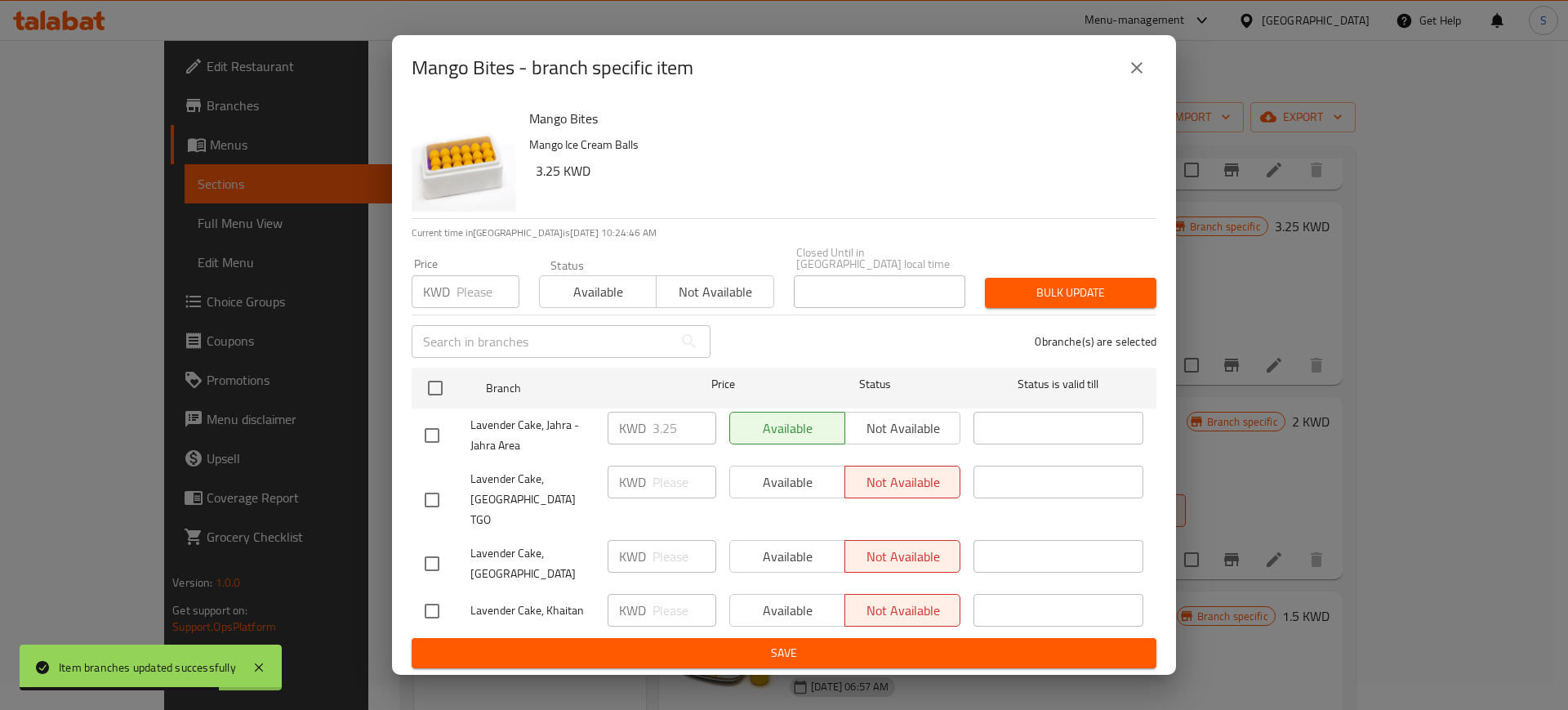
click at [1140, 78] on icon "close" at bounding box center [1137, 68] width 20 height 20
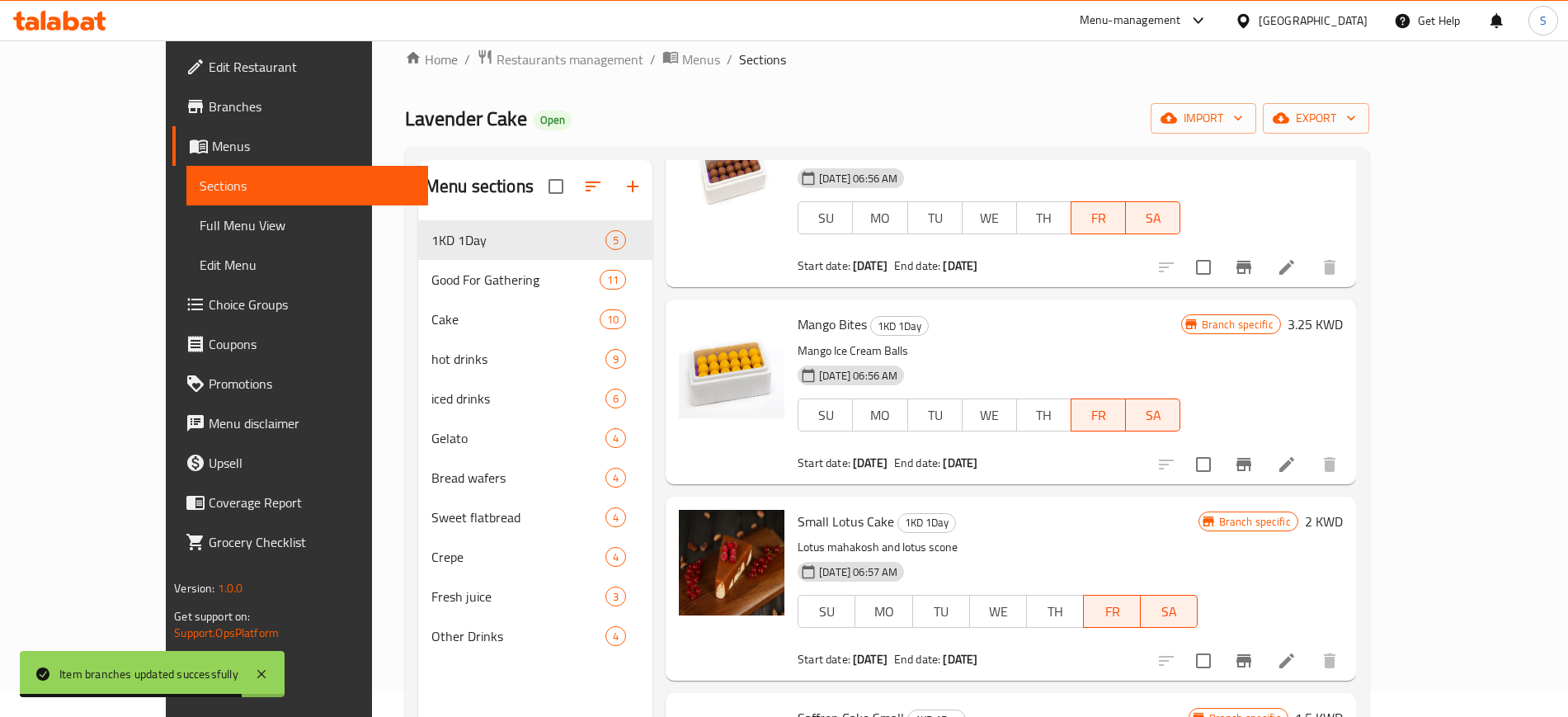
scroll to position [0, 0]
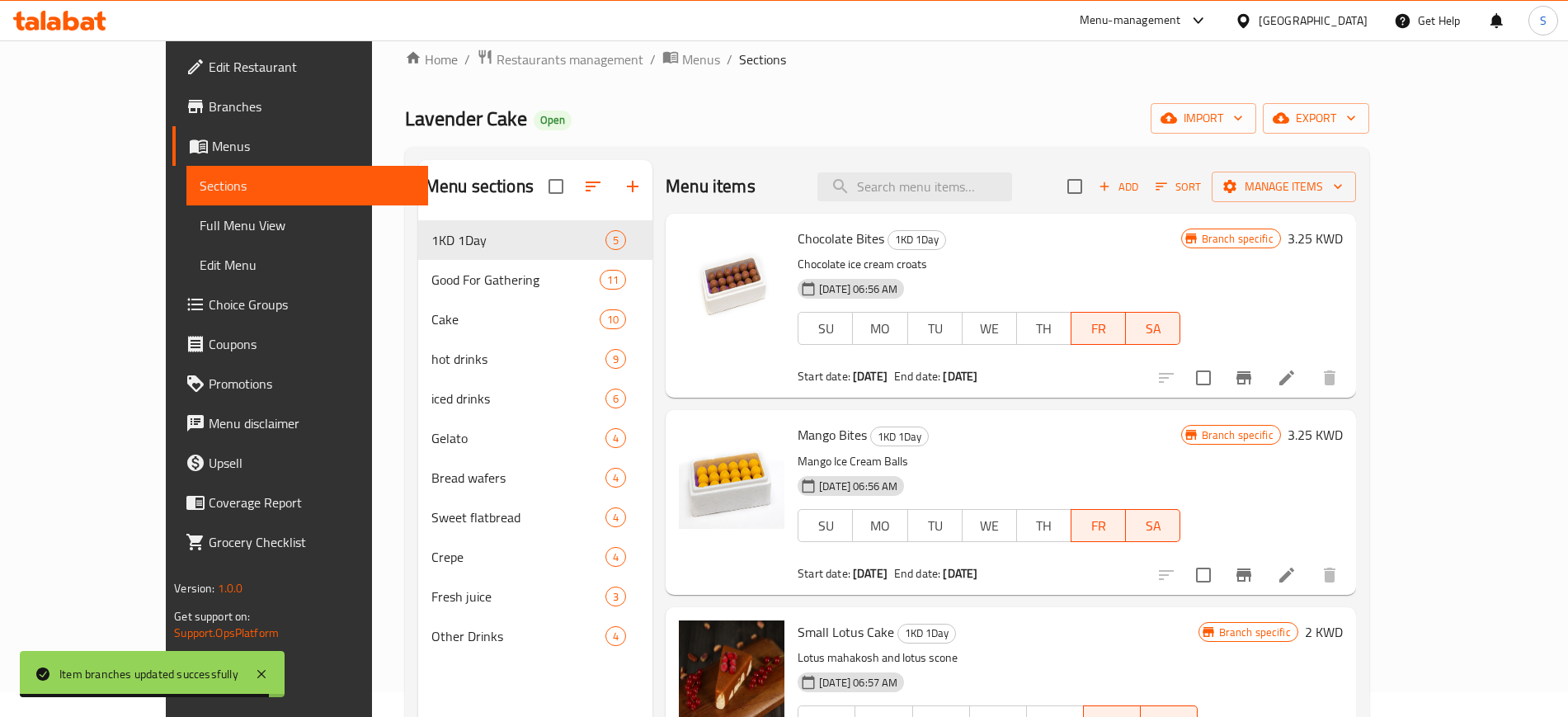
click at [1264, 379] on button "Branch-specific-item" at bounding box center [1243, 377] width 39 height 39
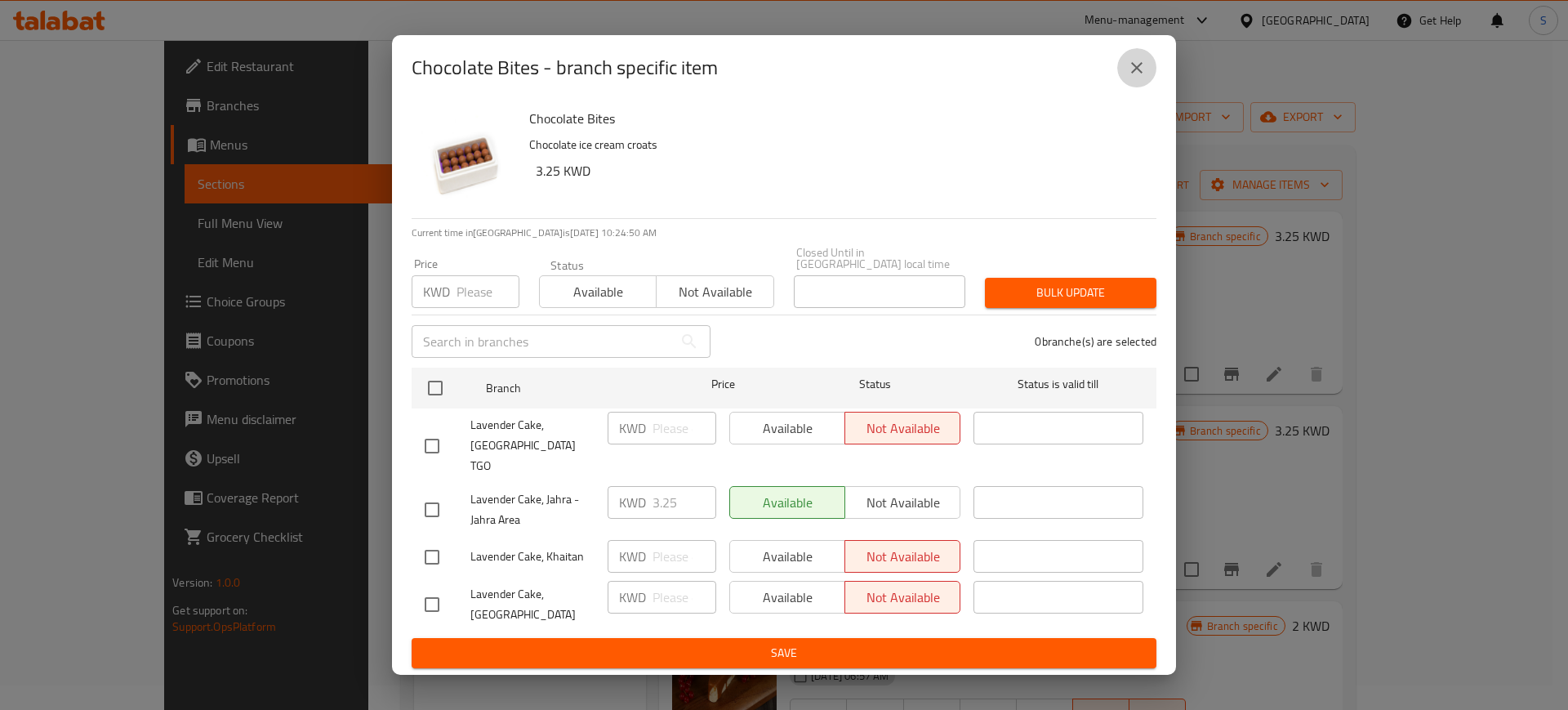
click at [1138, 78] on icon "close" at bounding box center [1137, 68] width 20 height 20
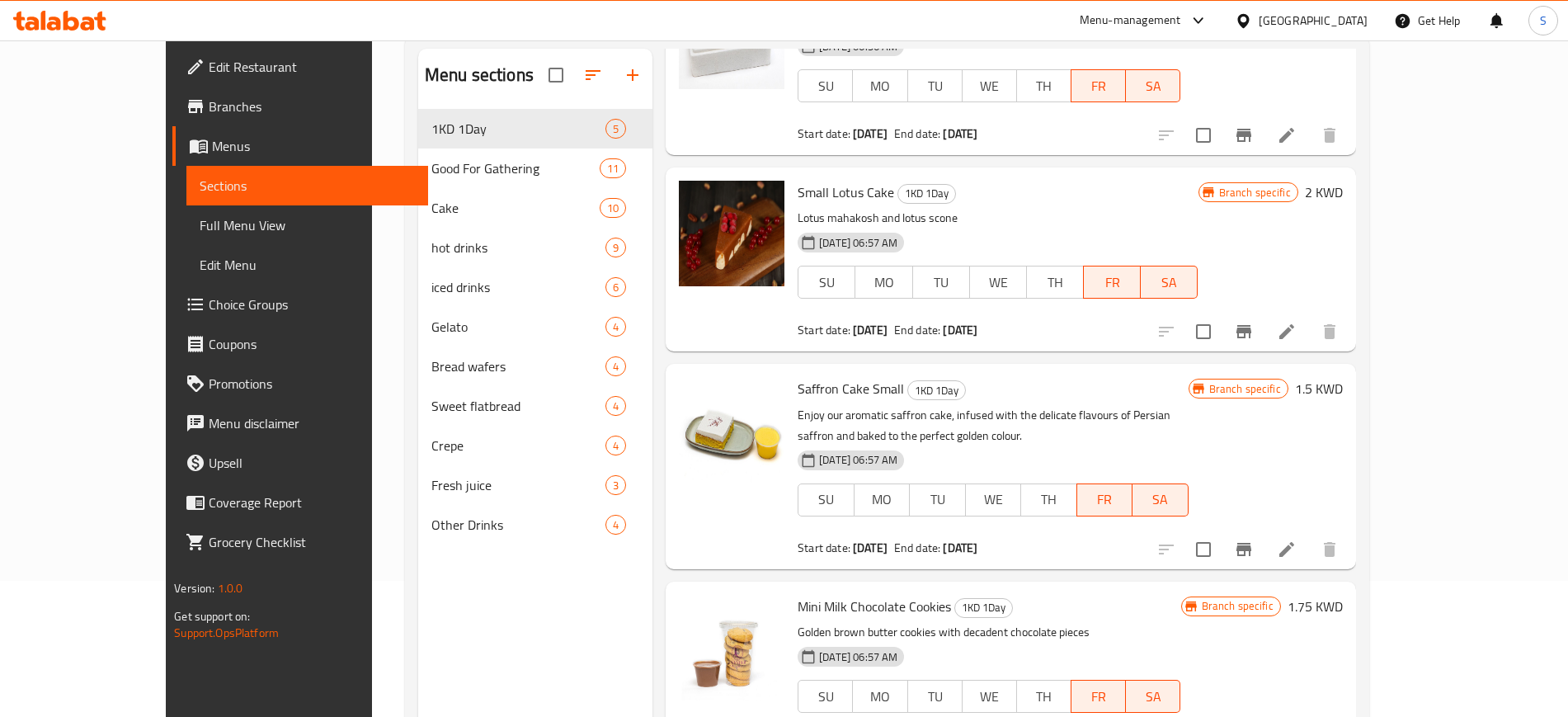
scroll to position [231, 0]
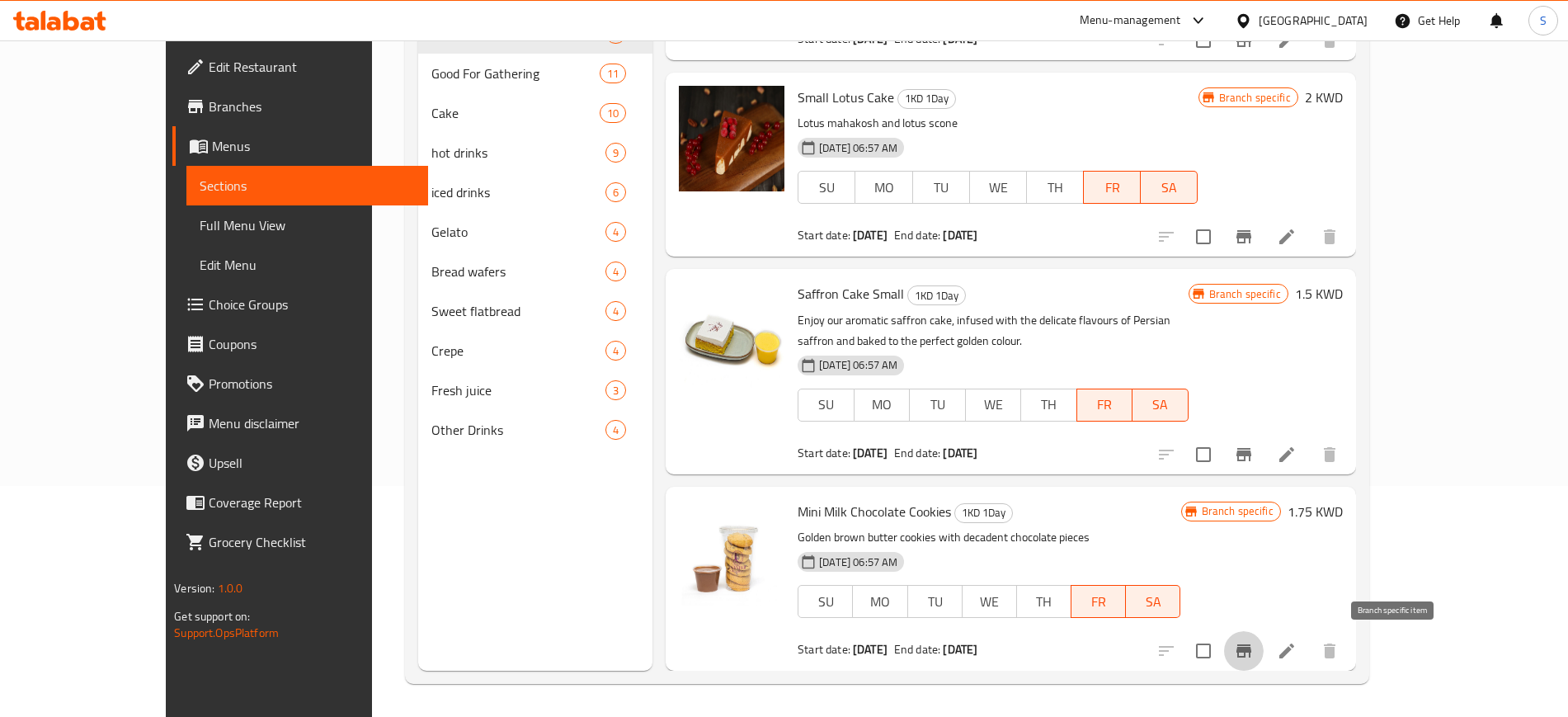
click at [1254, 653] on icon "Branch-specific-item" at bounding box center [1244, 651] width 20 height 20
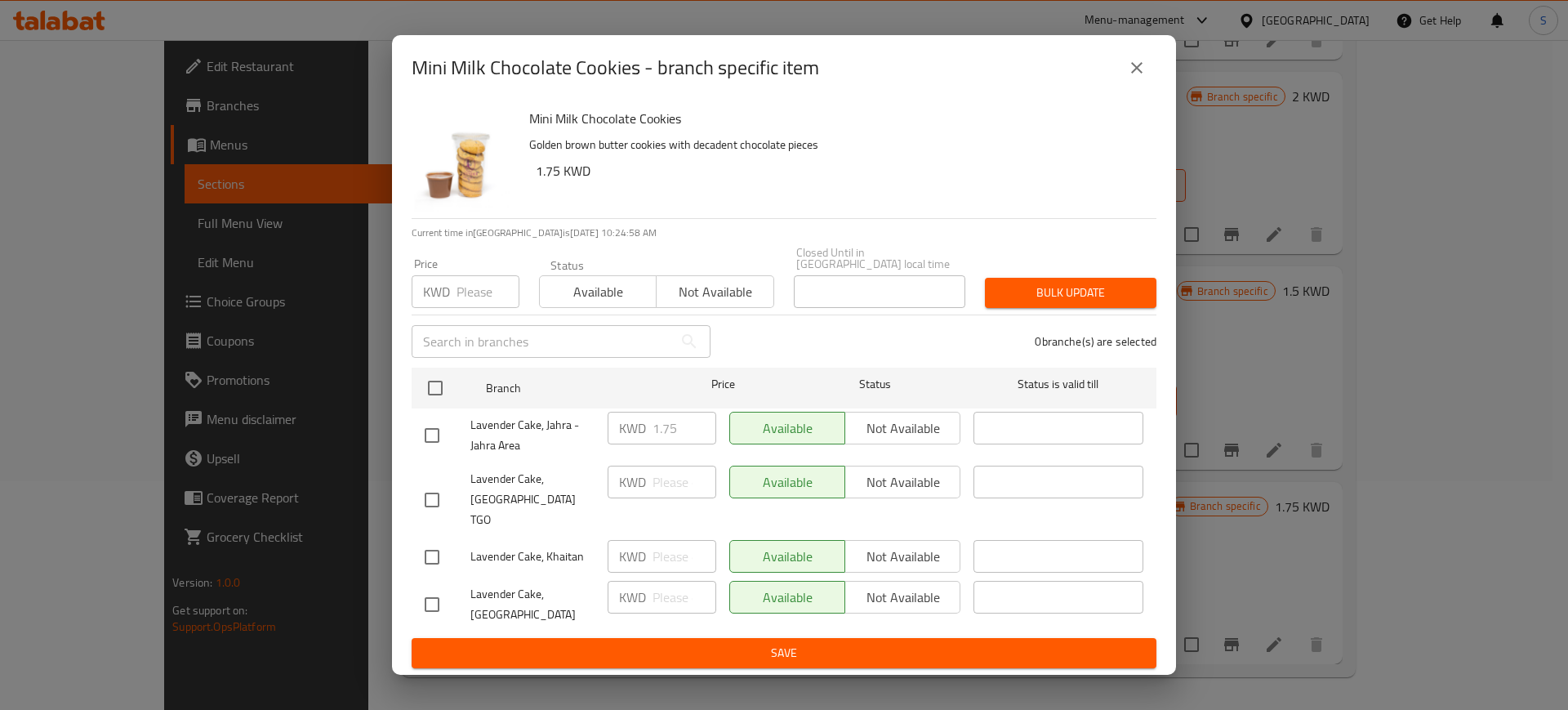
click at [430, 496] on input "checkbox" at bounding box center [432, 500] width 34 height 34
checkbox input "true"
click at [434, 543] on input "checkbox" at bounding box center [432, 557] width 34 height 34
checkbox input "true"
drag, startPoint x: 431, startPoint y: 582, endPoint x: 785, endPoint y: 367, distance: 414.2
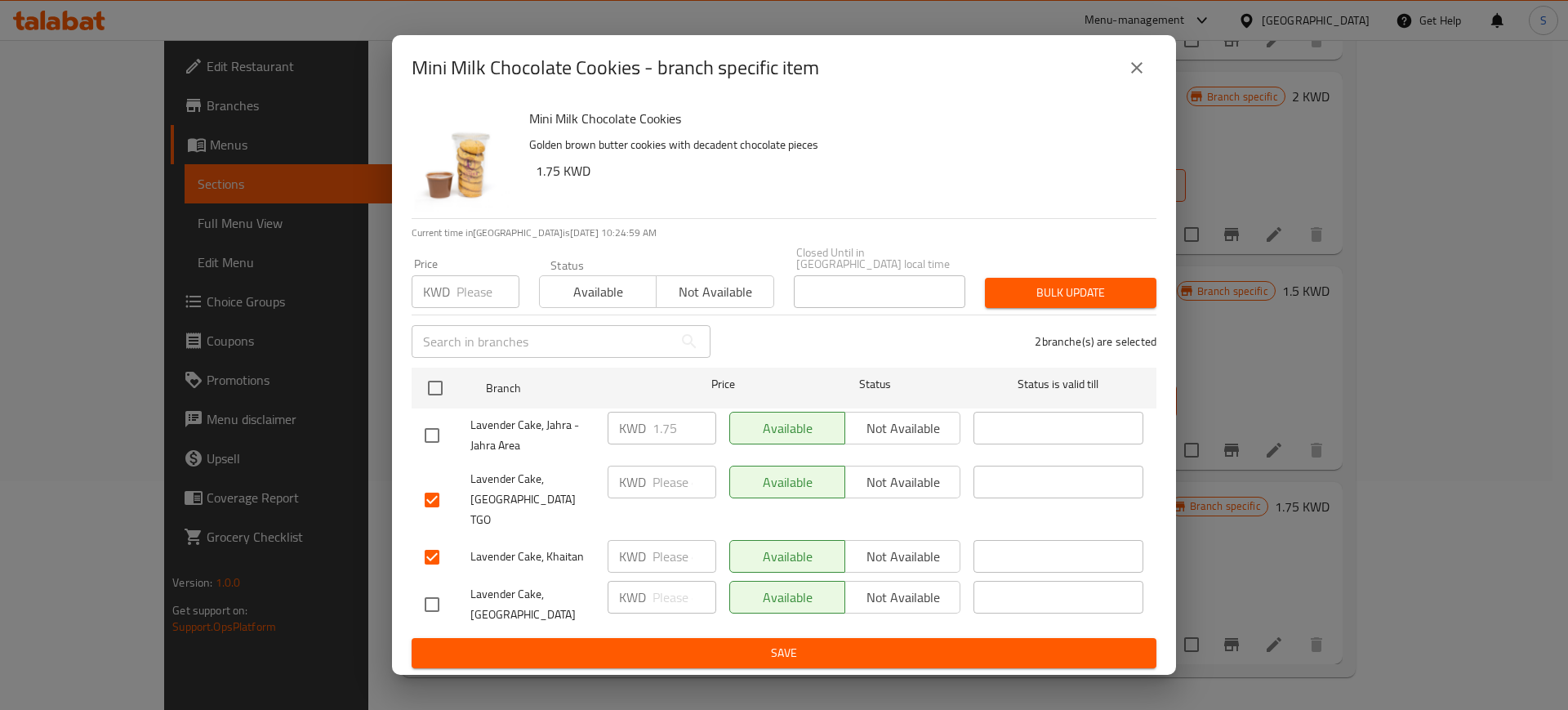
click at [444, 587] on input "checkbox" at bounding box center [432, 604] width 34 height 34
checkbox input "true"
click at [747, 304] on span "Not available" at bounding box center [715, 292] width 104 height 24
click at [1086, 303] on span "Bulk update" at bounding box center [1071, 292] width 146 height 21
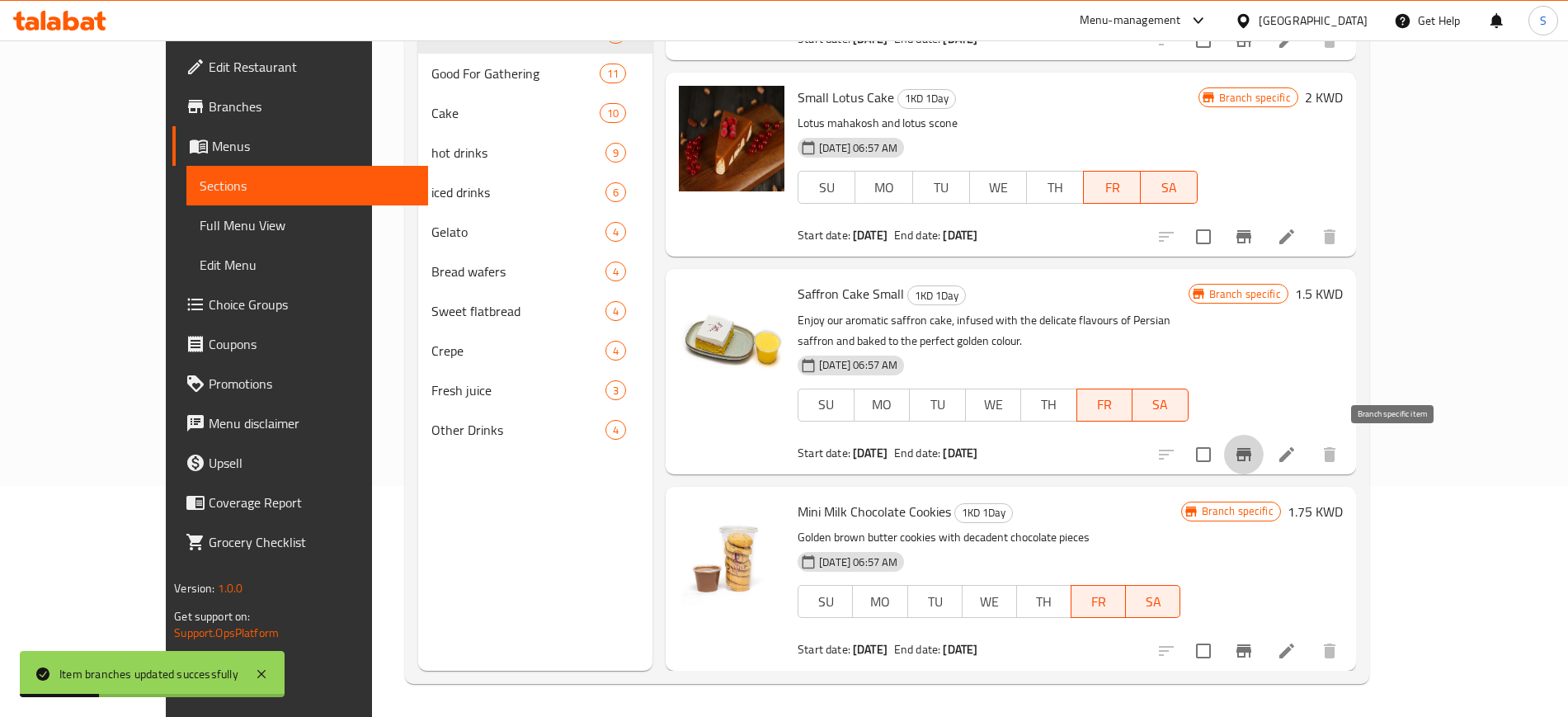
click at [1251, 454] on icon "Branch-specific-item" at bounding box center [1244, 454] width 15 height 13
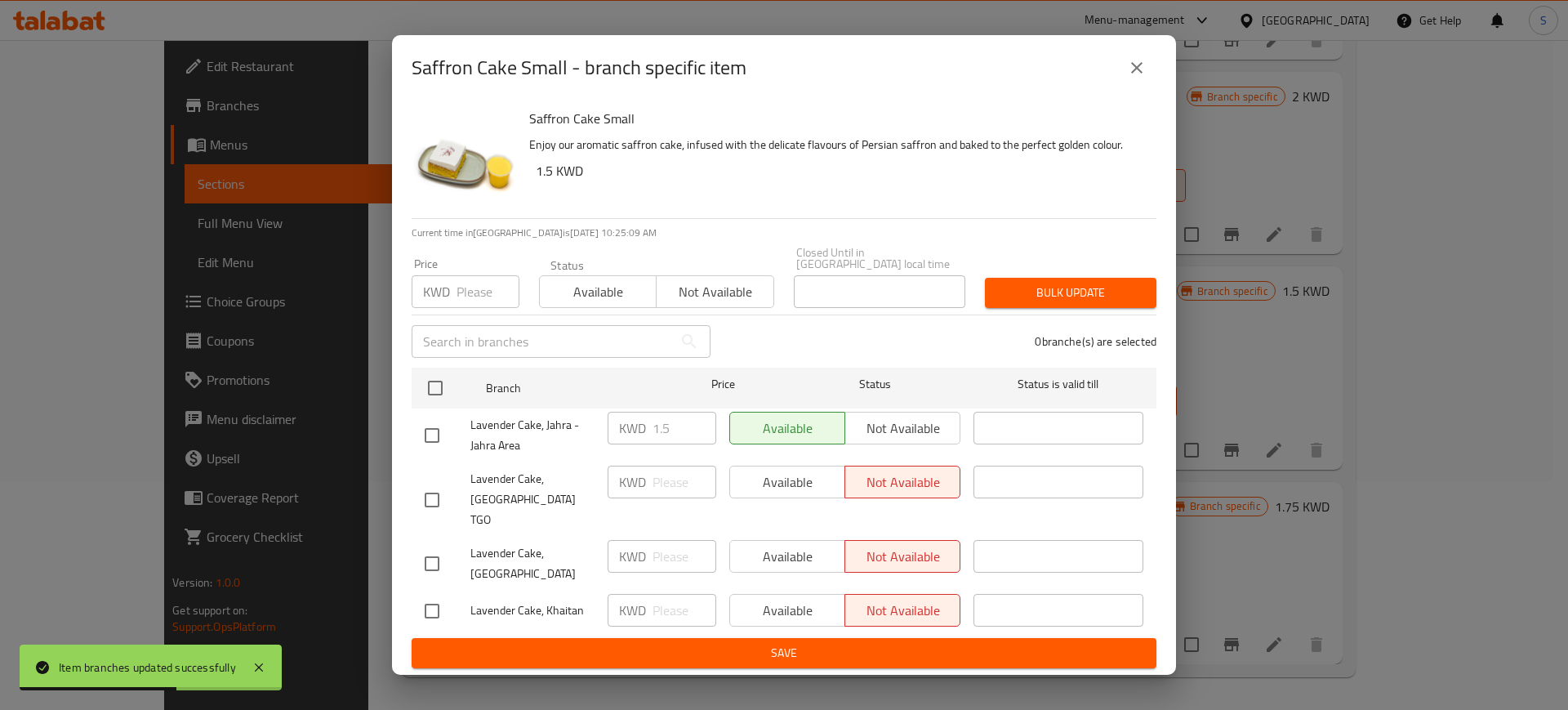
click at [1145, 78] on icon "close" at bounding box center [1137, 68] width 20 height 20
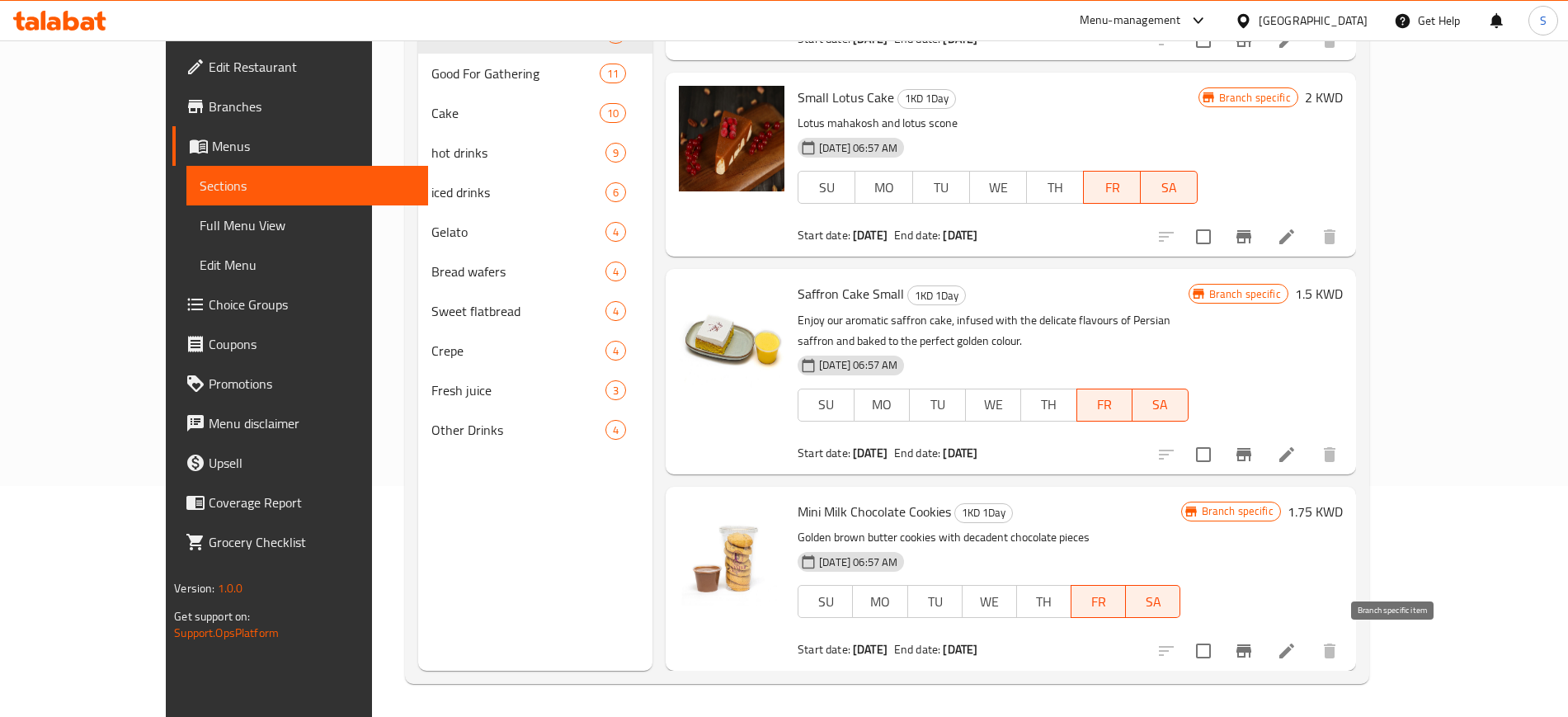
click at [1251, 649] on icon "Branch-specific-item" at bounding box center [1244, 651] width 15 height 13
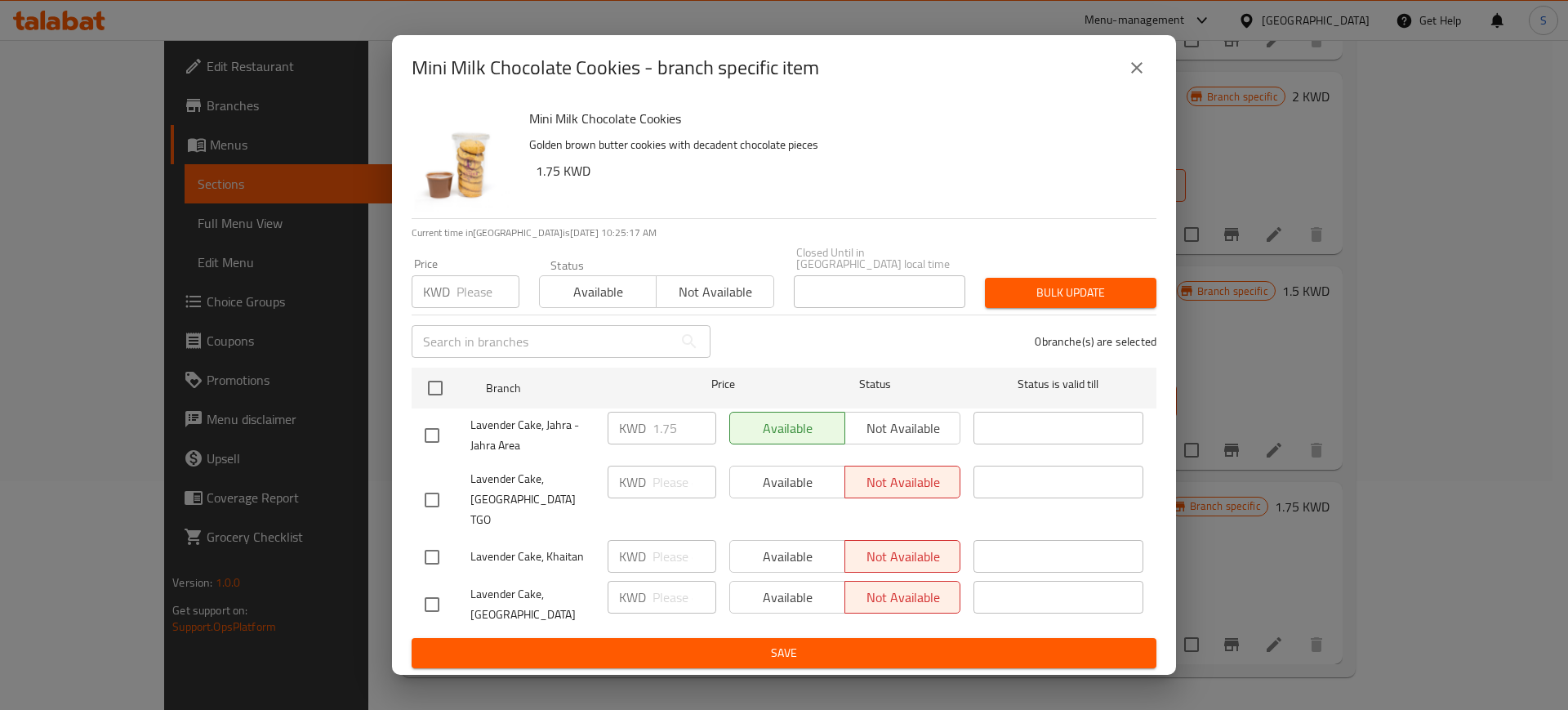
click at [1131, 78] on icon "close" at bounding box center [1137, 68] width 20 height 20
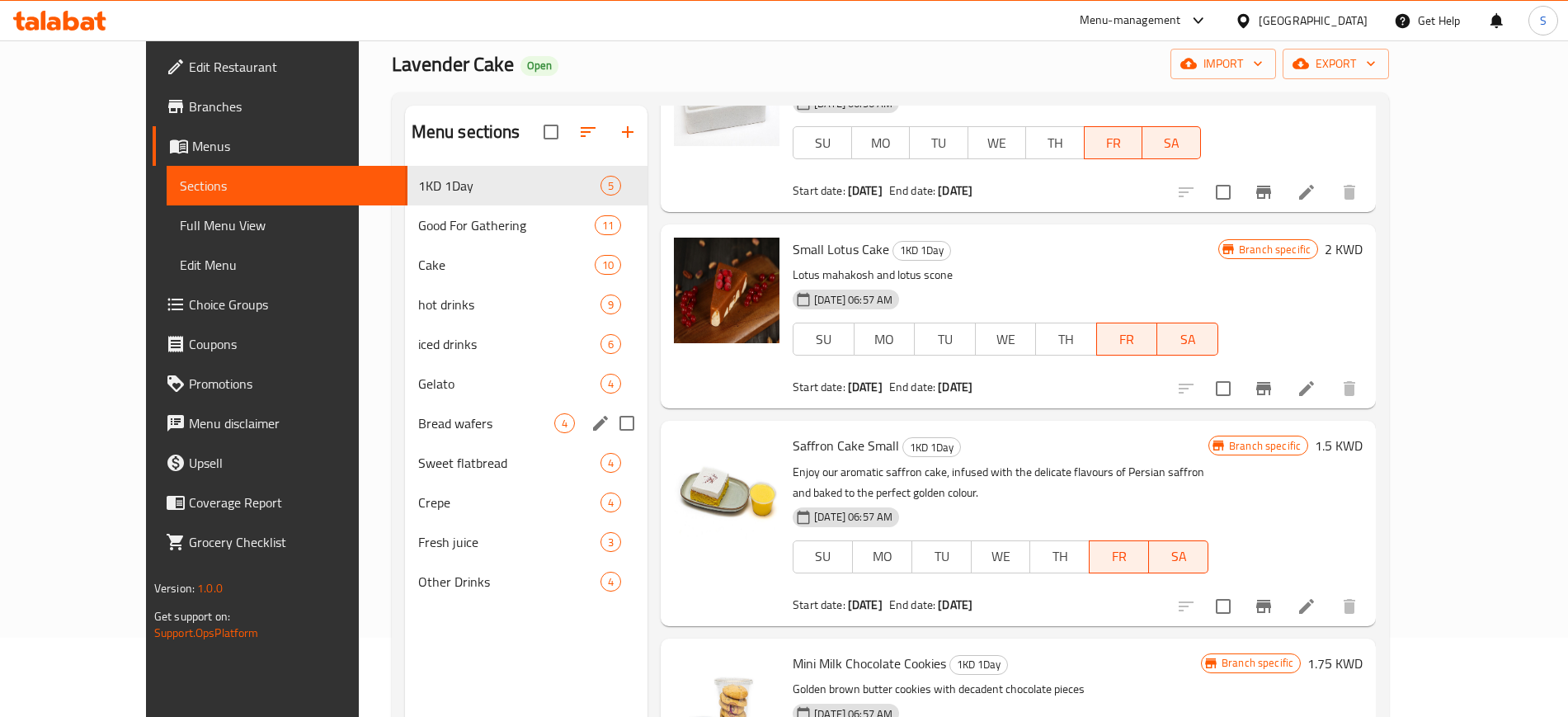
scroll to position [0, 0]
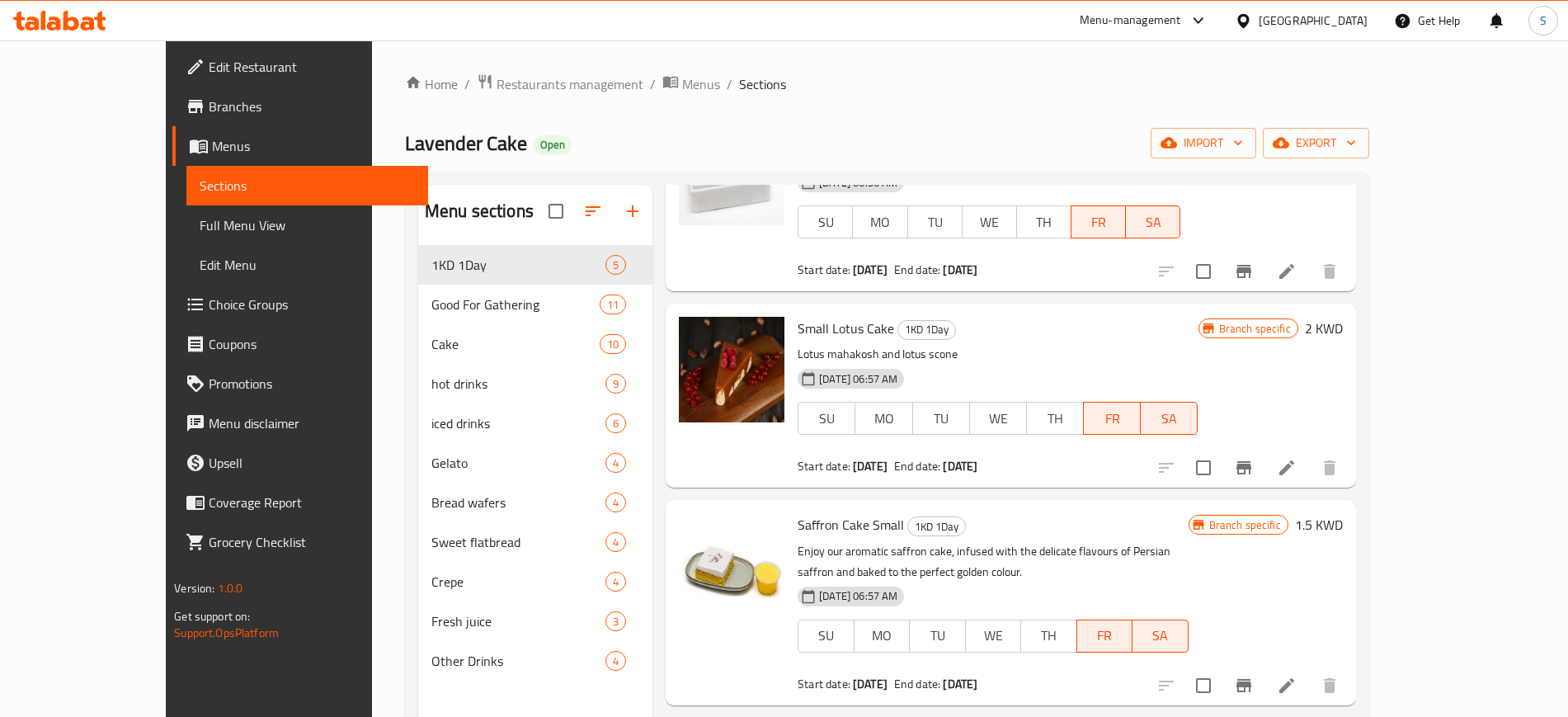
click at [208, 106] on span "Branches" at bounding box center [311, 106] width 206 height 20
